Goal: Task Accomplishment & Management: Use online tool/utility

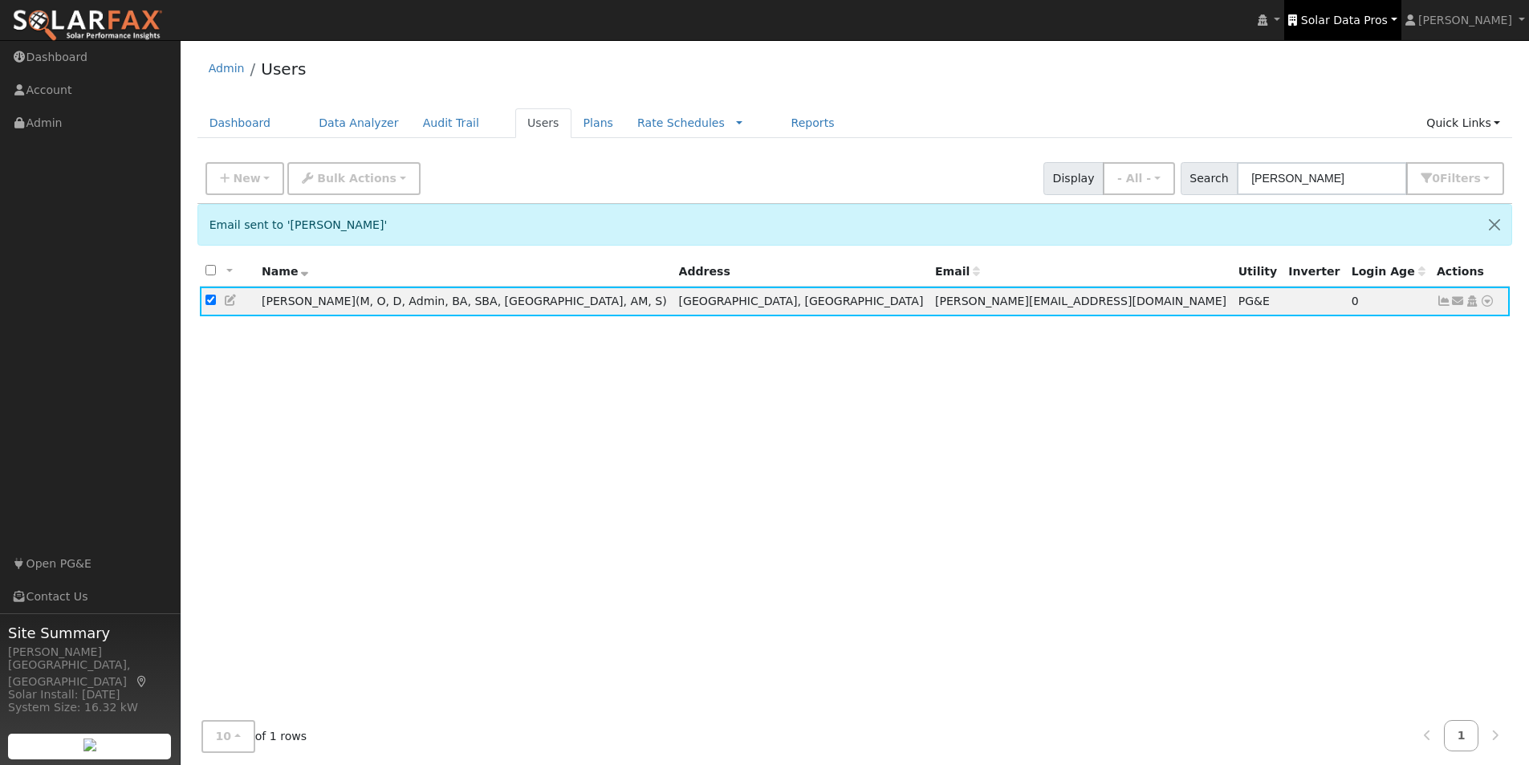
click at [1366, 24] on span "Solar Data Pros" at bounding box center [1344, 20] width 87 height 13
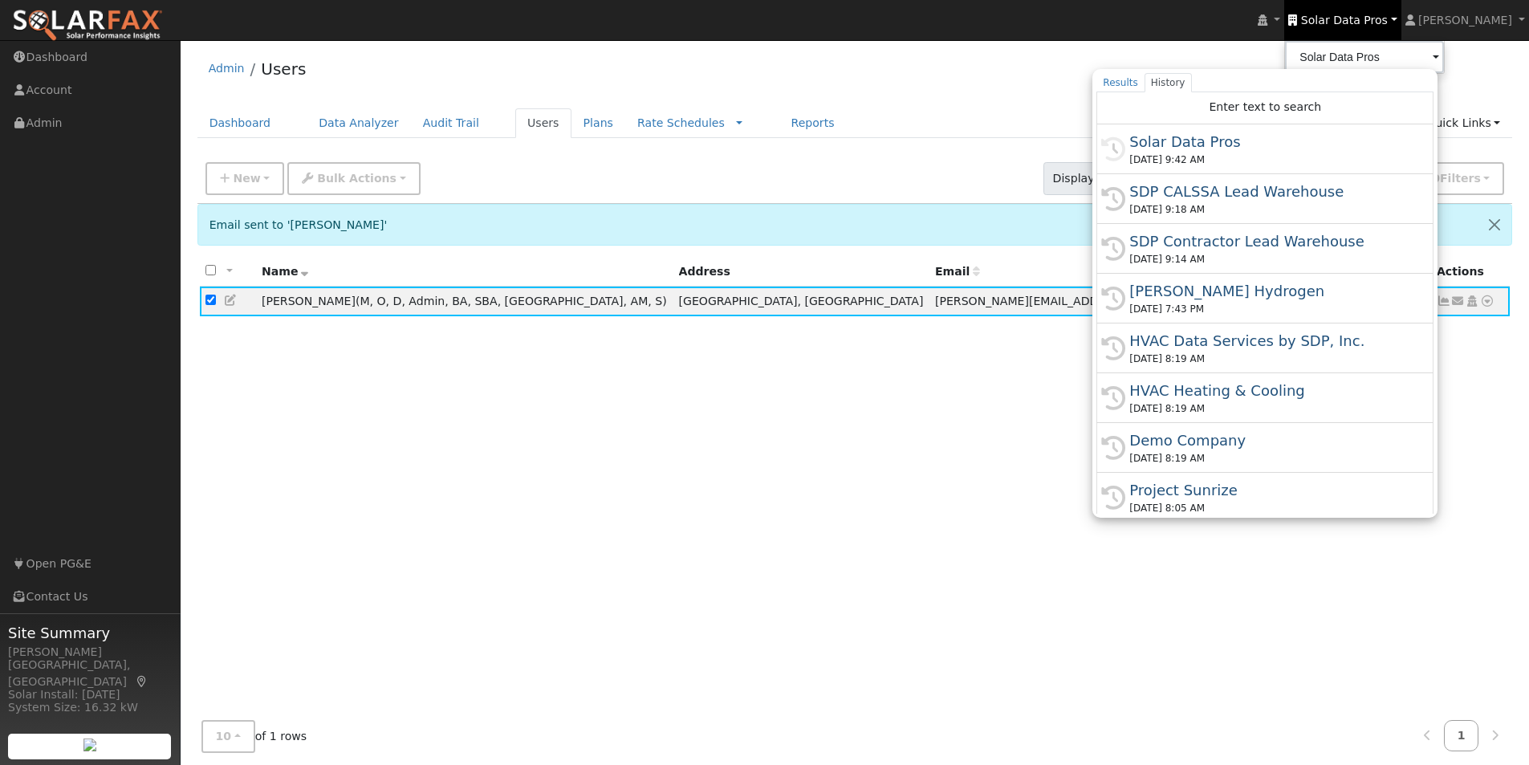
click at [1228, 288] on div "[PERSON_NAME] Hydrogen" at bounding box center [1273, 291] width 286 height 22
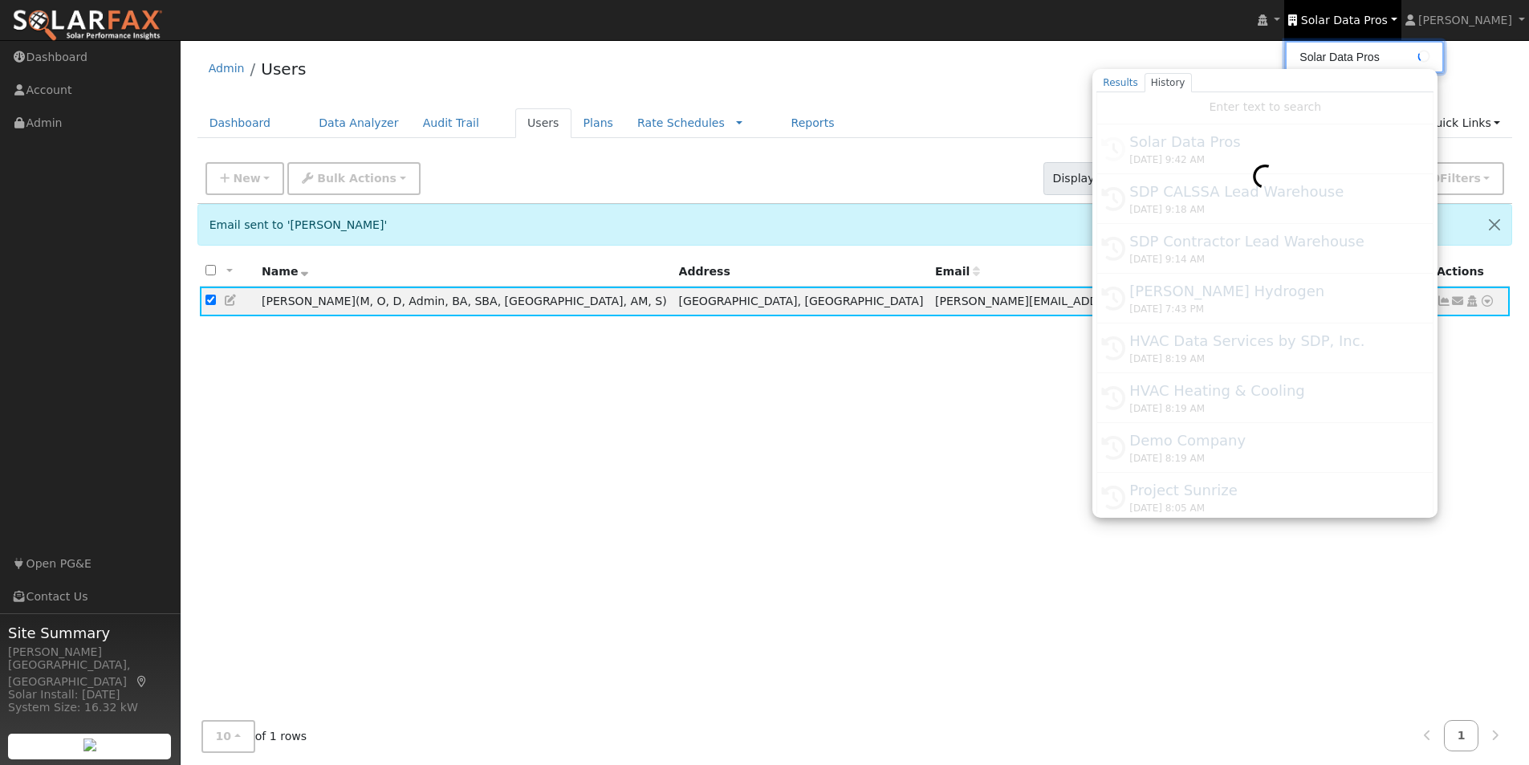
type input "[PERSON_NAME] Hydrogen"
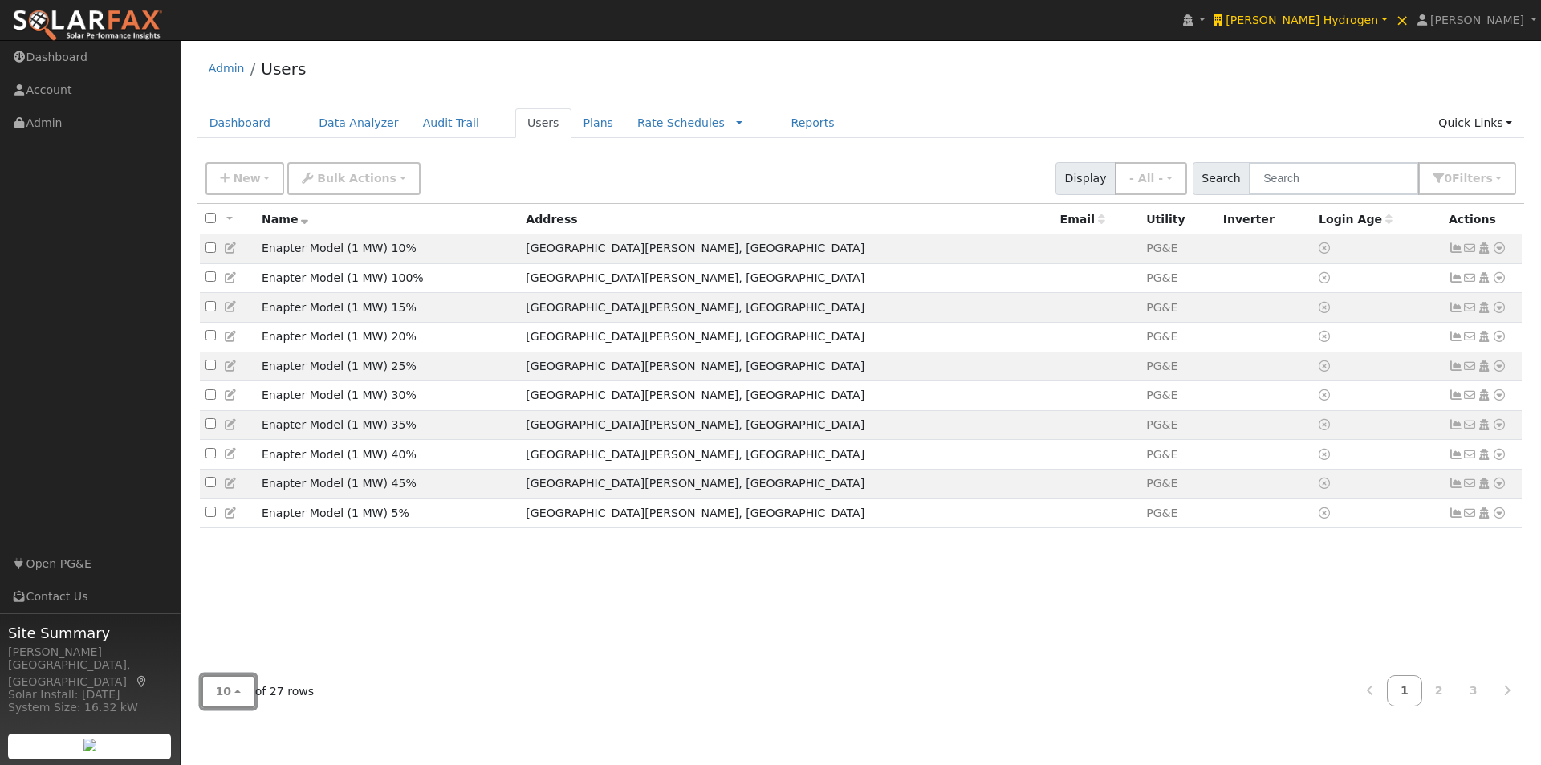
click at [226, 690] on span "10" at bounding box center [224, 691] width 16 height 13
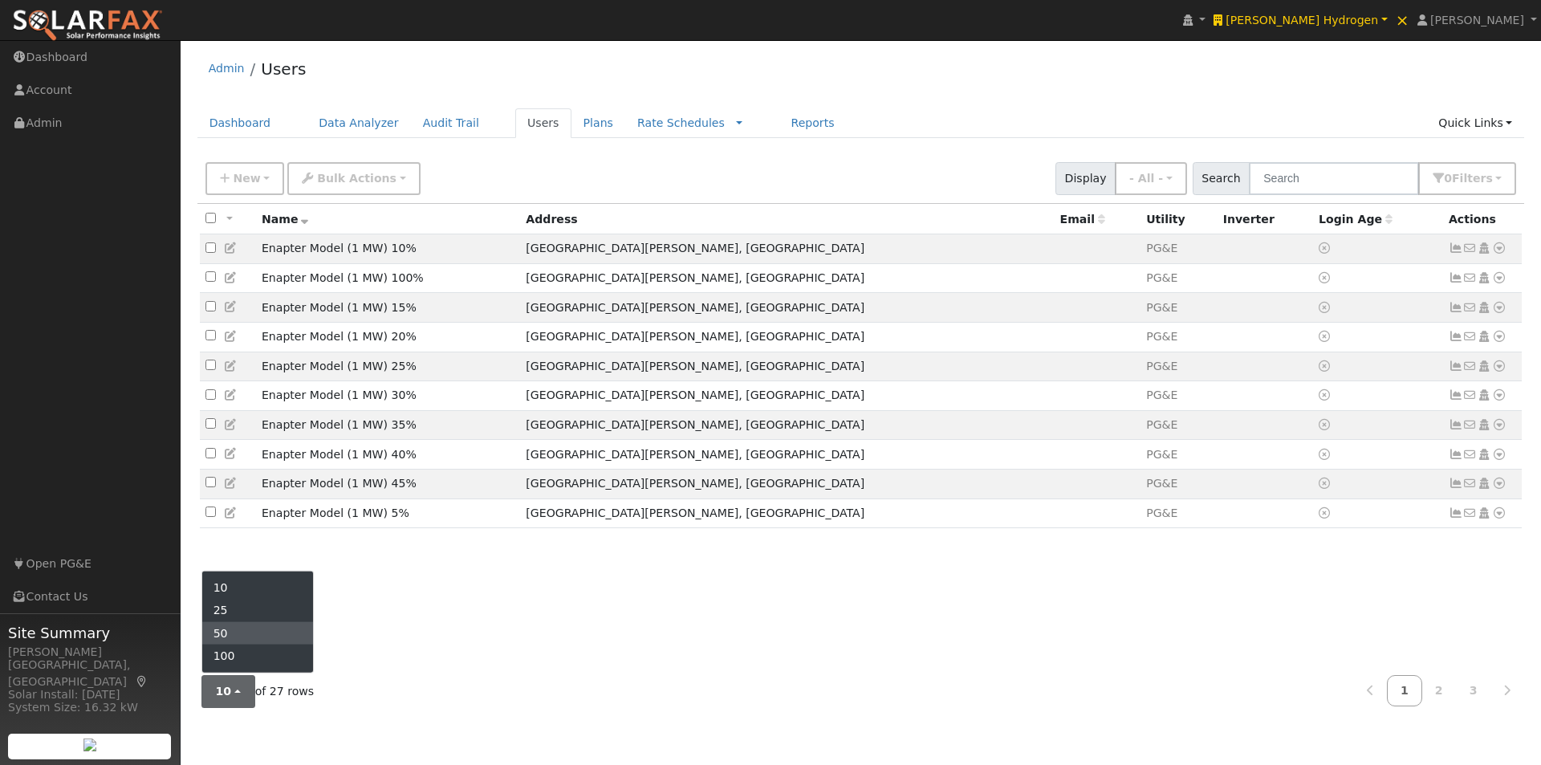
click at [238, 633] on link "50" at bounding box center [258, 633] width 112 height 22
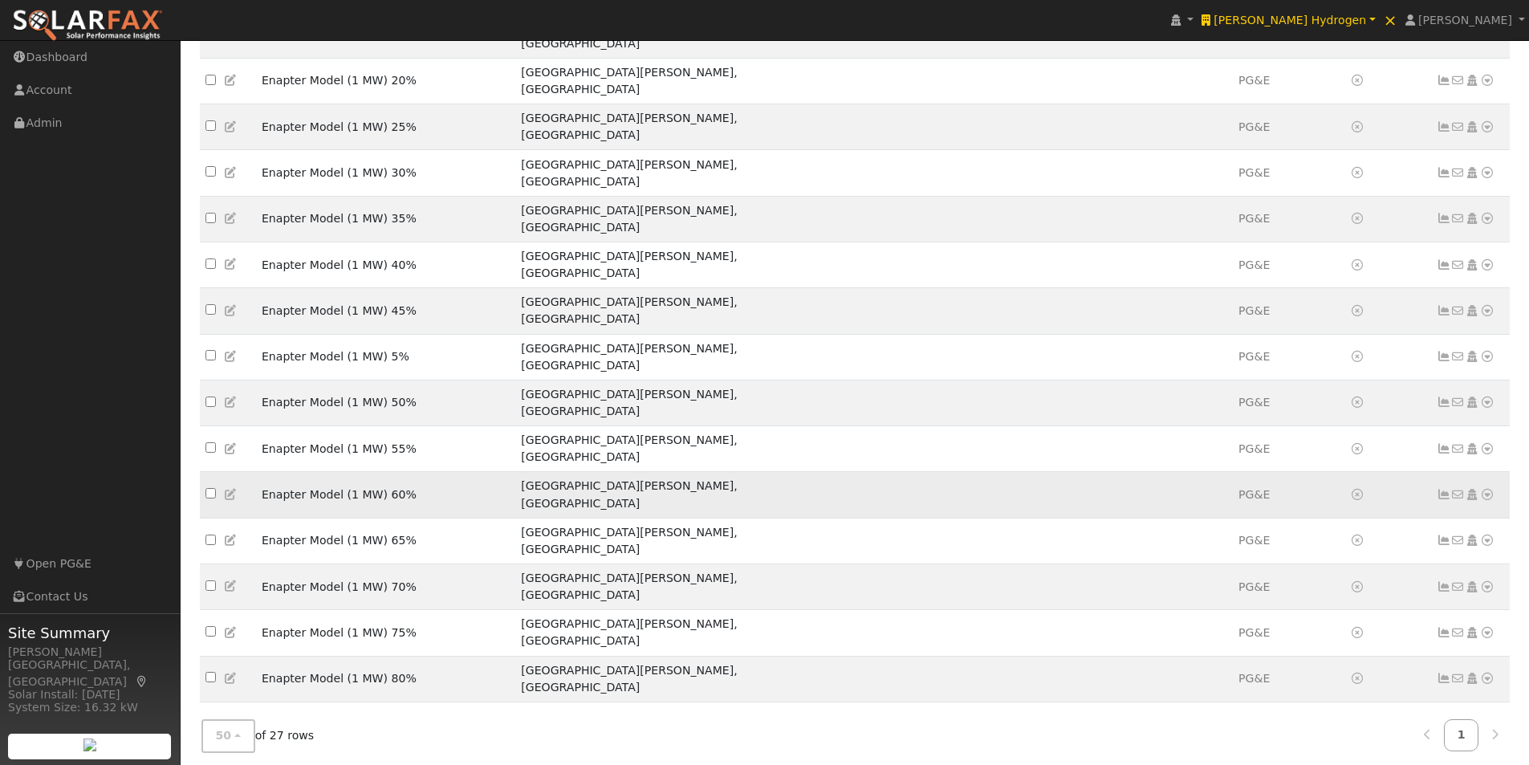
scroll to position [375, 0]
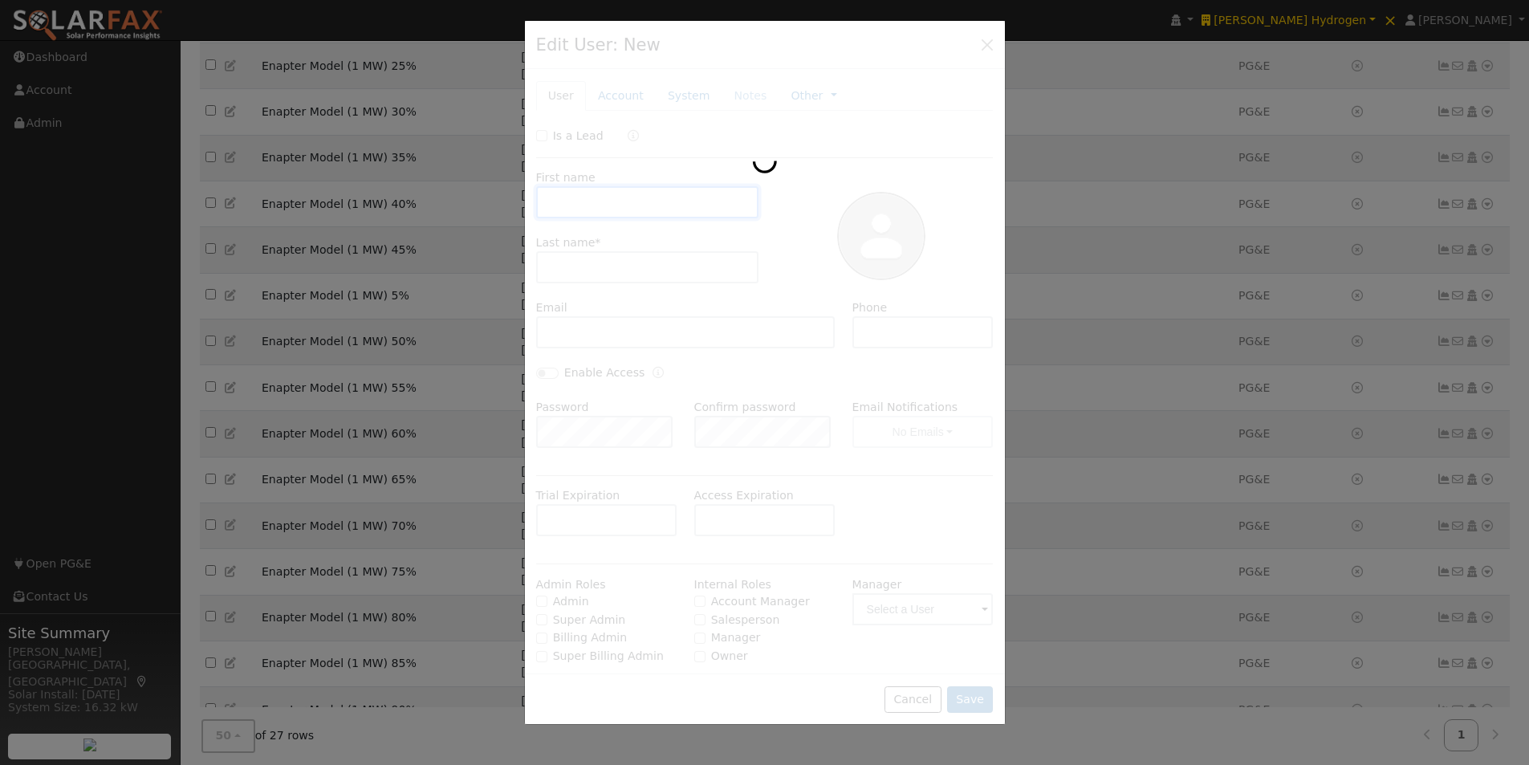
type input "Enapter Model (5 MW)"
type input "With Solar (10 Pods)"
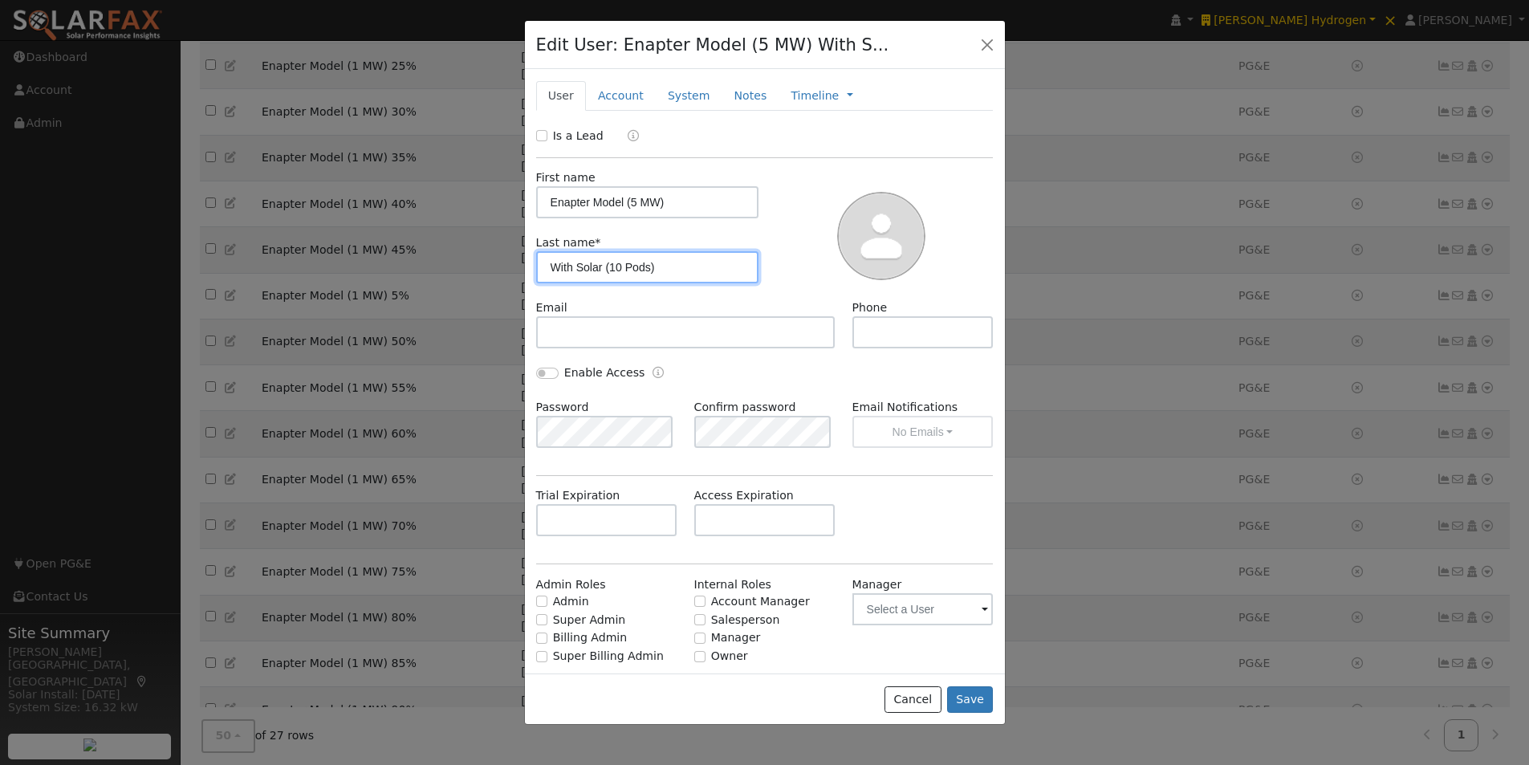
drag, startPoint x: 667, startPoint y: 268, endPoint x: 525, endPoint y: 267, distance: 142.1
click at [525, 267] on div "New Account Nickname Cancel Create Are you sure you want to create new account …" at bounding box center [765, 371] width 480 height 604
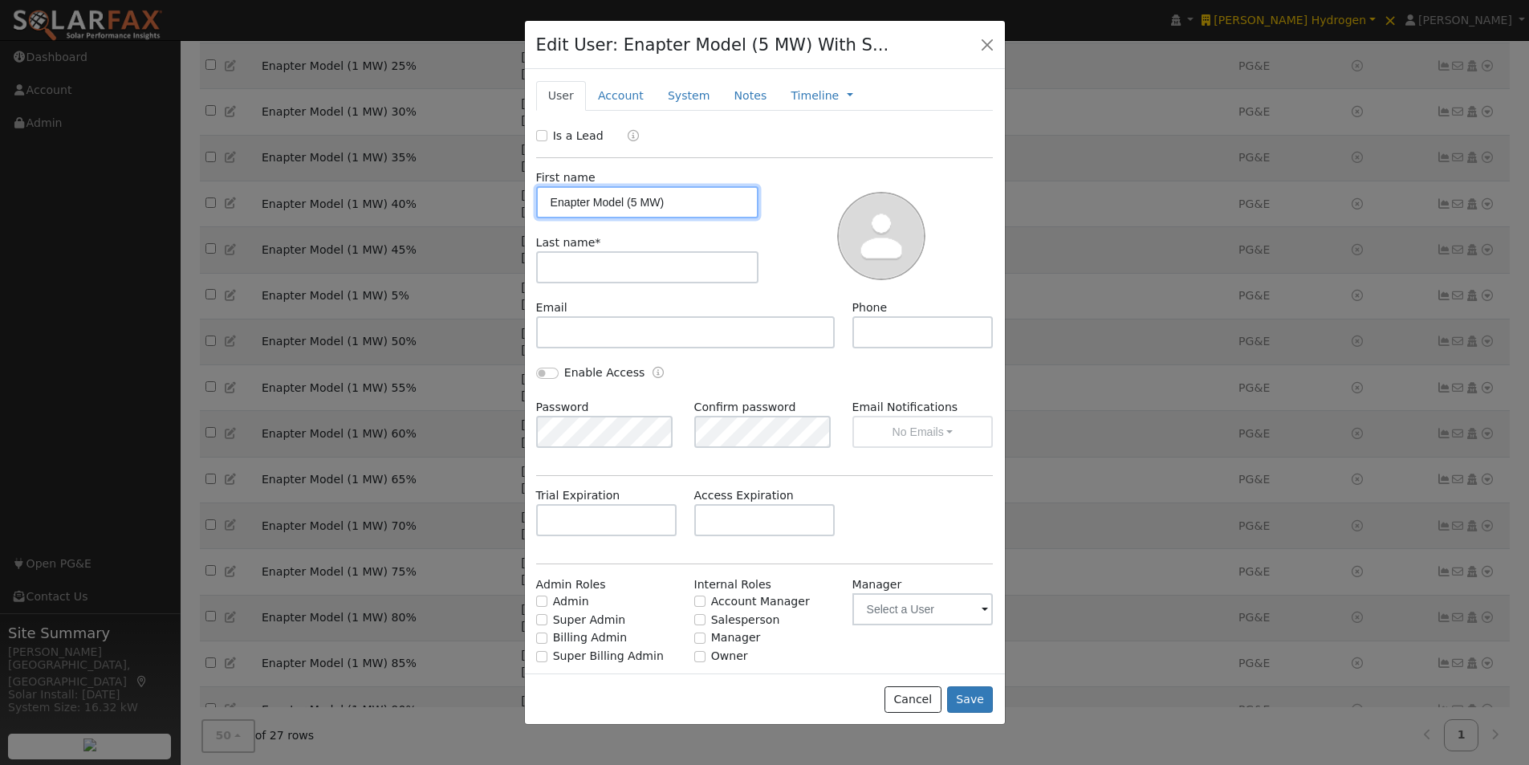
drag, startPoint x: 706, startPoint y: 198, endPoint x: 499, endPoint y: 194, distance: 206.4
click at [499, 194] on div "Edit User: Enapter Model (5 MW) With S... Default Account Default Account 7575 …" at bounding box center [764, 382] width 1529 height 765
paste input "With Solar (10 Pods"
drag, startPoint x: 576, startPoint y: 201, endPoint x: 434, endPoint y: 187, distance: 142.0
click at [451, 187] on div "Edit User: Enapter Model (5 MW) With S... Default Account Default Account 7575 …" at bounding box center [764, 382] width 1529 height 765
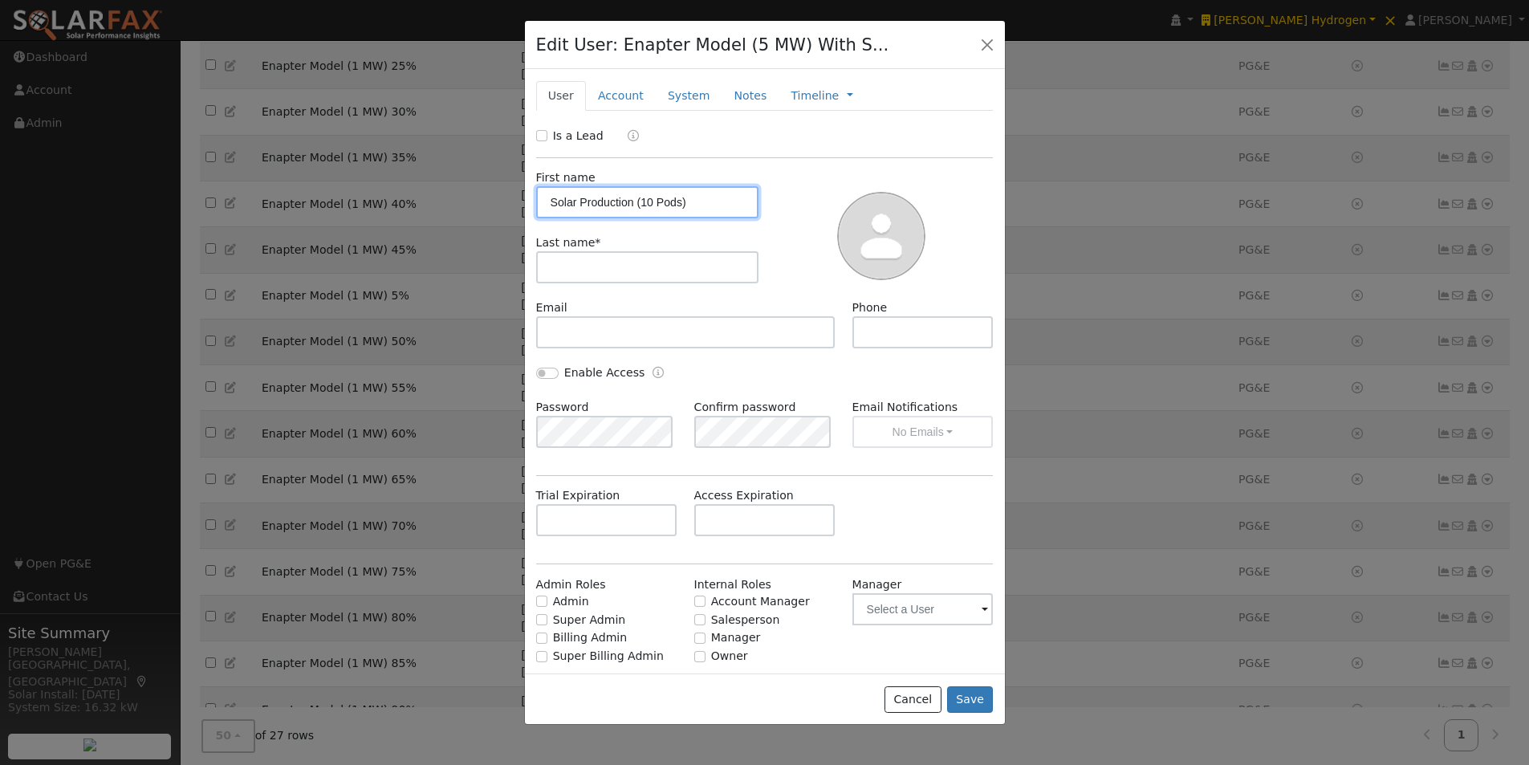
drag, startPoint x: 711, startPoint y: 198, endPoint x: 631, endPoint y: 202, distance: 80.4
click at [631, 202] on input "Solar Production (10 Pods)" at bounding box center [647, 202] width 223 height 32
type input "Solar Production"
drag, startPoint x: 599, startPoint y: 253, endPoint x: 592, endPoint y: 261, distance: 10.3
click at [599, 254] on input "text" at bounding box center [647, 267] width 223 height 32
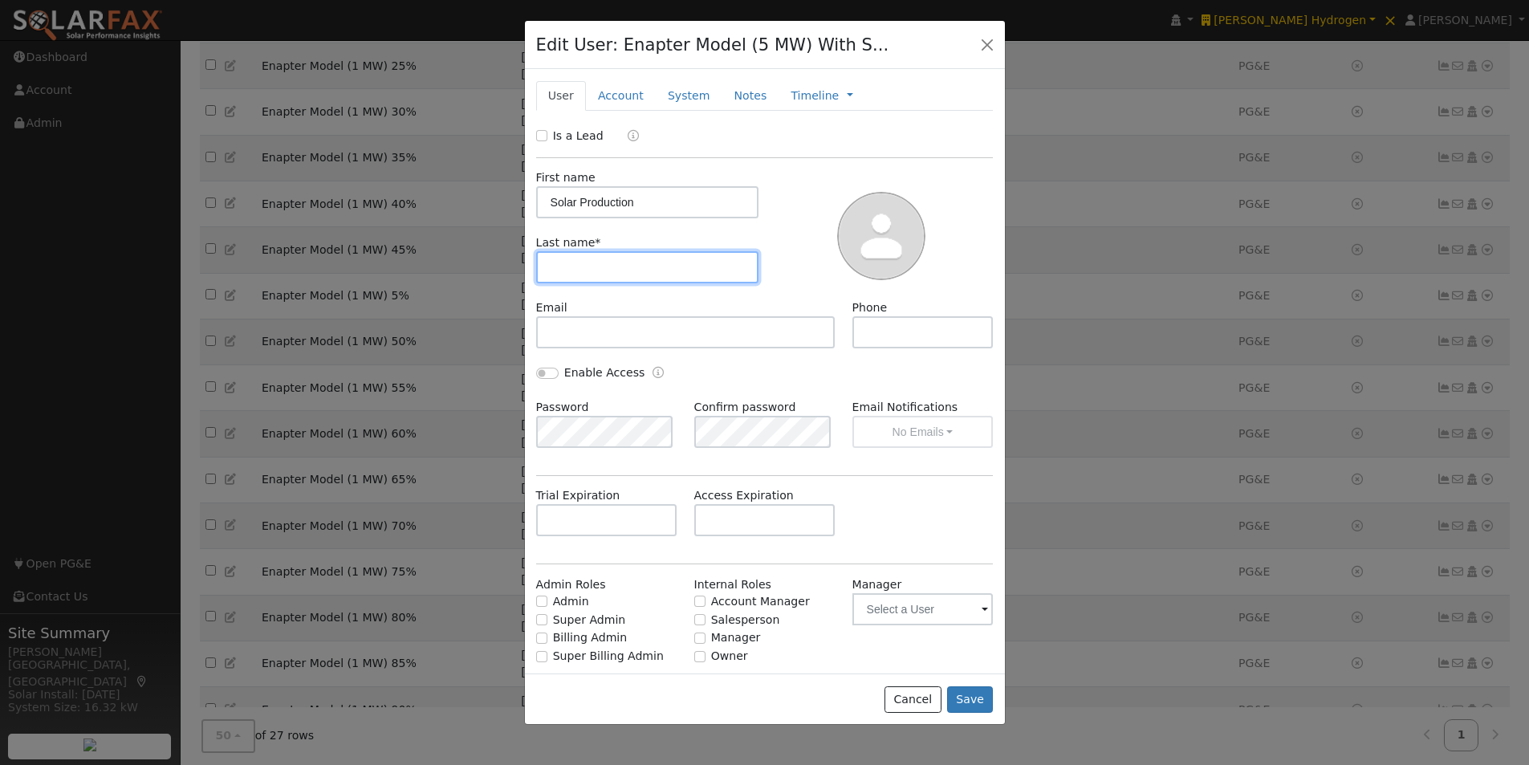
paste input "(10 Pods)"
drag, startPoint x: 541, startPoint y: 269, endPoint x: 549, endPoint y: 270, distance: 8.1
click at [547, 269] on input "(10 Pods)" at bounding box center [647, 267] width 223 height 32
type input "Only (10 Pods)"
drag, startPoint x: 965, startPoint y: 703, endPoint x: 967, endPoint y: 681, distance: 22.5
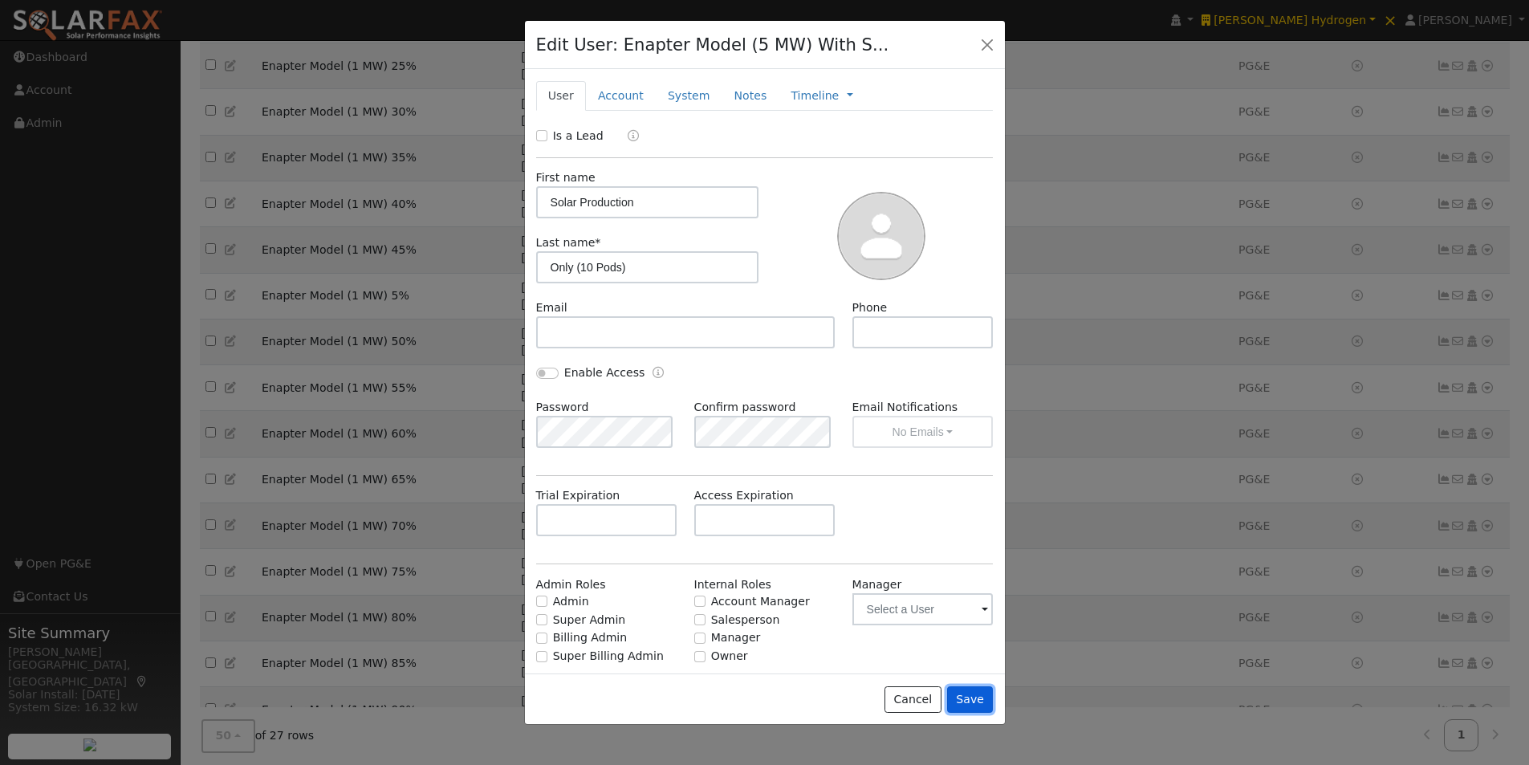
click at [966, 702] on button "Save" at bounding box center [970, 699] width 47 height 27
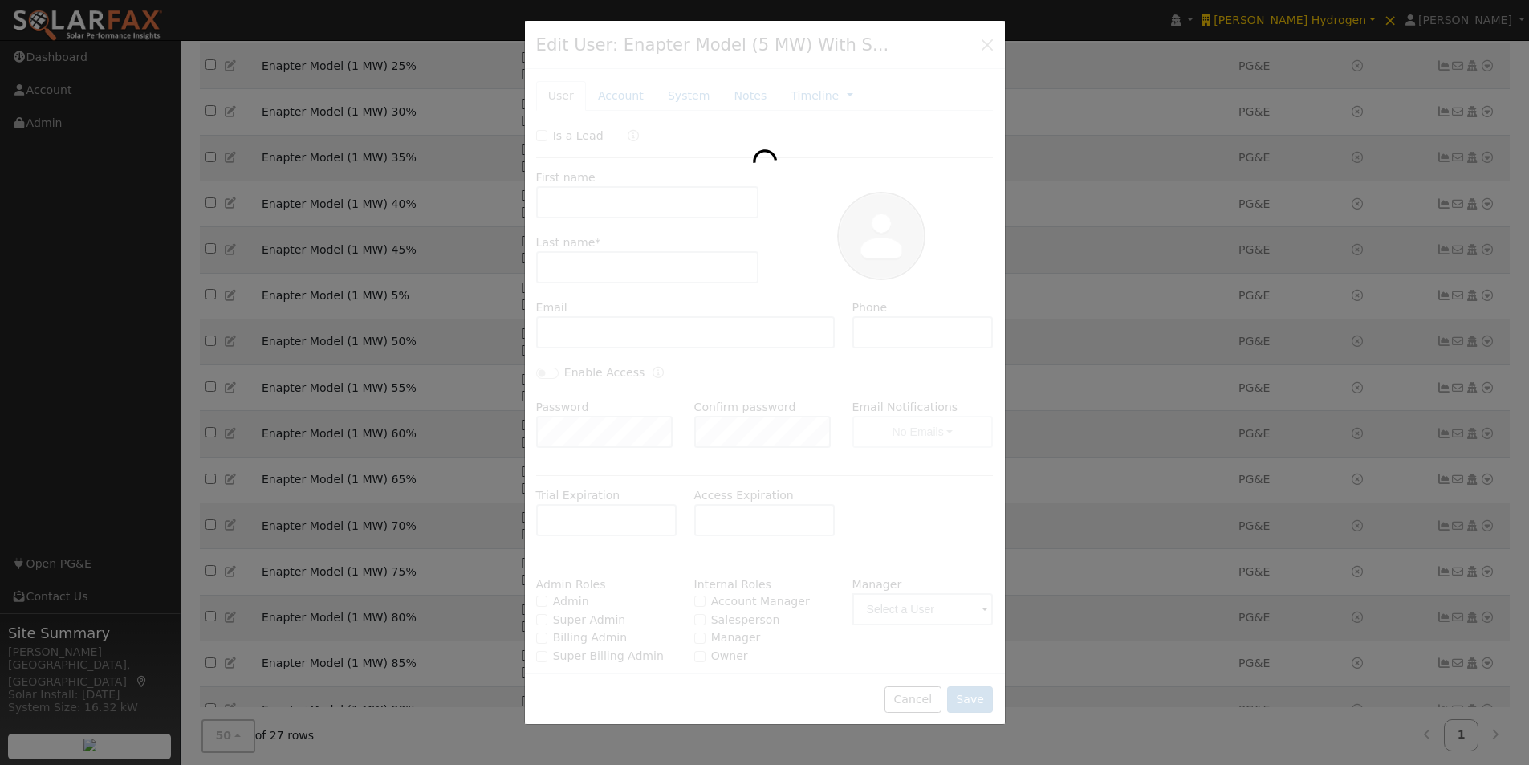
scroll to position [427, 0]
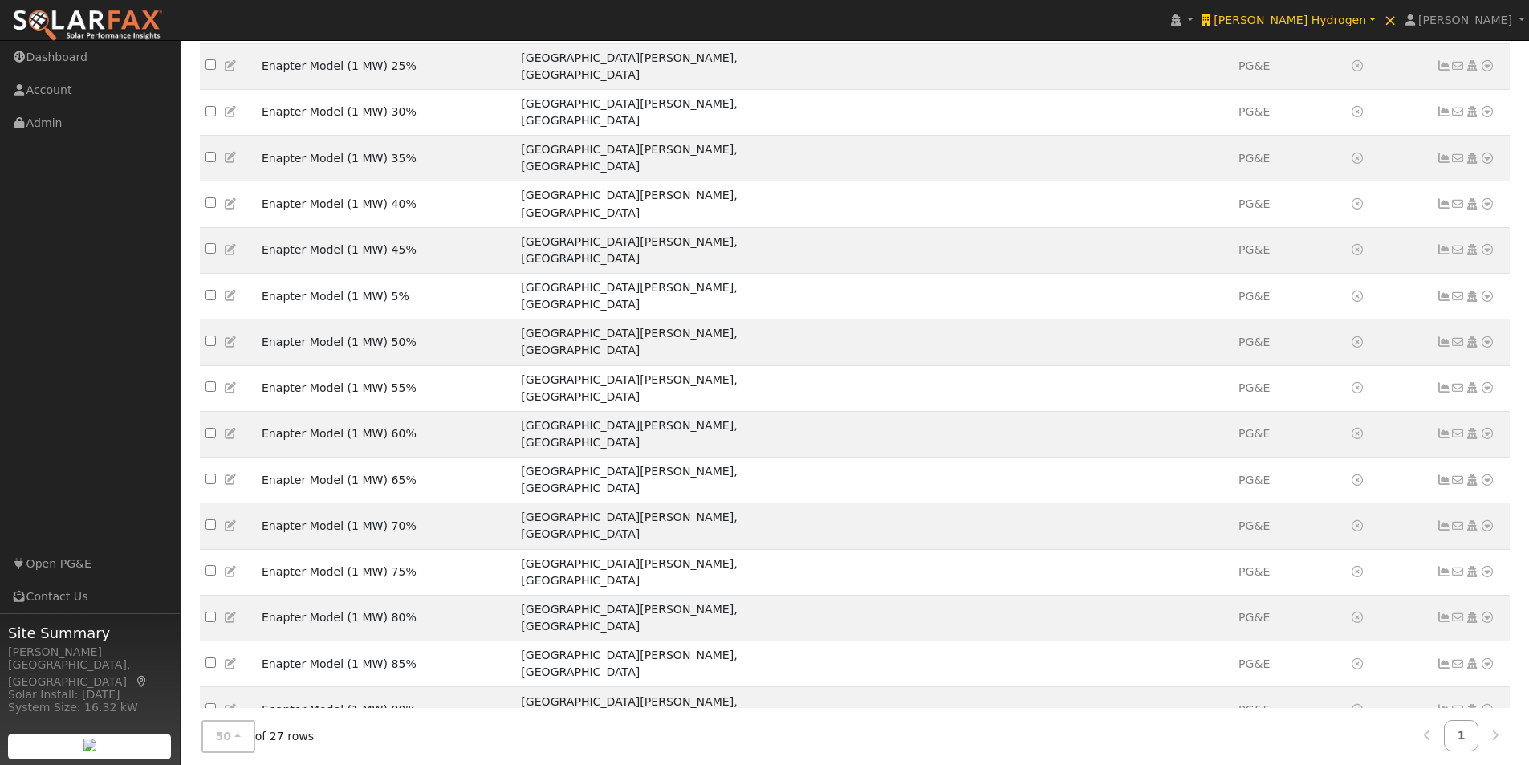
drag, startPoint x: 428, startPoint y: 645, endPoint x: 259, endPoint y: 642, distance: 168.6
copy td "Solar Production Only (10 Pods)"
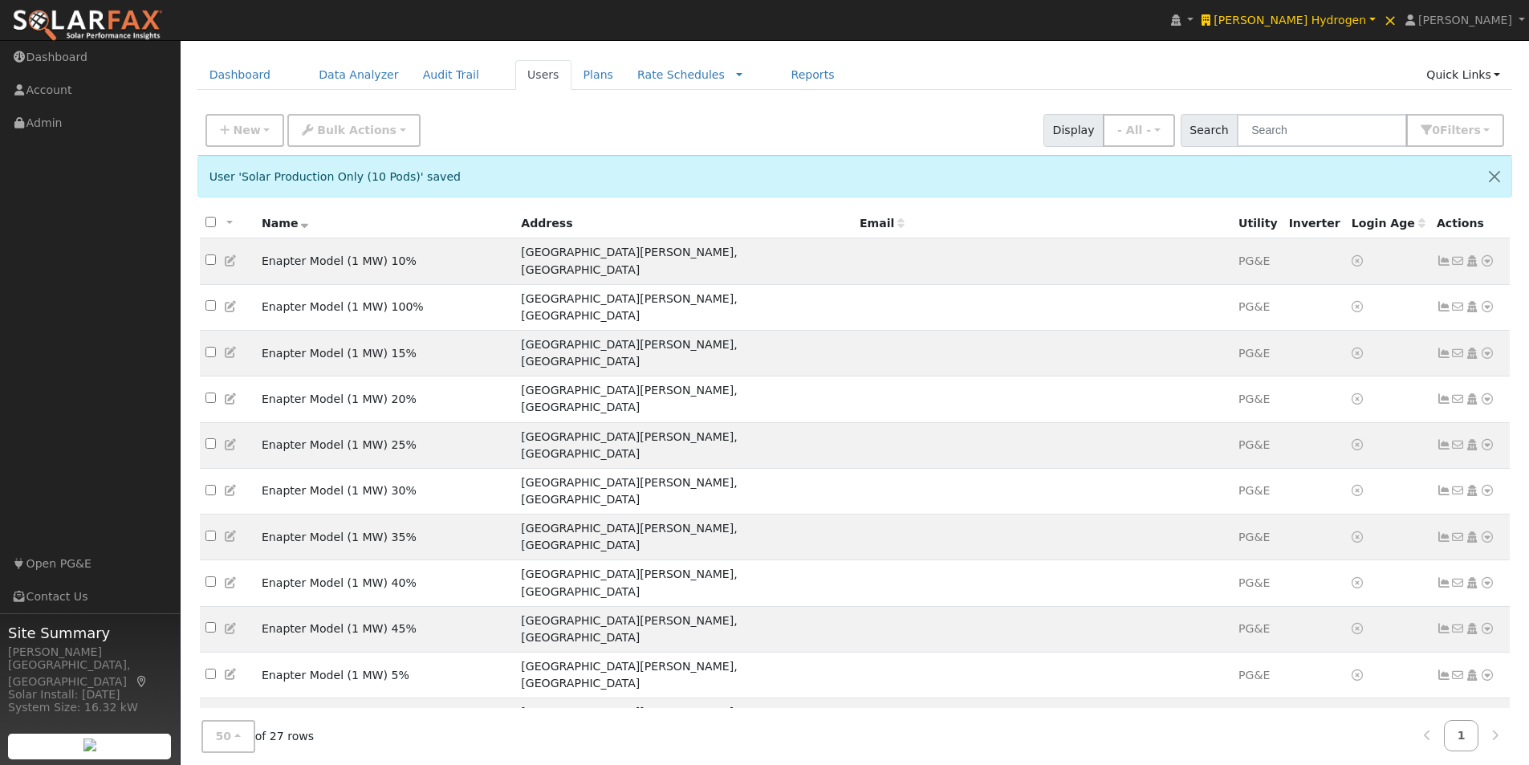
scroll to position [0, 0]
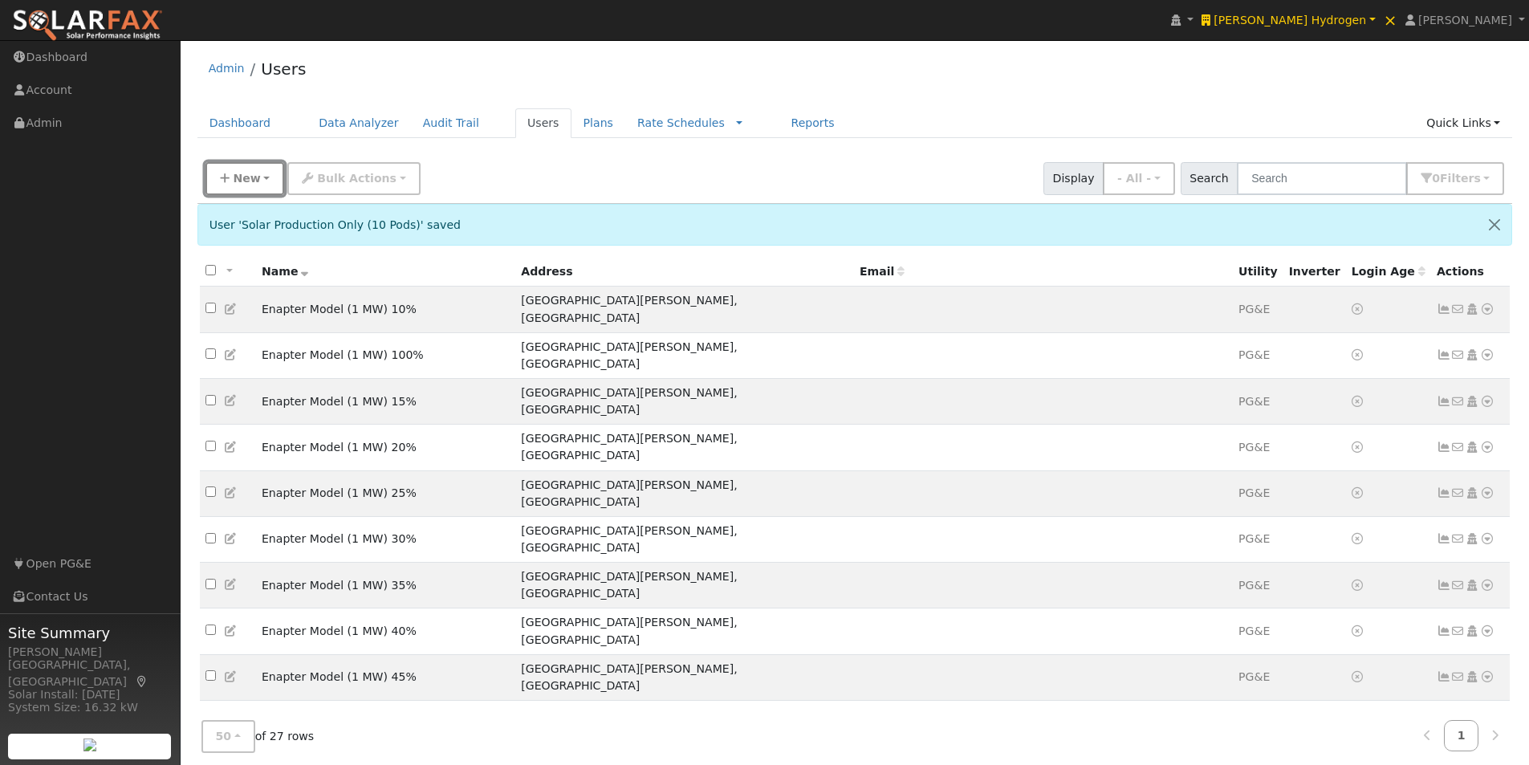
click at [254, 178] on span "New" at bounding box center [246, 178] width 27 height 13
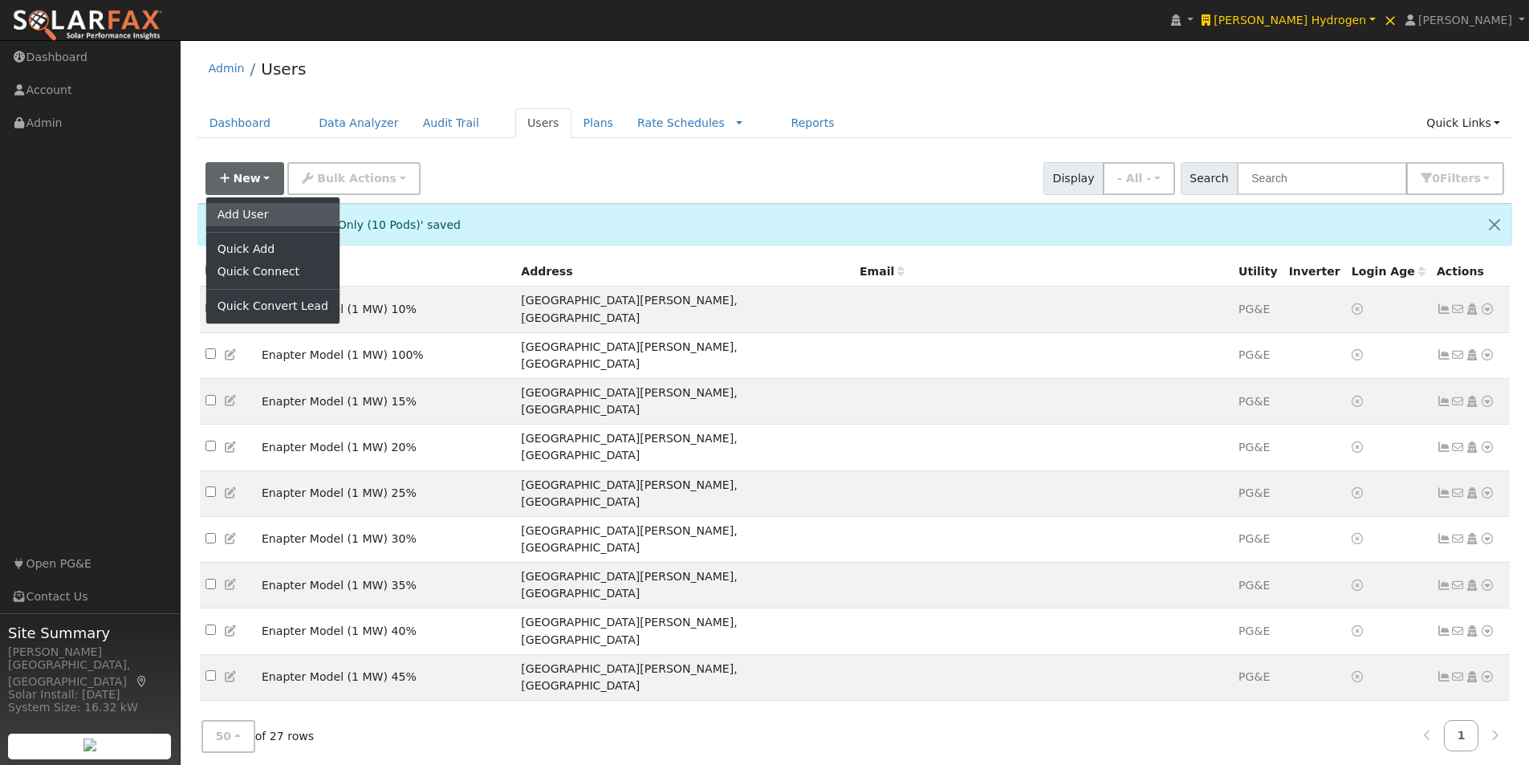
drag, startPoint x: 249, startPoint y: 214, endPoint x: 397, endPoint y: 211, distance: 147.7
click at [250, 214] on link "Add User" at bounding box center [272, 214] width 133 height 22
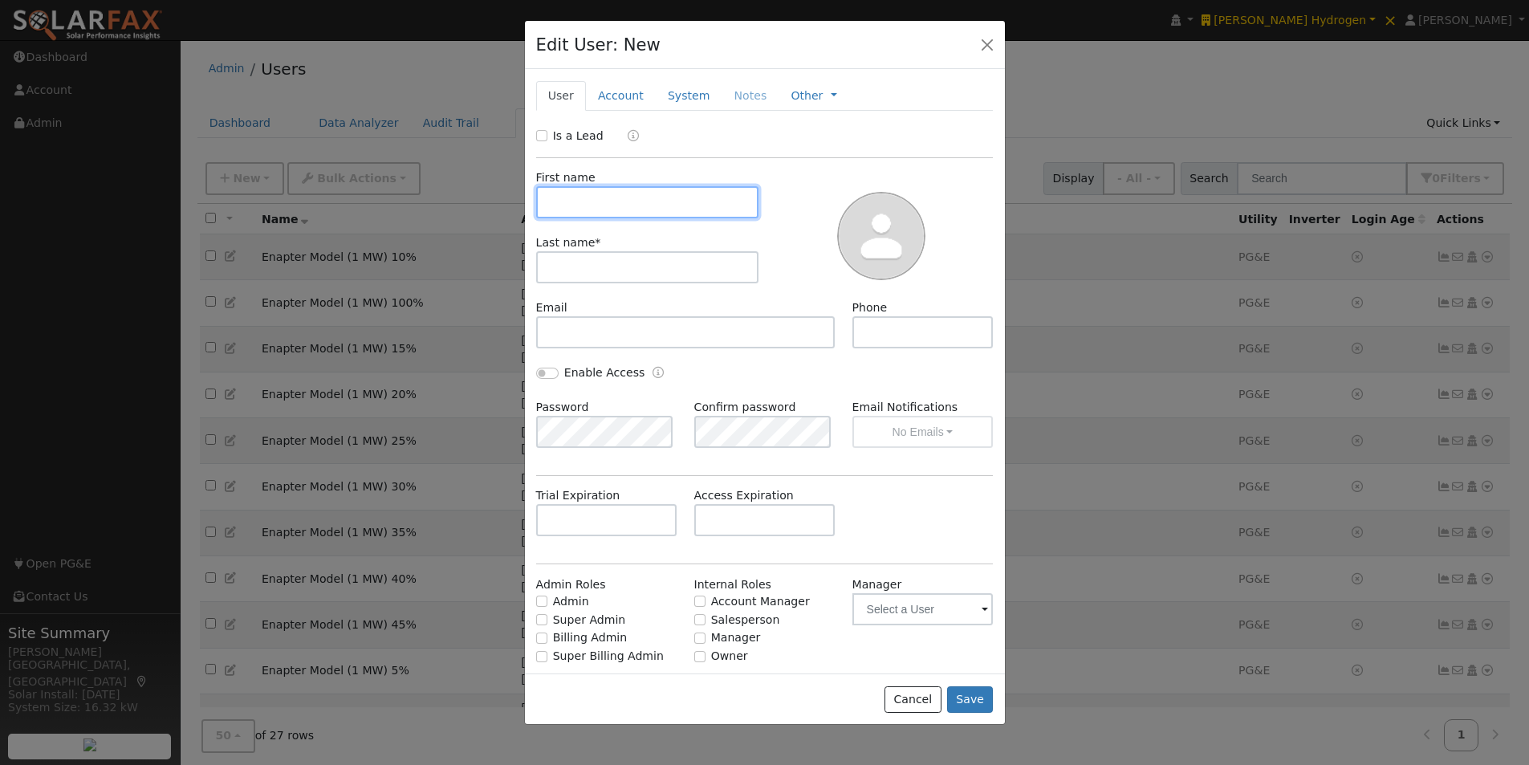
click at [615, 203] on input "text" at bounding box center [647, 202] width 223 height 32
paste input "Solar Production Only (10 Pods)"
drag, startPoint x: 730, startPoint y: 198, endPoint x: 631, endPoint y: 218, distance: 100.6
click at [631, 218] on input "Solar Production Only (10 Pods)" at bounding box center [647, 202] width 223 height 32
type input "Solar Production"
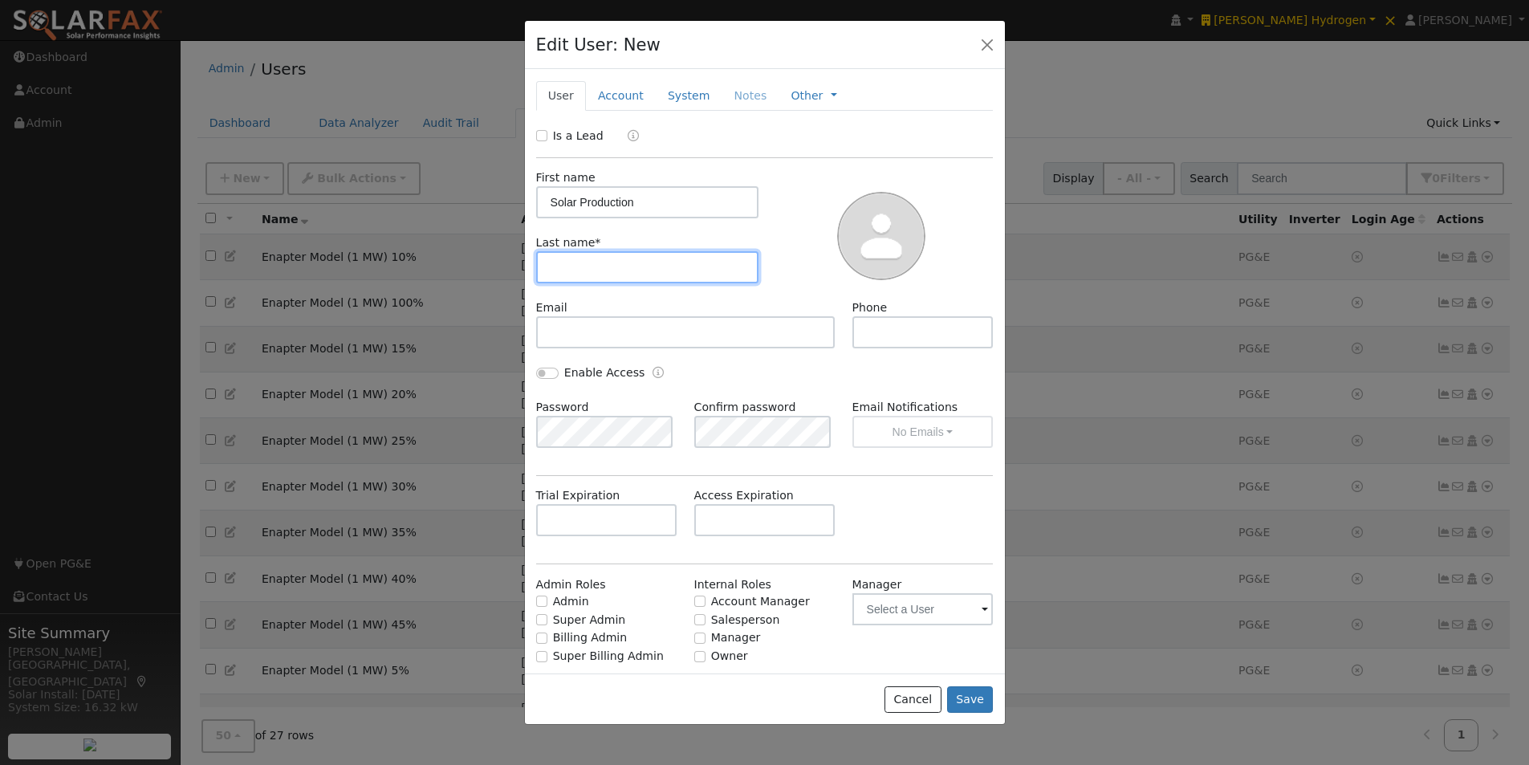
click at [590, 273] on input "text" at bounding box center [647, 267] width 223 height 32
paste input "Only (10 Pods)"
click at [599, 268] on input "Only (10 Pods)" at bounding box center [647, 267] width 223 height 32
click at [594, 267] on input "Only (10 Pods)" at bounding box center [647, 267] width 223 height 32
type input "Only (2 Pods)"
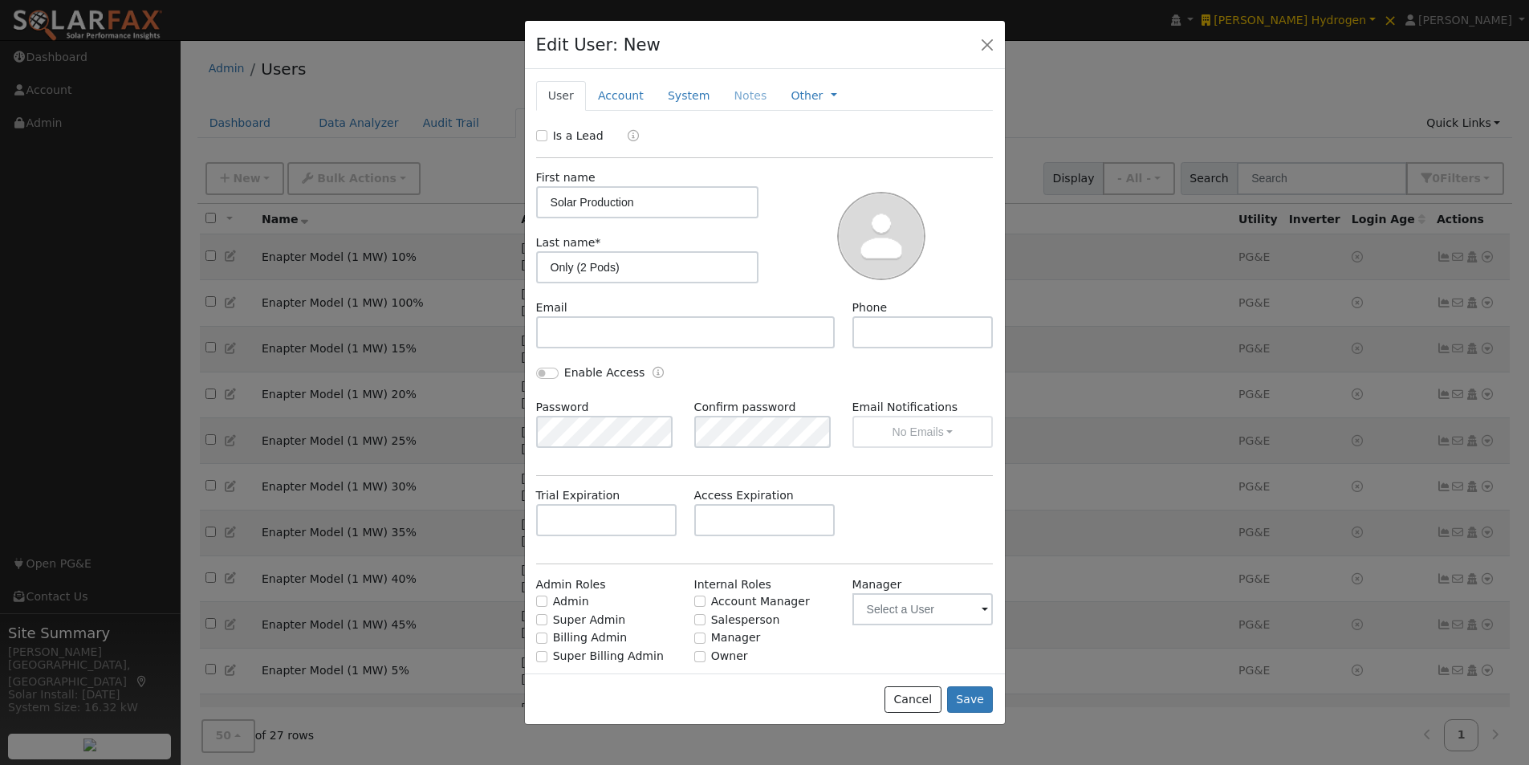
drag, startPoint x: 788, startPoint y: 197, endPoint x: 771, endPoint y: 222, distance: 29.9
click at [788, 198] on div at bounding box center [882, 234] width 234 height 130
click at [982, 694] on button "Save" at bounding box center [970, 699] width 47 height 27
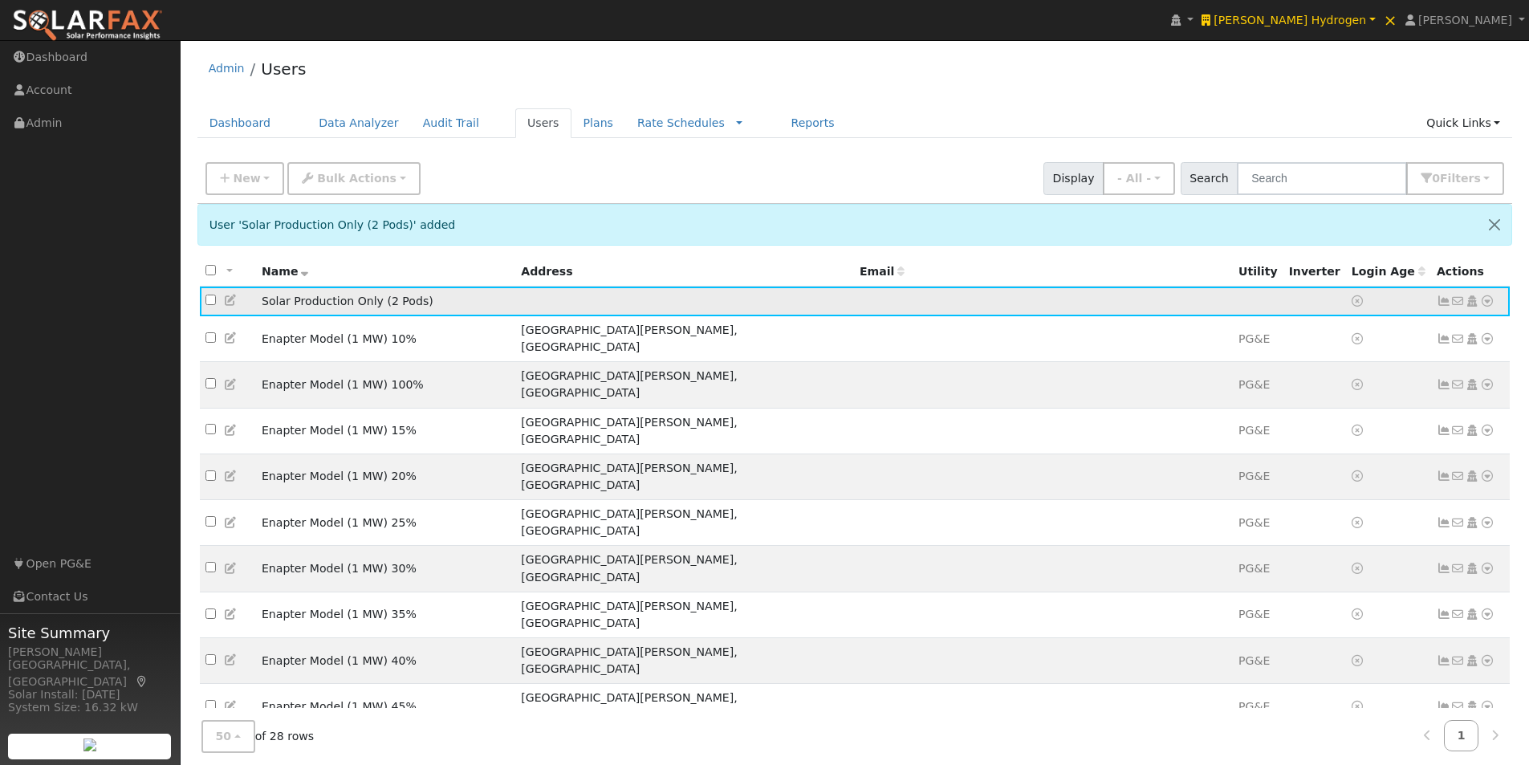
click at [1484, 303] on icon at bounding box center [1487, 300] width 14 height 11
drag, startPoint x: 1308, startPoint y: 392, endPoint x: 1313, endPoint y: 377, distance: 15.5
click at [0, 0] on link "Import From CSV" at bounding box center [0, 0] width 0 height 0
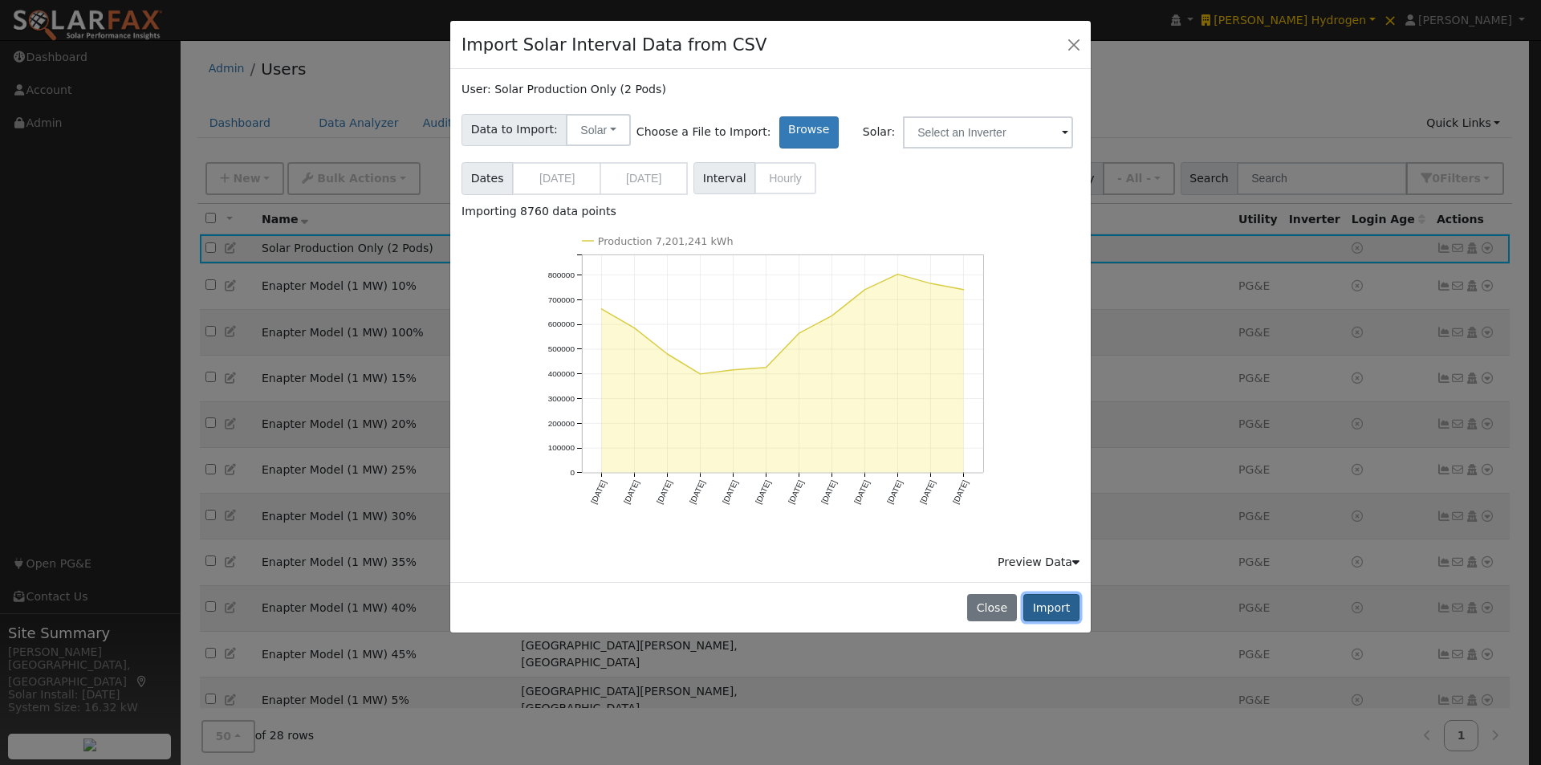
click at [1060, 600] on button "Import" at bounding box center [1052, 607] width 56 height 27
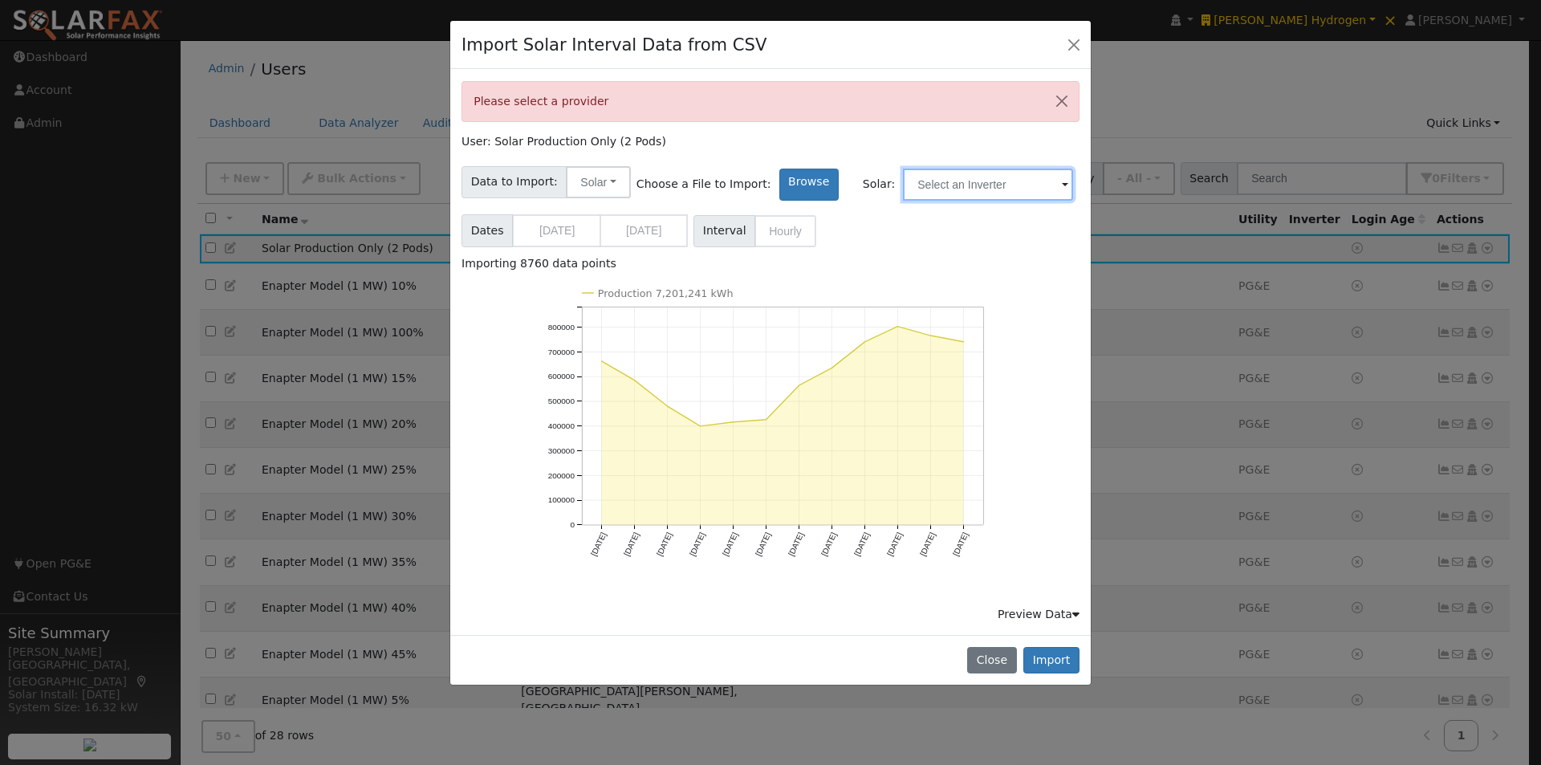
drag, startPoint x: 985, startPoint y: 174, endPoint x: 974, endPoint y: 191, distance: 20.3
click at [985, 177] on input "text" at bounding box center [988, 185] width 170 height 32
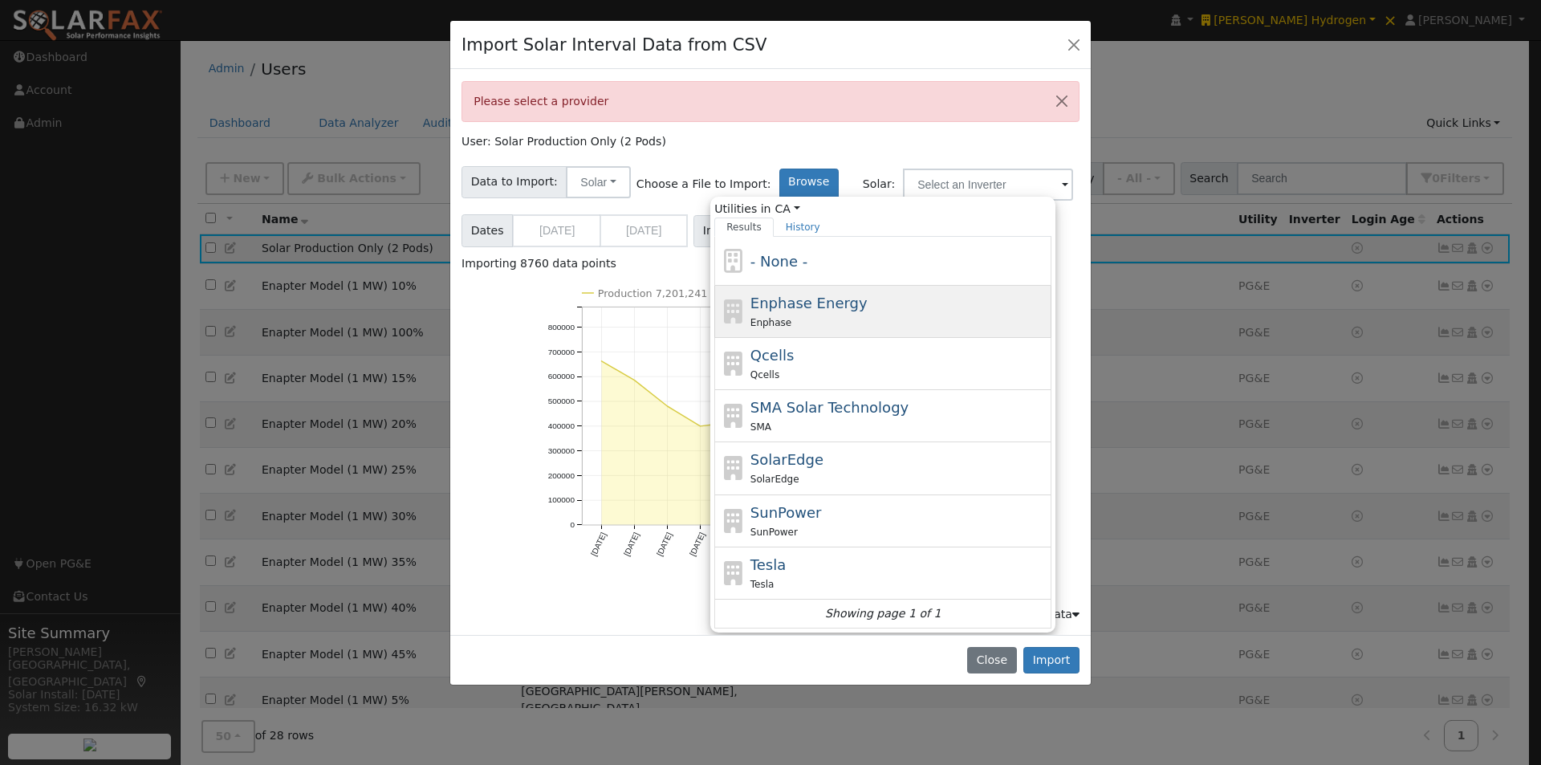
click at [751, 301] on span "Enphase Energy" at bounding box center [809, 303] width 117 height 17
type input "Enphase Energy"
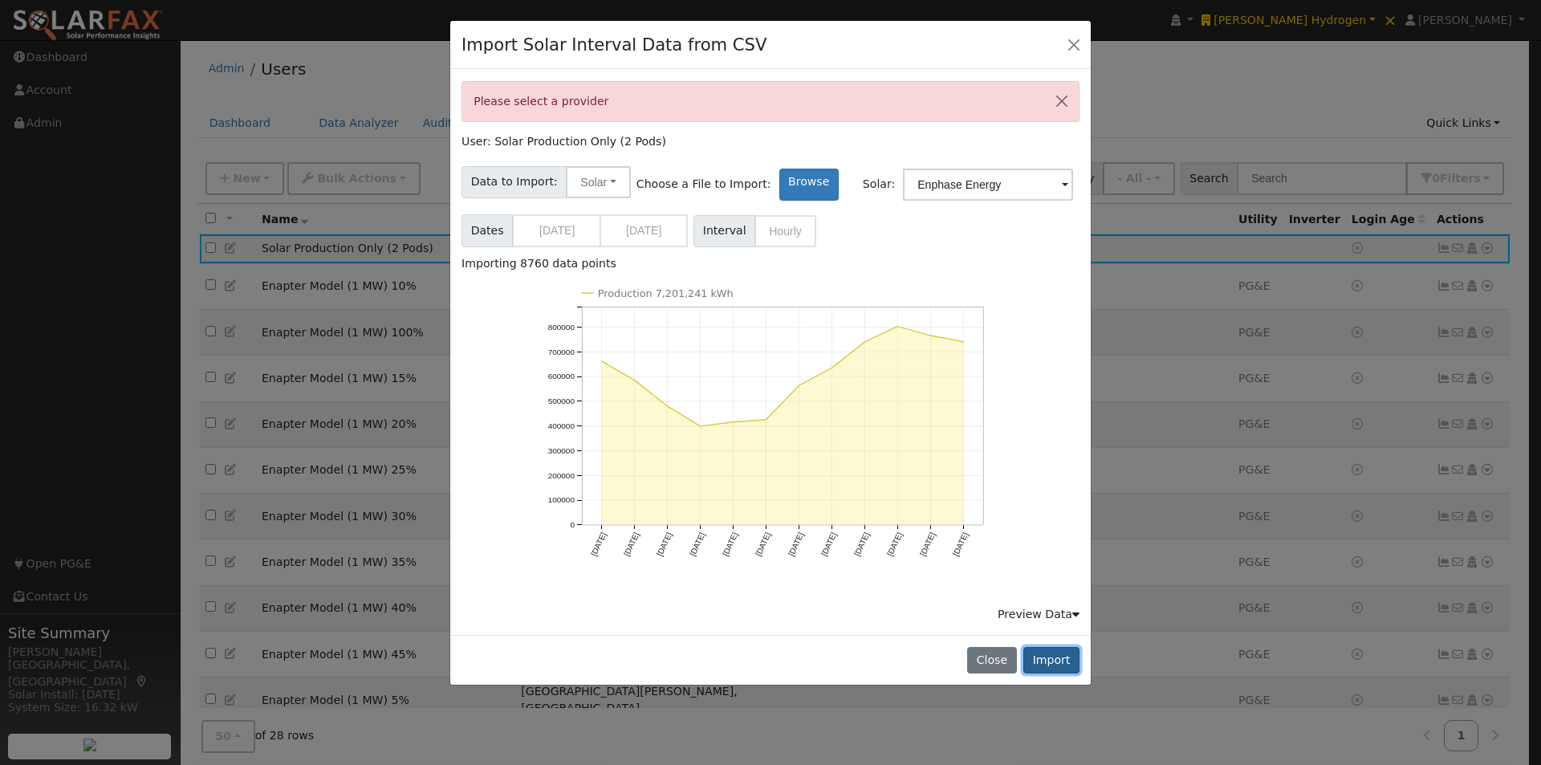
click at [1032, 658] on button "Import" at bounding box center [1052, 660] width 56 height 27
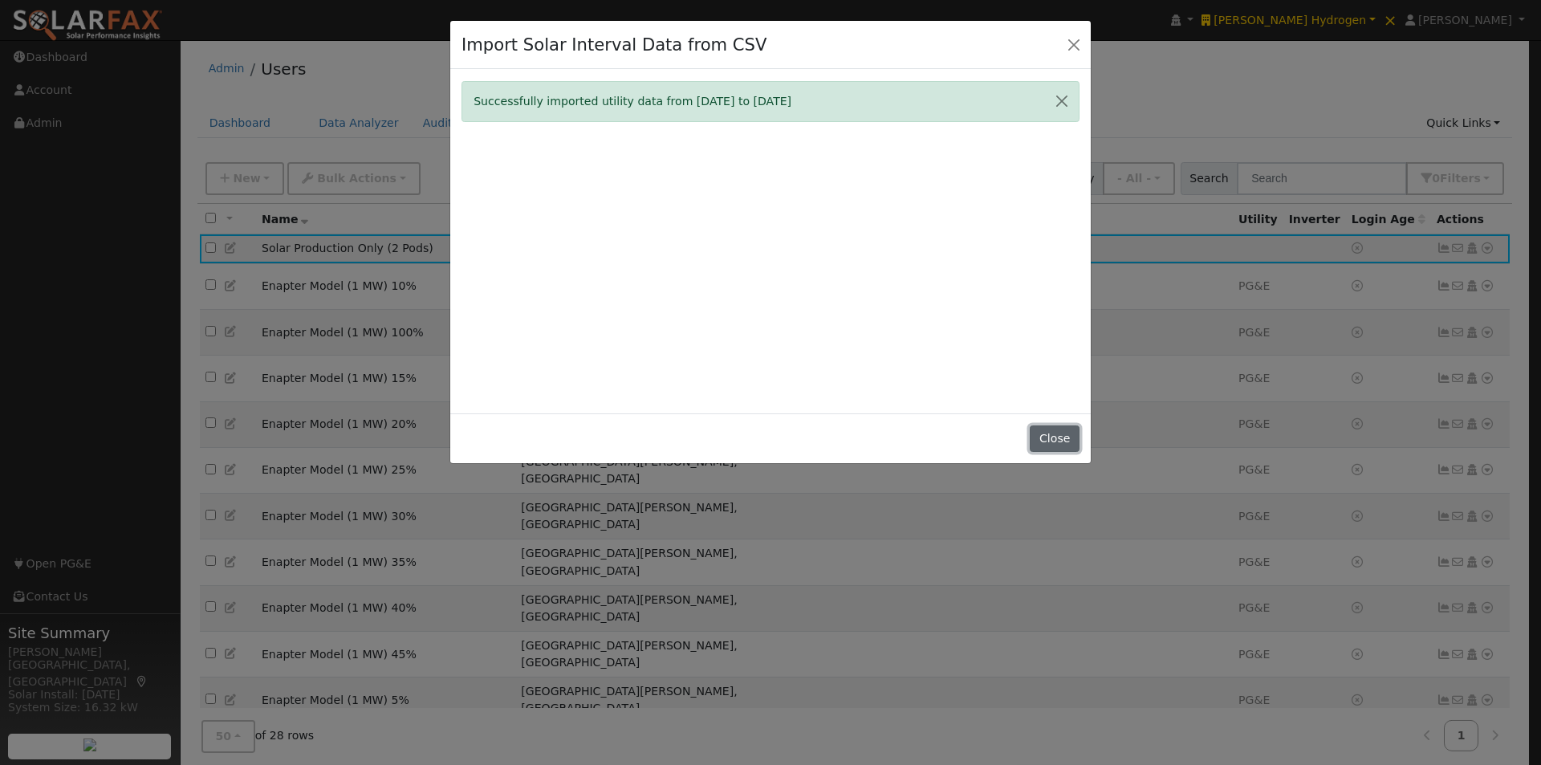
click at [1067, 439] on button "Close" at bounding box center [1054, 438] width 49 height 27
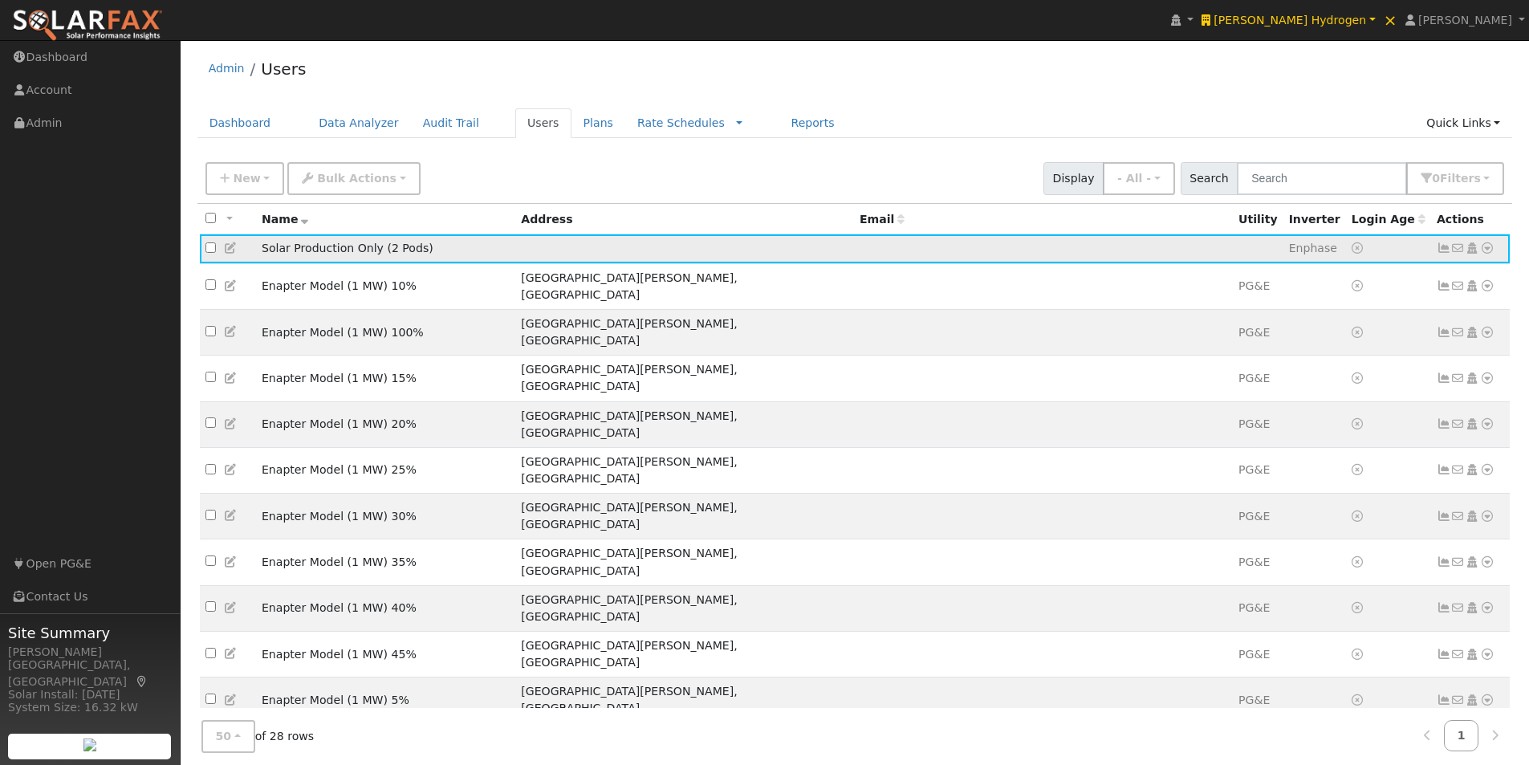
click at [1442, 252] on icon at bounding box center [1444, 247] width 14 height 11
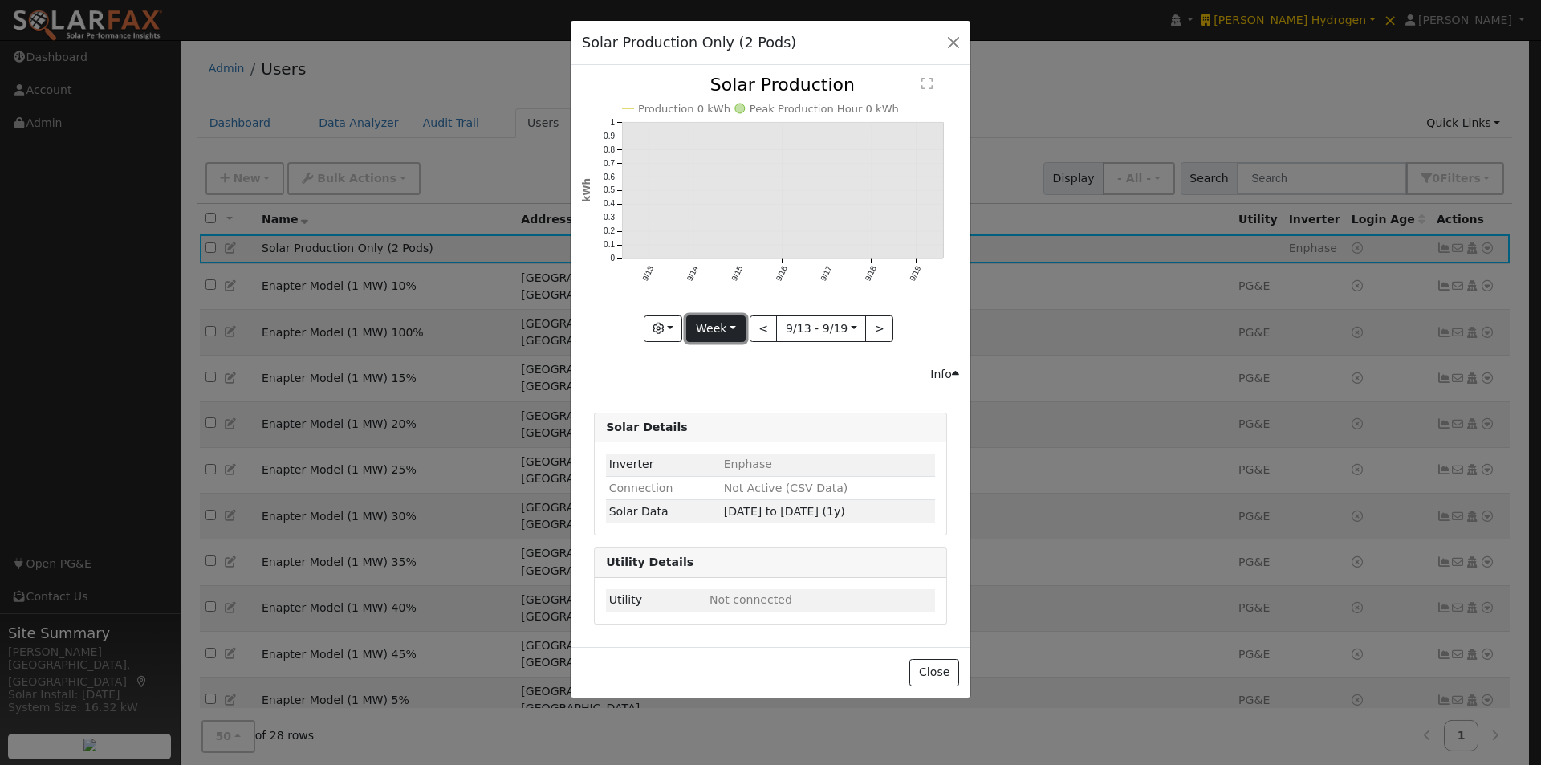
click at [732, 325] on button "Week" at bounding box center [715, 328] width 59 height 27
click at [720, 425] on link "Year" at bounding box center [743, 429] width 112 height 22
type input "2024-09-01"
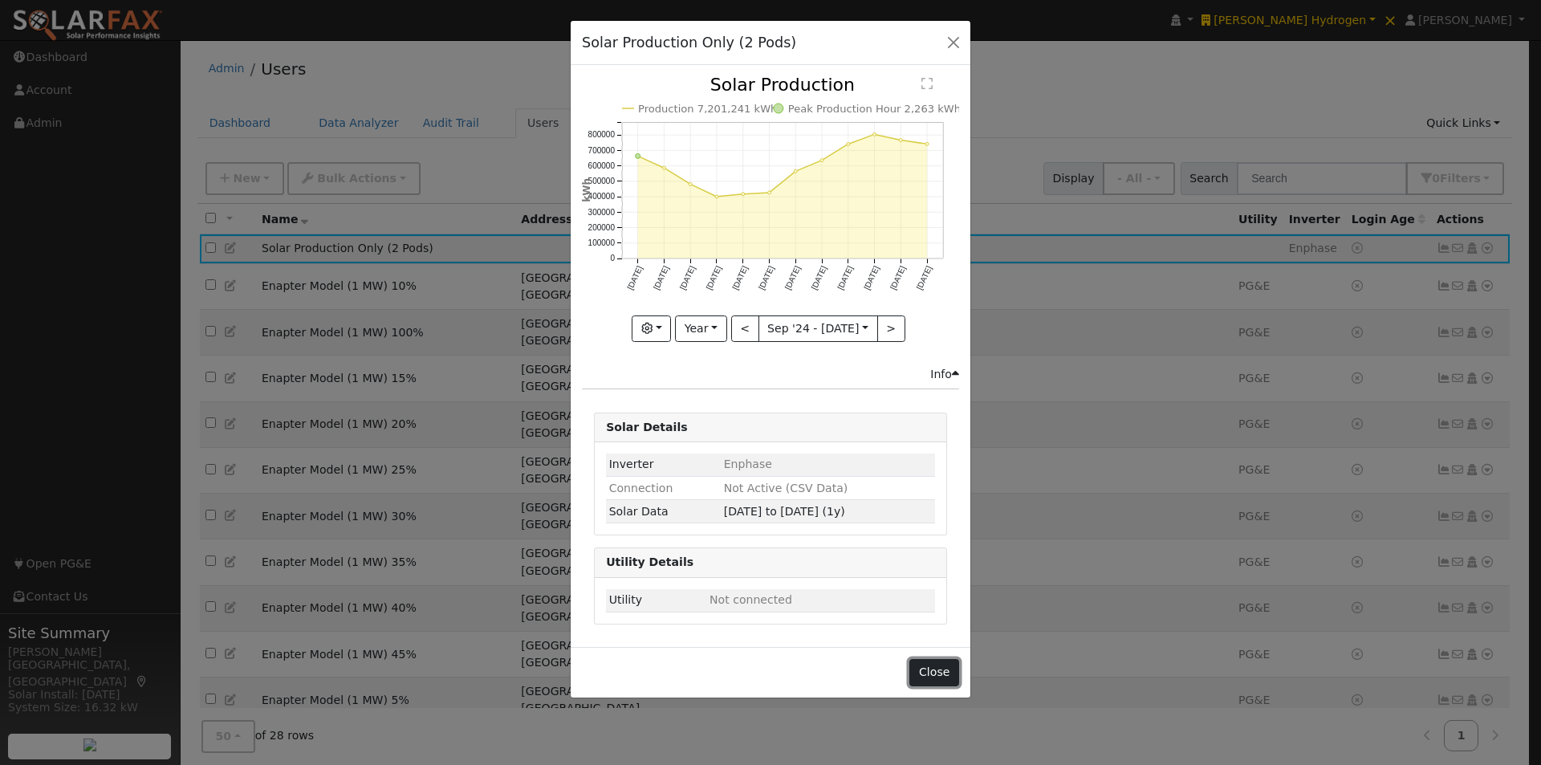
click at [933, 666] on button "Close" at bounding box center [934, 672] width 49 height 27
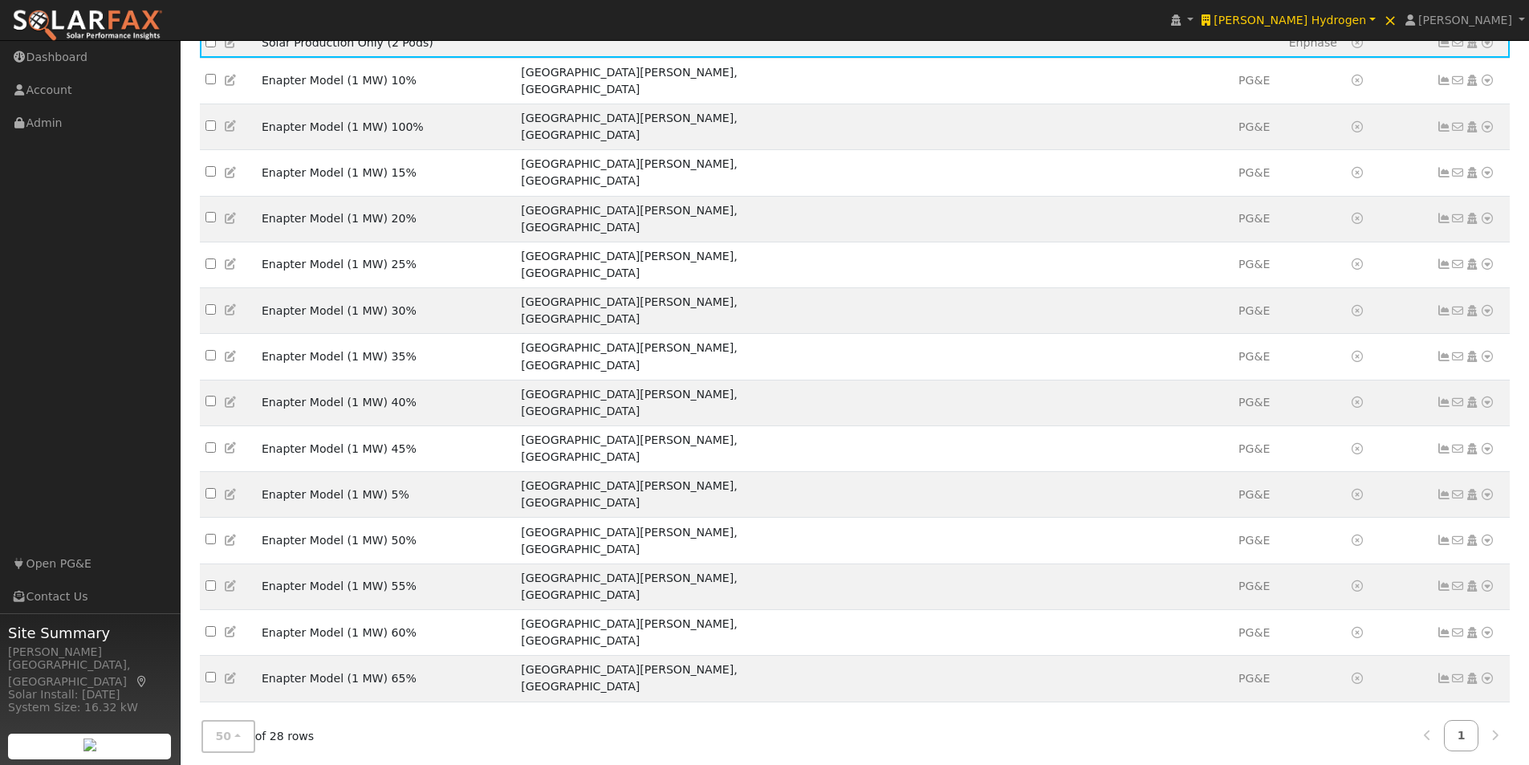
scroll to position [405, 0]
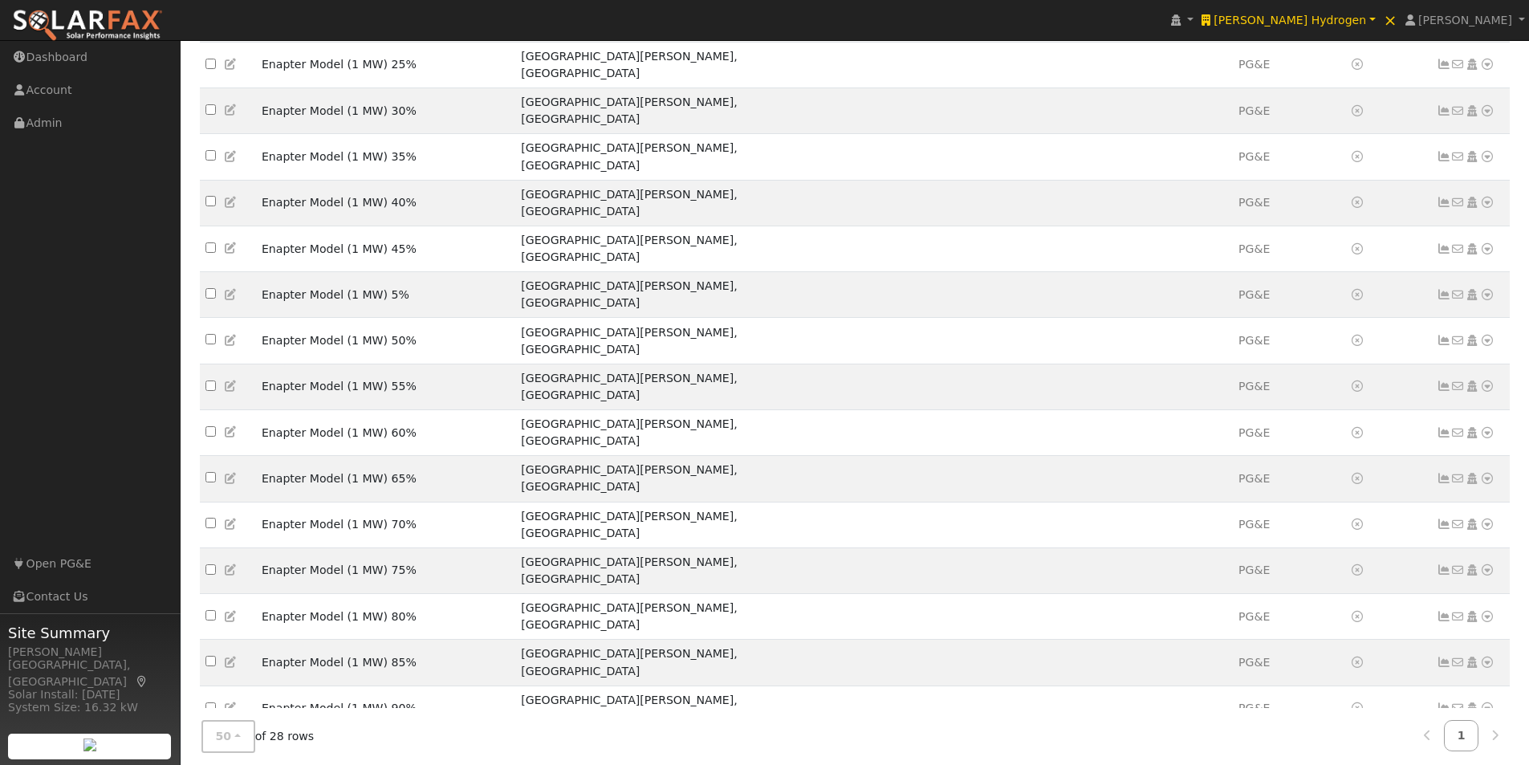
drag, startPoint x: 374, startPoint y: 669, endPoint x: 264, endPoint y: 674, distance: 110.1
copy td "Enapter Model (1 MW)"
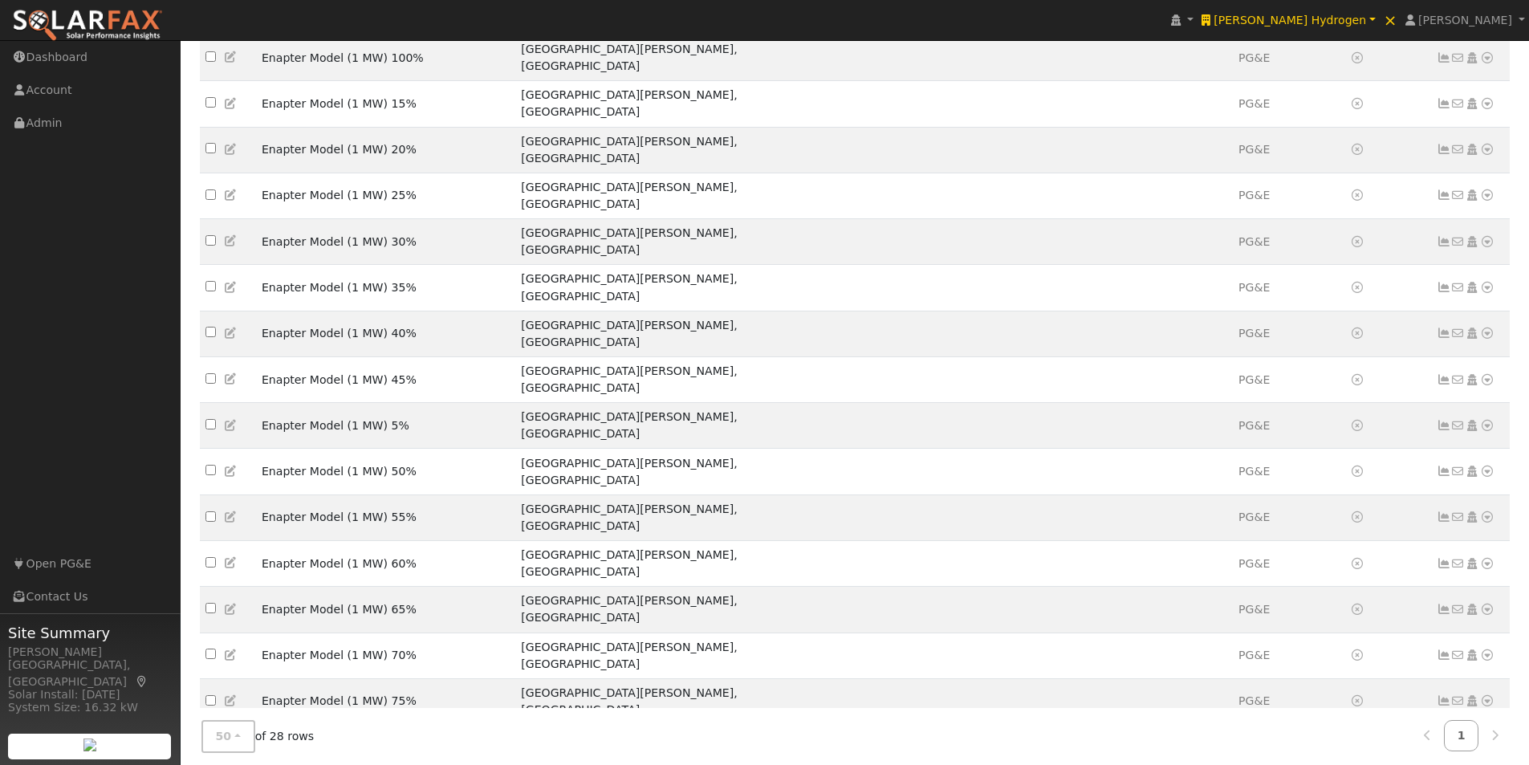
scroll to position [0, 0]
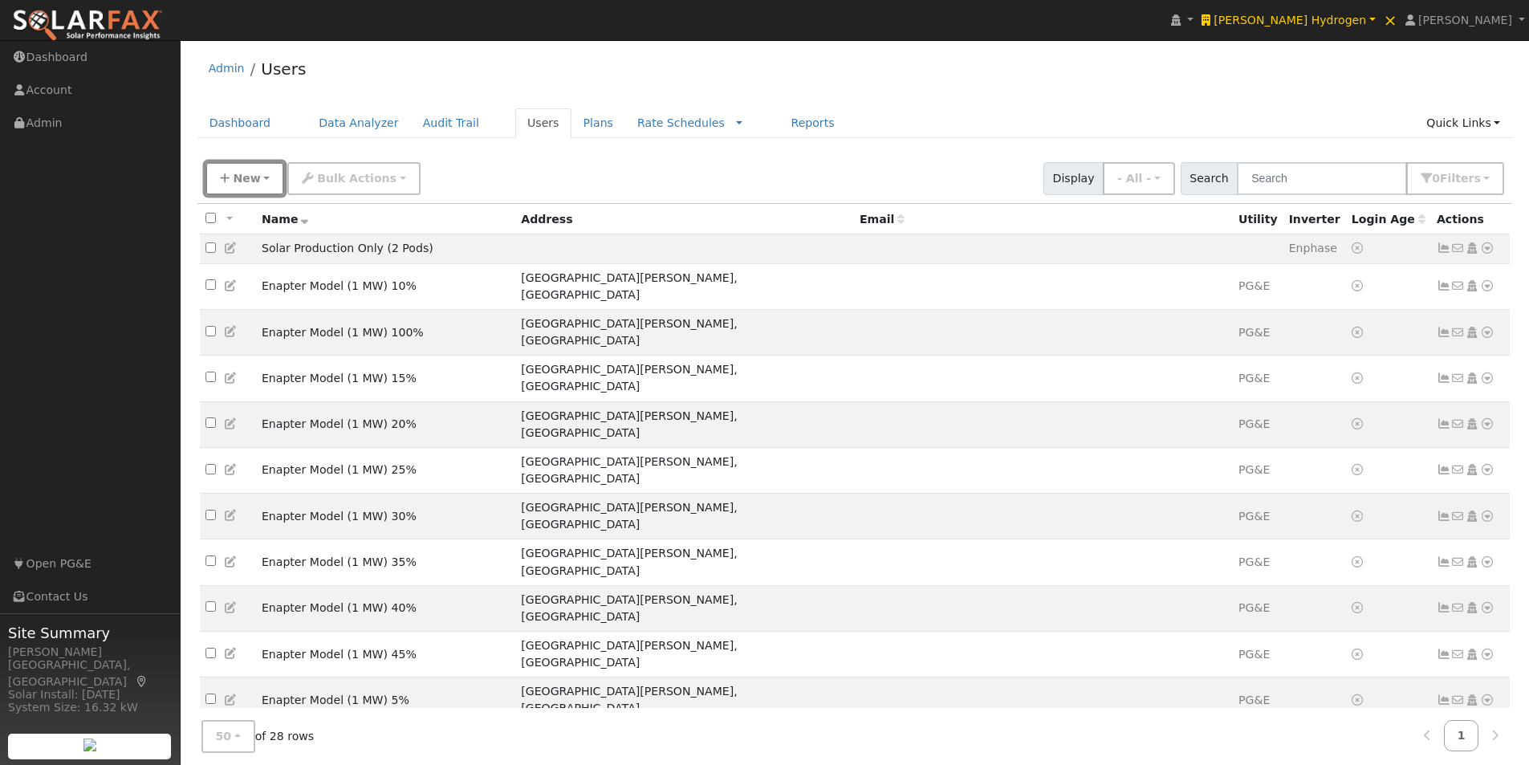
click at [230, 170] on button "New" at bounding box center [245, 178] width 79 height 33
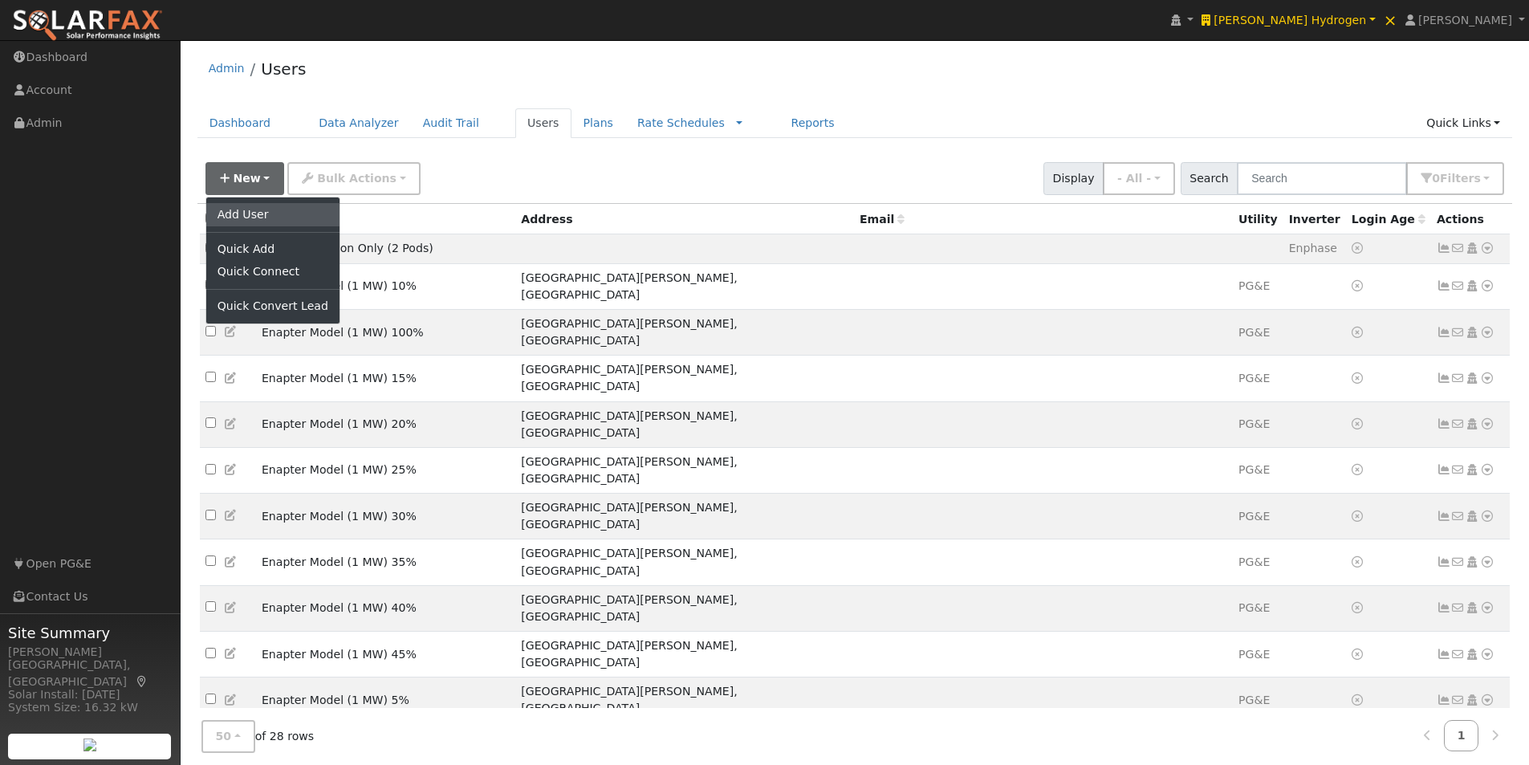
click at [241, 213] on link "Add User" at bounding box center [272, 214] width 133 height 22
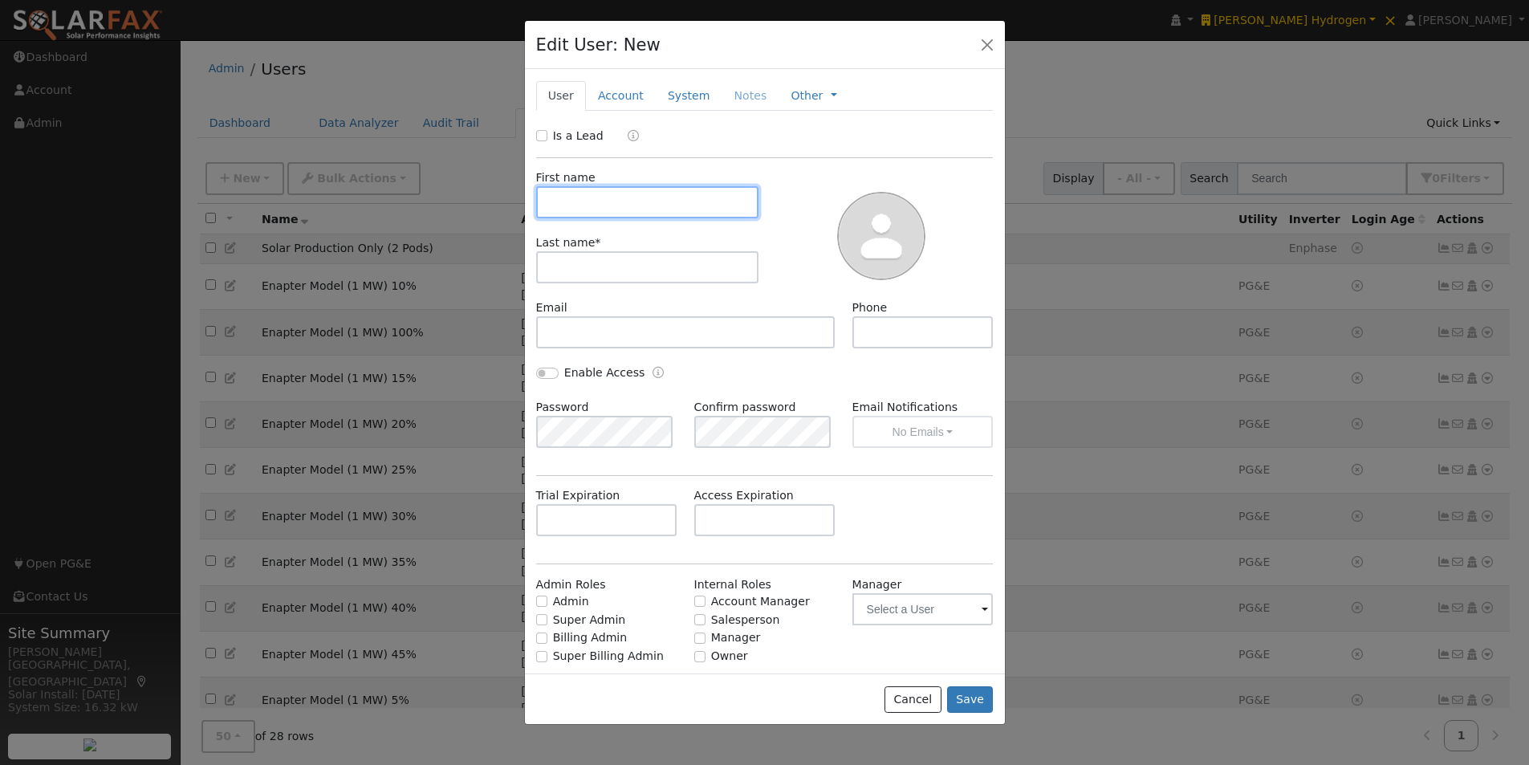
paste input "Enapter Model (1 MW)"
drag, startPoint x: 680, startPoint y: 198, endPoint x: 625, endPoint y: 205, distance: 55.8
click at [625, 205] on input "Enapter Model (1 MW)" at bounding box center [647, 202] width 223 height 32
click at [698, 215] on input "Enapter Model (1 MW)" at bounding box center [647, 202] width 223 height 32
drag, startPoint x: 678, startPoint y: 201, endPoint x: 594, endPoint y: 190, distance: 84.1
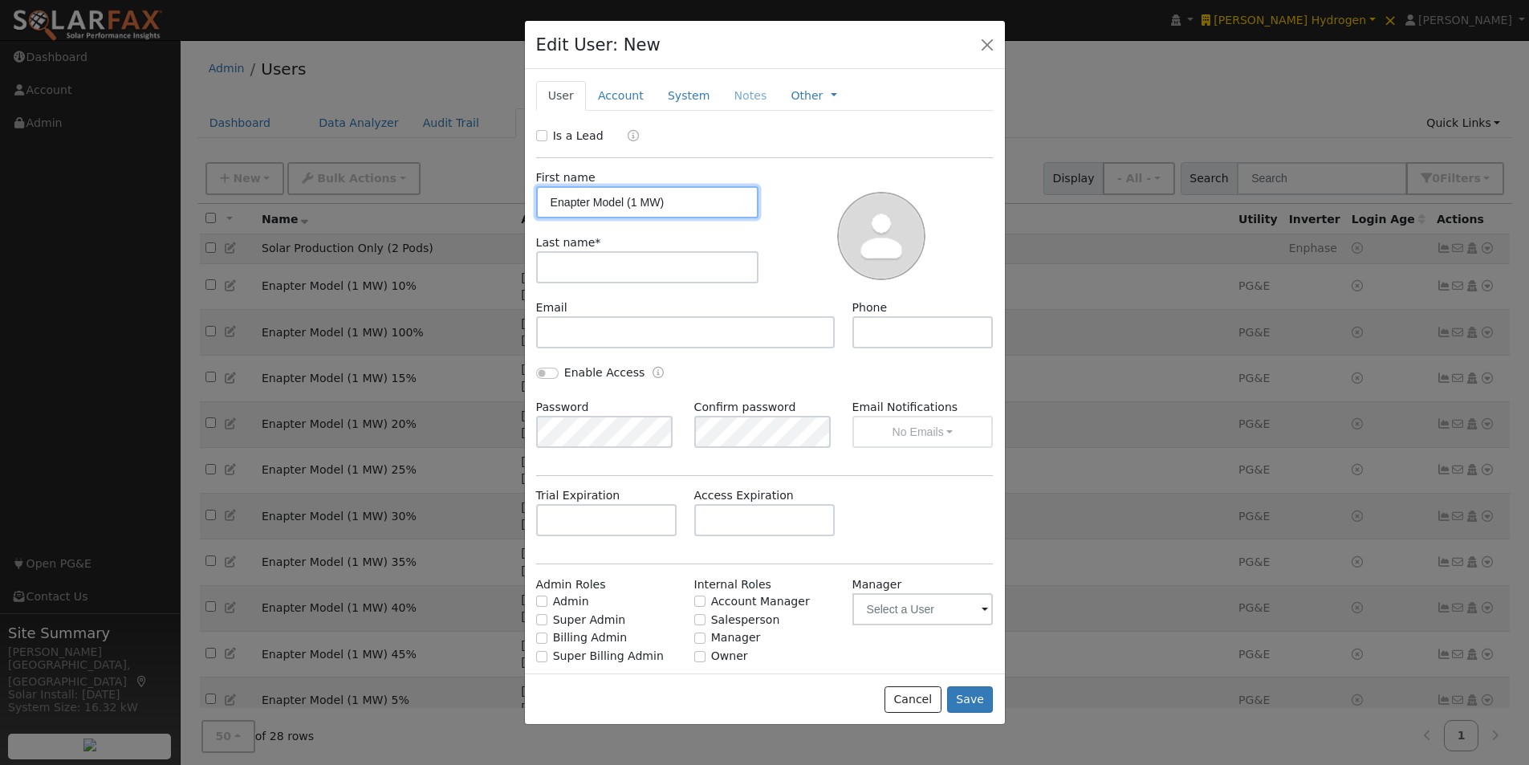
click at [594, 190] on input "Enapter Model (1 MW)" at bounding box center [647, 202] width 223 height 32
type input "Enapter"
click at [640, 260] on input "text" at bounding box center [647, 267] width 223 height 32
paste input "Model (1 MW)"
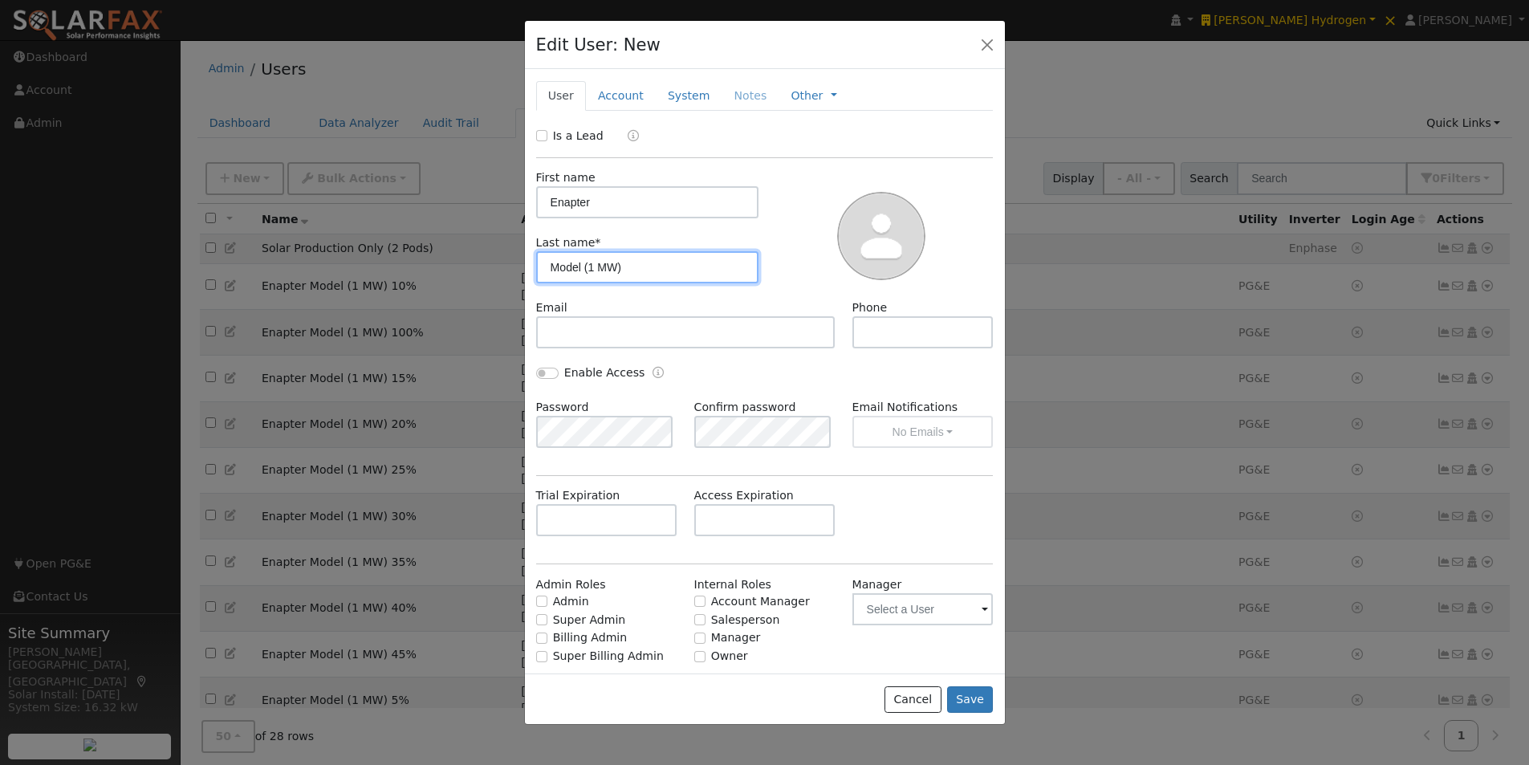
click at [589, 269] on input "Model (1 MW)" at bounding box center [647, 267] width 223 height 32
type input "Model (2 MW)"
click at [771, 246] on div at bounding box center [882, 234] width 234 height 130
click at [971, 693] on button "Save" at bounding box center [970, 699] width 47 height 27
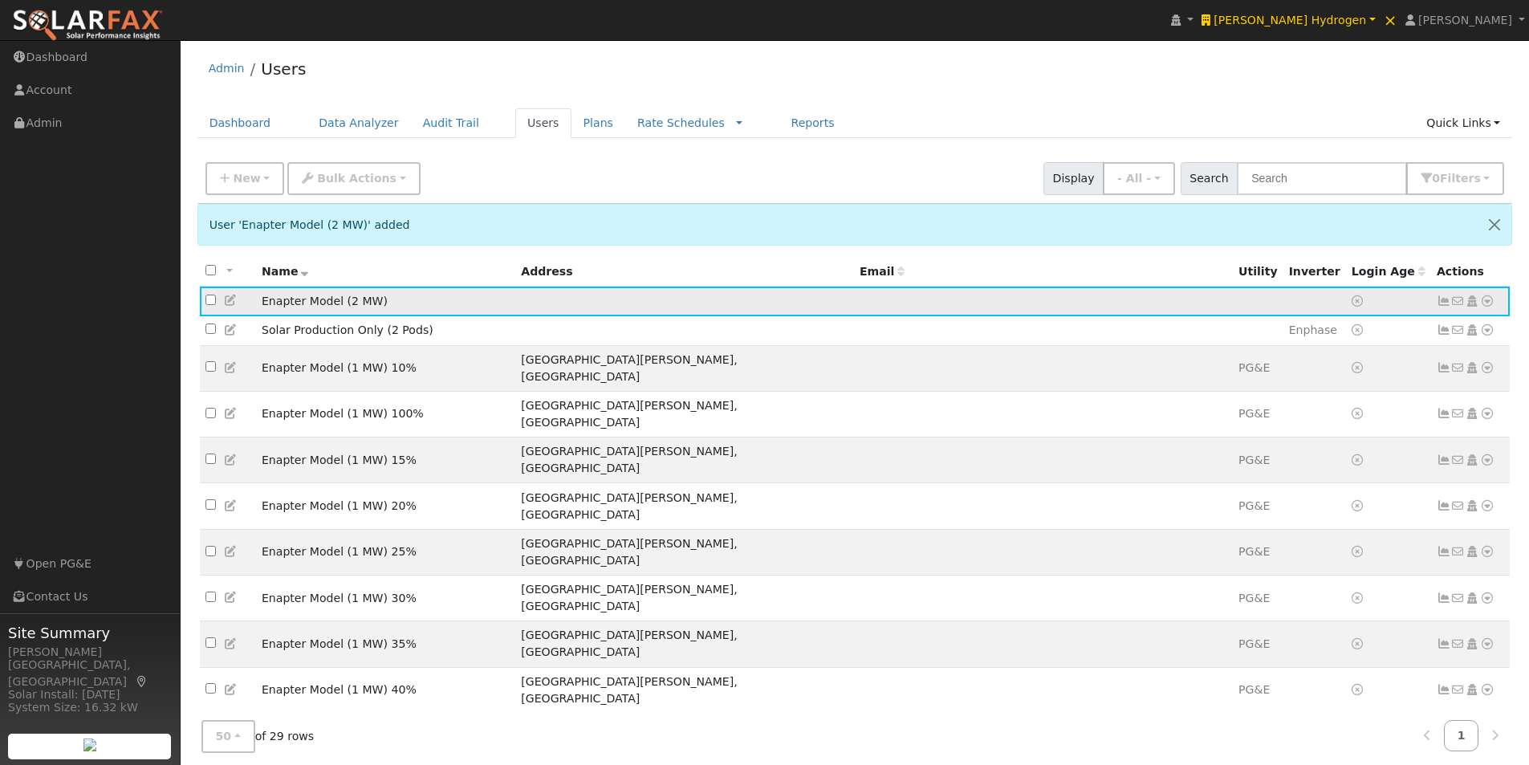
click at [1488, 304] on icon at bounding box center [1487, 300] width 14 height 11
click at [1314, 390] on link "Import From CSV" at bounding box center [1318, 388] width 118 height 22
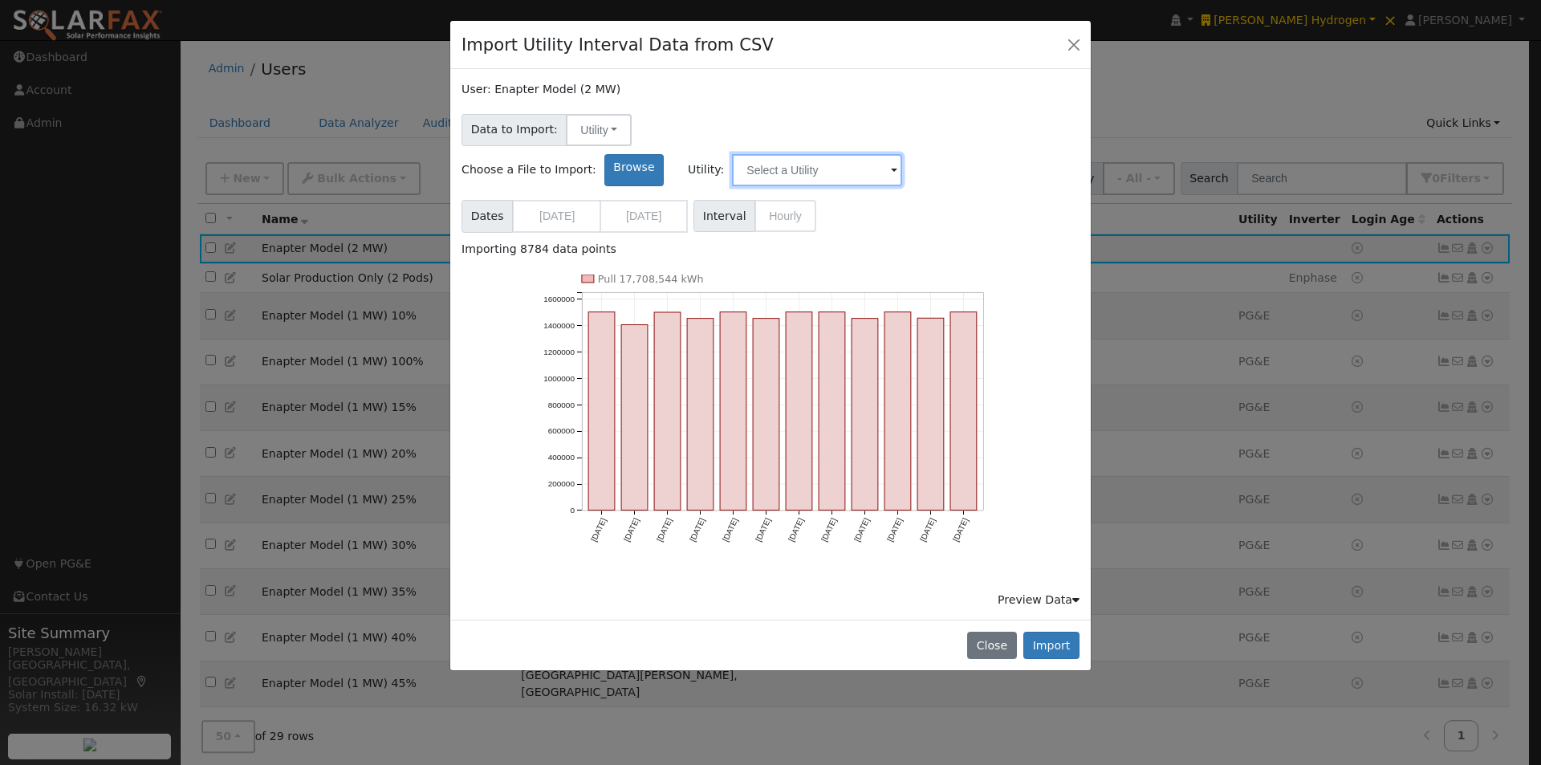
click at [902, 154] on input "text" at bounding box center [817, 170] width 170 height 32
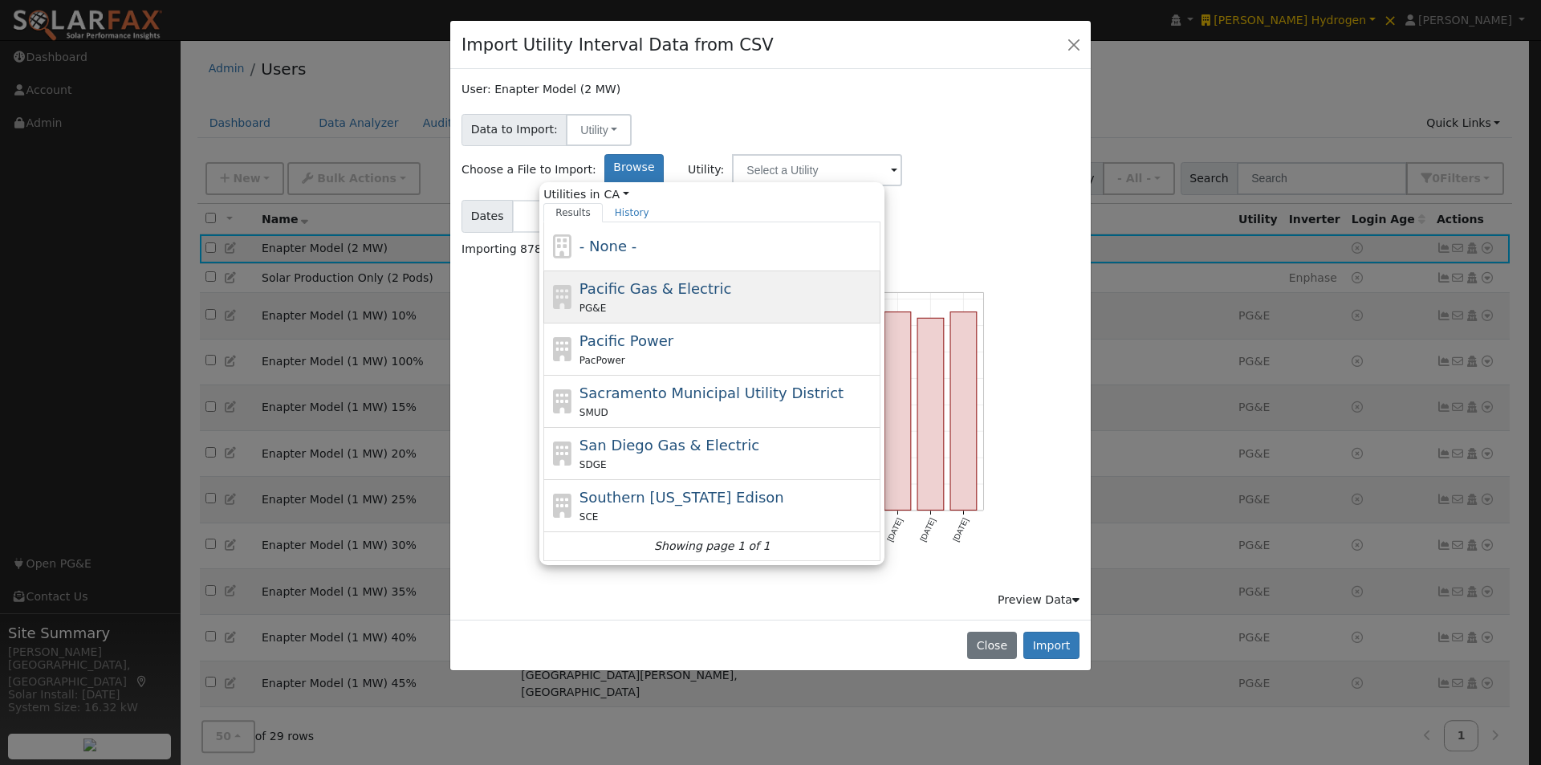
click at [731, 280] on span "Pacific Gas & Electric" at bounding box center [656, 288] width 152 height 17
type input "Pacific Gas & Electric"
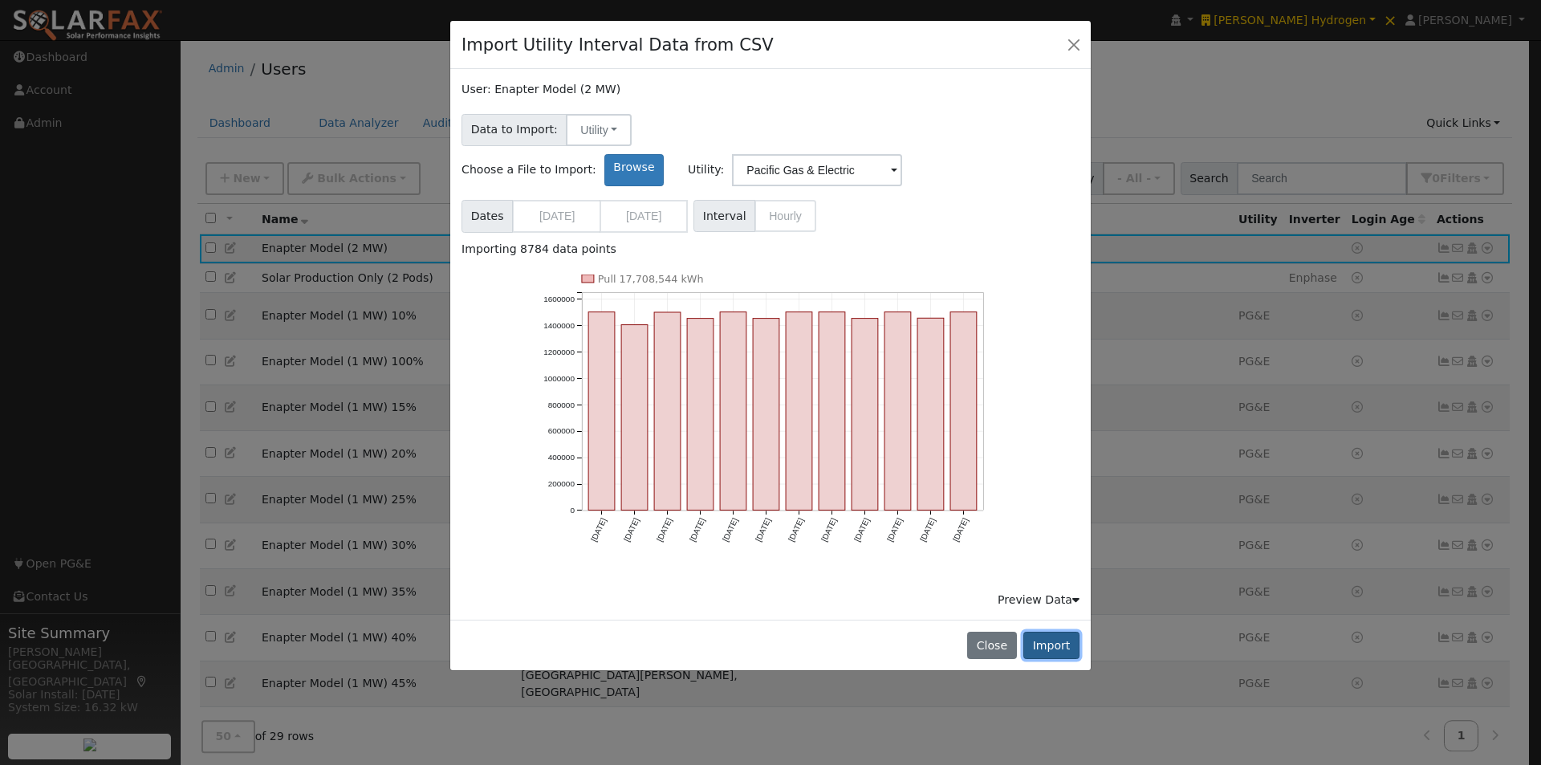
click at [1052, 632] on button "Import" at bounding box center [1052, 645] width 56 height 27
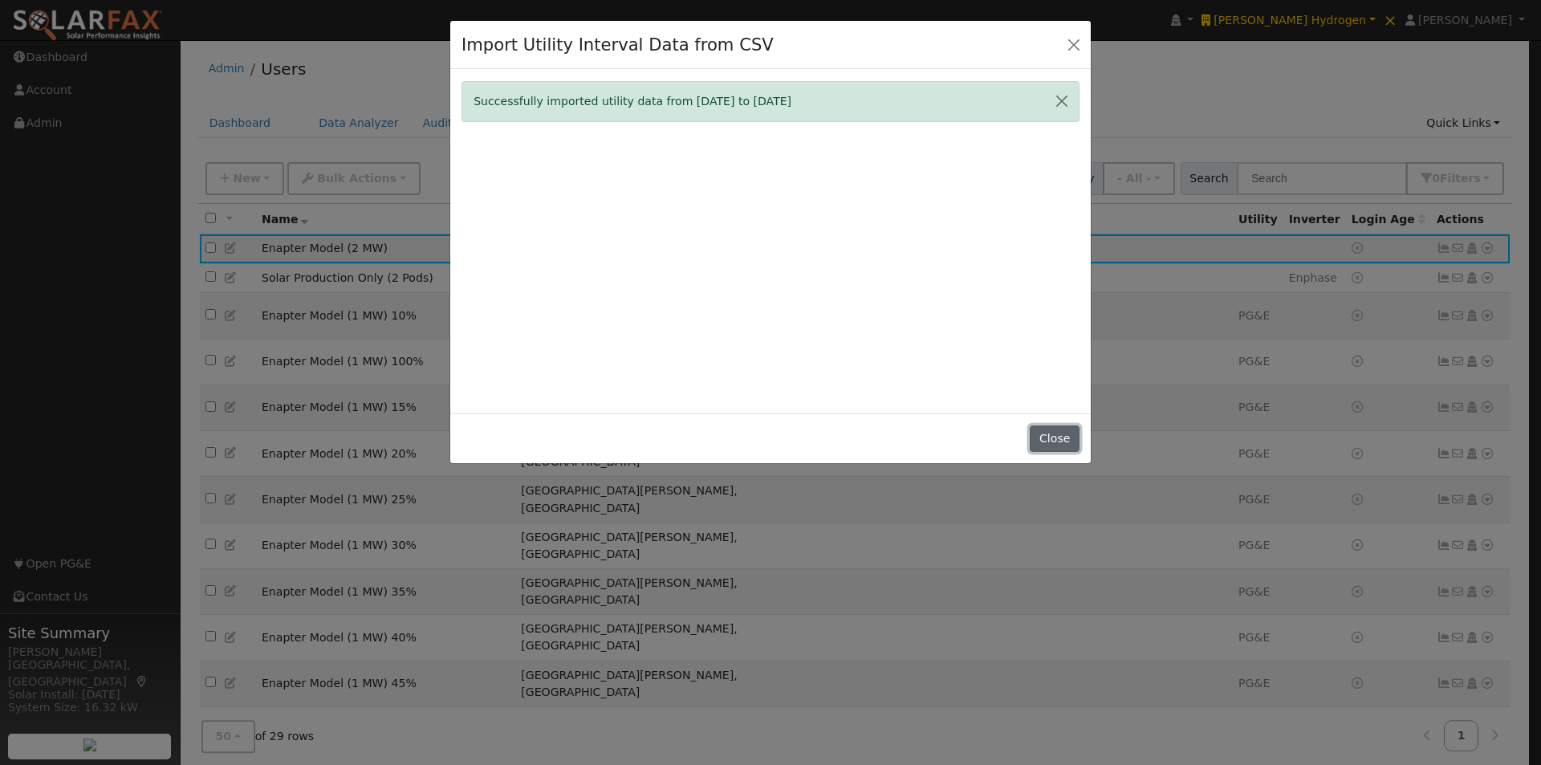
click at [1059, 435] on button "Close" at bounding box center [1054, 438] width 49 height 27
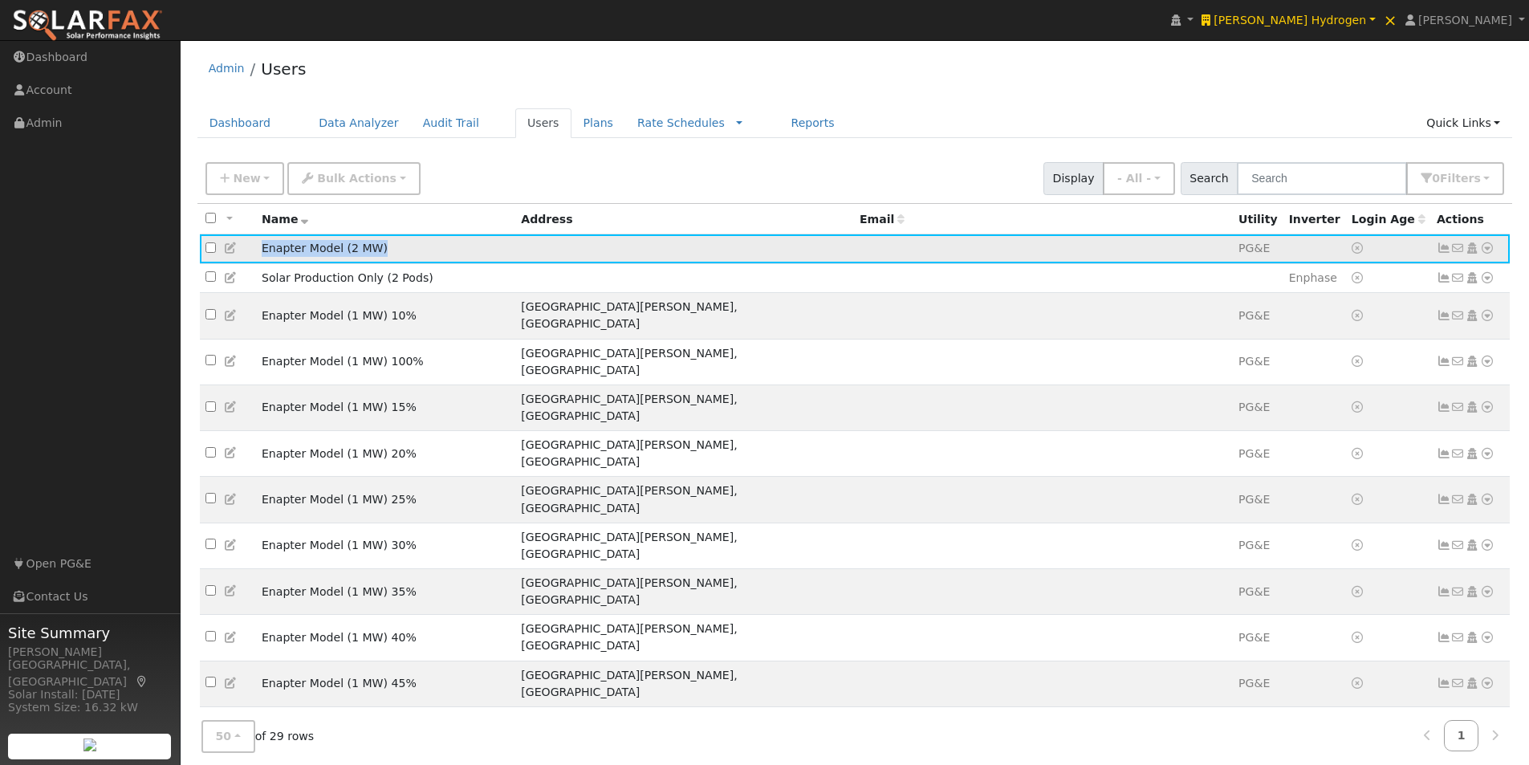
drag, startPoint x: 399, startPoint y: 249, endPoint x: 258, endPoint y: 244, distance: 140.6
click at [258, 244] on td "Enapter Model (2 MW)" at bounding box center [385, 249] width 259 height 30
copy td "Enapter Model (2 MW)"
click at [230, 176] on button "New" at bounding box center [245, 178] width 79 height 33
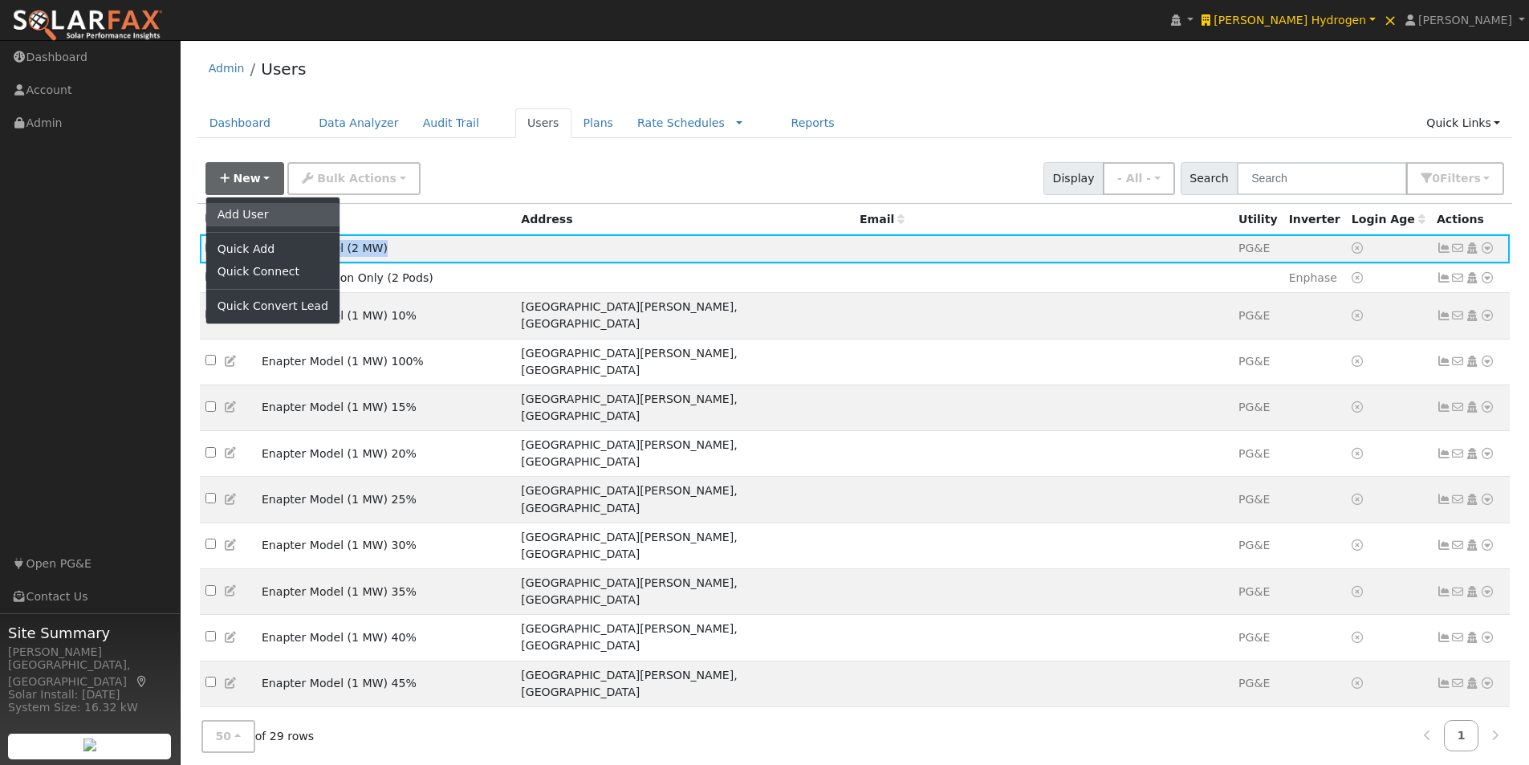
click at [244, 209] on link "Add User" at bounding box center [272, 214] width 133 height 22
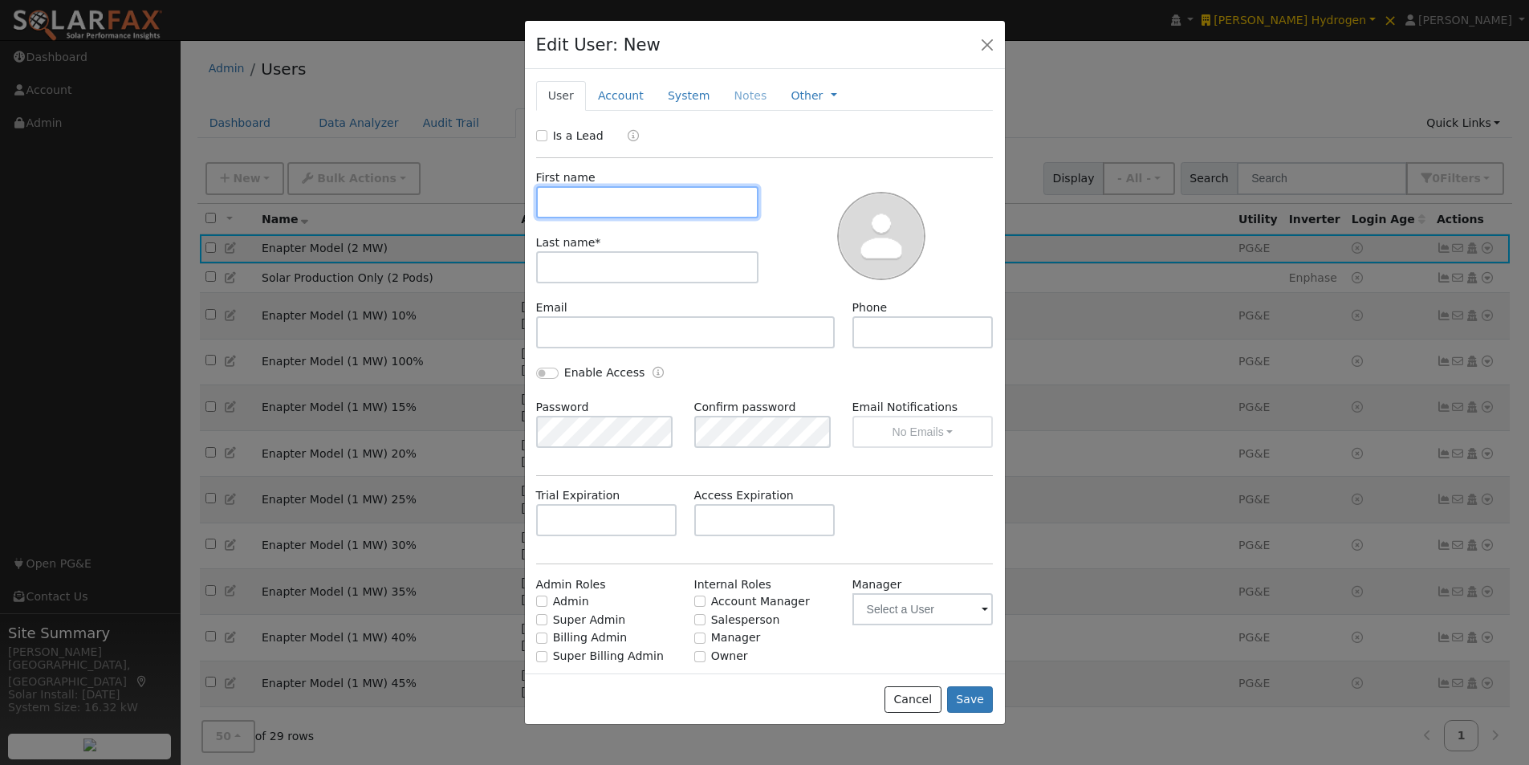
paste input "Enapter Model (2 MW)"
drag, startPoint x: 678, startPoint y: 206, endPoint x: 631, endPoint y: 255, distance: 68.1
click at [588, 206] on input "Enapter Model (2 MW)" at bounding box center [647, 202] width 223 height 32
type input "Enapter"
drag, startPoint x: 588, startPoint y: 259, endPoint x: 574, endPoint y: 268, distance: 16.3
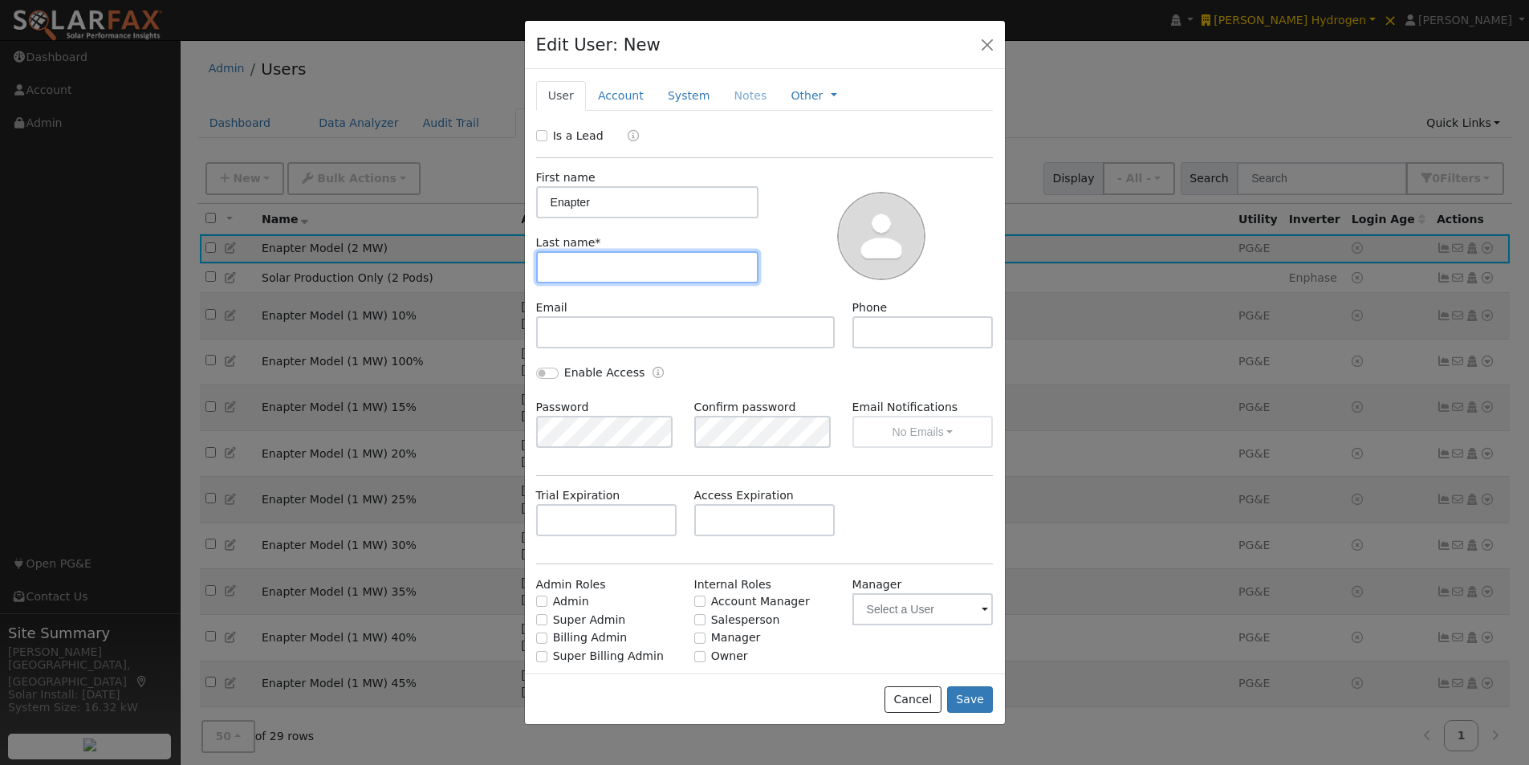
click at [588, 263] on input "text" at bounding box center [647, 267] width 223 height 32
paste input "Model (2 MW)"
click at [534, 263] on div "Last name * Model (2 MW)" at bounding box center [647, 258] width 240 height 49
click at [538, 264] on input "Model (2 MW)" at bounding box center [647, 267] width 223 height 32
click at [589, 269] on input "Model (2 MW)" at bounding box center [647, 267] width 223 height 32
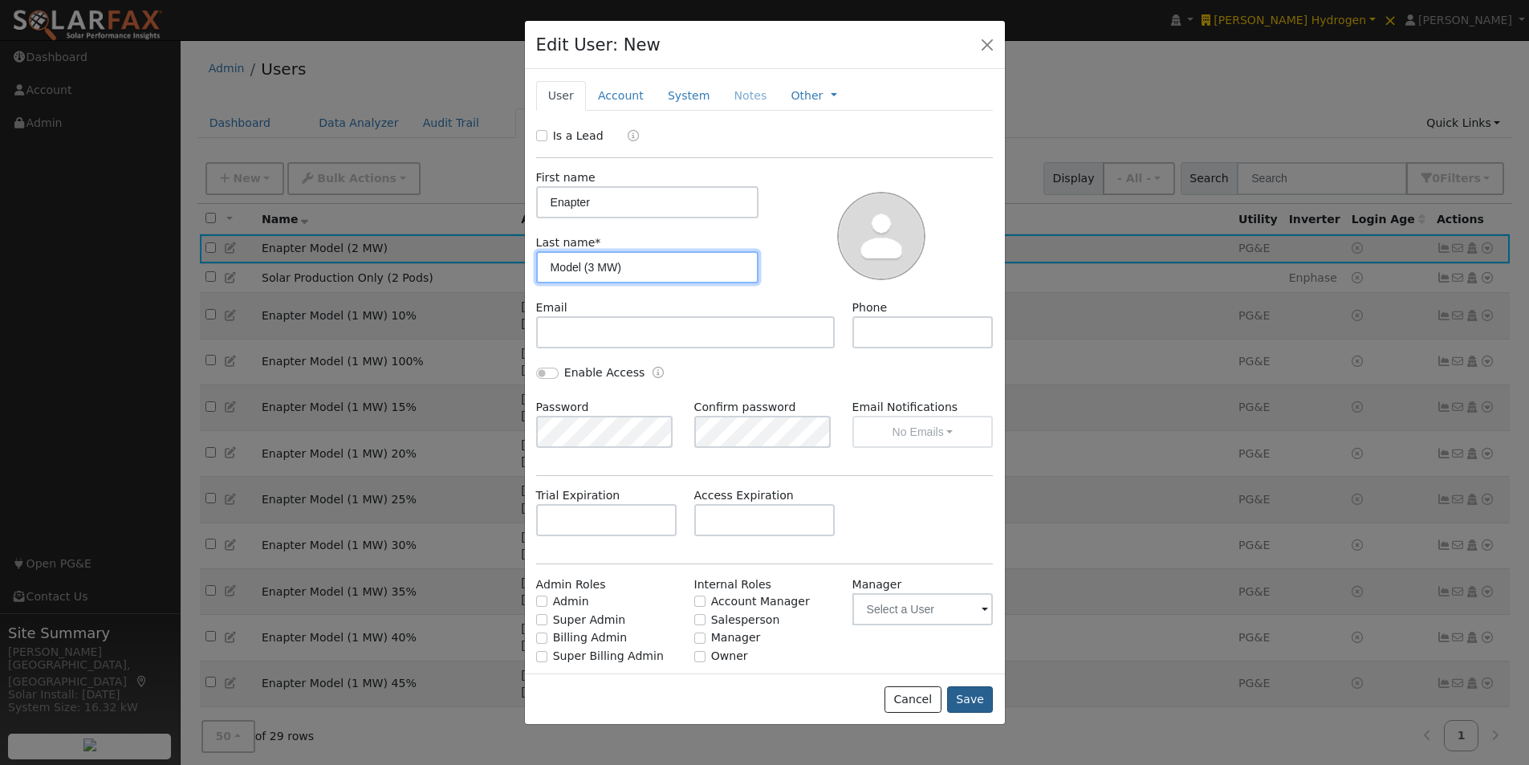
type input "Model (3 MW)"
click at [972, 697] on button "Save" at bounding box center [970, 699] width 47 height 27
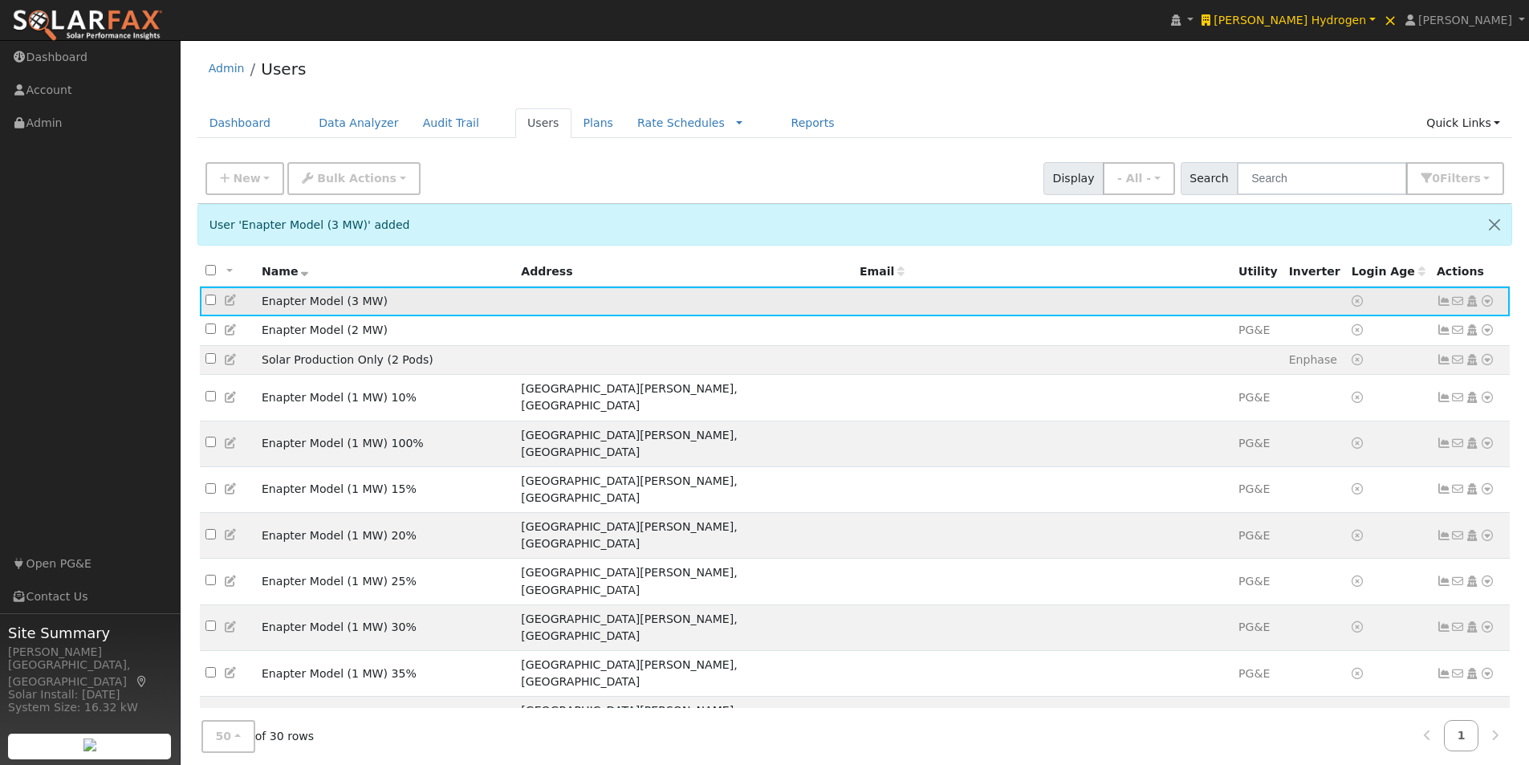
click at [1487, 301] on icon at bounding box center [1487, 300] width 14 height 11
click at [1309, 389] on link "Import From CSV" at bounding box center [1318, 388] width 118 height 22
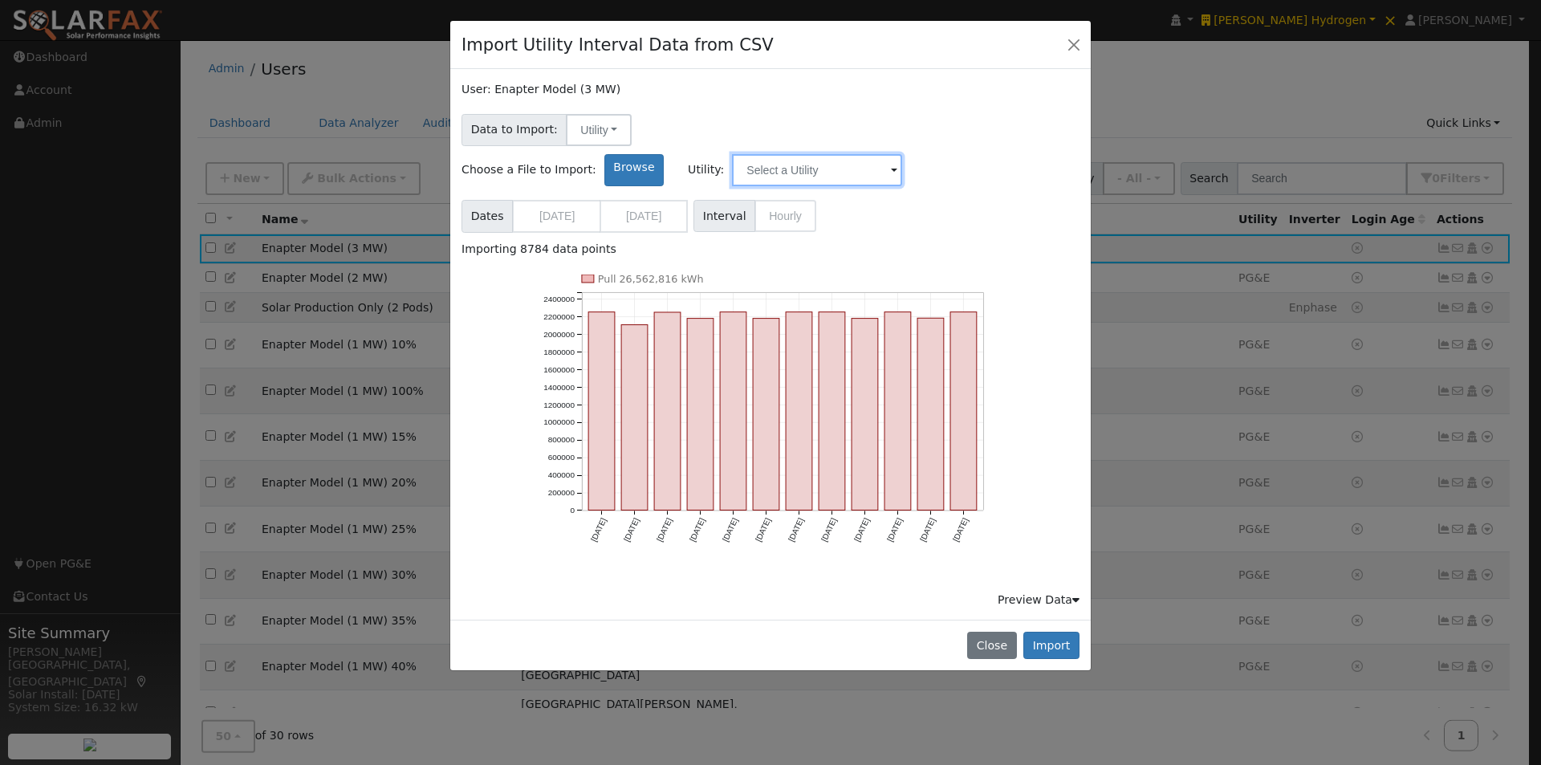
click at [902, 154] on input "text" at bounding box center [817, 170] width 170 height 32
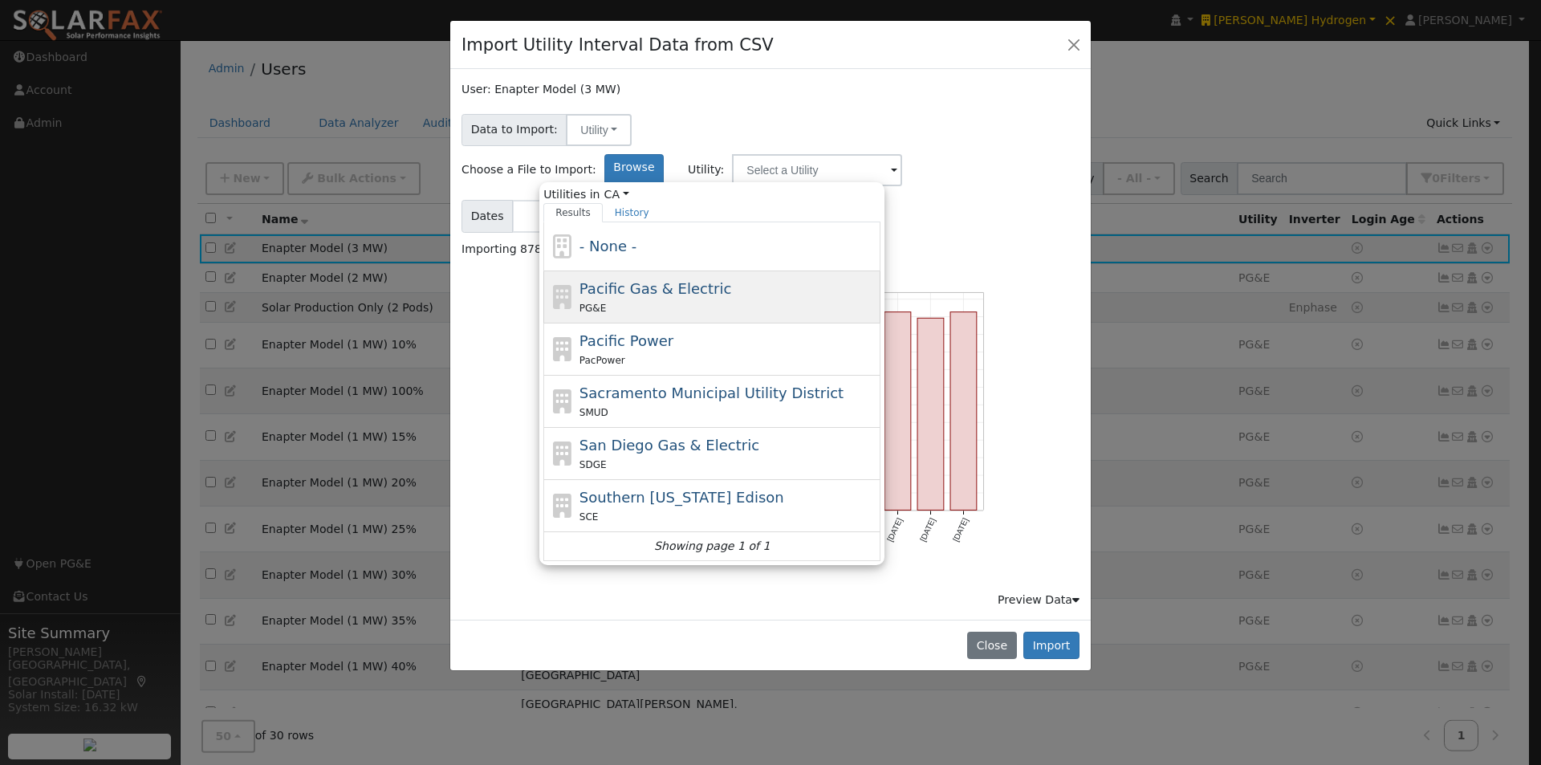
click at [731, 280] on span "Pacific Gas & Electric" at bounding box center [656, 288] width 152 height 17
type input "Pacific Gas & Electric"
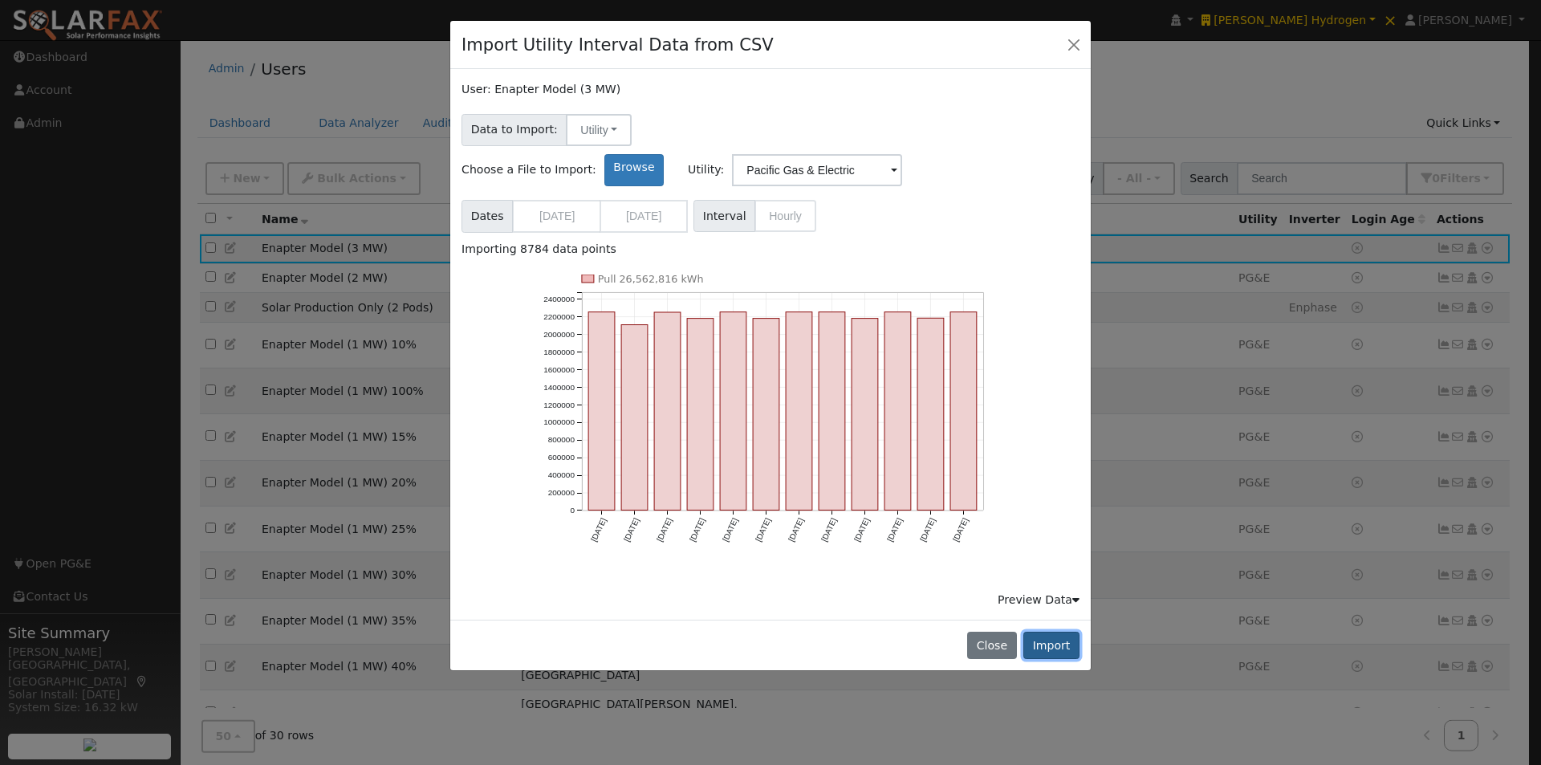
click at [1045, 632] on button "Import" at bounding box center [1052, 645] width 56 height 27
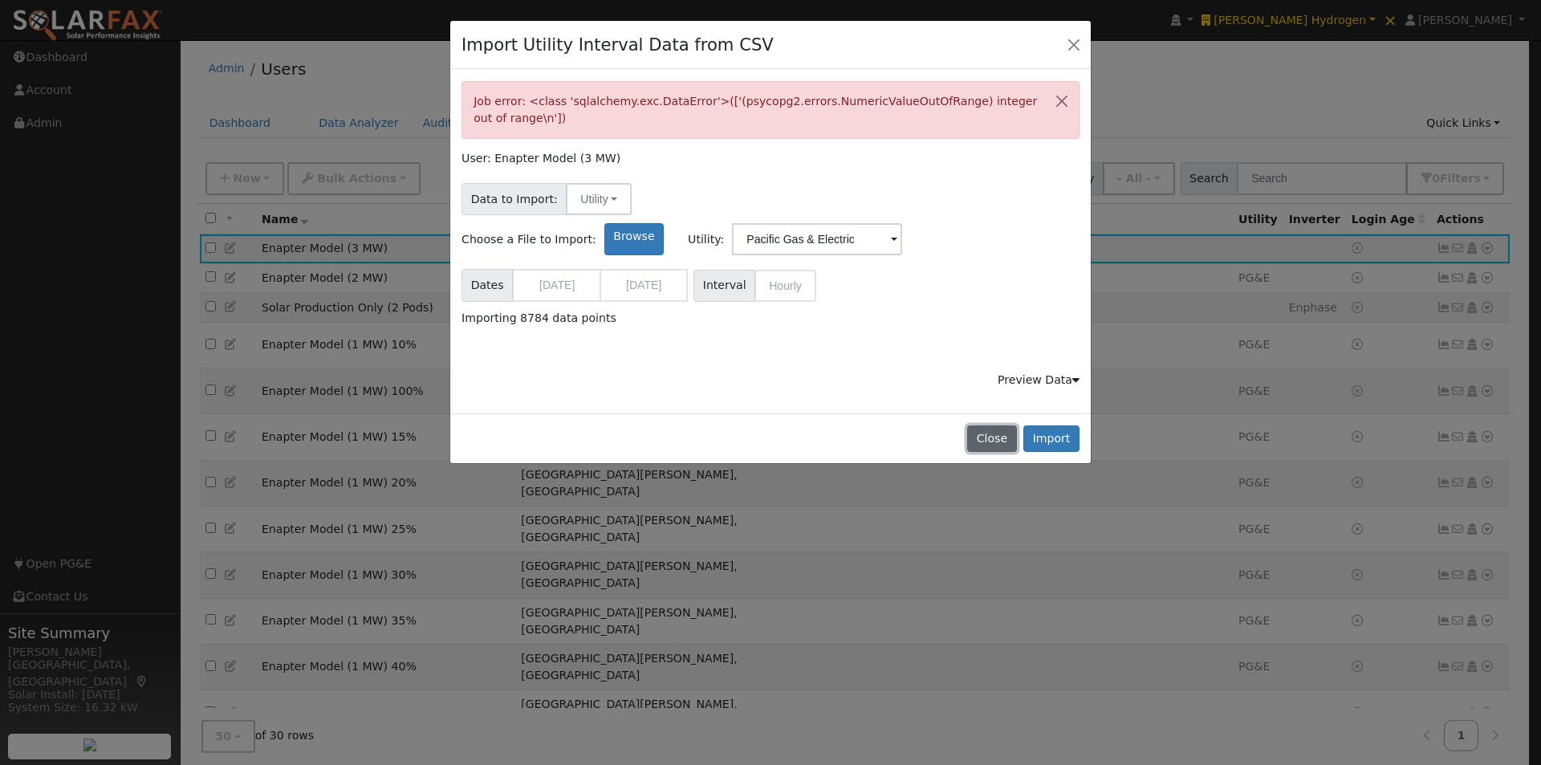
click at [995, 431] on button "Close" at bounding box center [991, 438] width 49 height 27
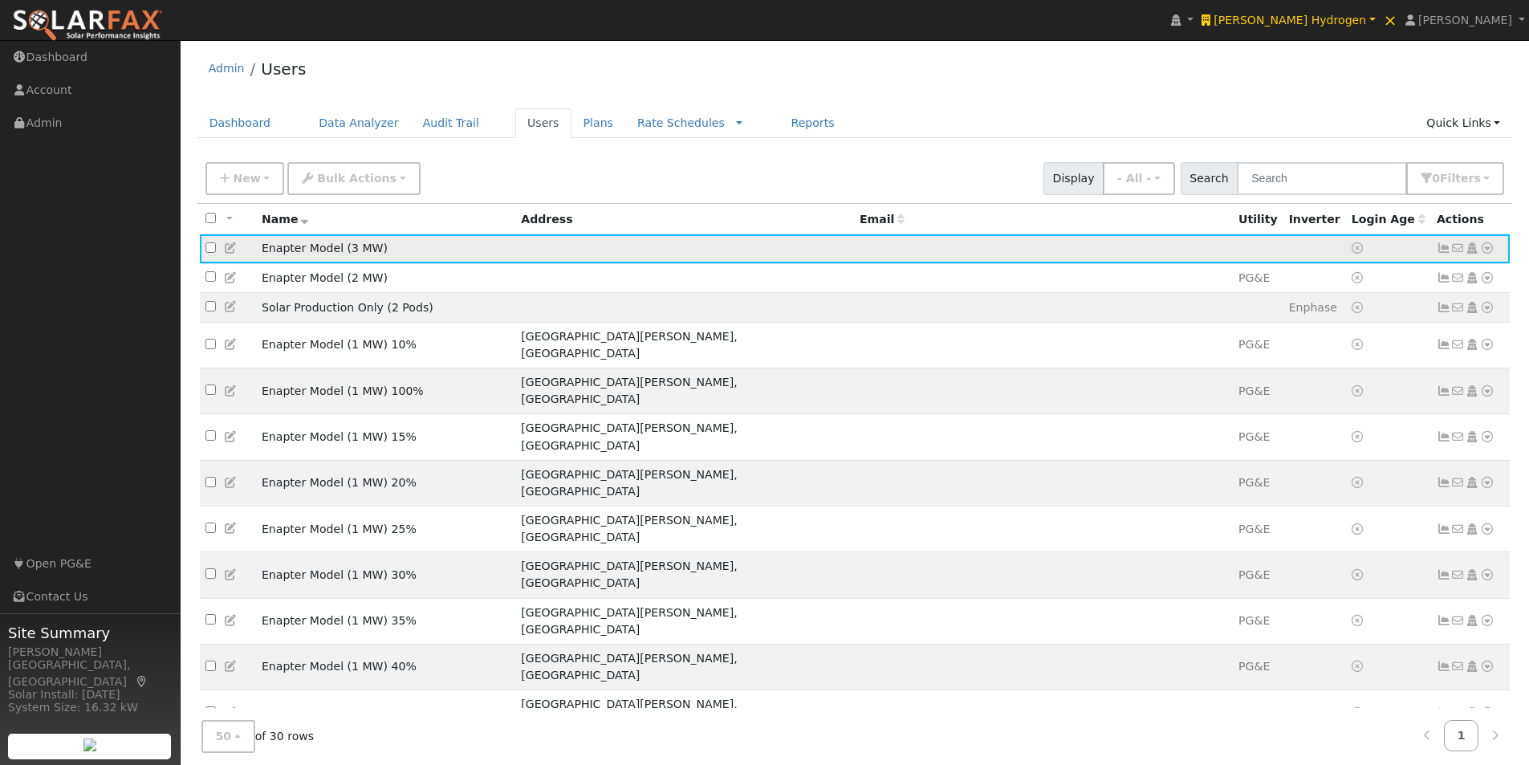
click at [1488, 248] on icon at bounding box center [1487, 247] width 14 height 11
click at [1327, 332] on link "Import From CSV" at bounding box center [1318, 335] width 118 height 22
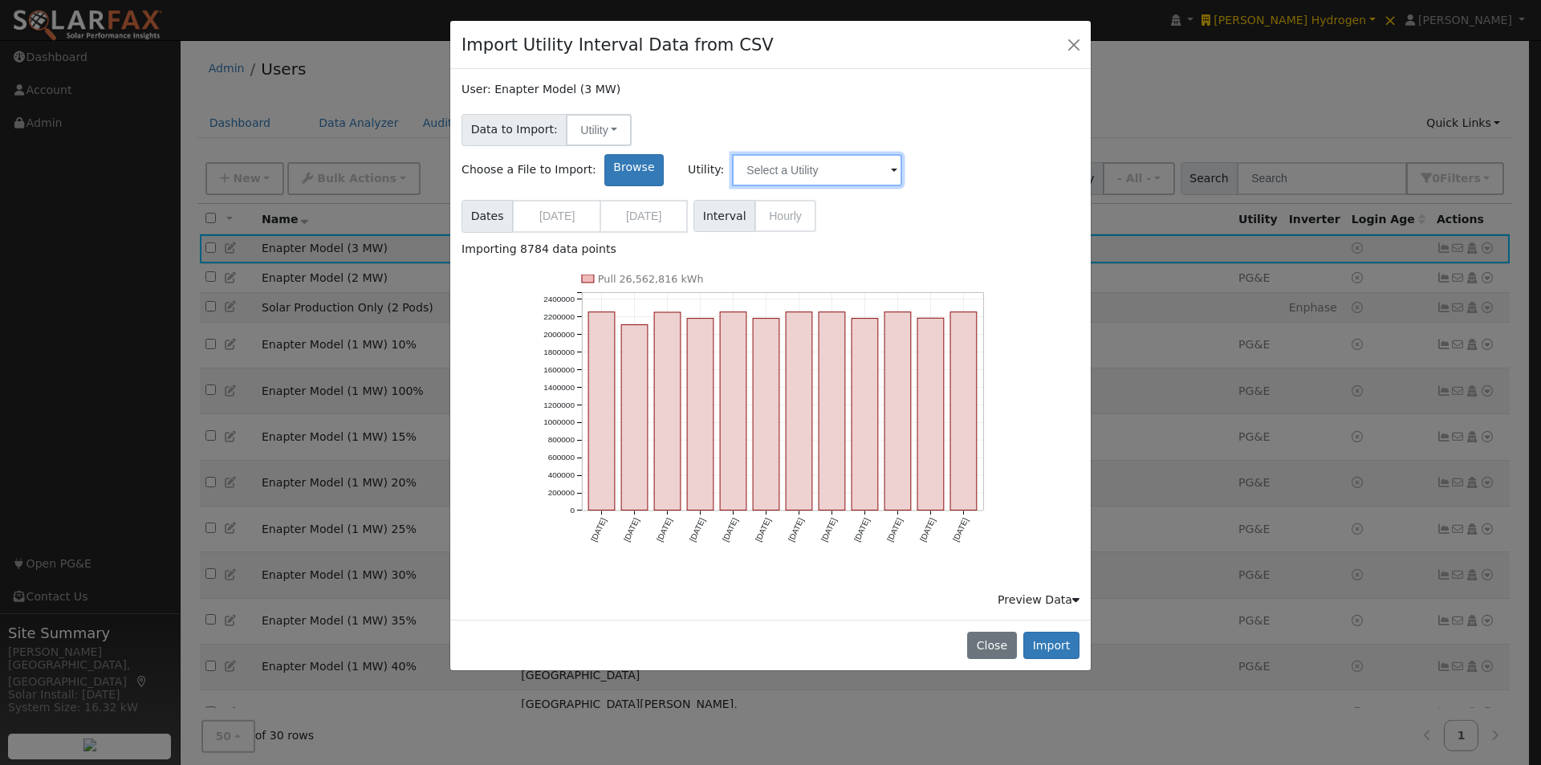
click at [902, 154] on input "text" at bounding box center [817, 170] width 170 height 32
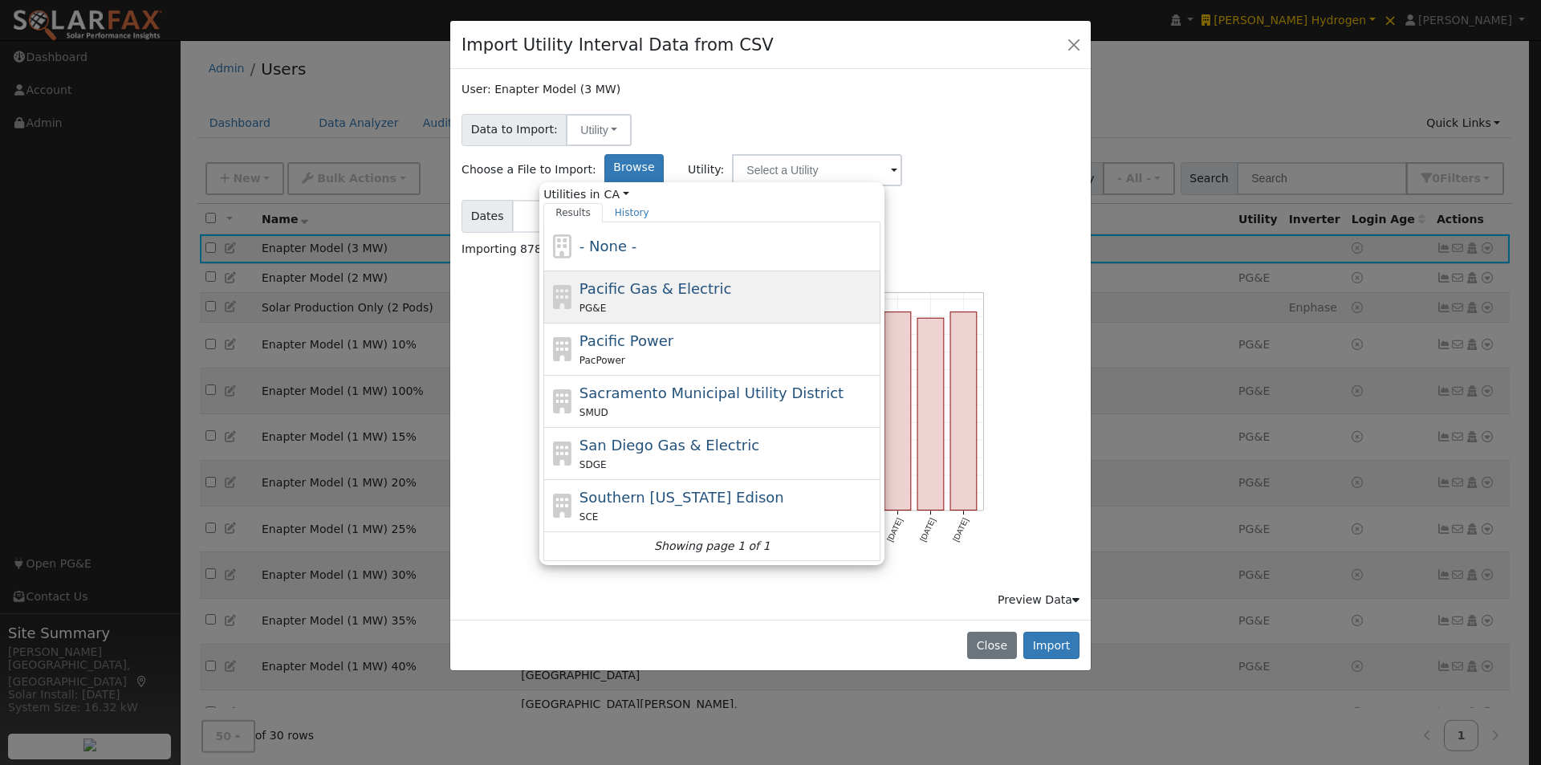
click at [731, 280] on span "Pacific Gas & Electric" at bounding box center [656, 288] width 152 height 17
type input "Pacific Gas & Electric"
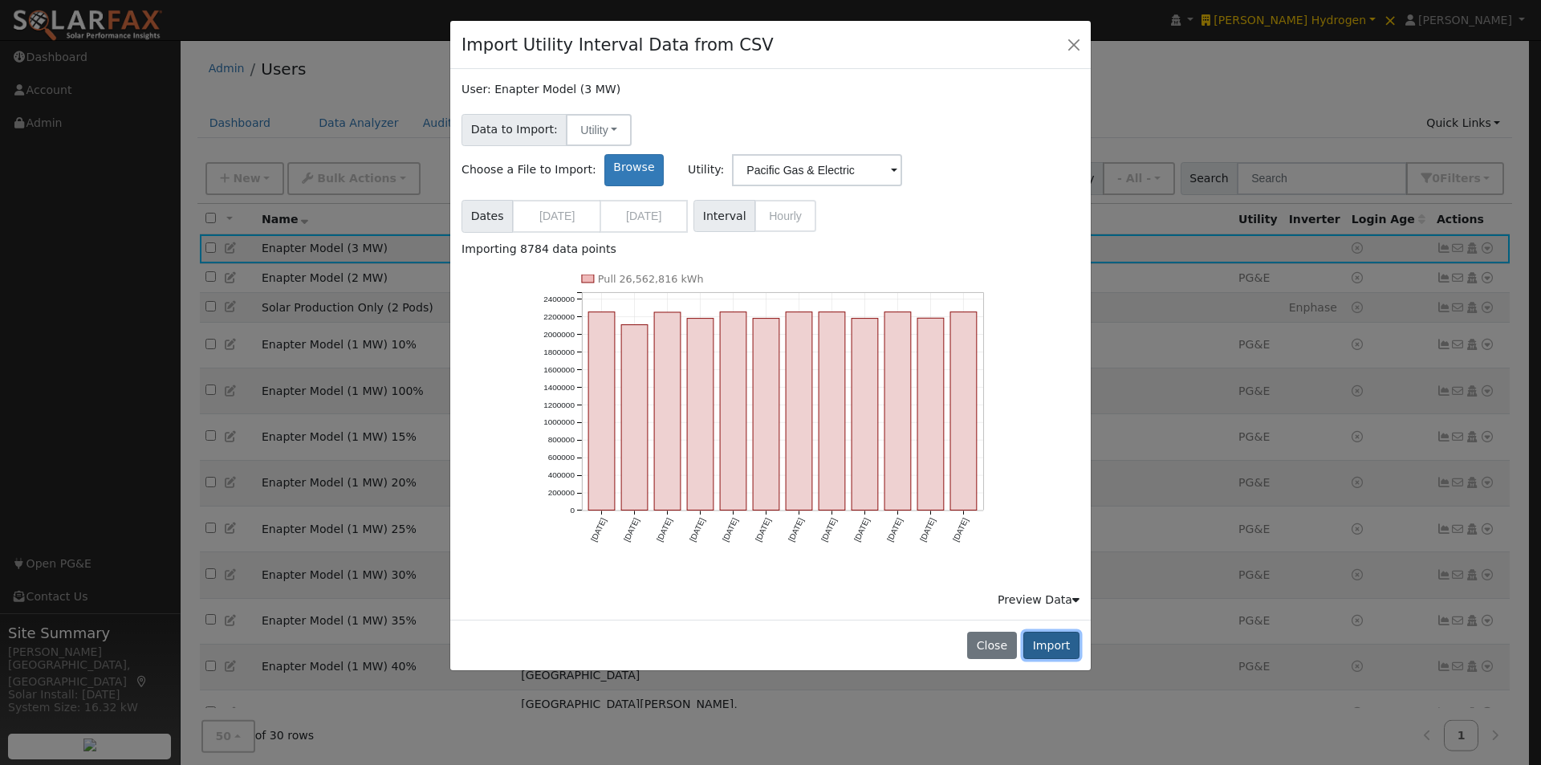
click at [1061, 632] on button "Import" at bounding box center [1052, 645] width 56 height 27
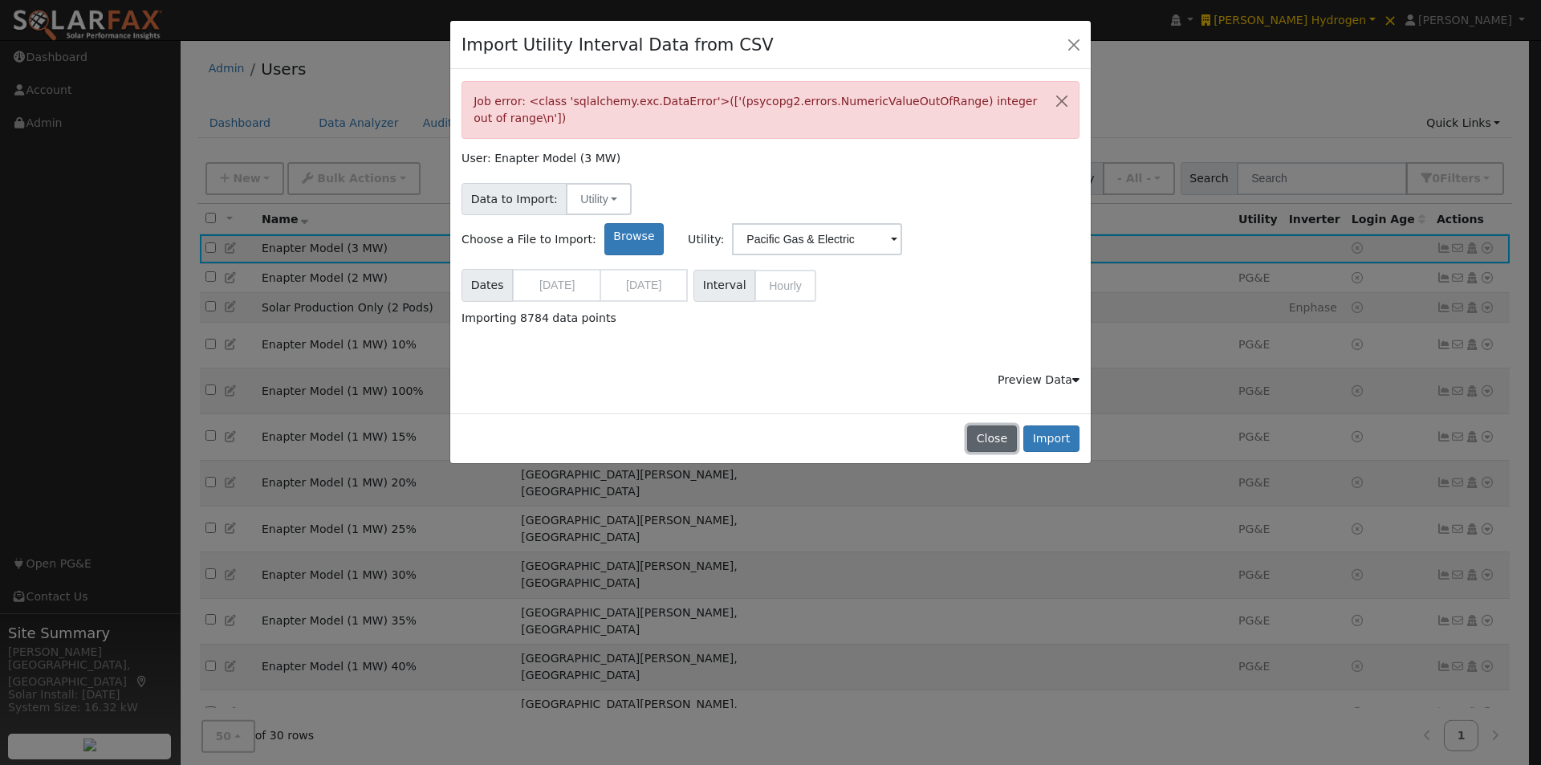
click at [995, 432] on button "Close" at bounding box center [991, 438] width 49 height 27
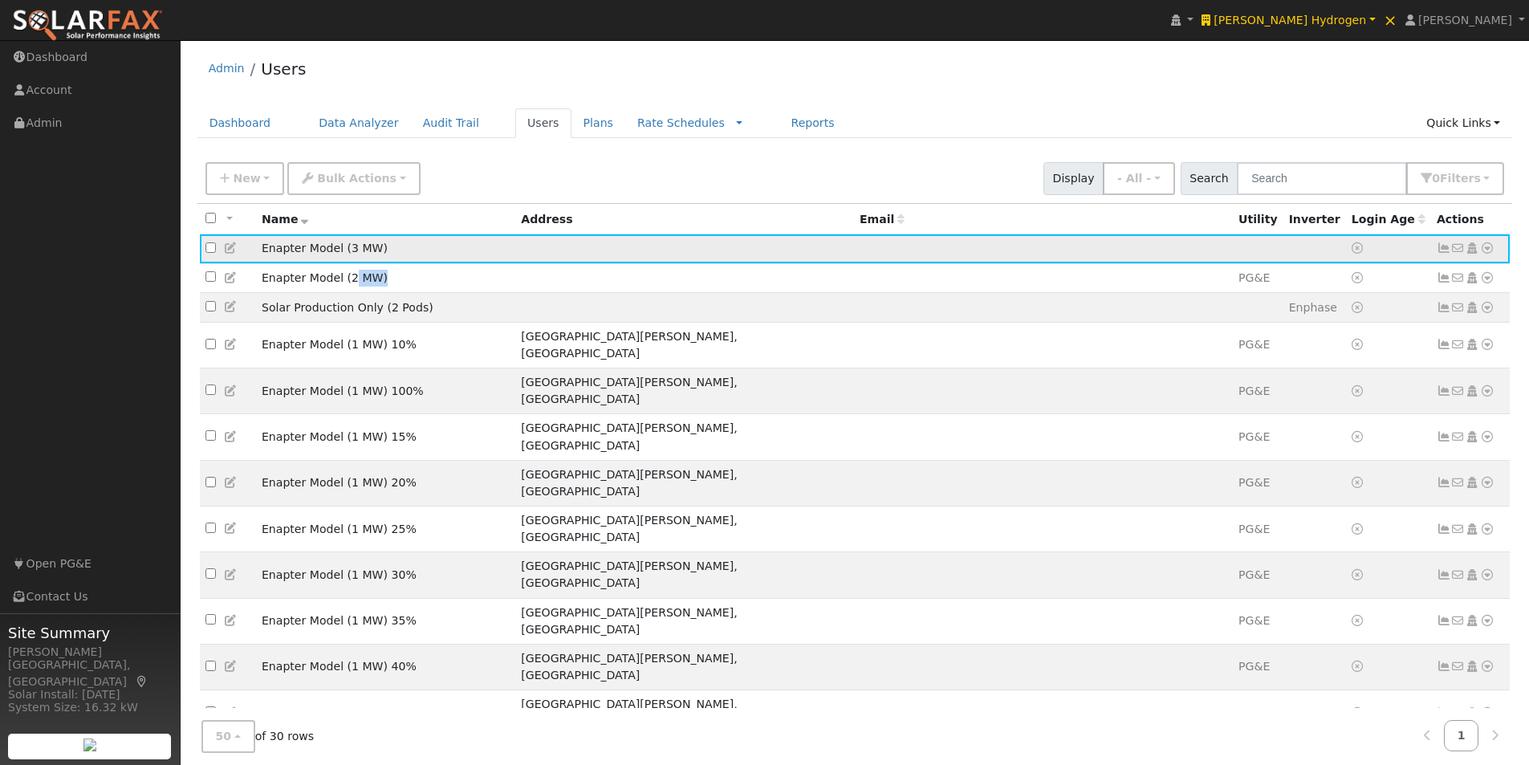
drag, startPoint x: 414, startPoint y: 277, endPoint x: 384, endPoint y: 257, distance: 36.5
click at [336, 271] on td "Enapter Model (2 MW)" at bounding box center [385, 278] width 259 height 30
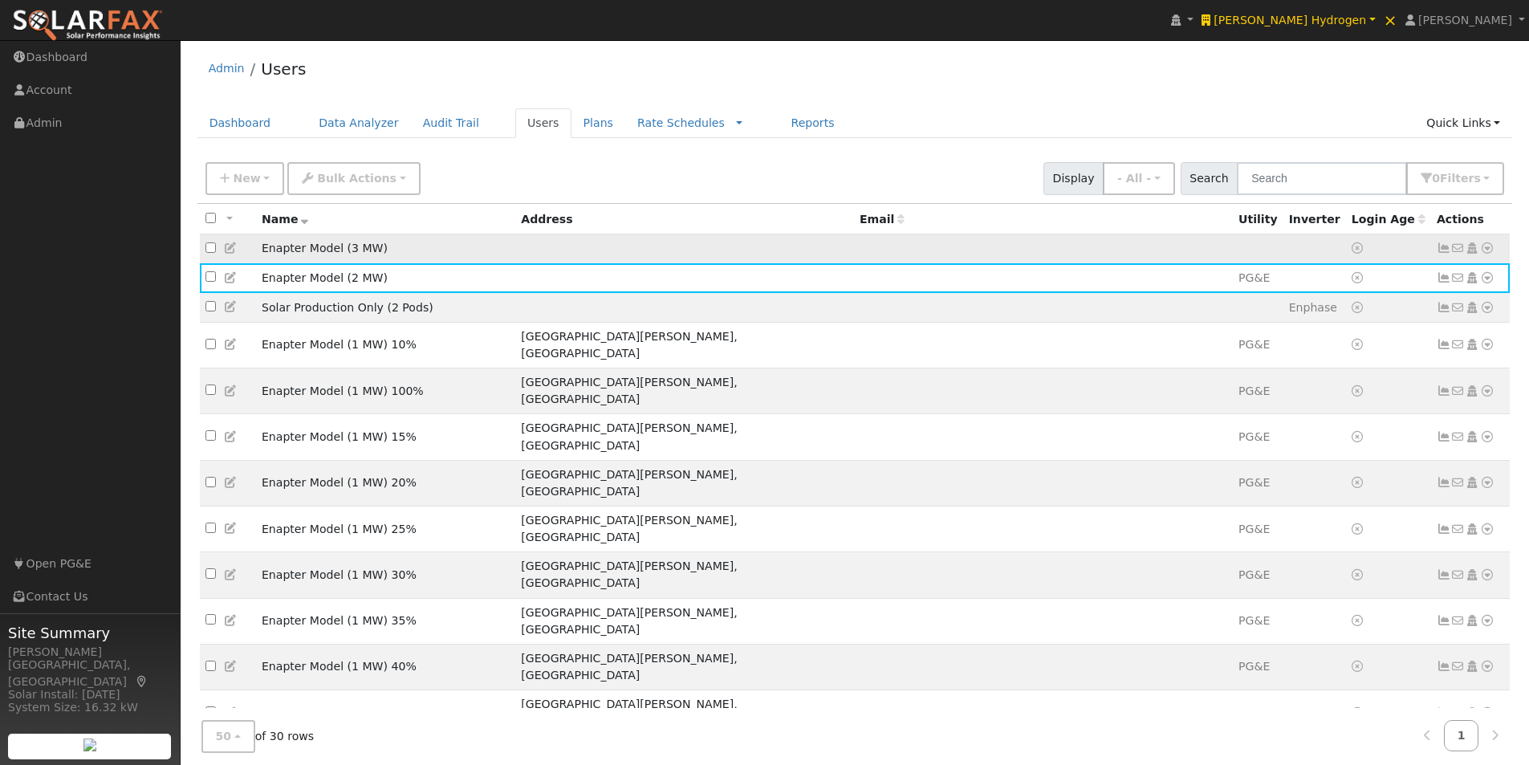
click at [385, 257] on td "Enapter Model (3 MW)" at bounding box center [385, 249] width 259 height 30
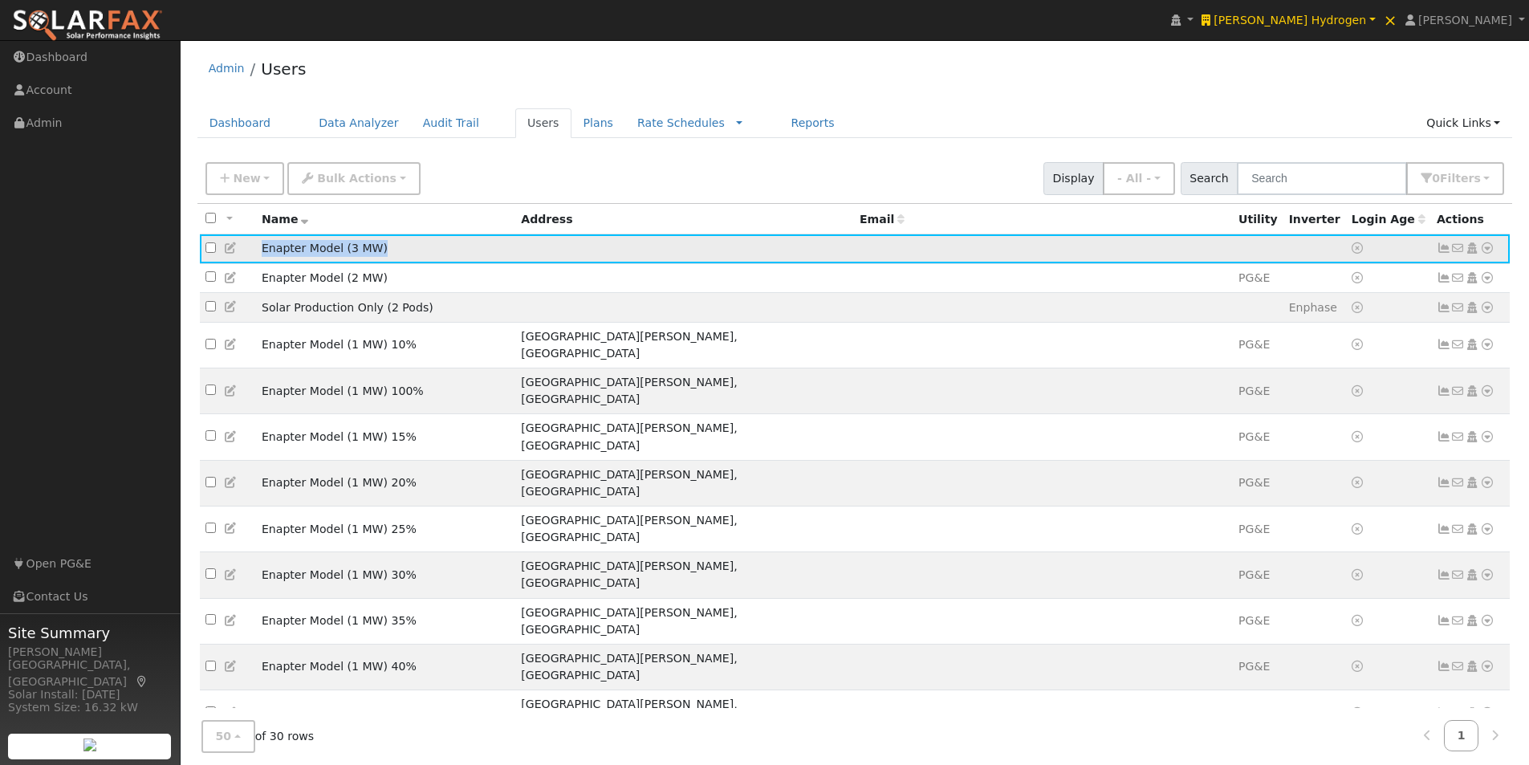
drag, startPoint x: 395, startPoint y: 250, endPoint x: 235, endPoint y: 249, distance: 159.8
click at [235, 249] on tr "Enapter Model (3 MW) No email address Send Email... Copy a Link Reset Password …" at bounding box center [855, 249] width 1311 height 30
copy tr "Enapter Model (3 MW)"
click at [247, 174] on span "New" at bounding box center [246, 178] width 27 height 13
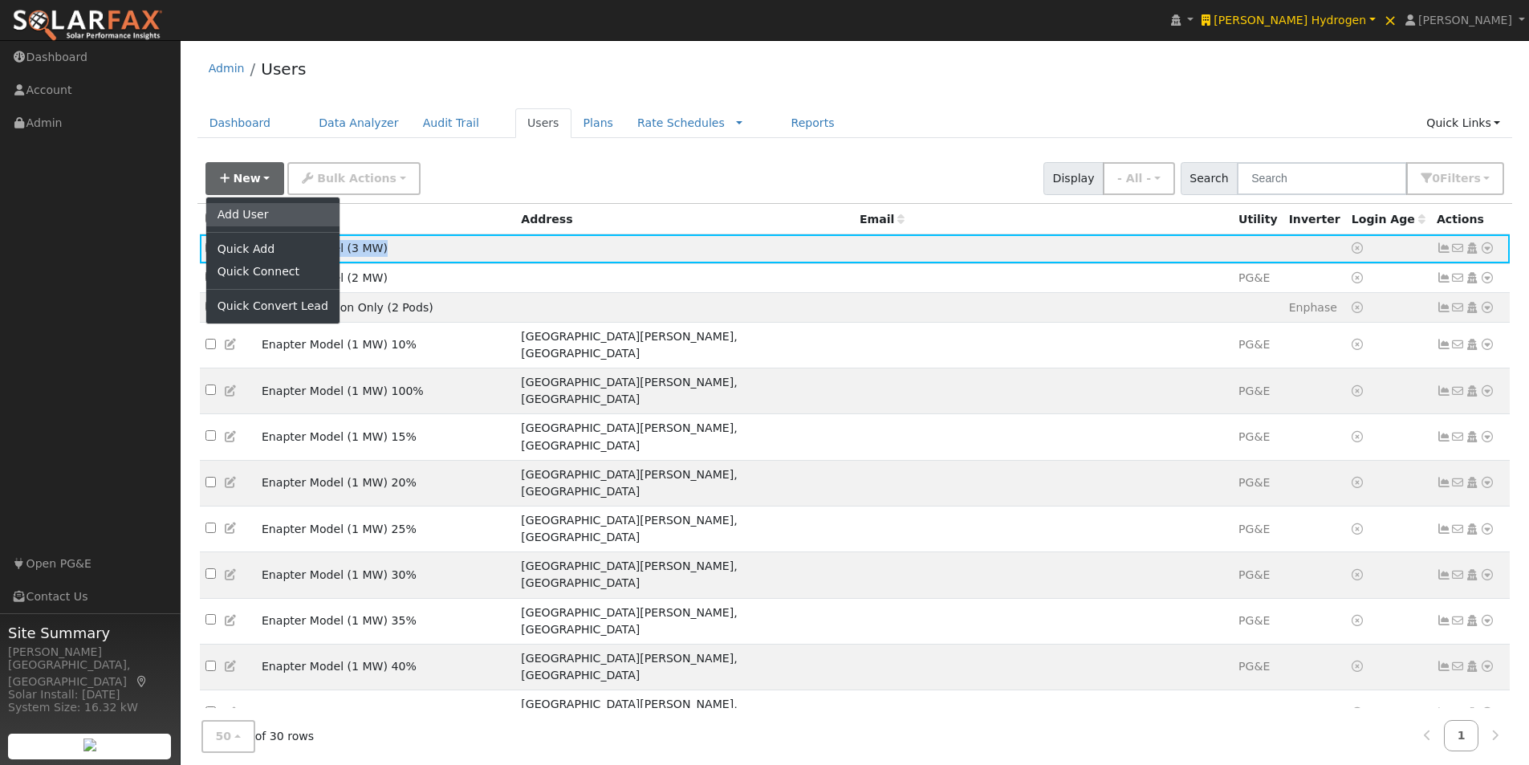
click at [254, 214] on link "Add User" at bounding box center [272, 214] width 133 height 22
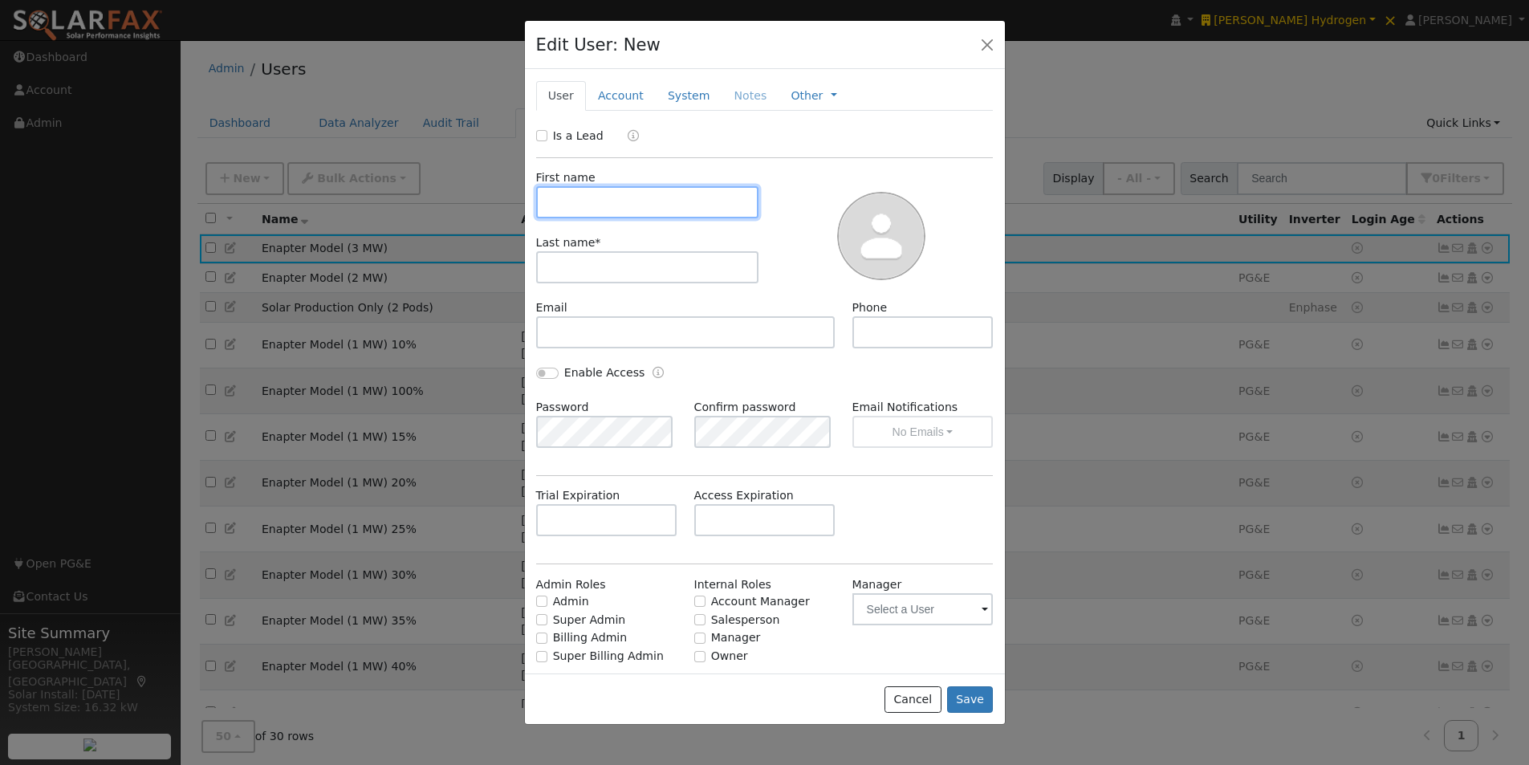
paste input "Enapter Model (3 MW)"
drag, startPoint x: 579, startPoint y: 203, endPoint x: 403, endPoint y: 204, distance: 175.8
click at [403, 204] on div "Edit User: New Select an Ac... New Account Nickname Cancel Create Are you sure …" at bounding box center [764, 382] width 1529 height 765
drag, startPoint x: 707, startPoint y: 203, endPoint x: 593, endPoint y: 197, distance: 114.2
click at [593, 197] on input "Enapter Model (3 MW)" at bounding box center [647, 202] width 223 height 32
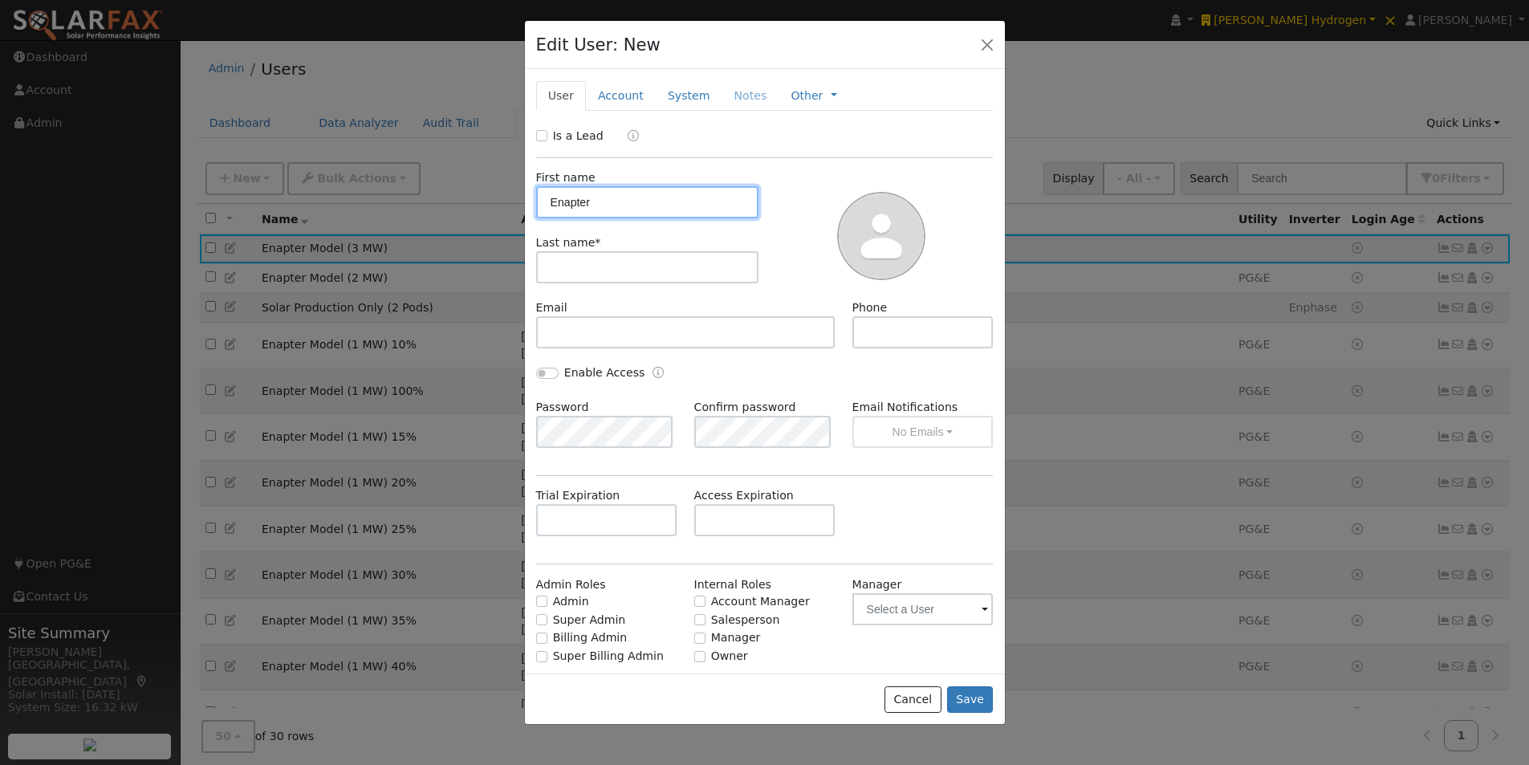
type input "Enapter"
click at [613, 267] on input "text" at bounding box center [647, 267] width 223 height 32
paste input "Model (3 MW)"
click at [592, 266] on input "Model (3 MW)" at bounding box center [647, 267] width 223 height 32
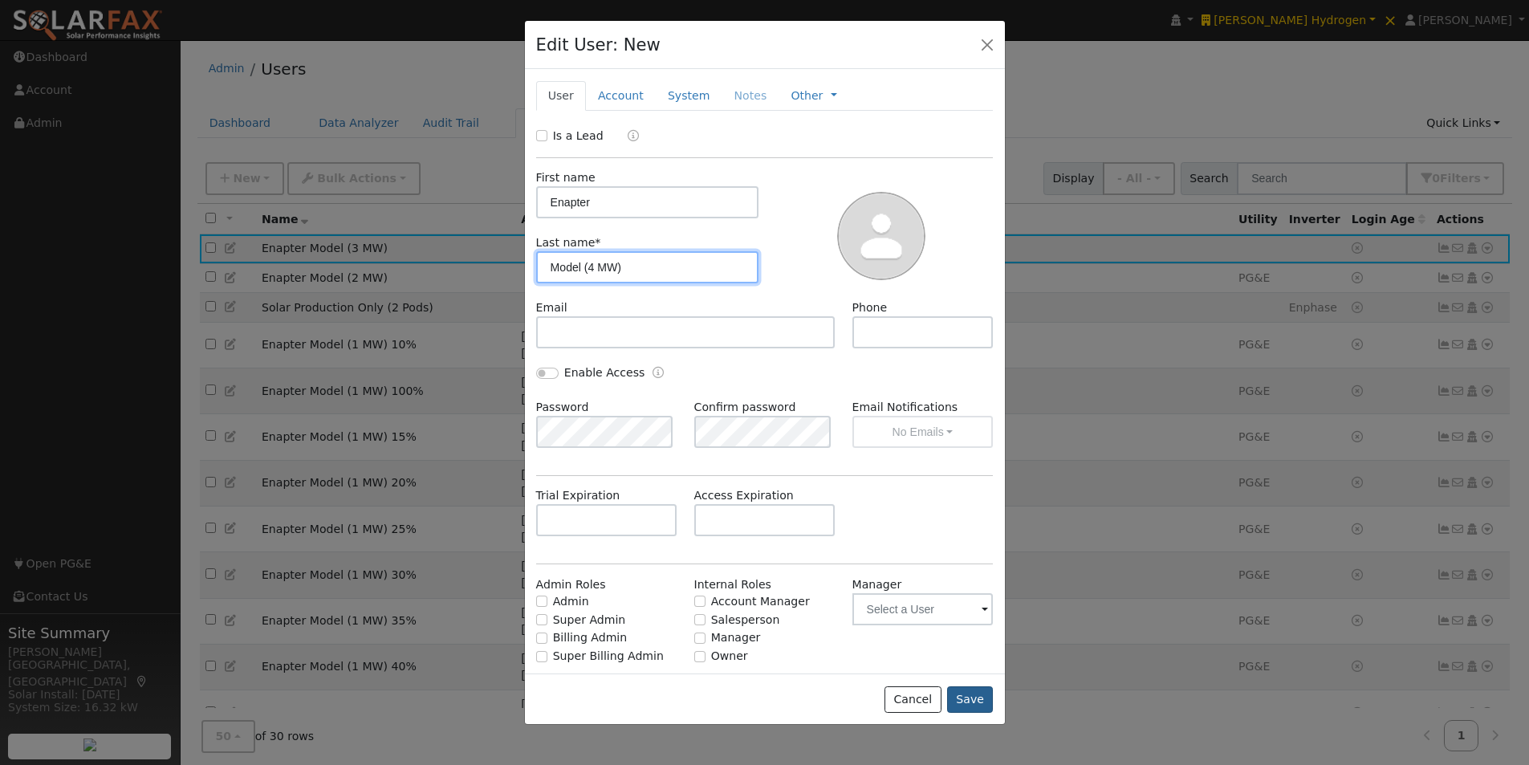
type input "Model (4 MW)"
click at [975, 700] on button "Save" at bounding box center [970, 699] width 47 height 27
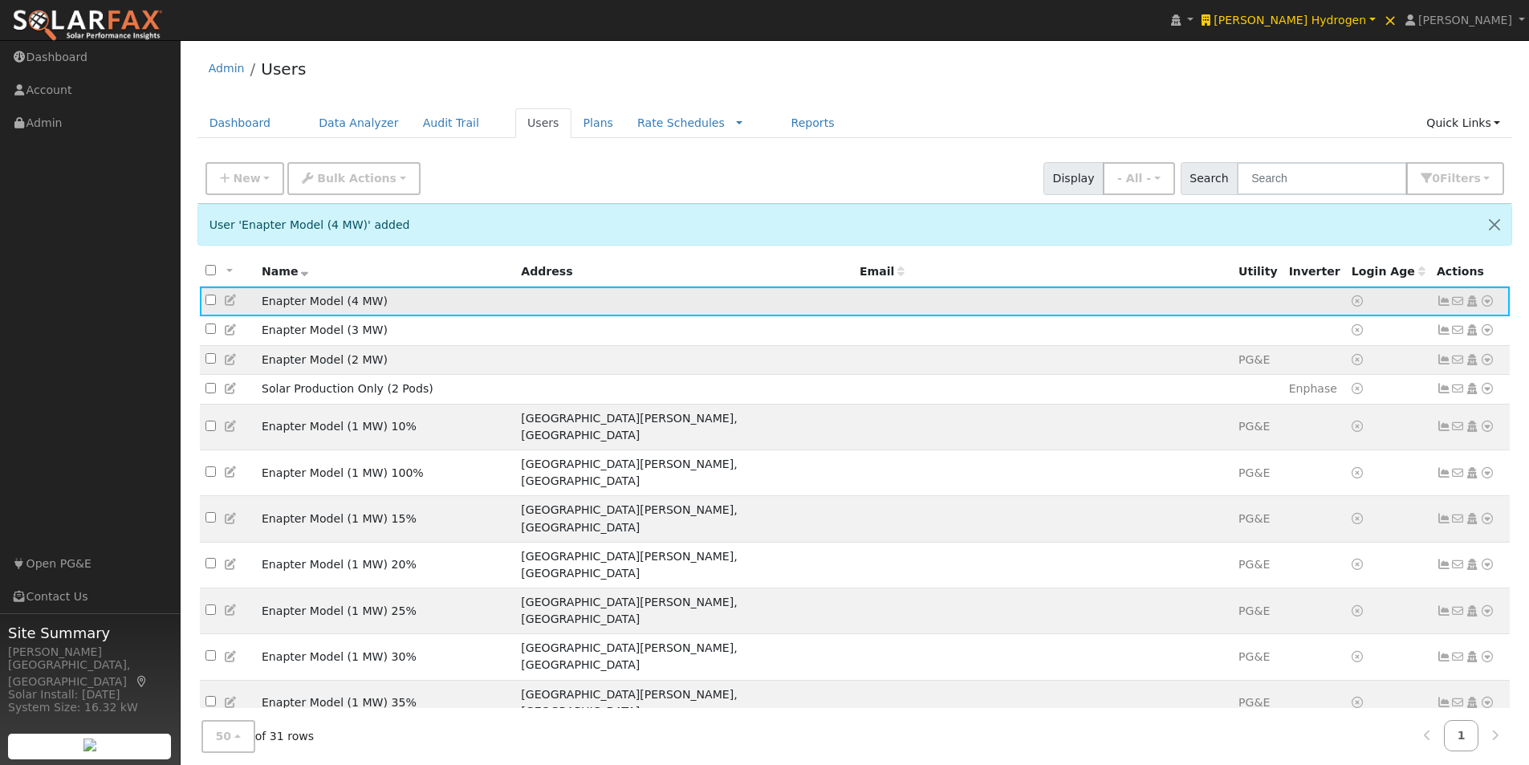
click at [1490, 303] on icon at bounding box center [1487, 300] width 14 height 11
click at [1313, 389] on link "Import From CSV" at bounding box center [1318, 388] width 118 height 22
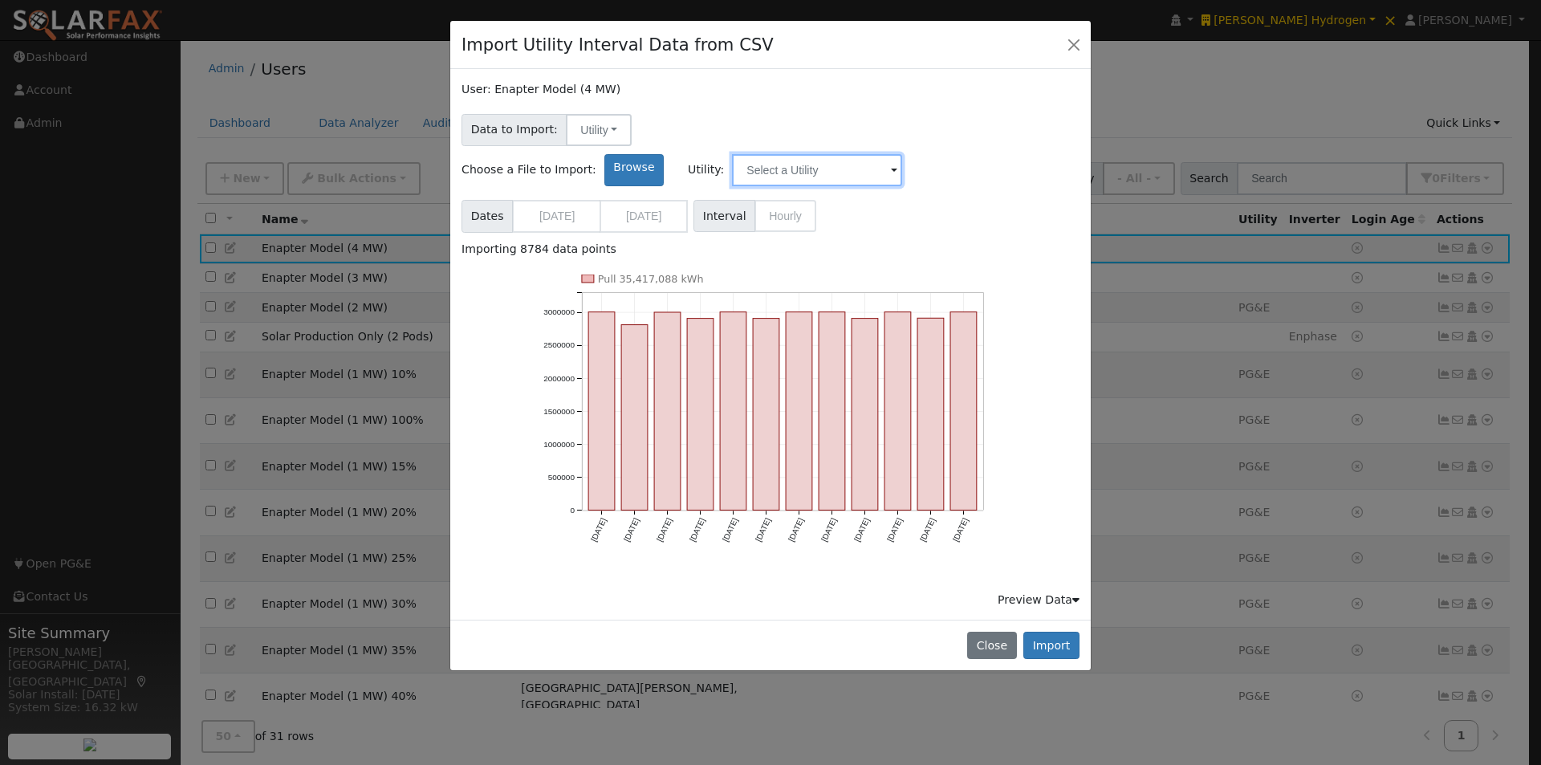
click at [902, 154] on input "text" at bounding box center [817, 170] width 170 height 32
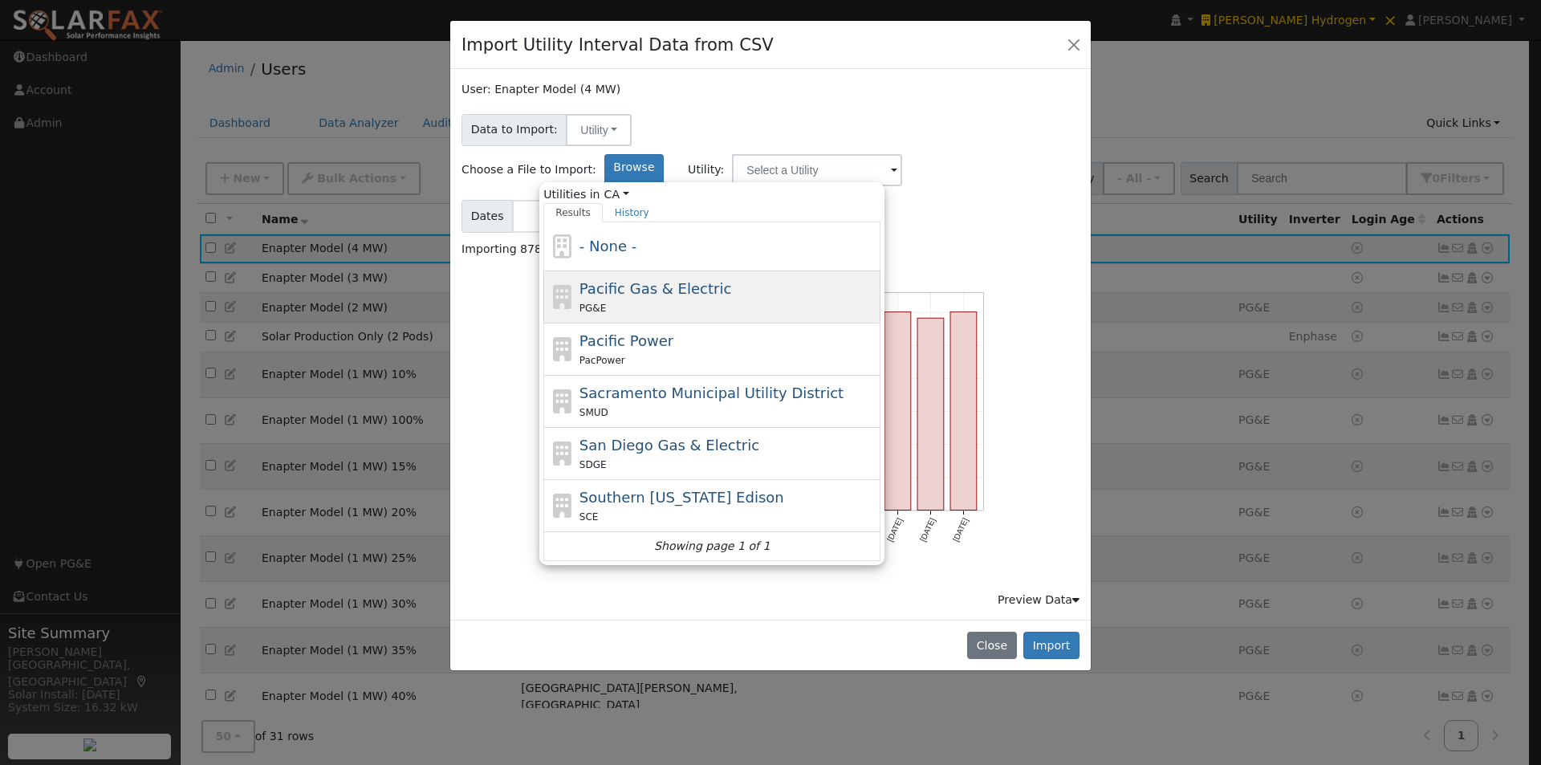
click at [731, 280] on span "Pacific Gas & Electric" at bounding box center [656, 288] width 152 height 17
type input "Pacific Gas & Electric"
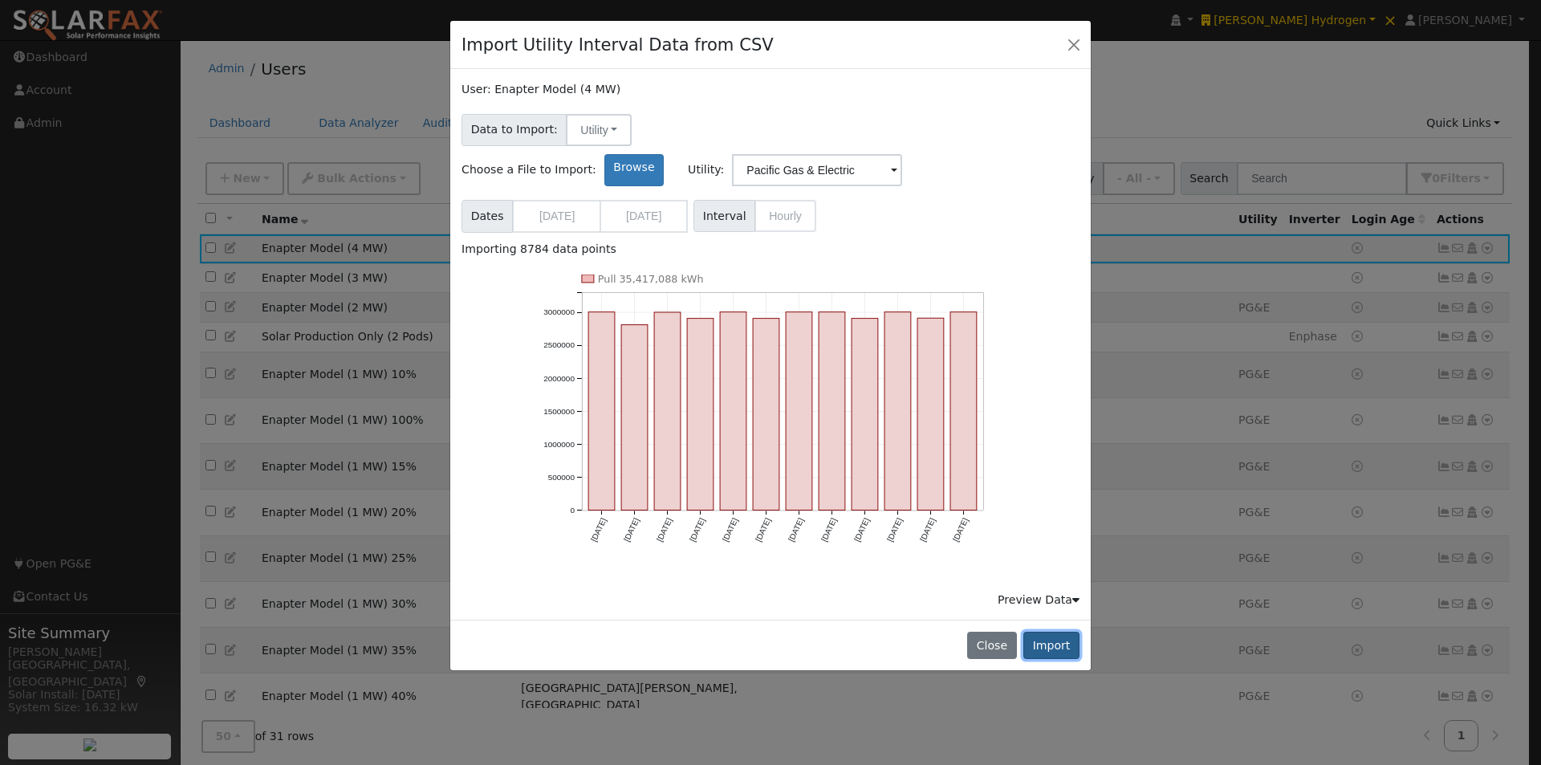
click at [1052, 632] on button "Import" at bounding box center [1052, 645] width 56 height 27
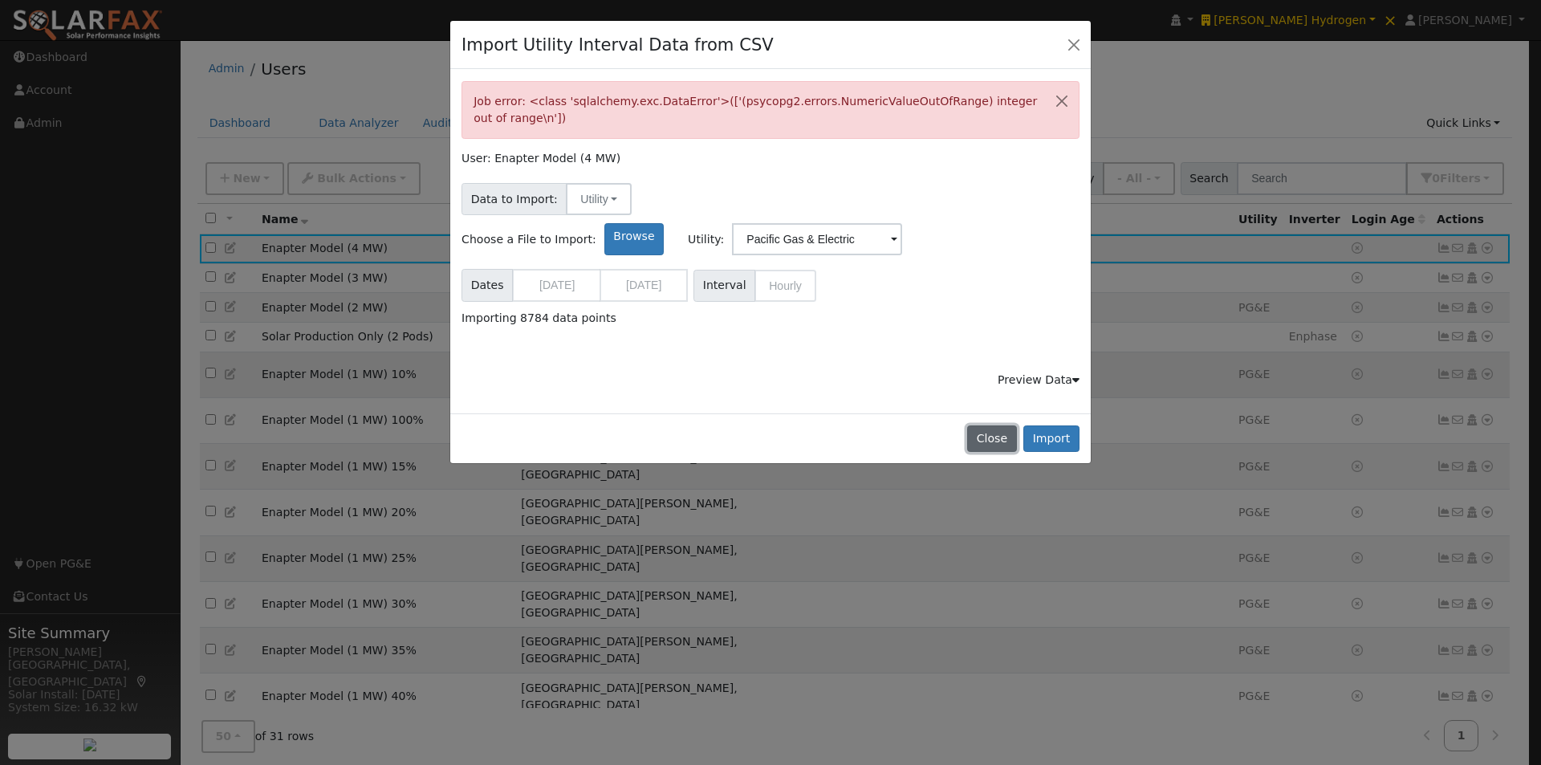
drag, startPoint x: 995, startPoint y: 435, endPoint x: 1048, endPoint y: 385, distance: 73.3
click at [995, 436] on button "Close" at bounding box center [991, 438] width 49 height 27
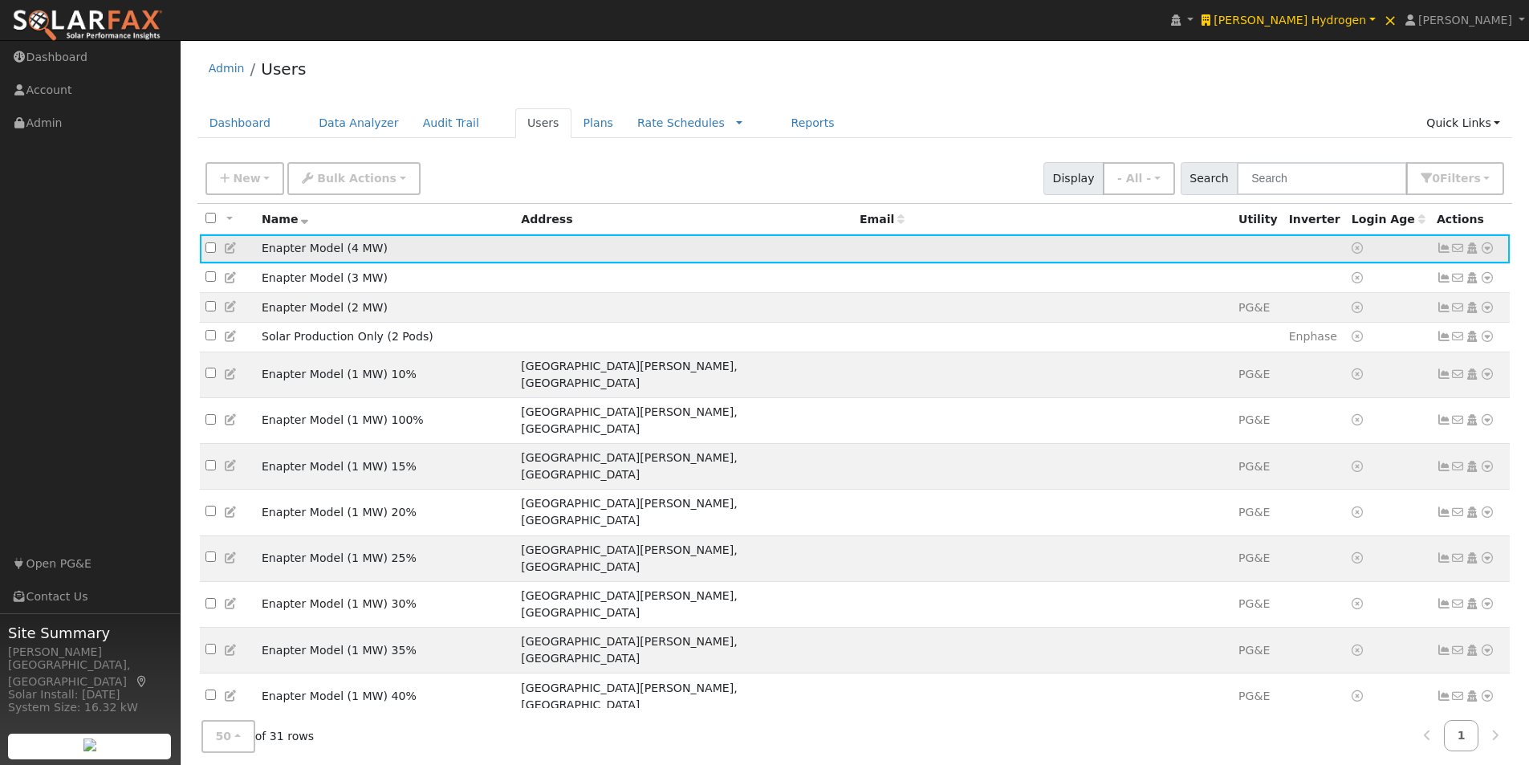
click at [1487, 248] on icon at bounding box center [1487, 247] width 14 height 11
click at [1328, 338] on link "Import From CSV" at bounding box center [1318, 335] width 118 height 22
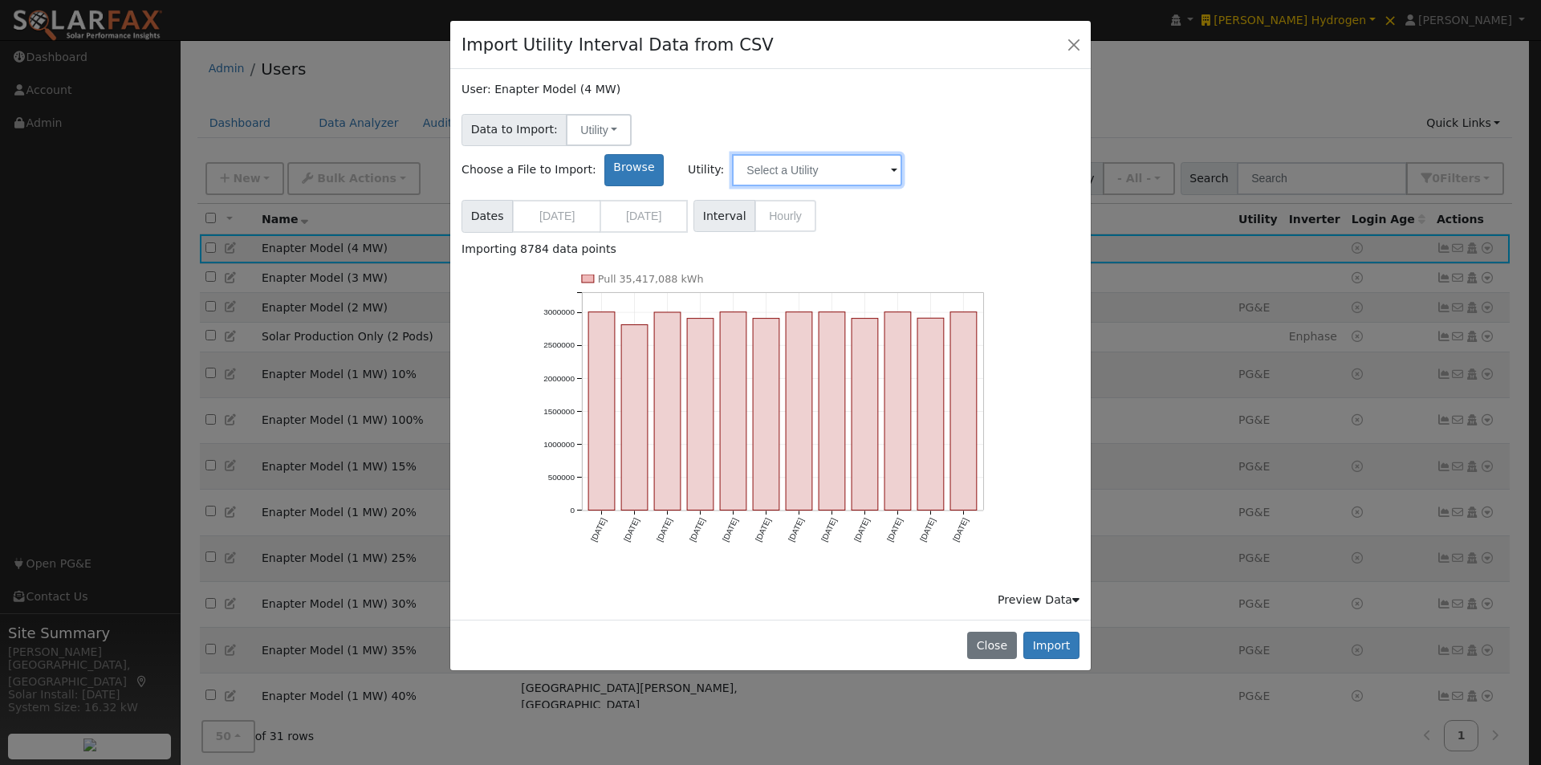
click at [902, 154] on input "text" at bounding box center [817, 170] width 170 height 32
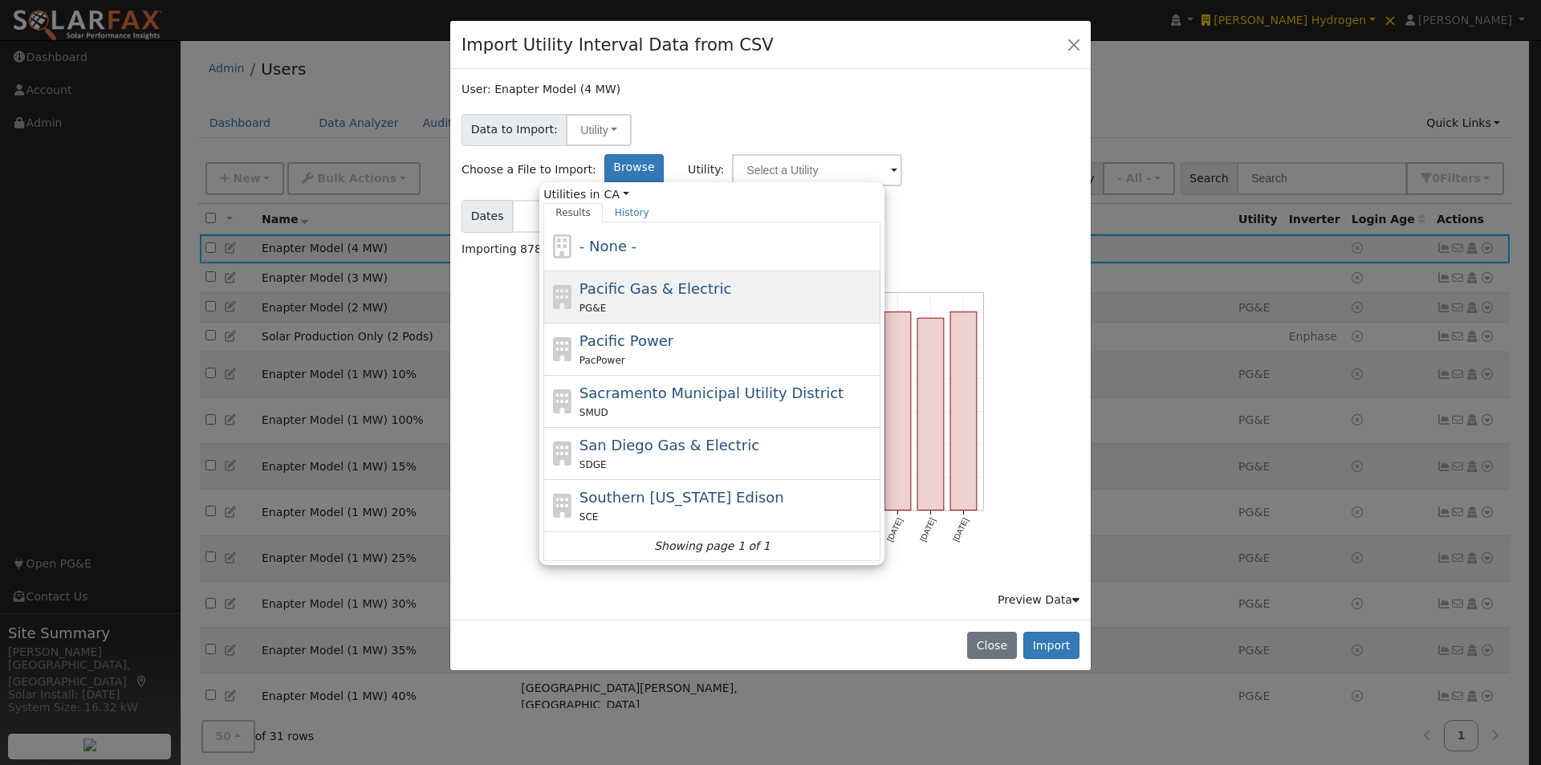
click at [731, 280] on span "Pacific Gas & Electric" at bounding box center [656, 288] width 152 height 17
type input "Pacific Gas & Electric"
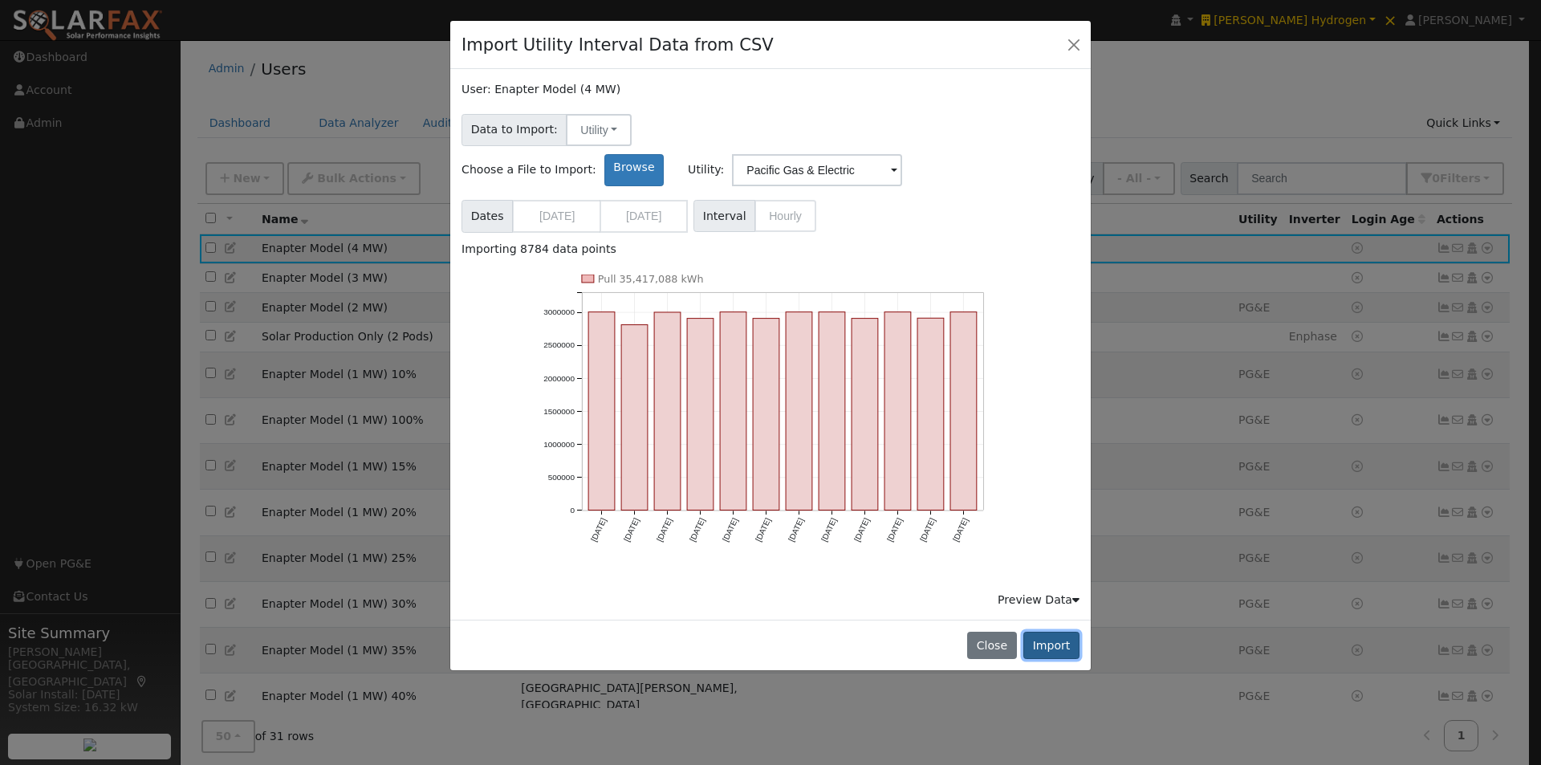
click at [1046, 632] on button "Import" at bounding box center [1052, 645] width 56 height 27
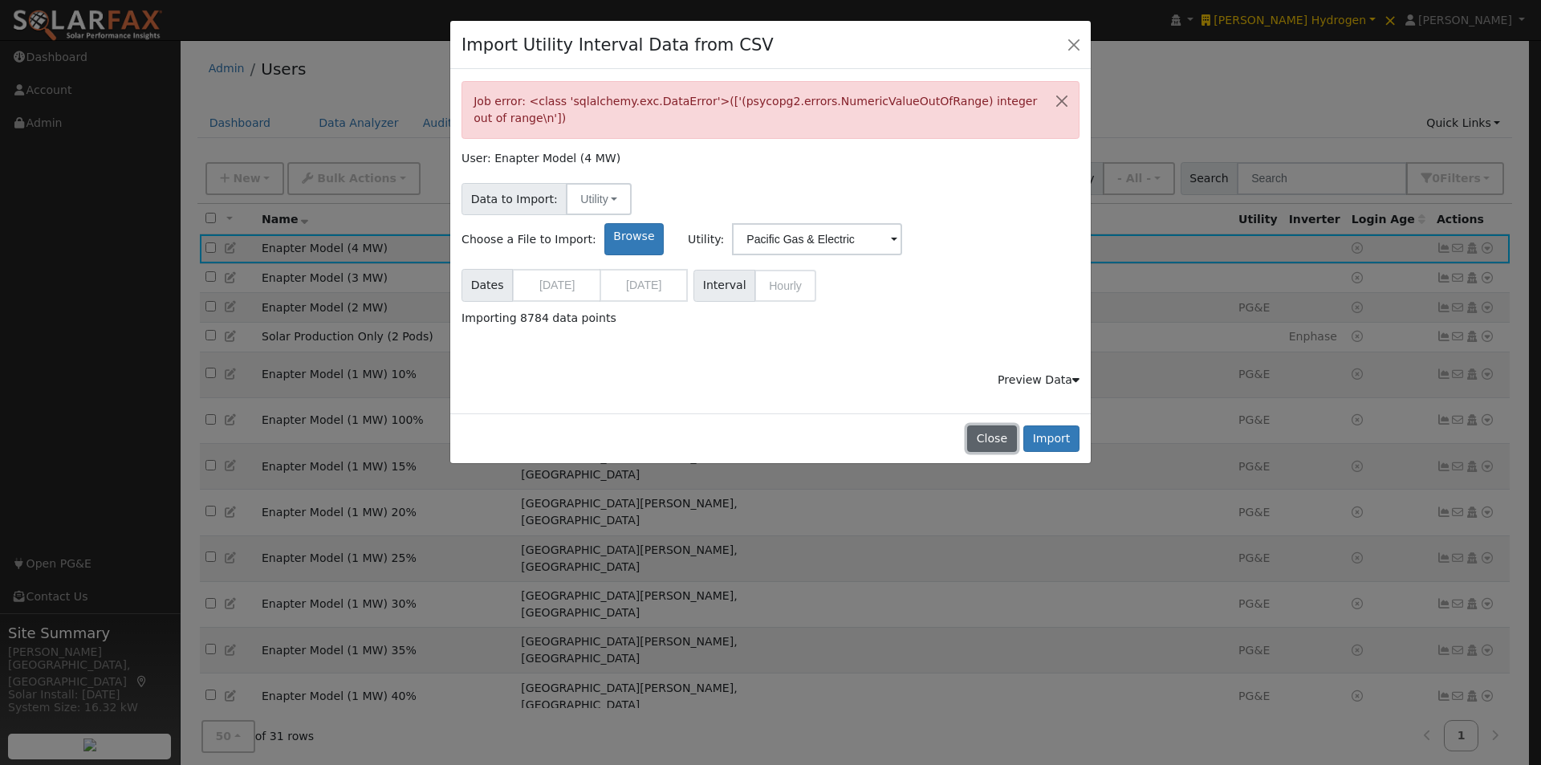
click at [1003, 438] on button "Close" at bounding box center [991, 438] width 49 height 27
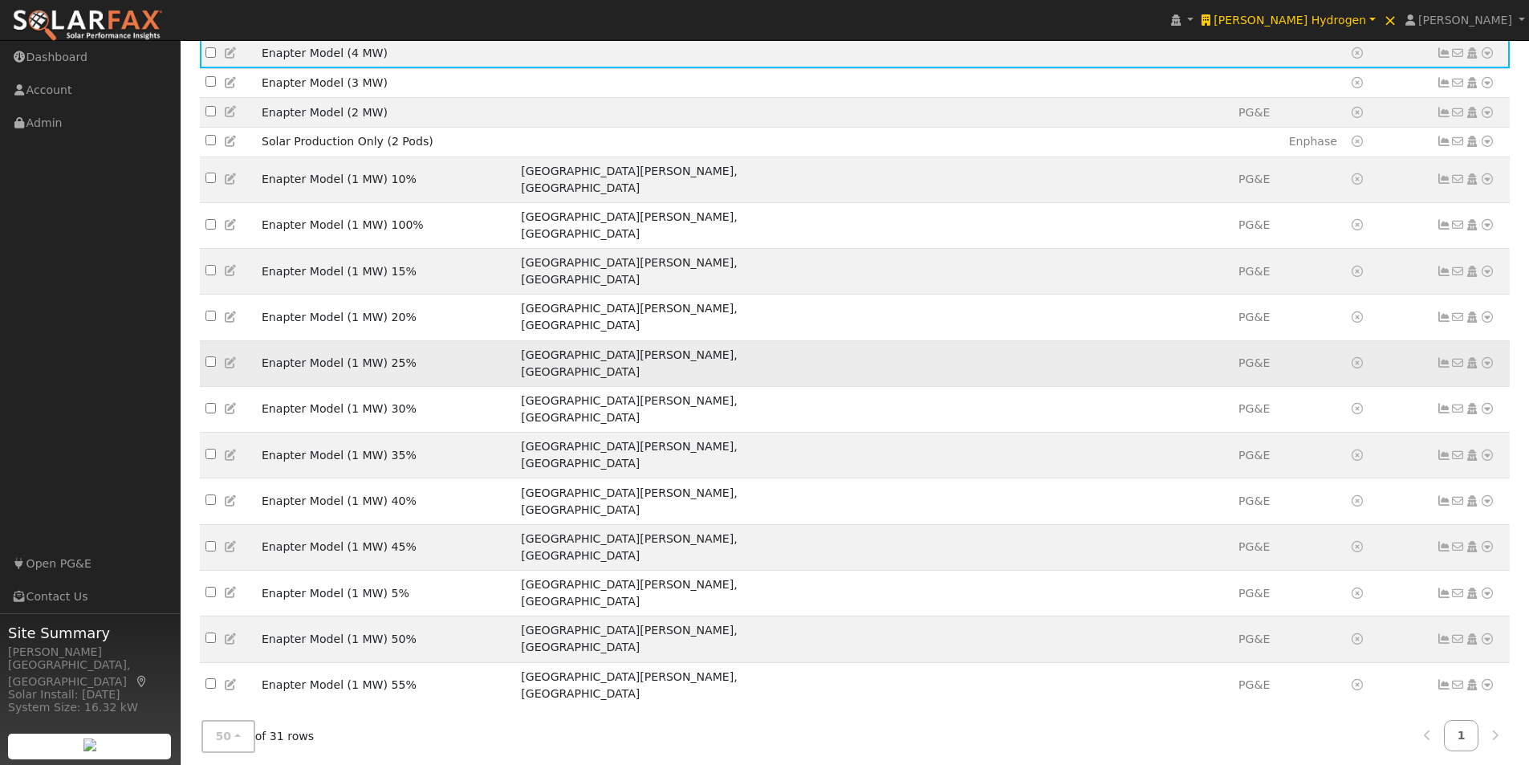
scroll to position [177, 0]
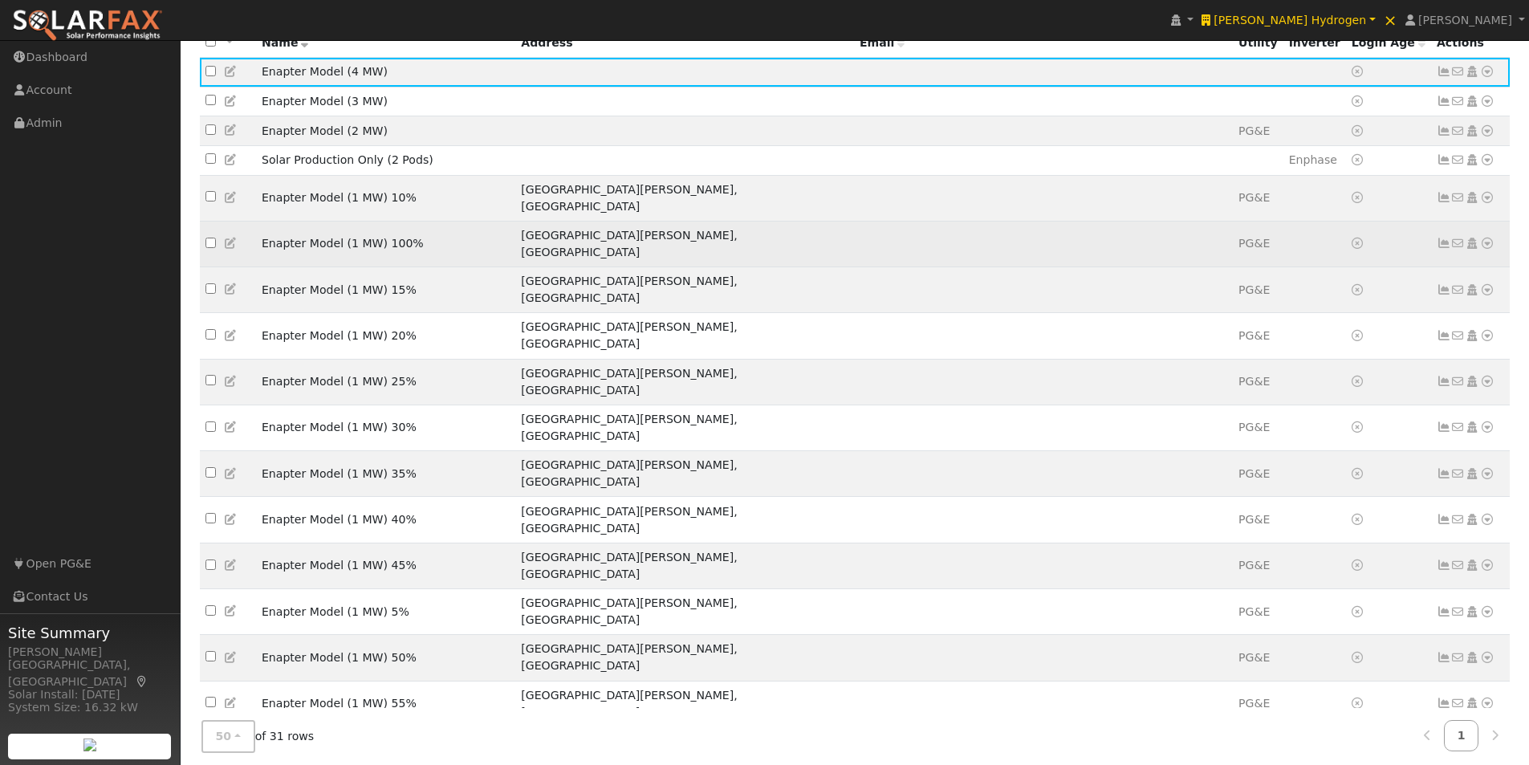
click at [1489, 238] on icon at bounding box center [1487, 243] width 14 height 11
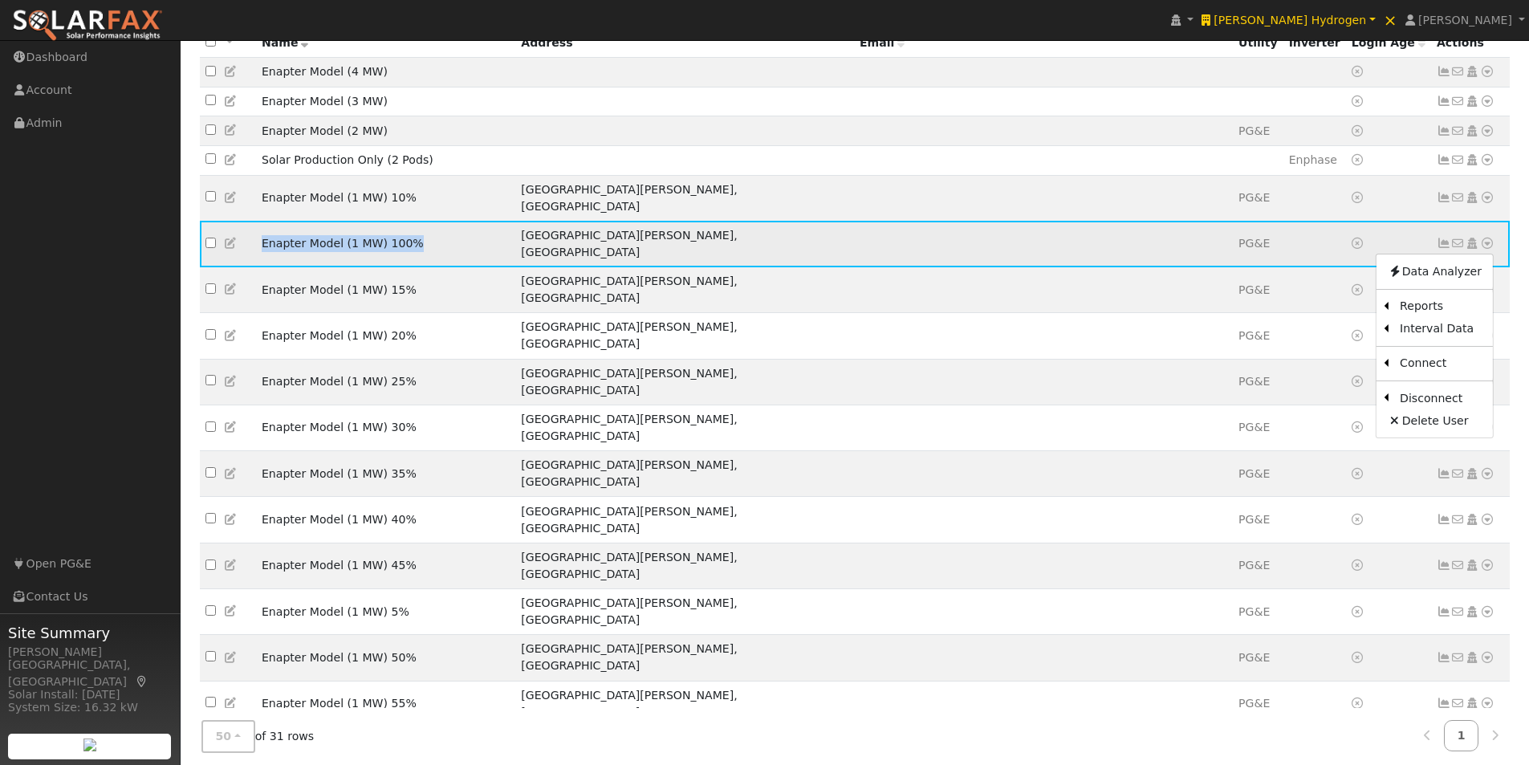
drag, startPoint x: 416, startPoint y: 228, endPoint x: 263, endPoint y: 236, distance: 153.5
click at [263, 236] on td "Enapter Model (1 MW) 100%" at bounding box center [385, 244] width 259 height 46
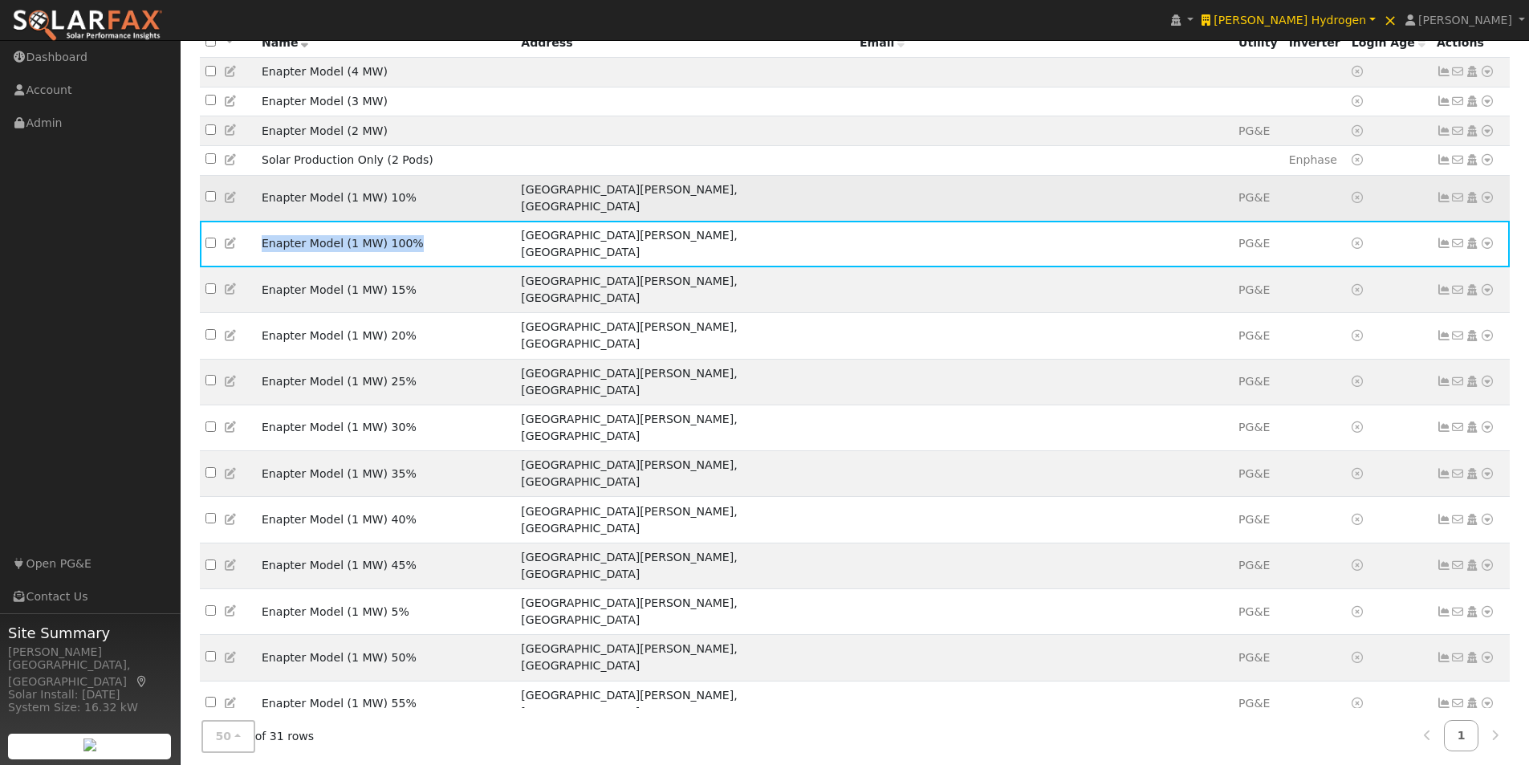
copy td "Enapter Model (1 MW) 100%"
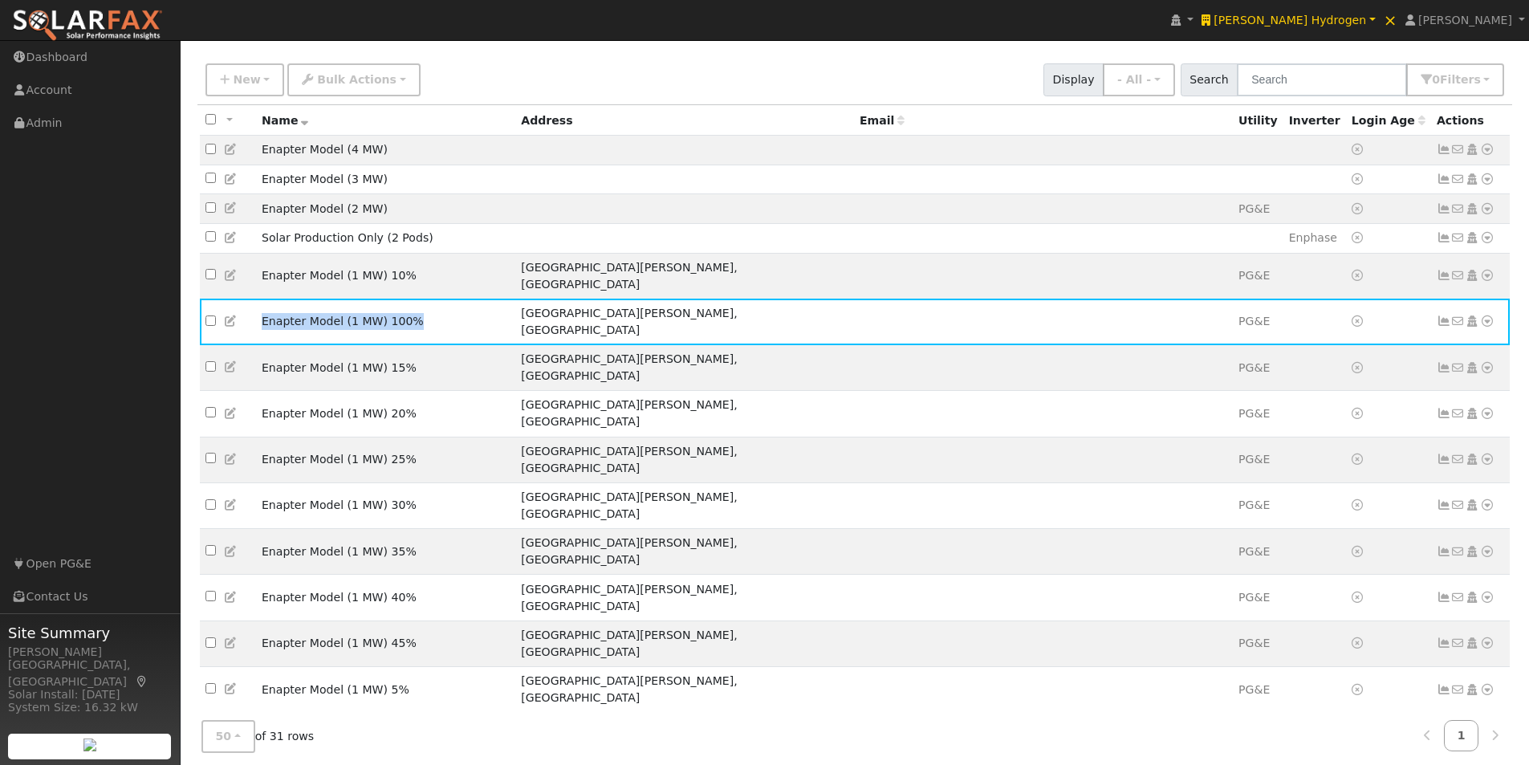
scroll to position [0, 0]
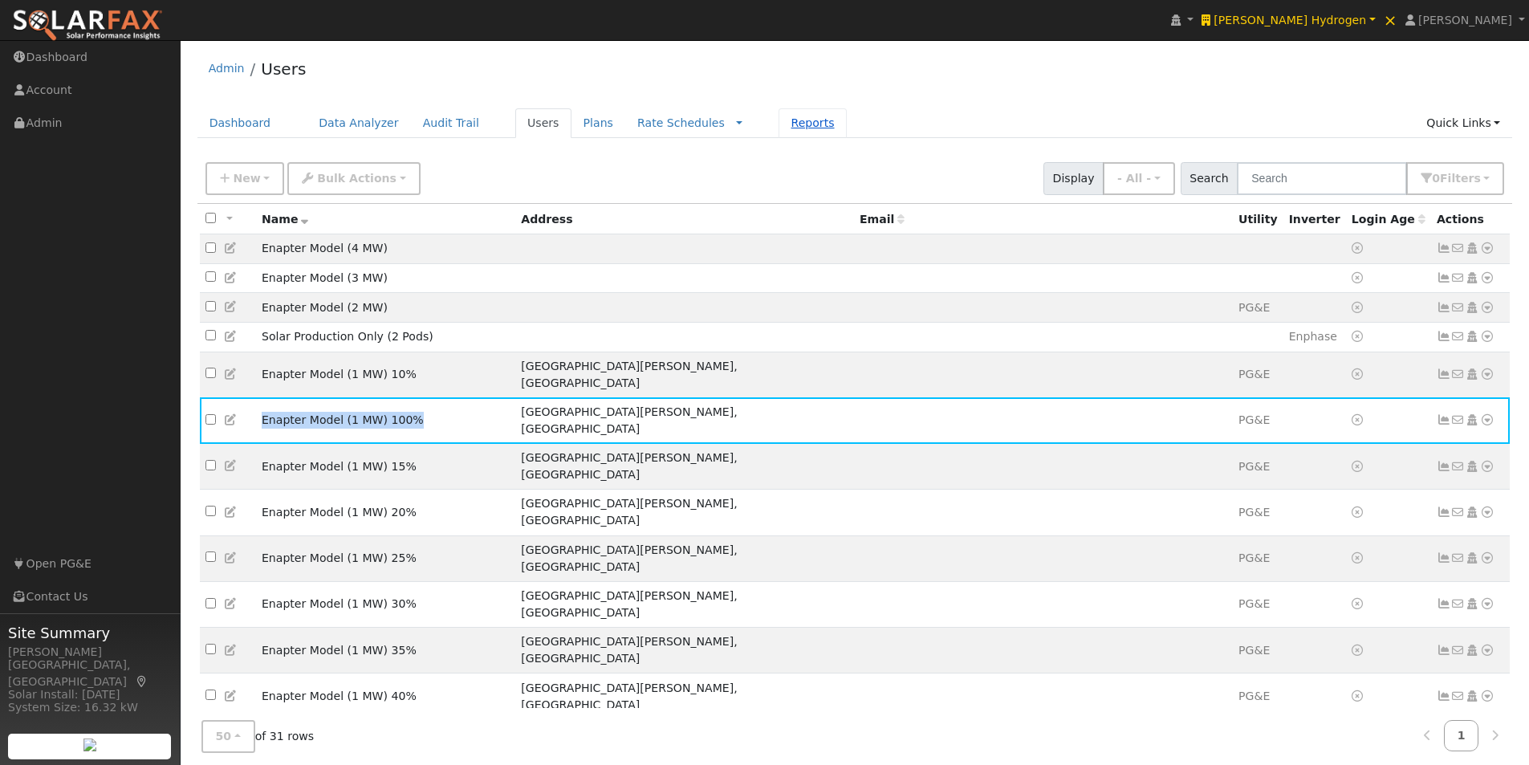
click at [779, 127] on link "Reports" at bounding box center [812, 123] width 67 height 30
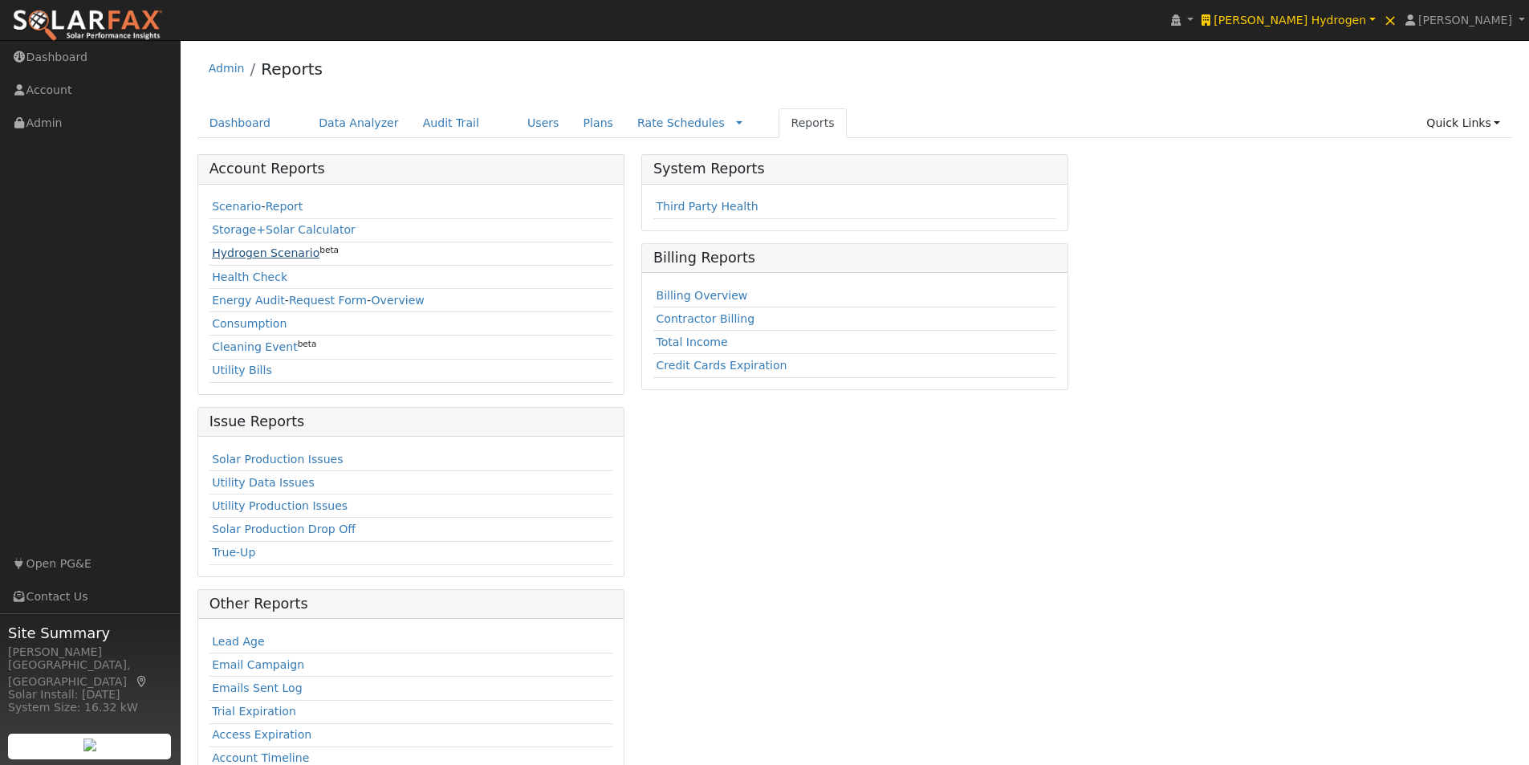
click at [234, 253] on link "Hydrogen Scenario" at bounding box center [266, 252] width 108 height 13
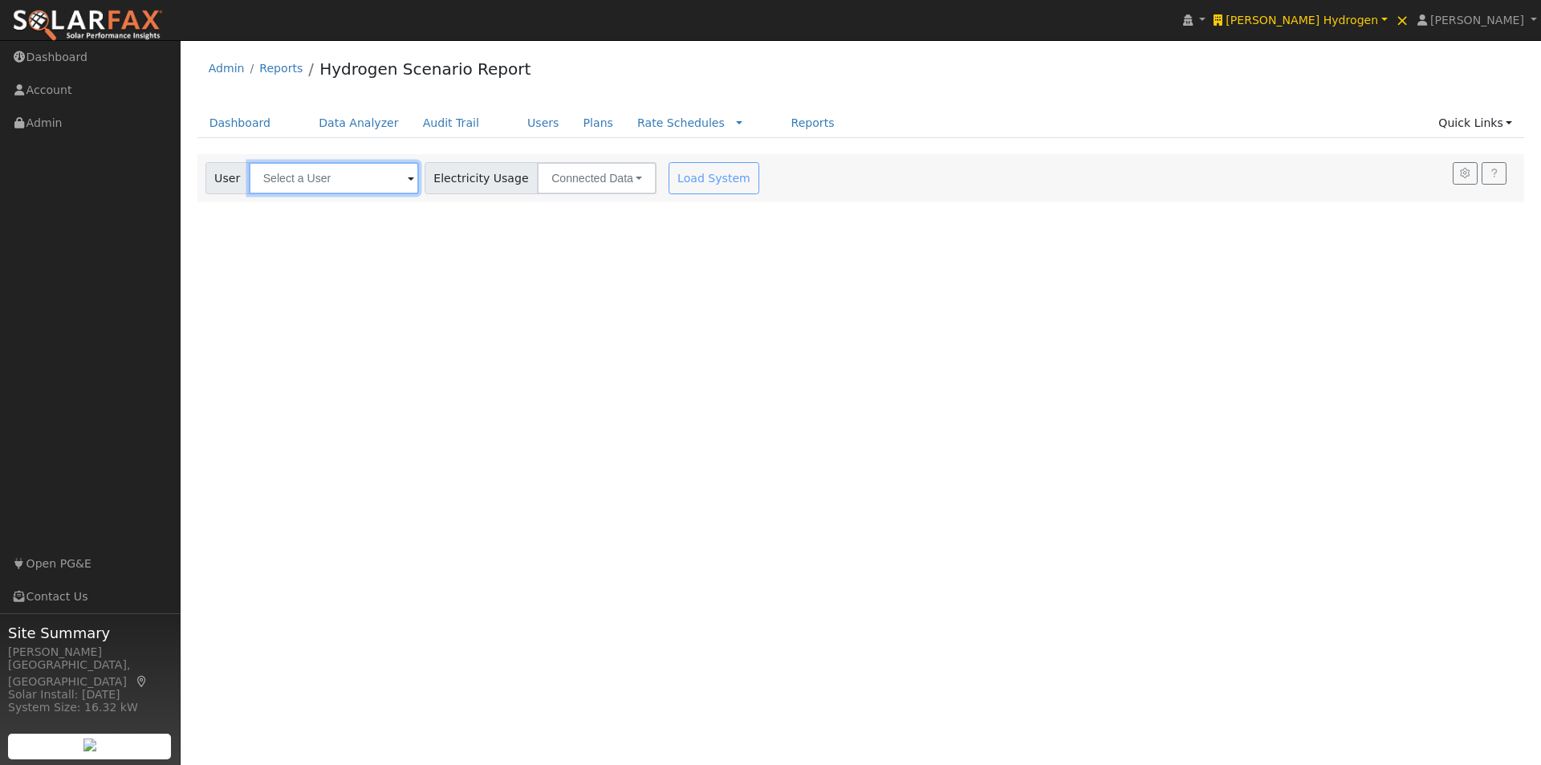
click at [352, 176] on input "text" at bounding box center [334, 178] width 170 height 32
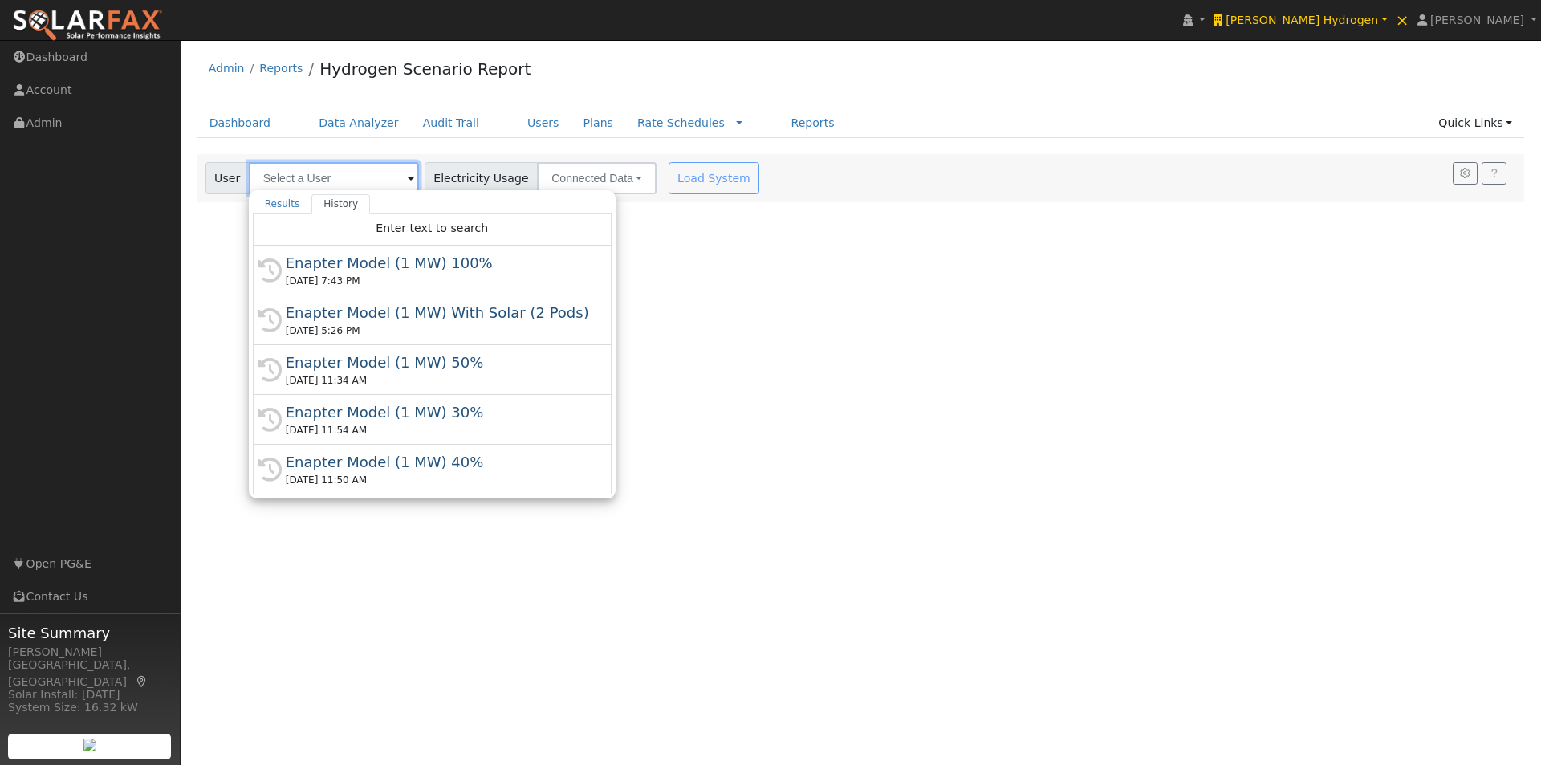
paste input "Enapter Model (1 MW) 100%"
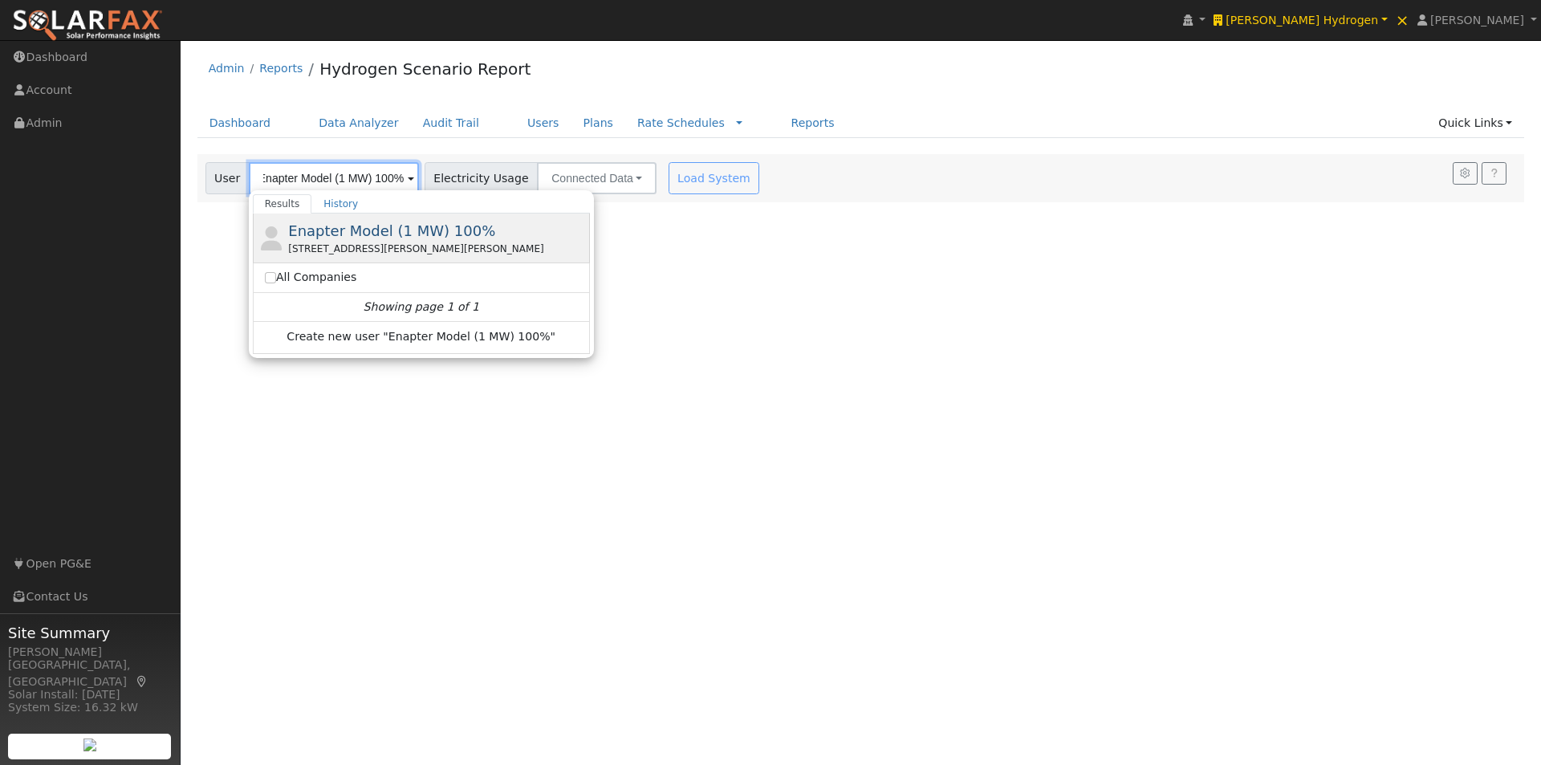
type input "Enapter Model (1 MW) 100%"
click at [372, 226] on span "Enapter Model (1 MW) 100%" at bounding box center [391, 230] width 207 height 17
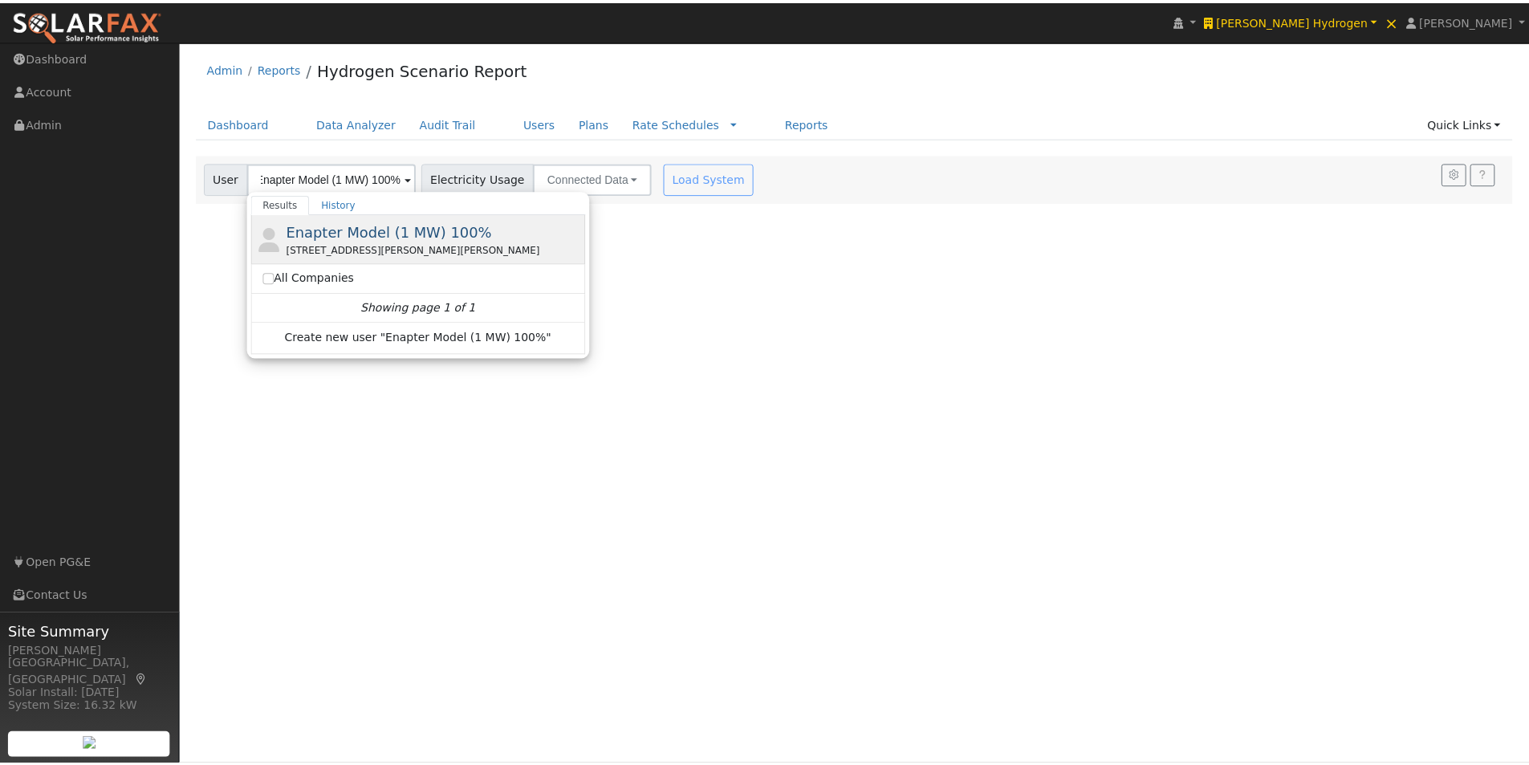
scroll to position [0, 0]
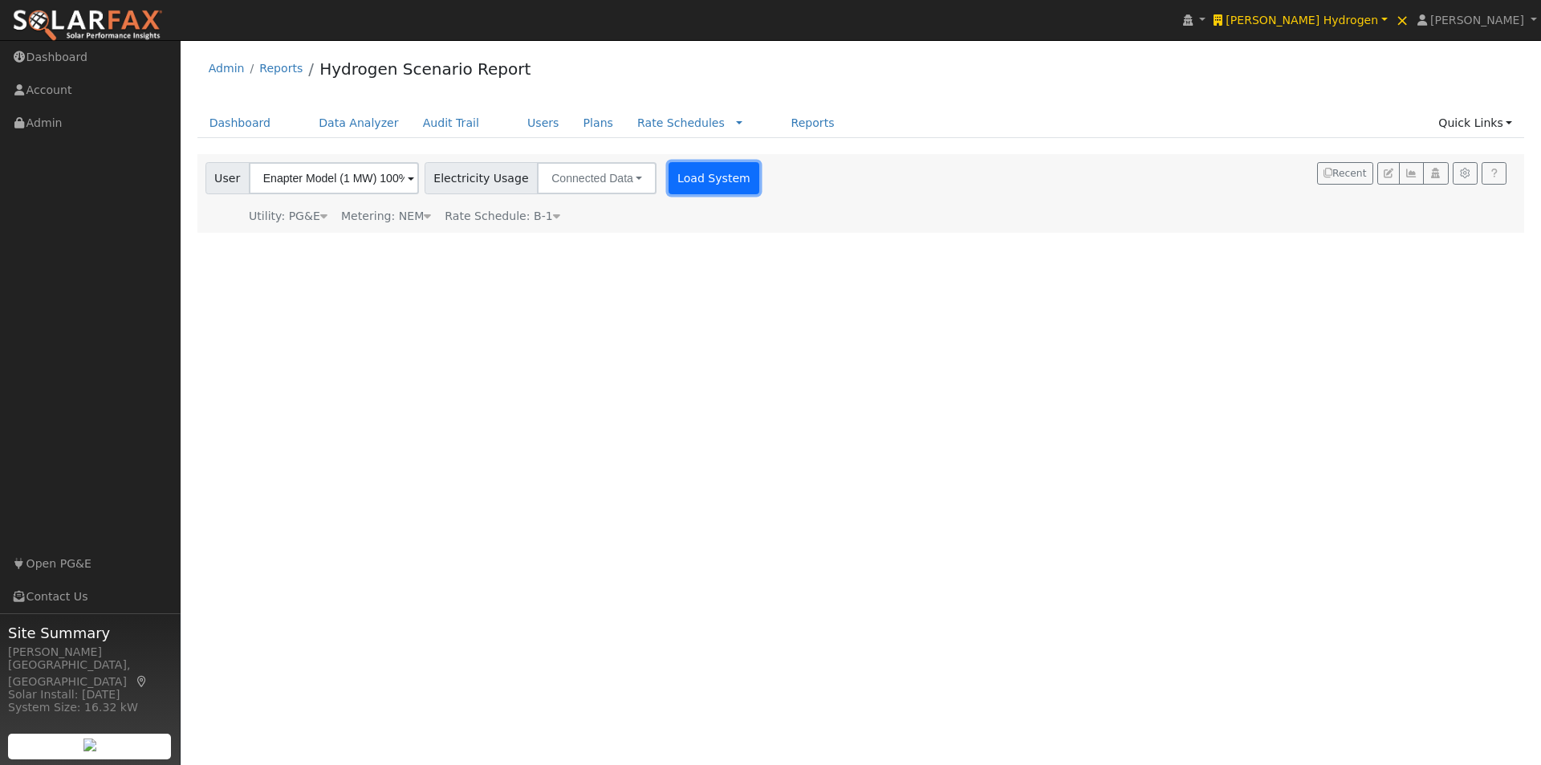
click at [693, 180] on button "Load System" at bounding box center [715, 178] width 92 height 32
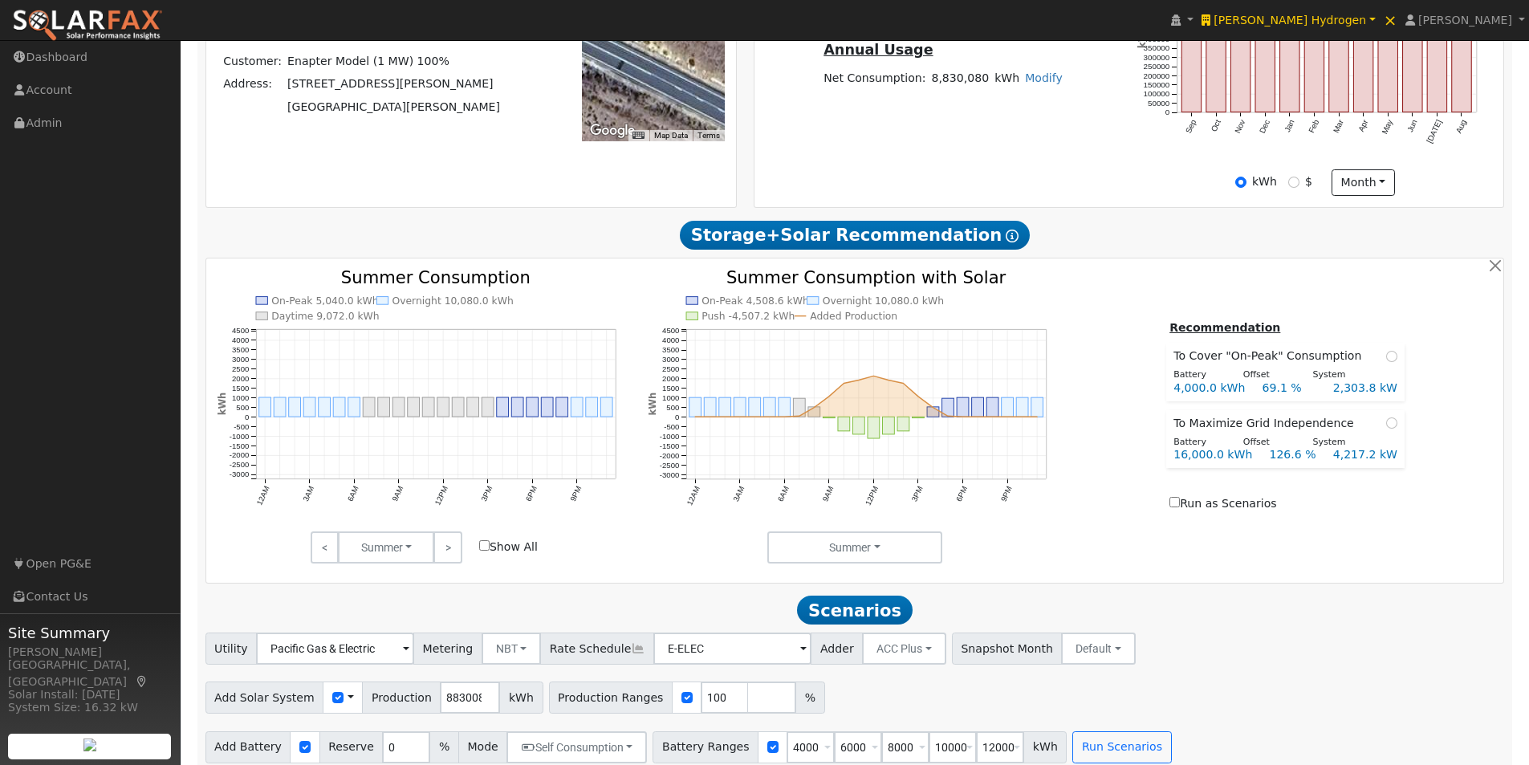
scroll to position [533, 0]
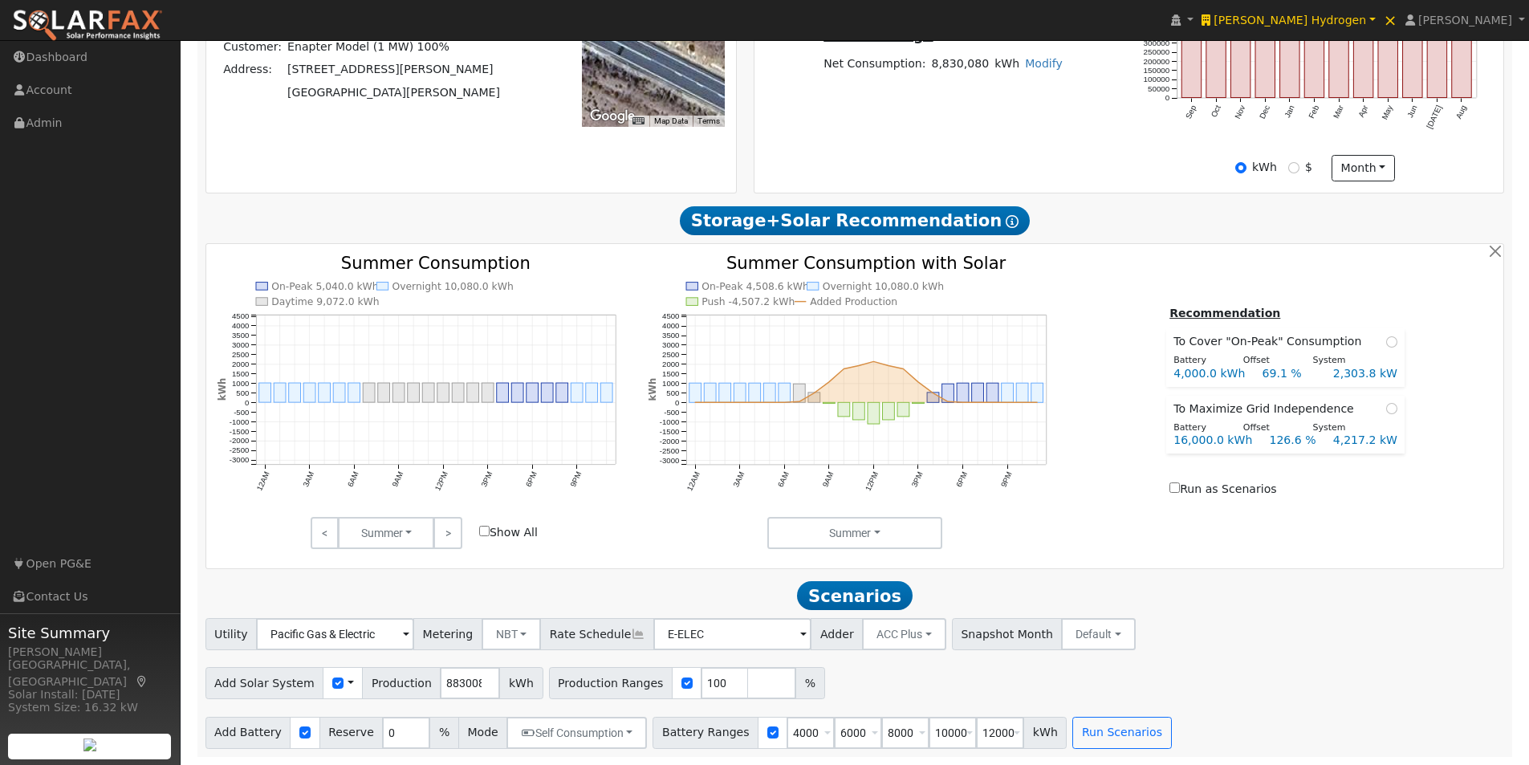
click at [348, 684] on span at bounding box center [351, 683] width 6 height 17
drag, startPoint x: 356, startPoint y: 714, endPoint x: 384, endPoint y: 648, distance: 71.6
click at [356, 707] on link "Use CSV Data" at bounding box center [392, 711] width 112 height 22
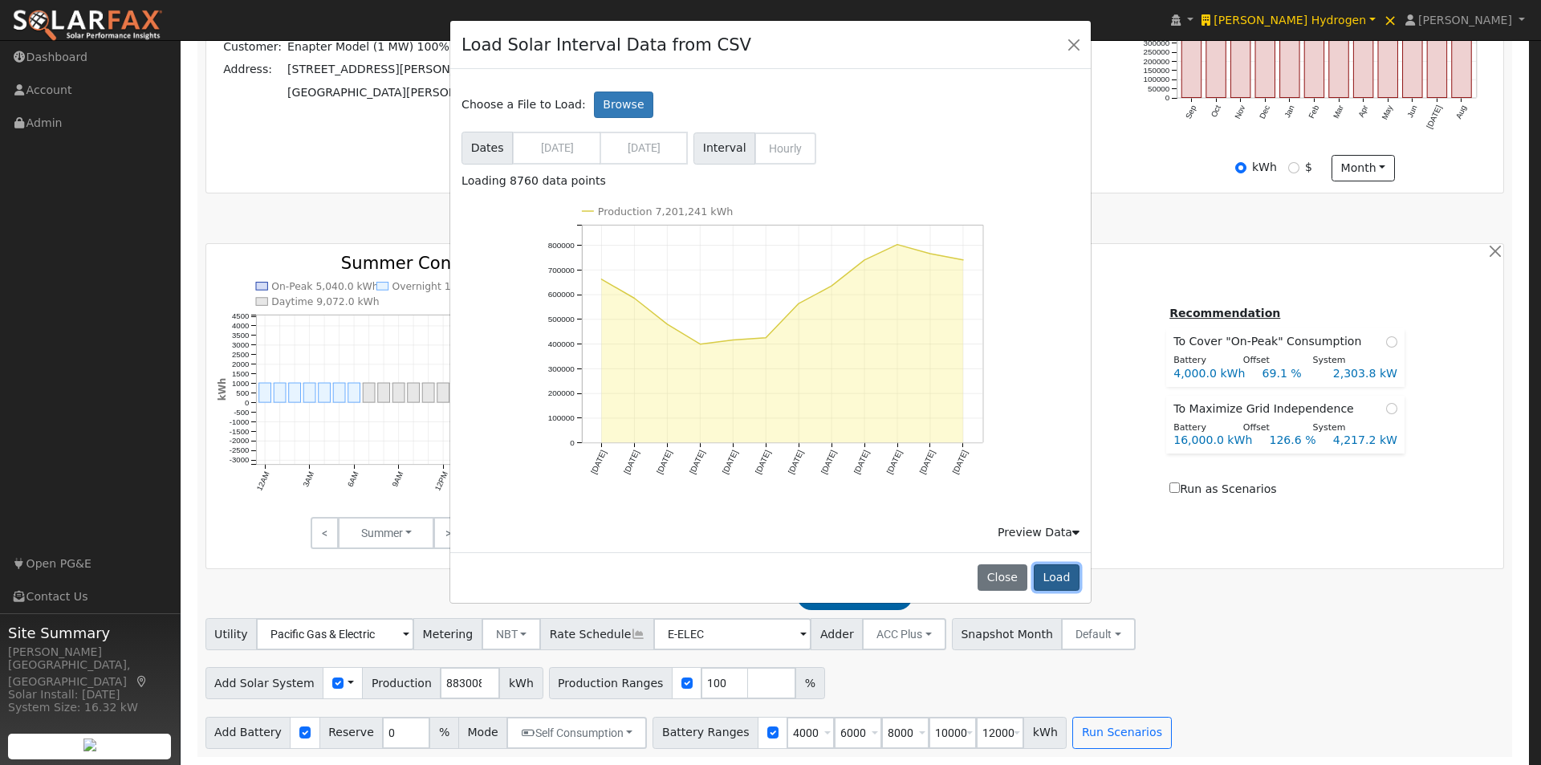
click at [1061, 579] on button "Load" at bounding box center [1057, 577] width 46 height 27
type input "7201241"
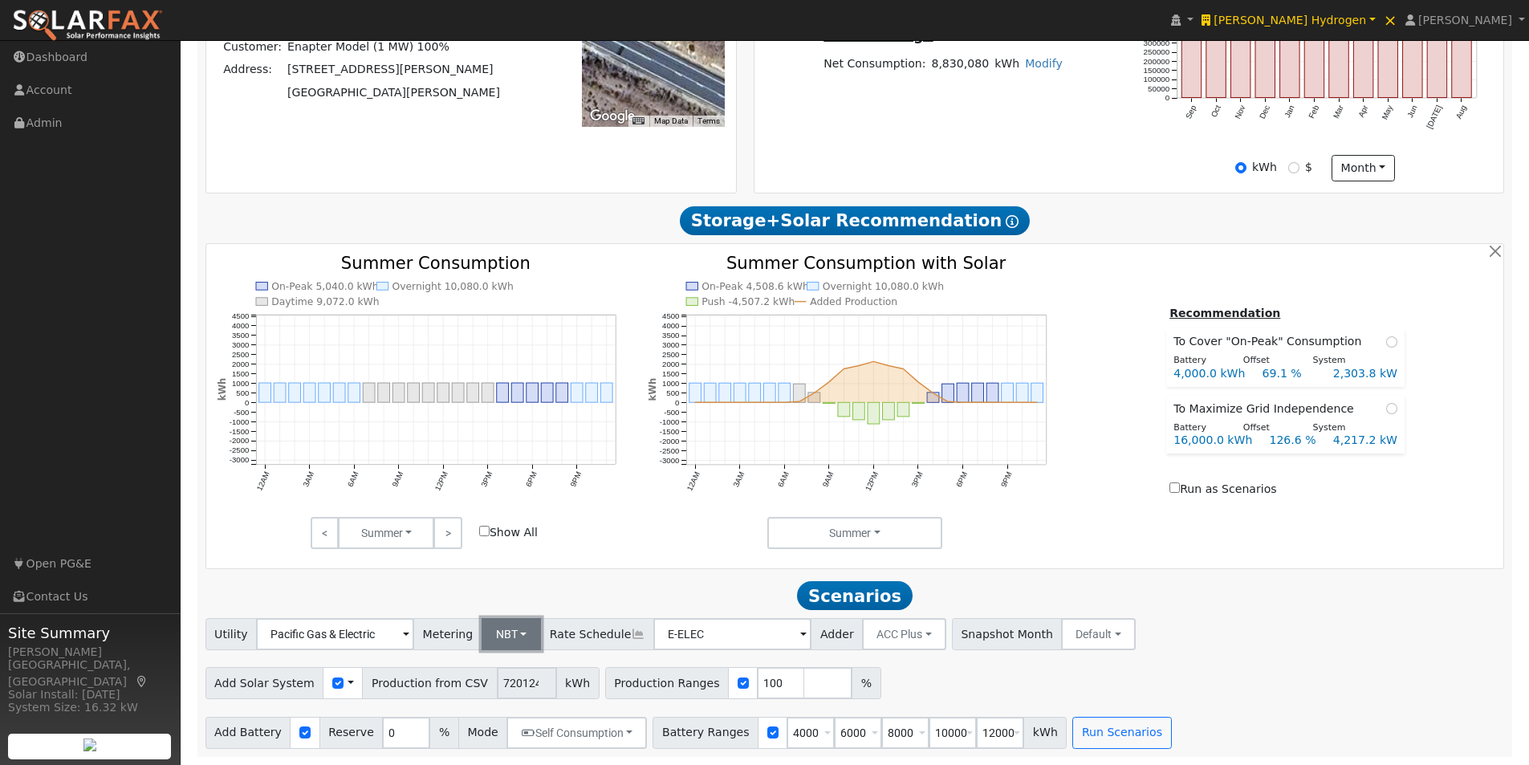
click at [502, 633] on button "NBT" at bounding box center [512, 634] width 60 height 32
drag, startPoint x: 481, startPoint y: 667, endPoint x: 698, endPoint y: 630, distance: 220.7
click at [484, 664] on link "NEM" at bounding box center [523, 669] width 112 height 22
click at [718, 624] on input "E-ELEC" at bounding box center [735, 634] width 158 height 32
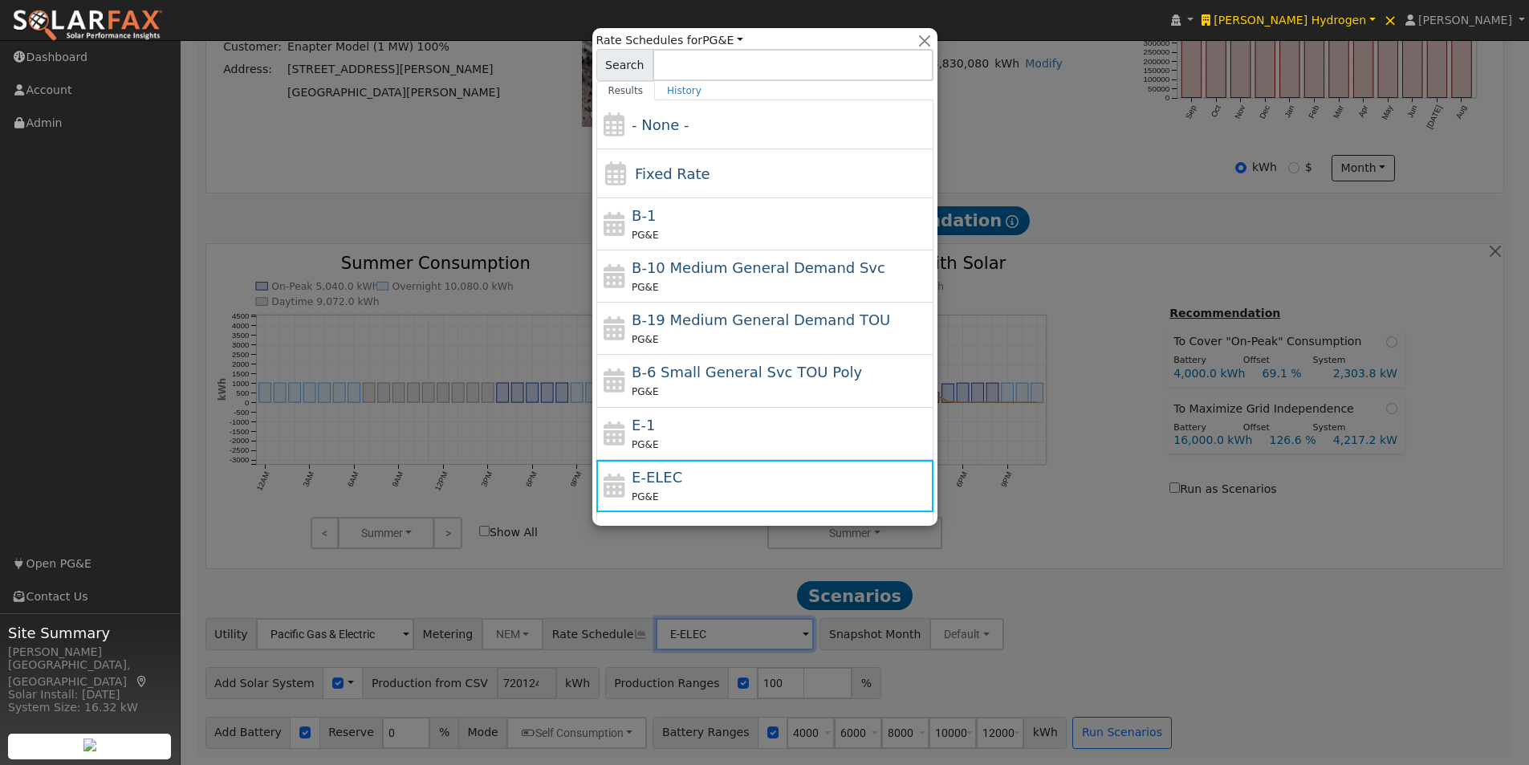
drag, startPoint x: 628, startPoint y: 207, endPoint x: 696, endPoint y: 262, distance: 87.4
click at [629, 206] on div "B-1 PG&E" at bounding box center [764, 224] width 337 height 52
type input "B-1"
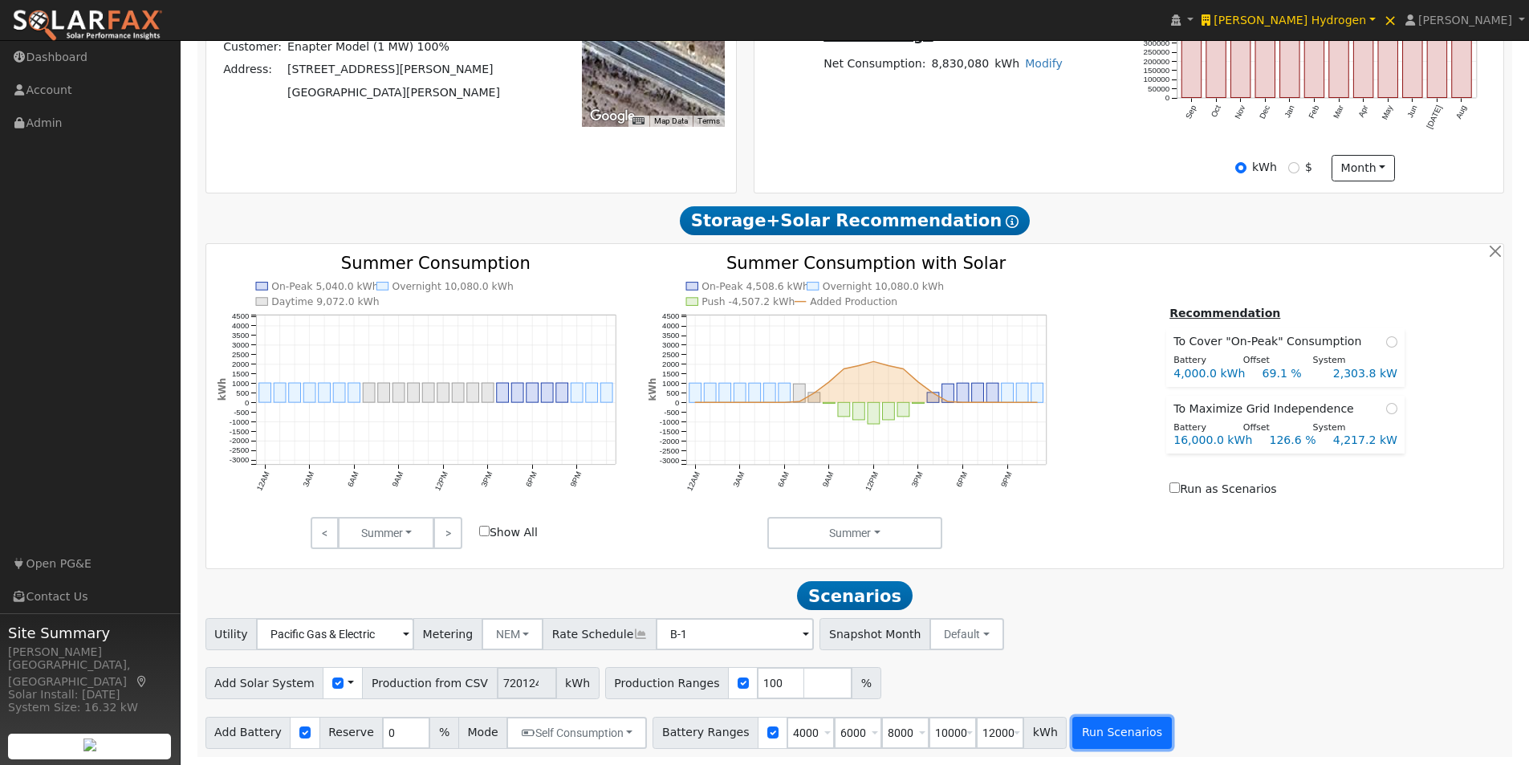
click at [1096, 733] on button "Run Scenarios" at bounding box center [1122, 733] width 99 height 32
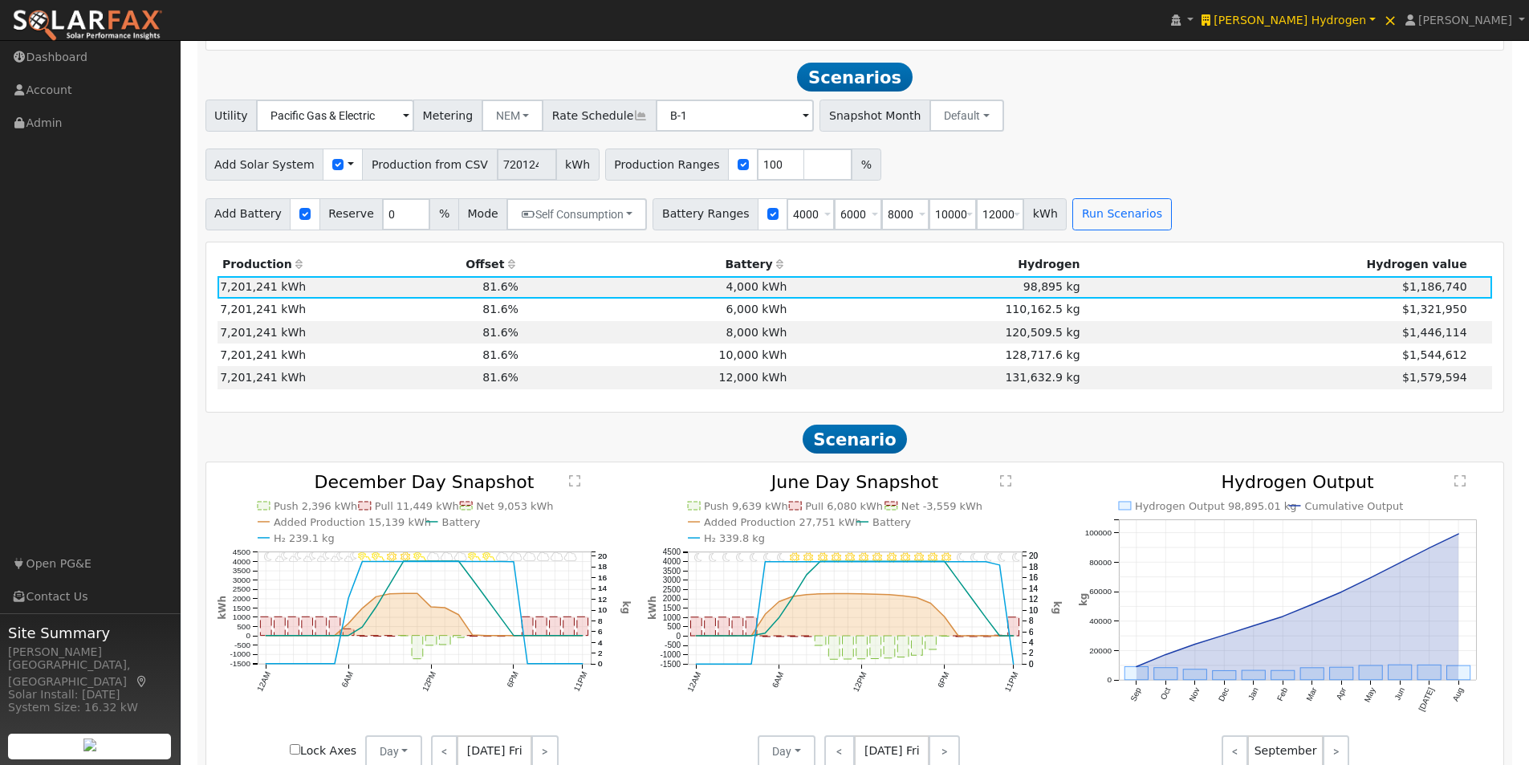
scroll to position [1065, 0]
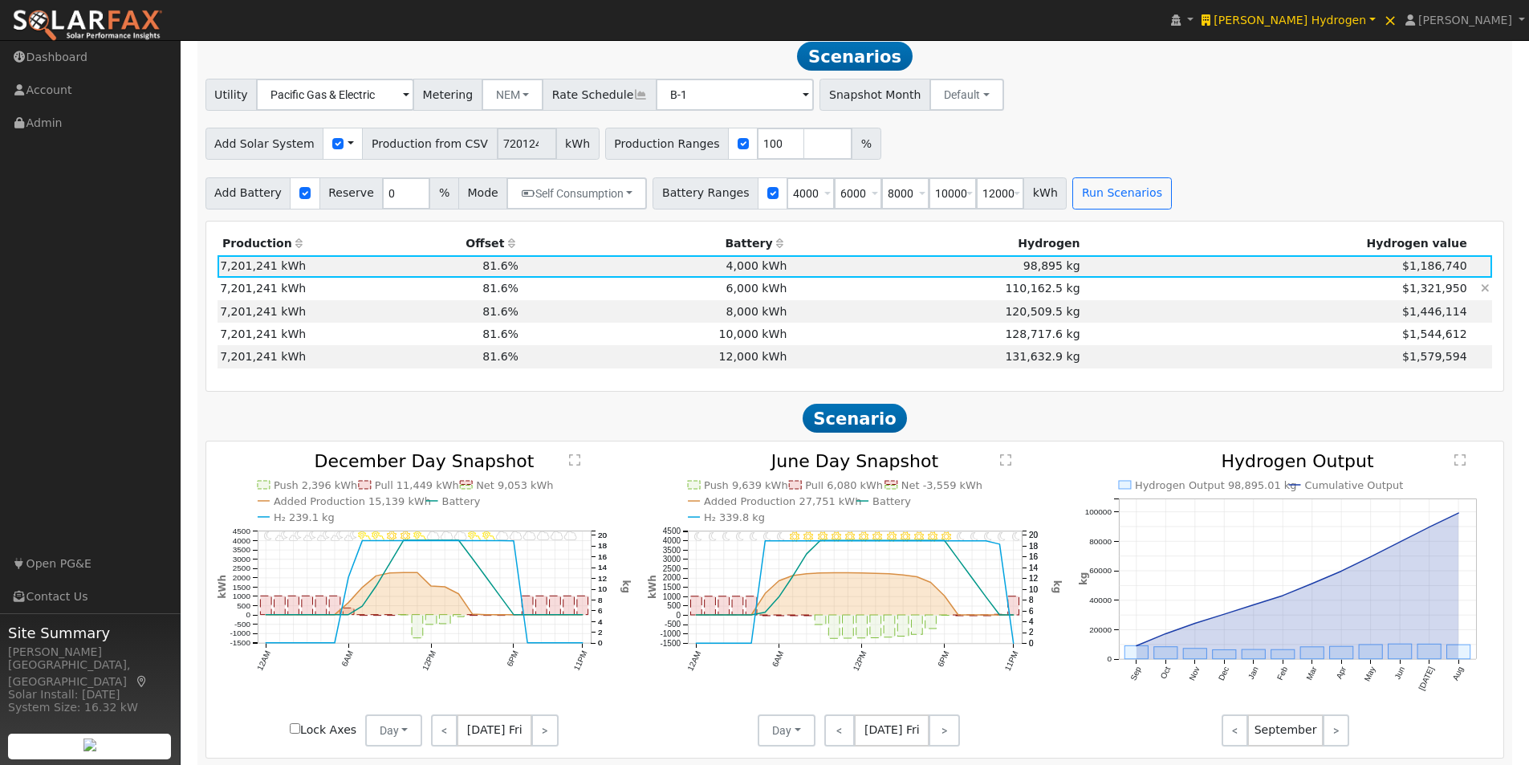
click at [739, 295] on td "6,000 kWh" at bounding box center [656, 289] width 268 height 22
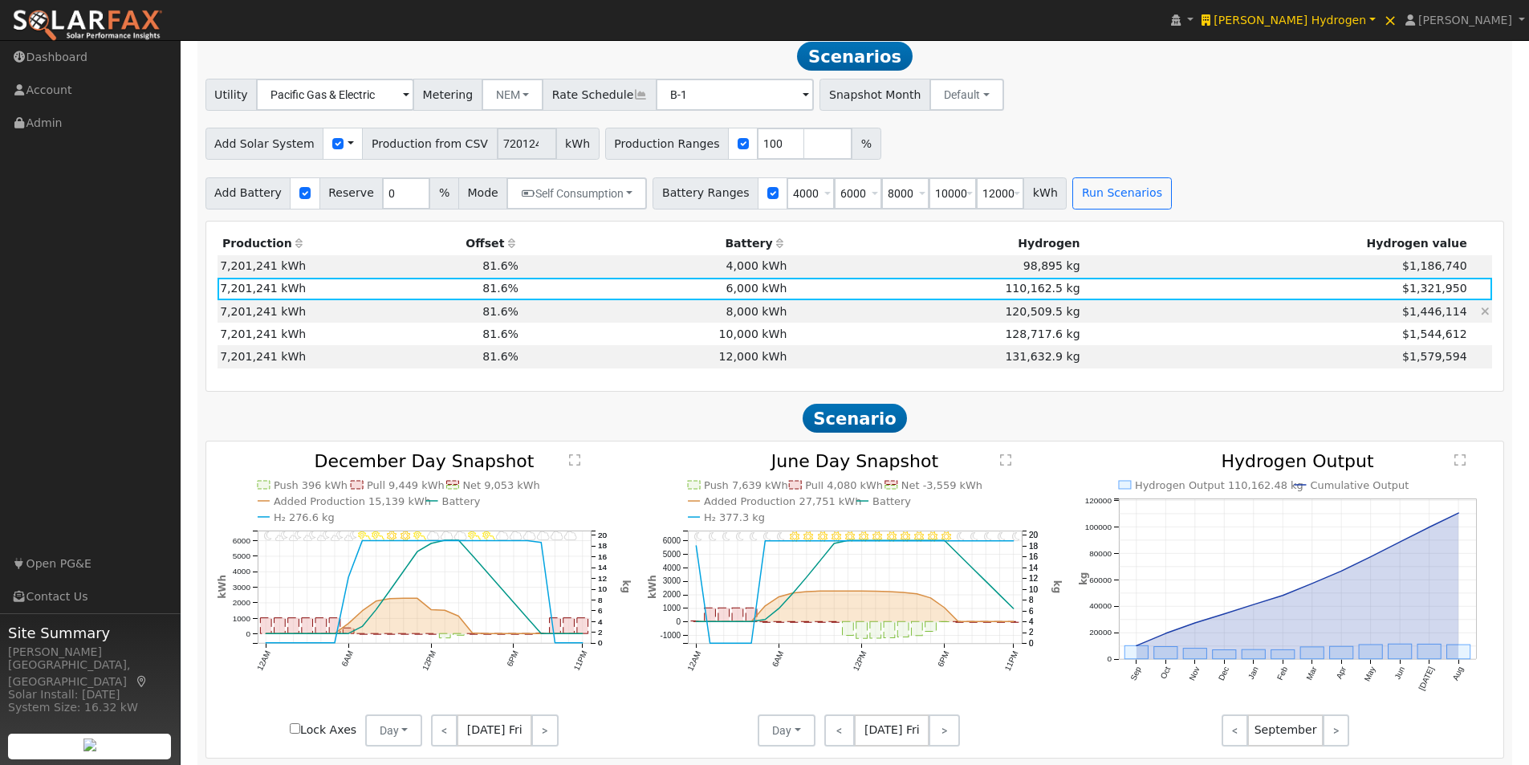
click at [747, 320] on td "8,000 kWh" at bounding box center [656, 311] width 268 height 22
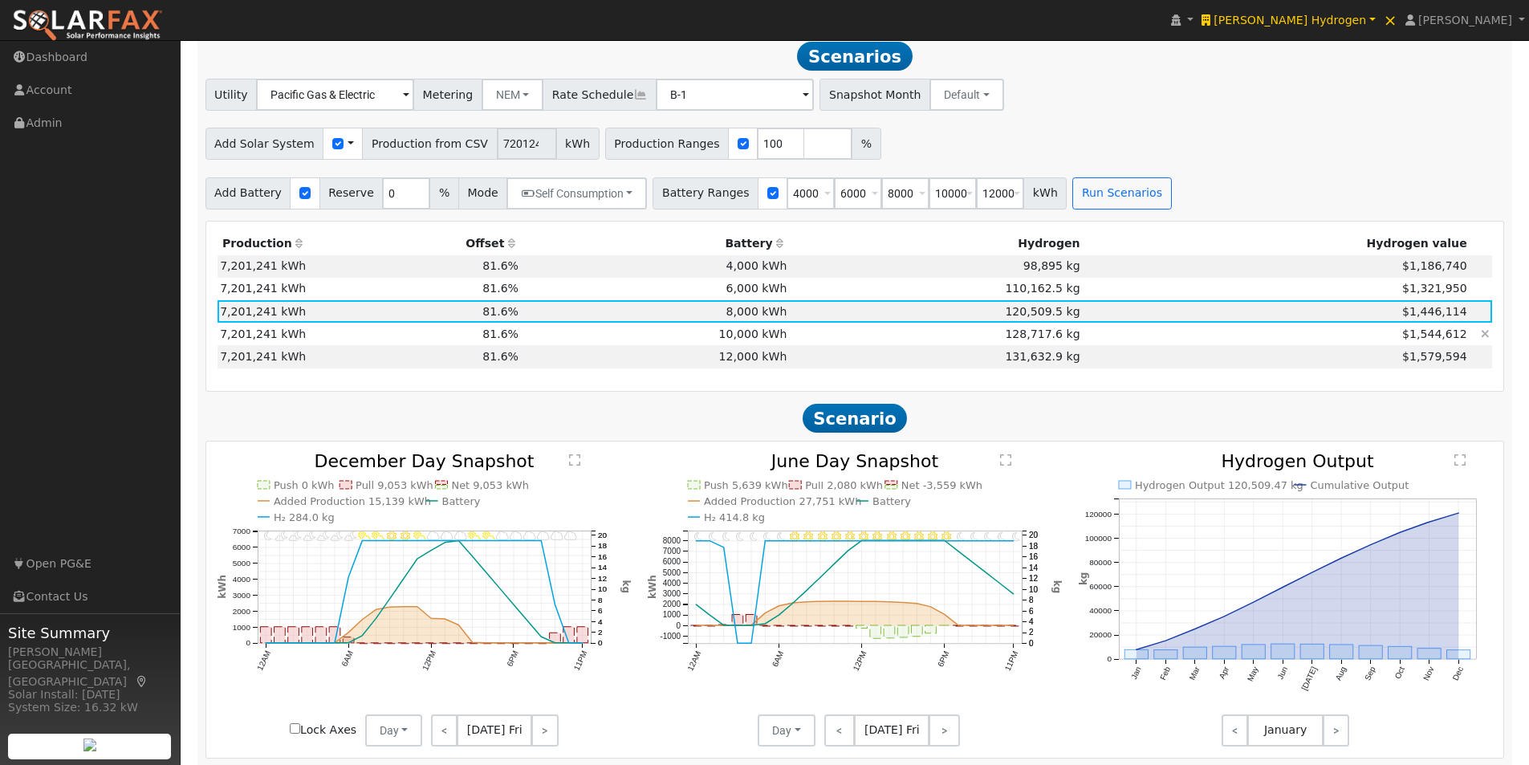
click at [744, 339] on td "10,000 kWh" at bounding box center [656, 334] width 268 height 22
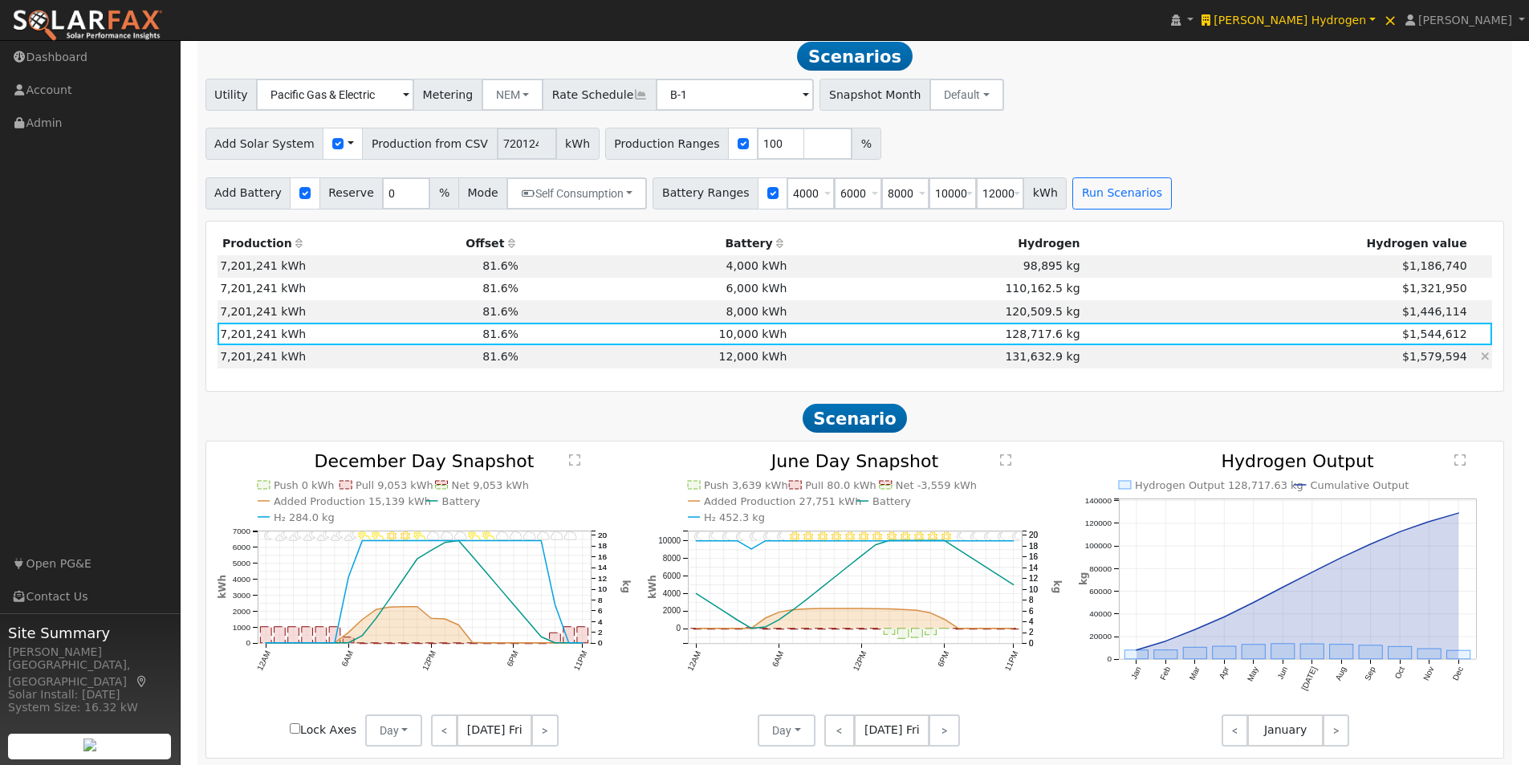
click at [747, 361] on td "12,000 kWh" at bounding box center [656, 356] width 268 height 22
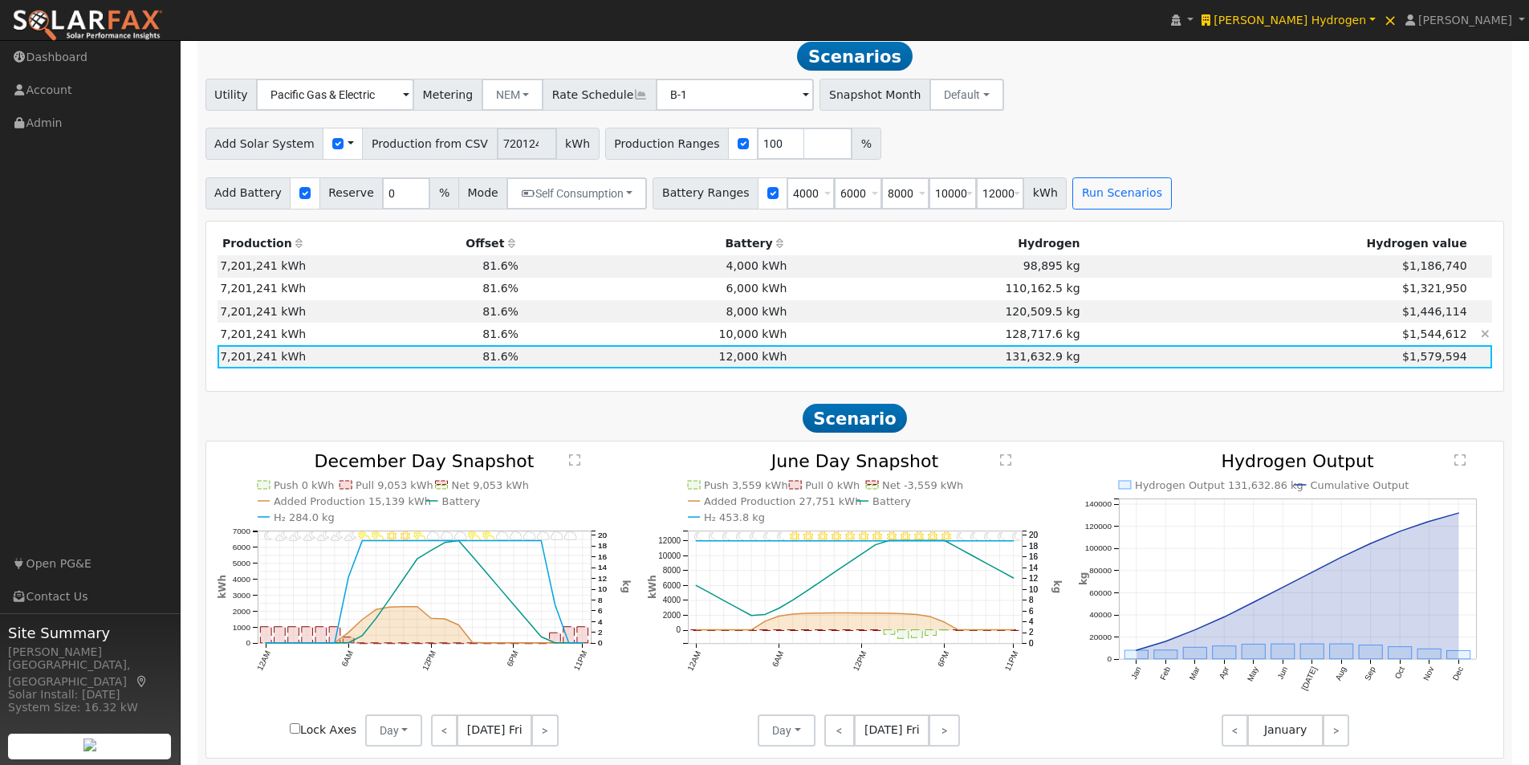
click at [740, 336] on td "10,000 kWh" at bounding box center [656, 334] width 268 height 22
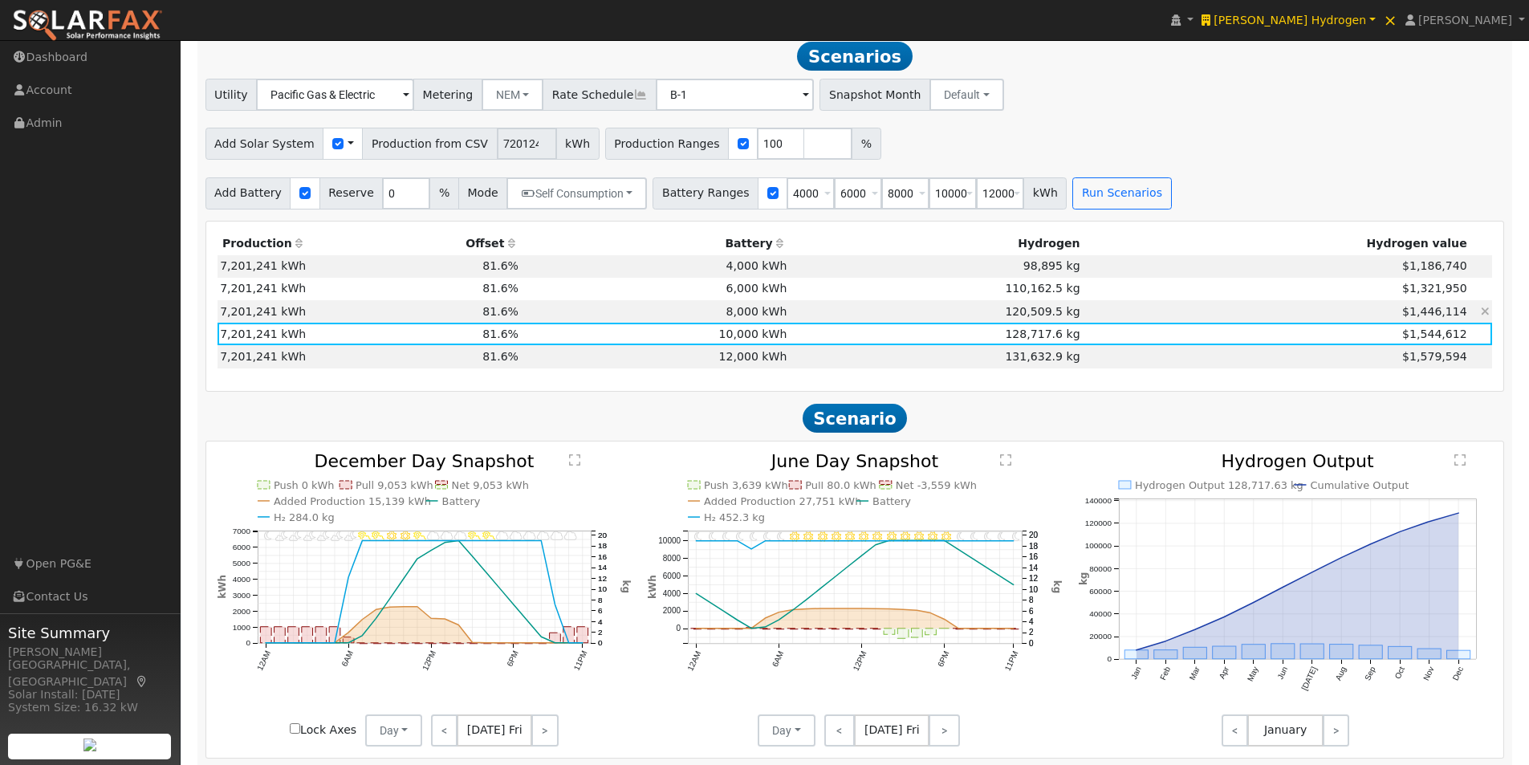
click at [740, 320] on td "8,000 kWh" at bounding box center [656, 311] width 268 height 22
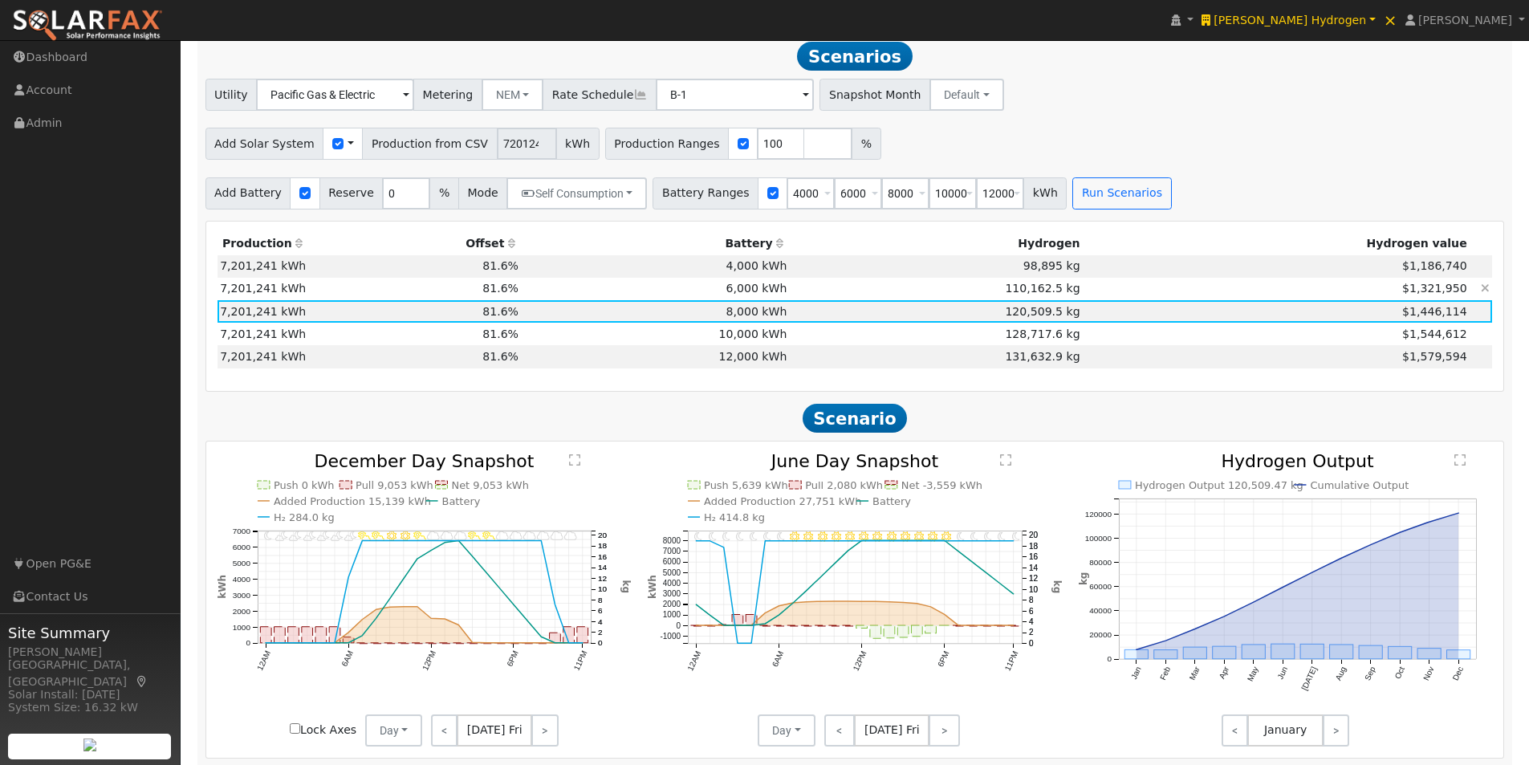
click at [747, 295] on td "6,000 kWh" at bounding box center [656, 289] width 268 height 22
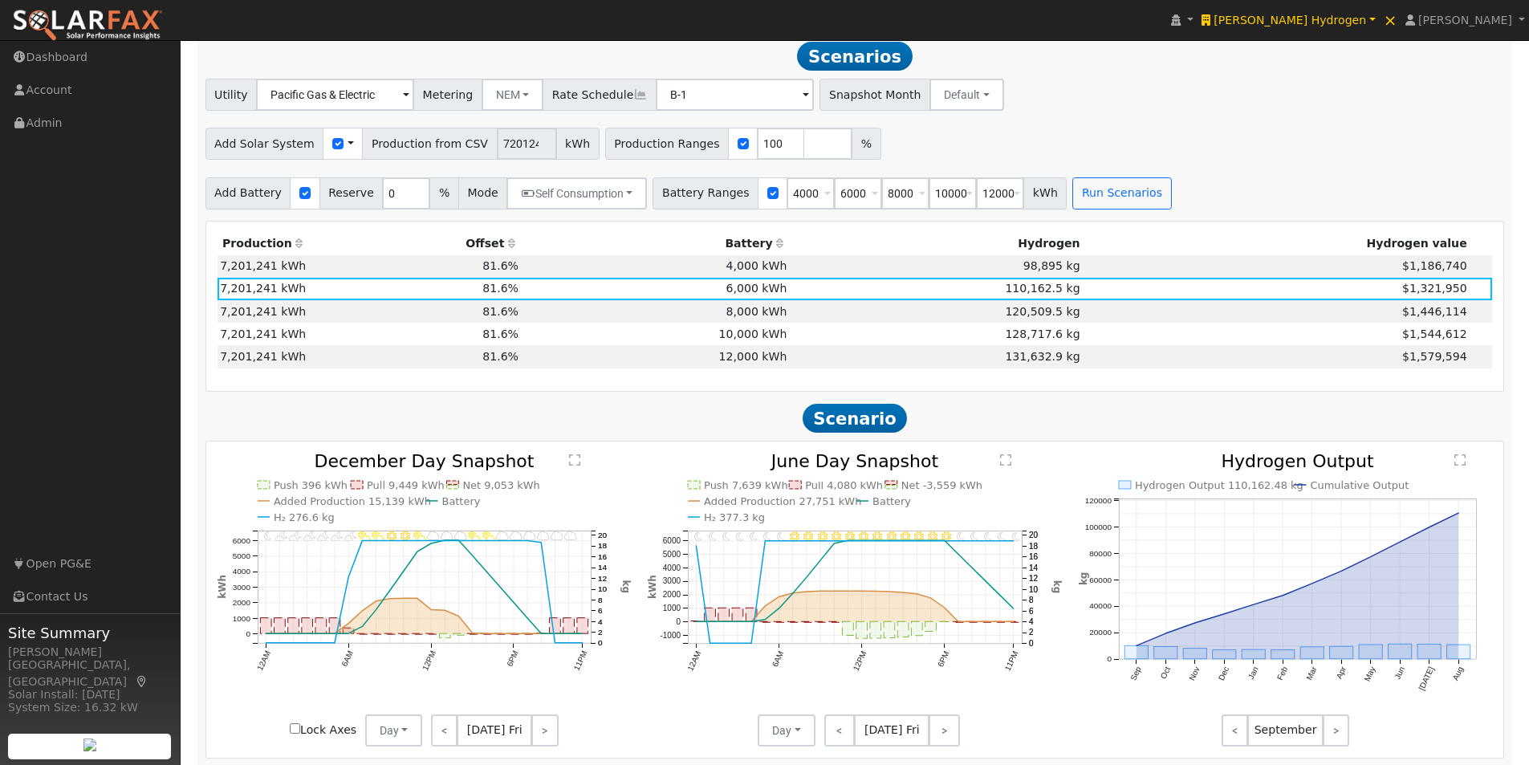
click at [1006, 464] on text "" at bounding box center [1005, 460] width 11 height 13
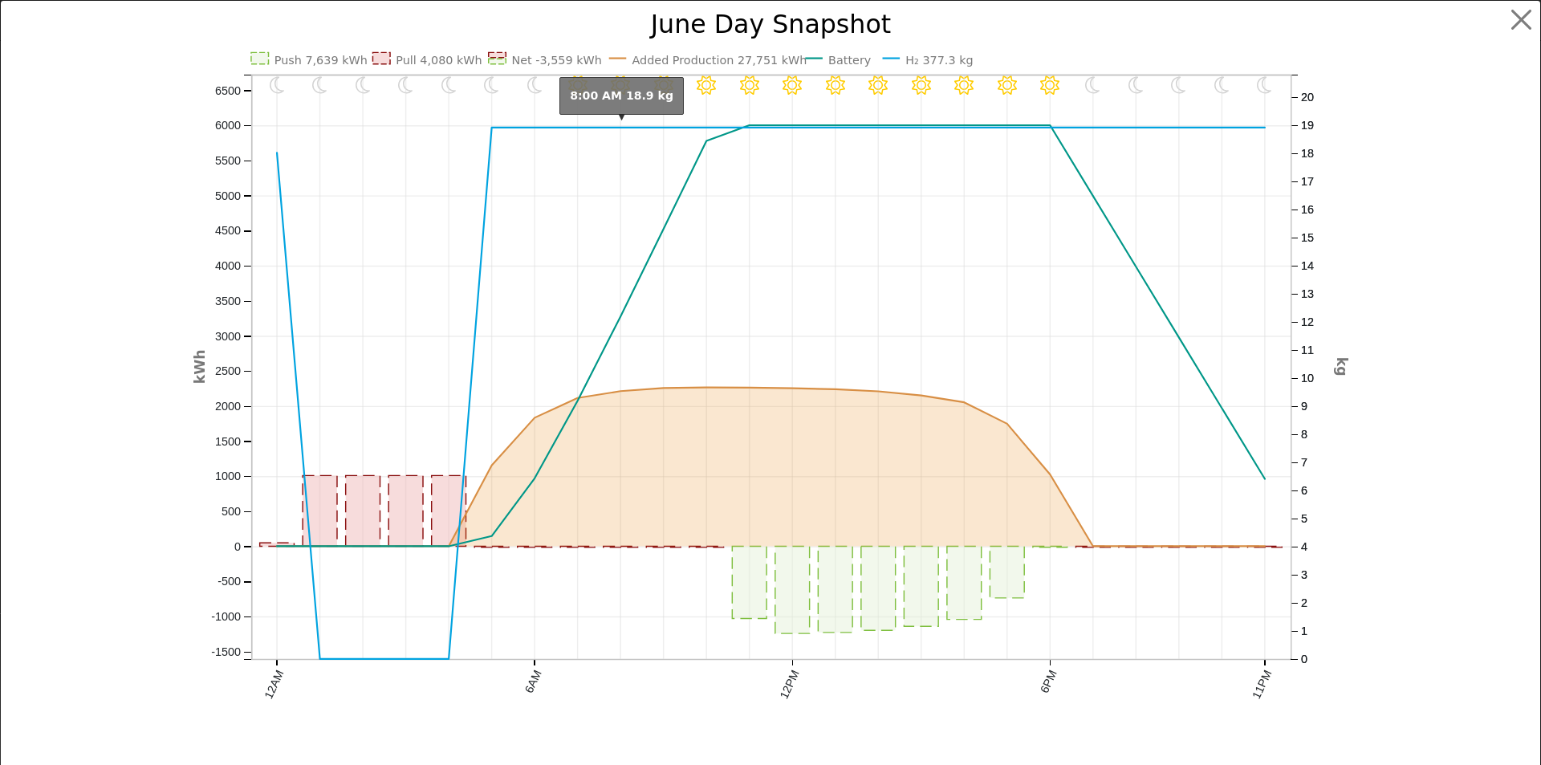
click at [616, 129] on circle "onclick=""" at bounding box center [621, 128] width 10 height 10
click at [1512, 17] on button "button" at bounding box center [1522, 20] width 31 height 31
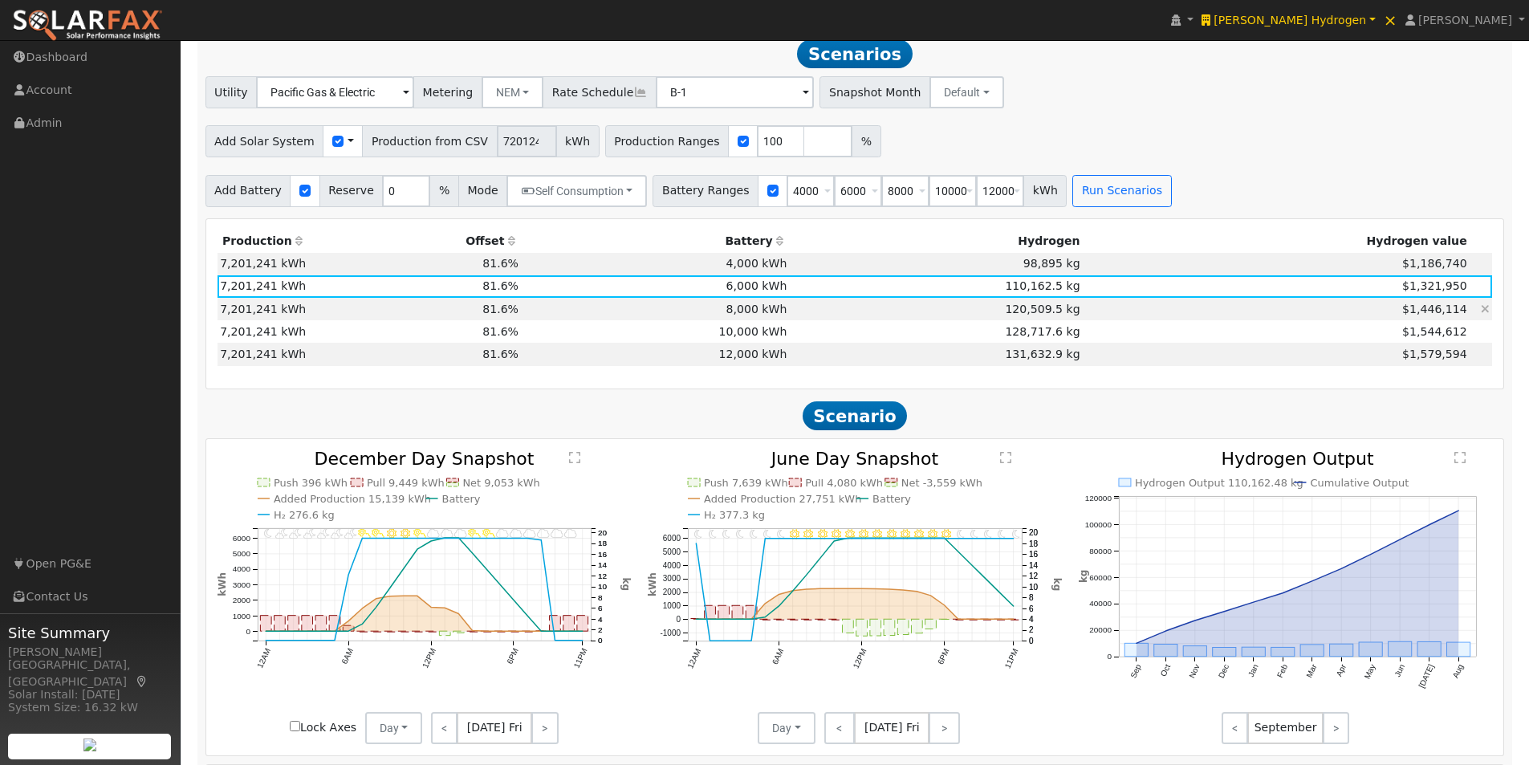
click at [700, 308] on td "8,000 kWh" at bounding box center [656, 309] width 268 height 22
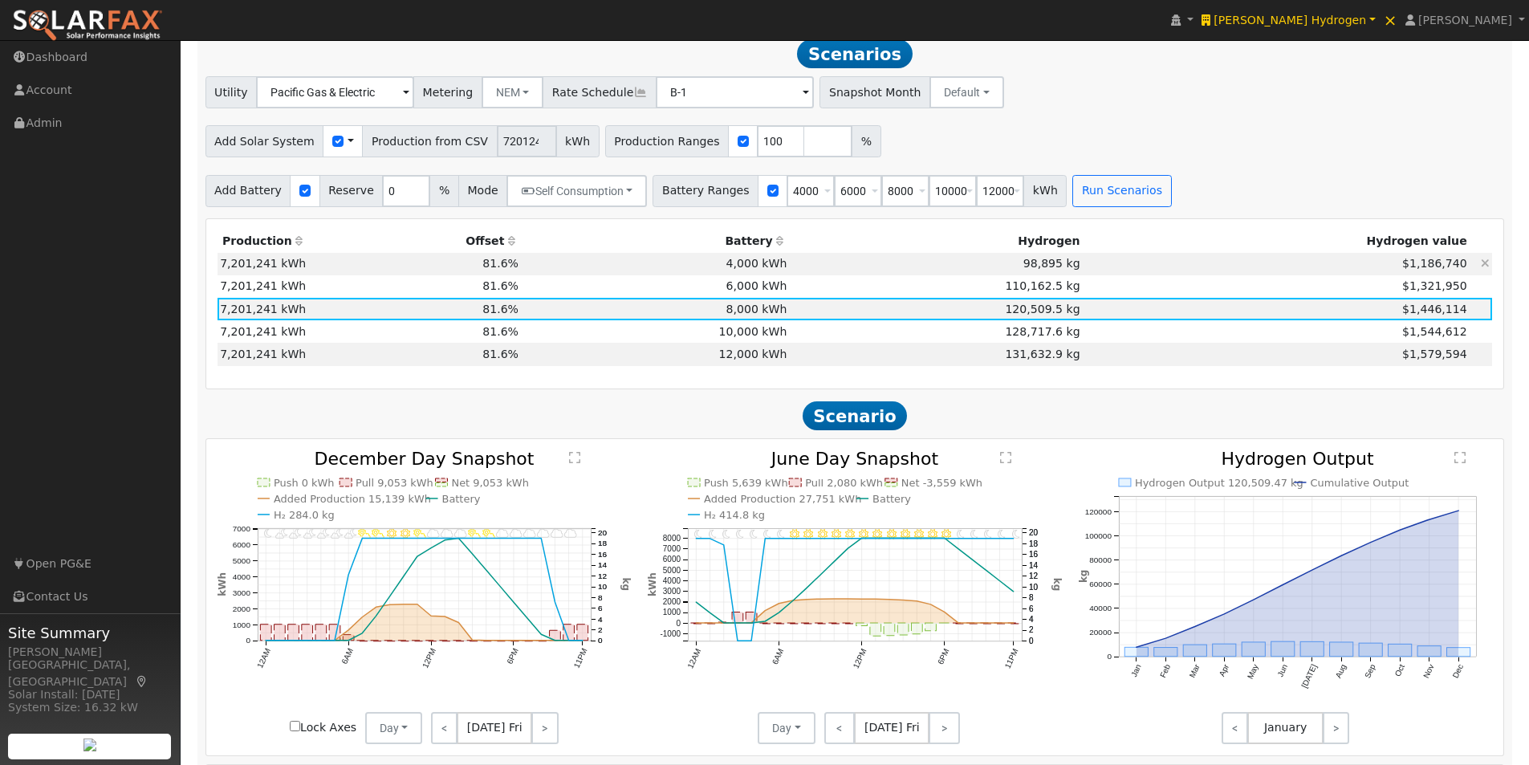
click at [720, 274] on td "4,000 kWh" at bounding box center [656, 264] width 268 height 22
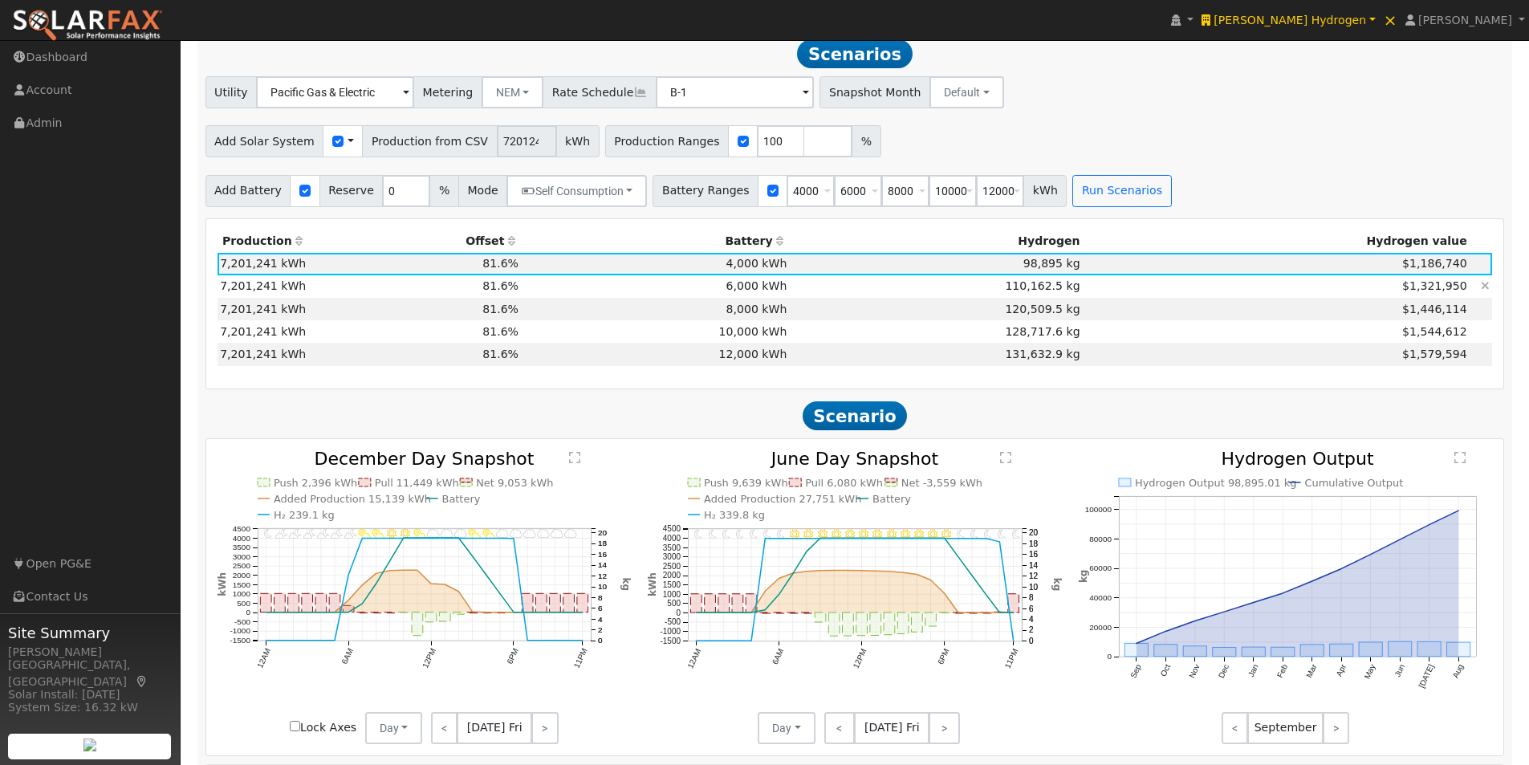
click at [716, 297] on td "6,000 kWh" at bounding box center [656, 286] width 268 height 22
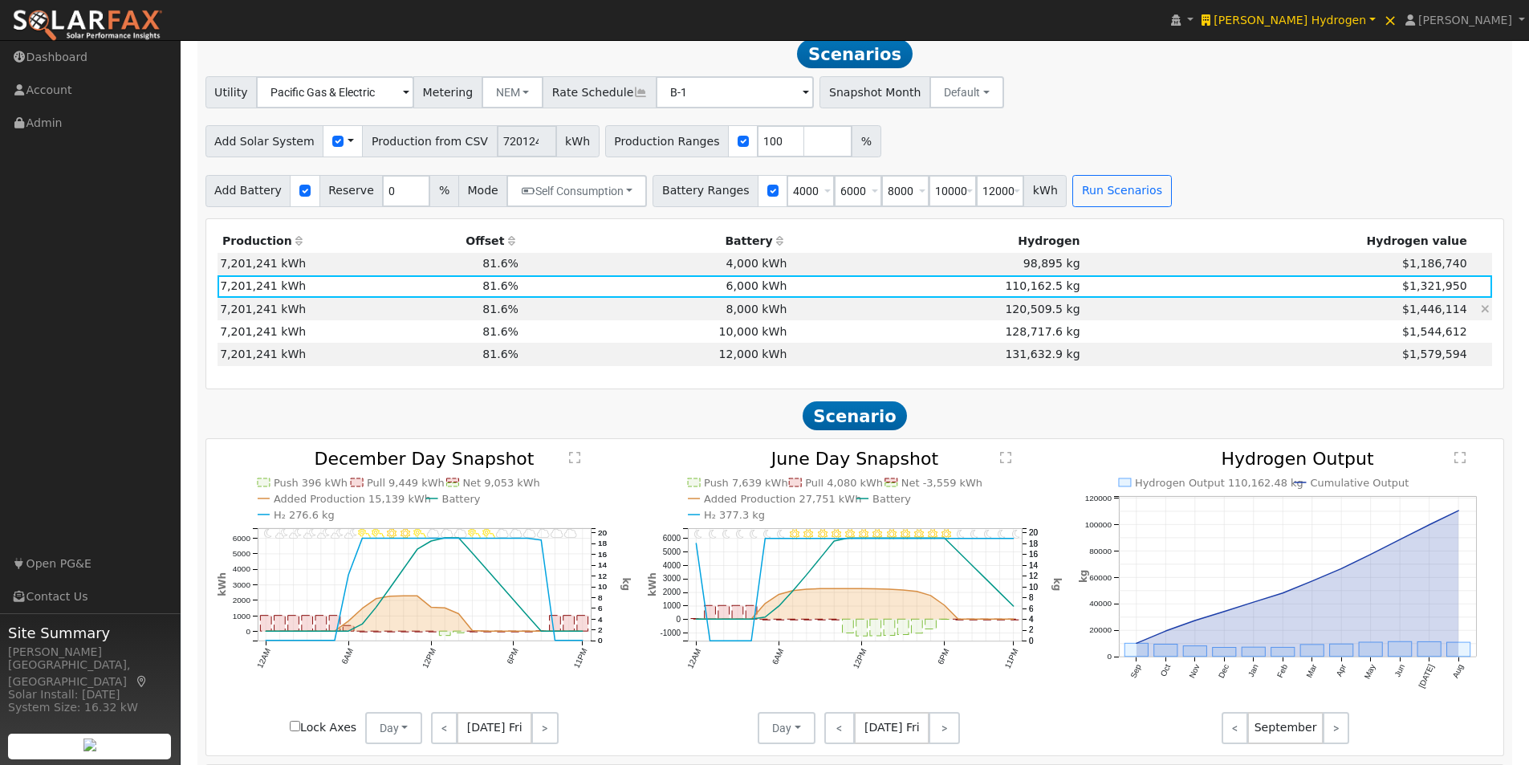
click at [717, 318] on td "8,000 kWh" at bounding box center [656, 309] width 268 height 22
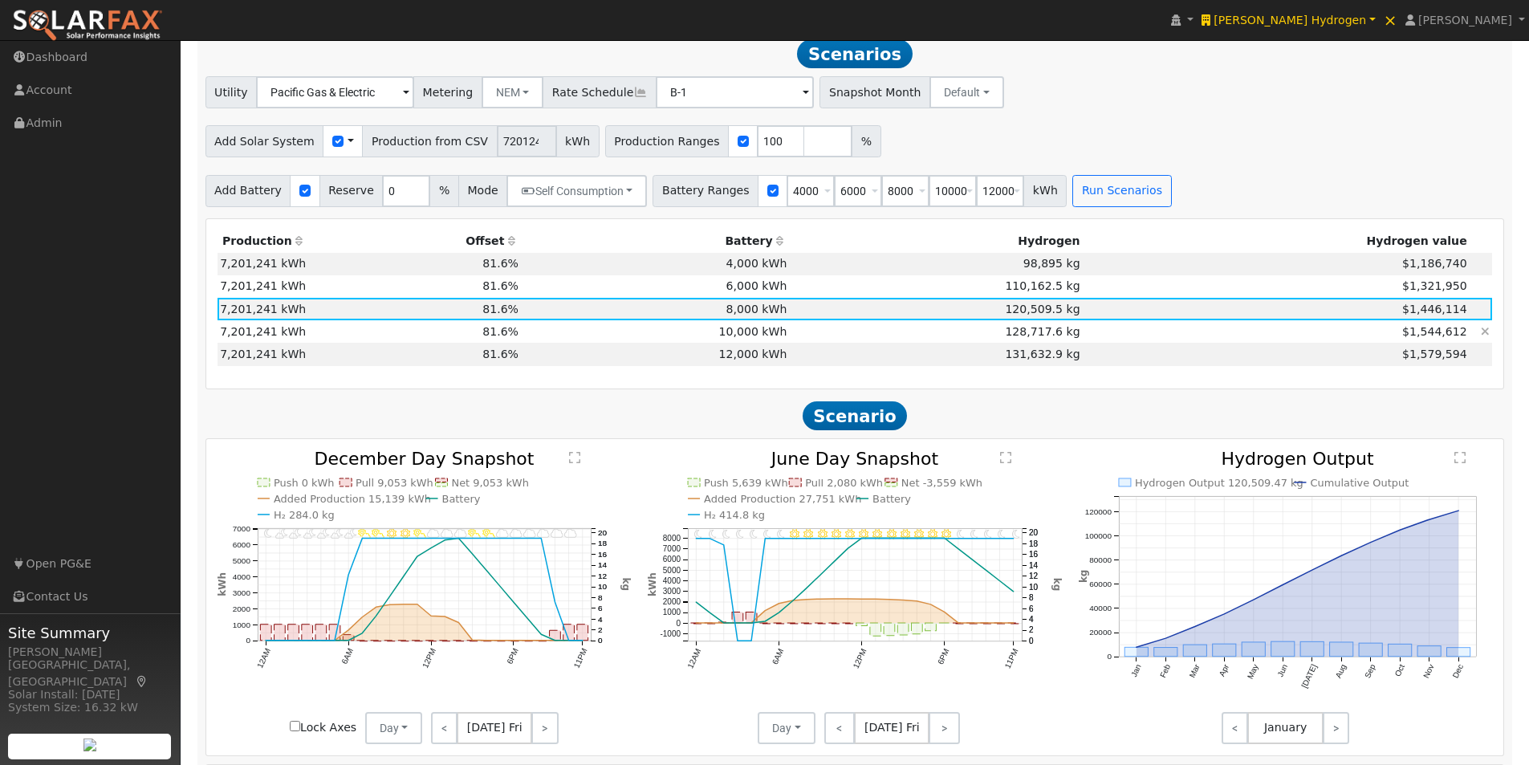
click at [718, 343] on td "10,000 kWh" at bounding box center [656, 331] width 268 height 22
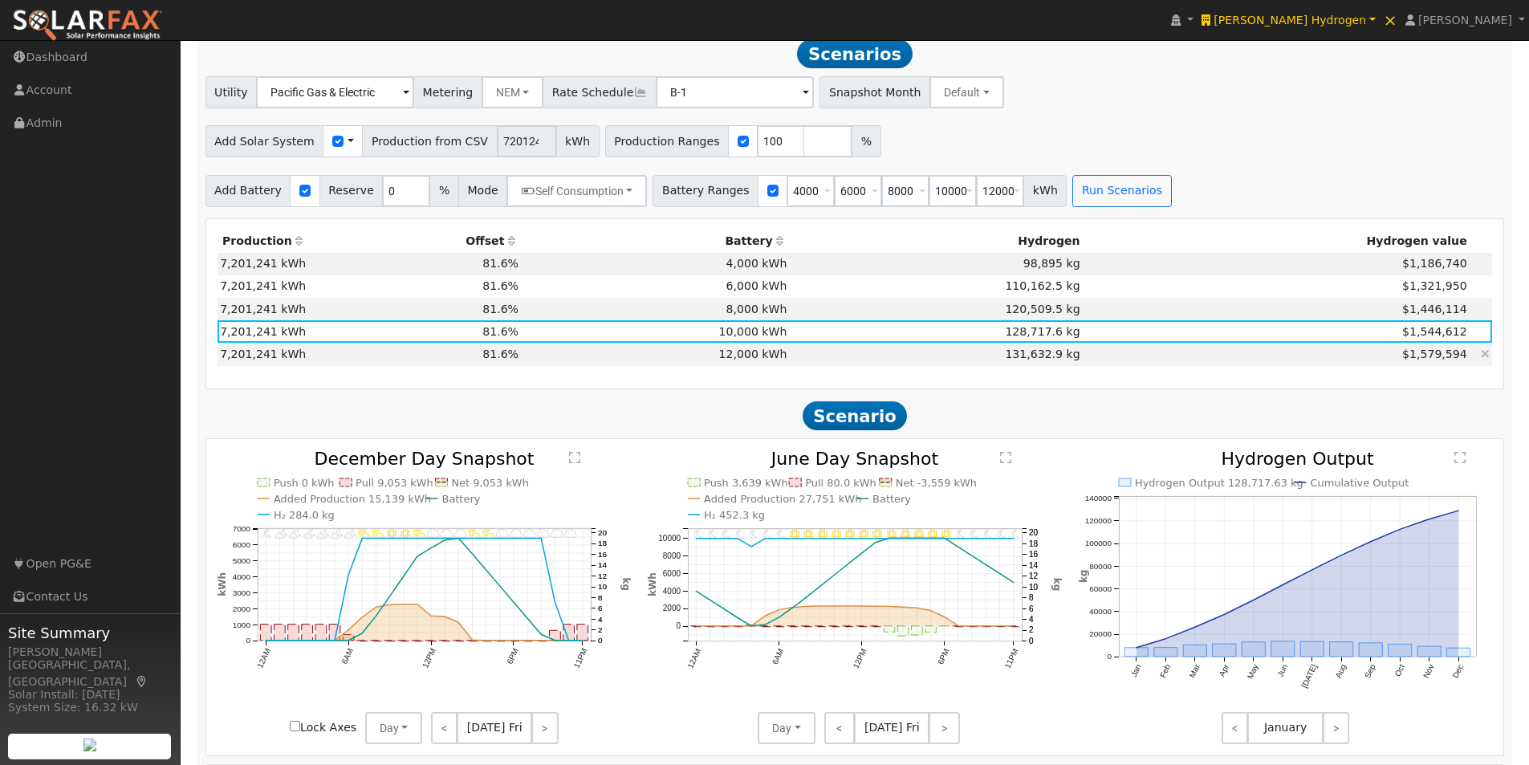
click at [722, 359] on td "12,000 kWh" at bounding box center [656, 354] width 268 height 22
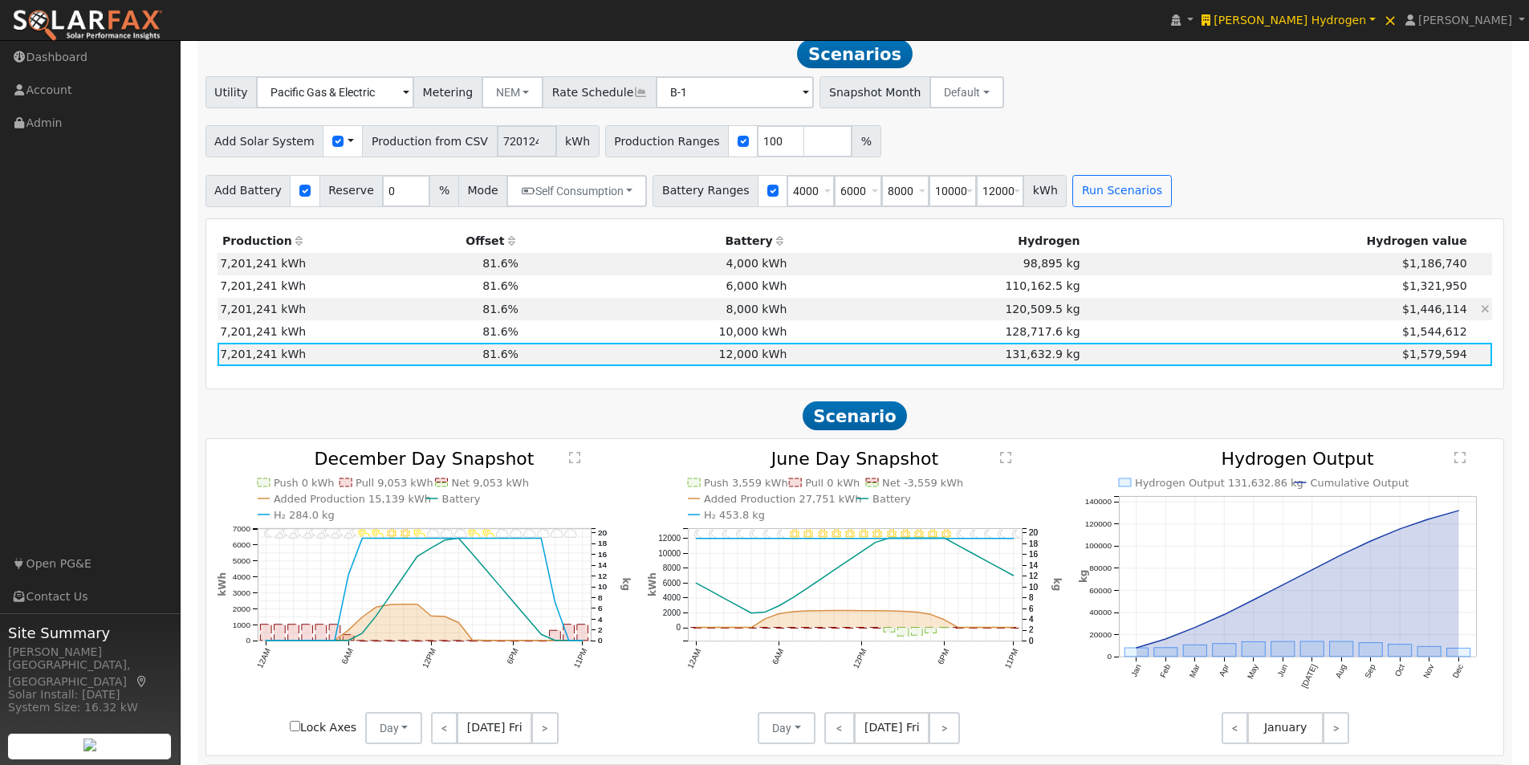
click at [716, 312] on td "8,000 kWh" at bounding box center [656, 309] width 268 height 22
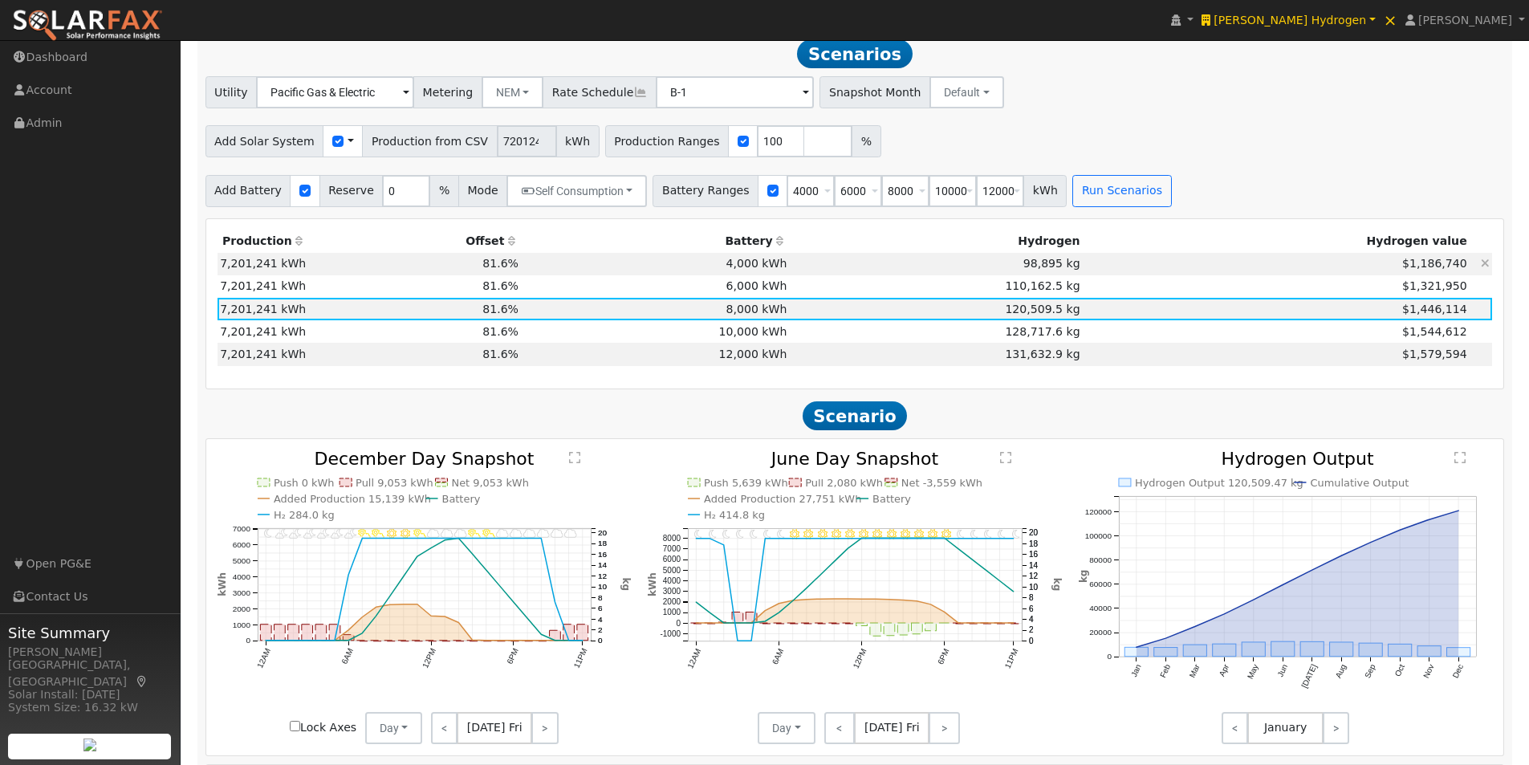
click at [721, 264] on td "4,000 kWh" at bounding box center [656, 264] width 268 height 22
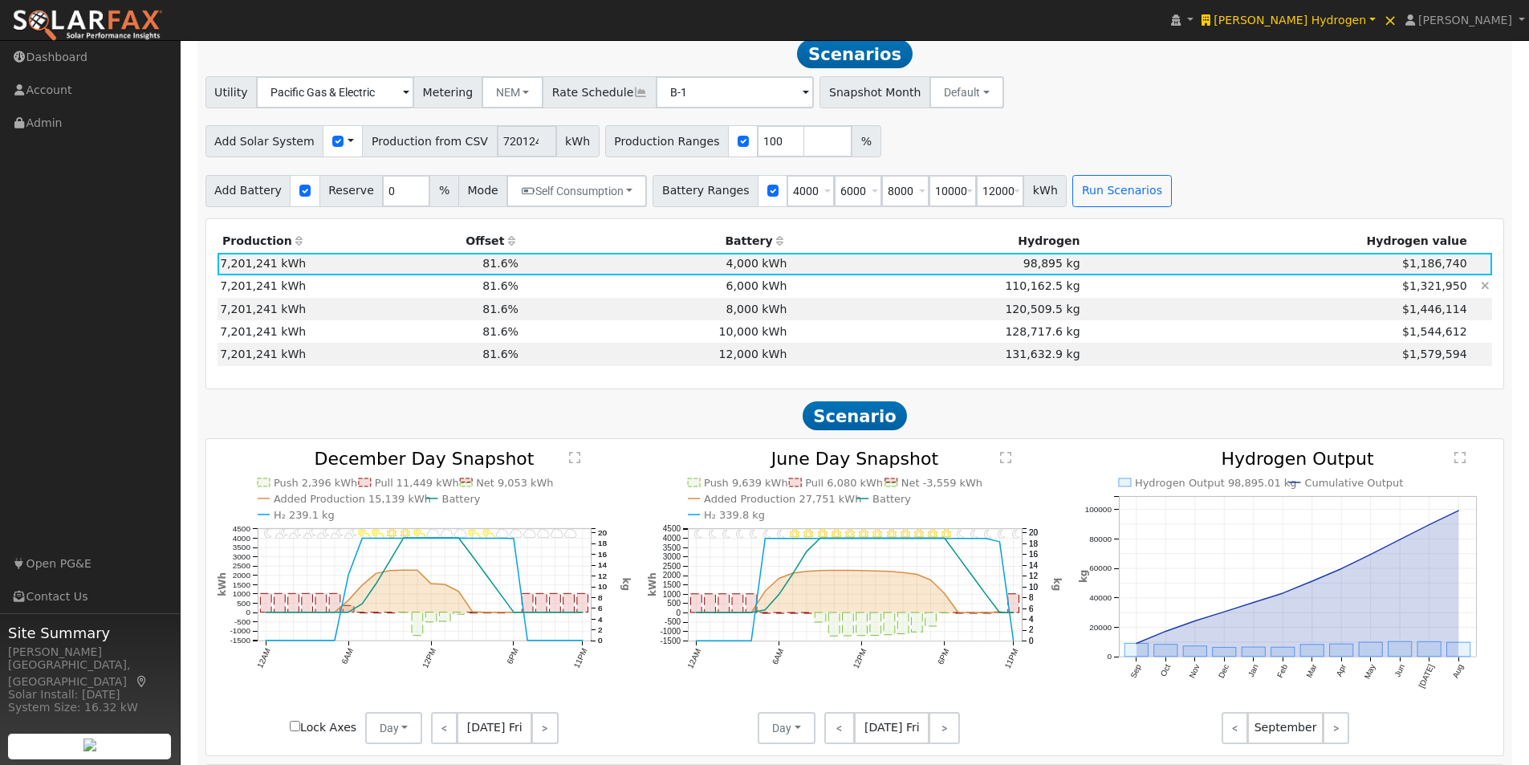
click at [717, 295] on td "6,000 kWh" at bounding box center [656, 286] width 268 height 22
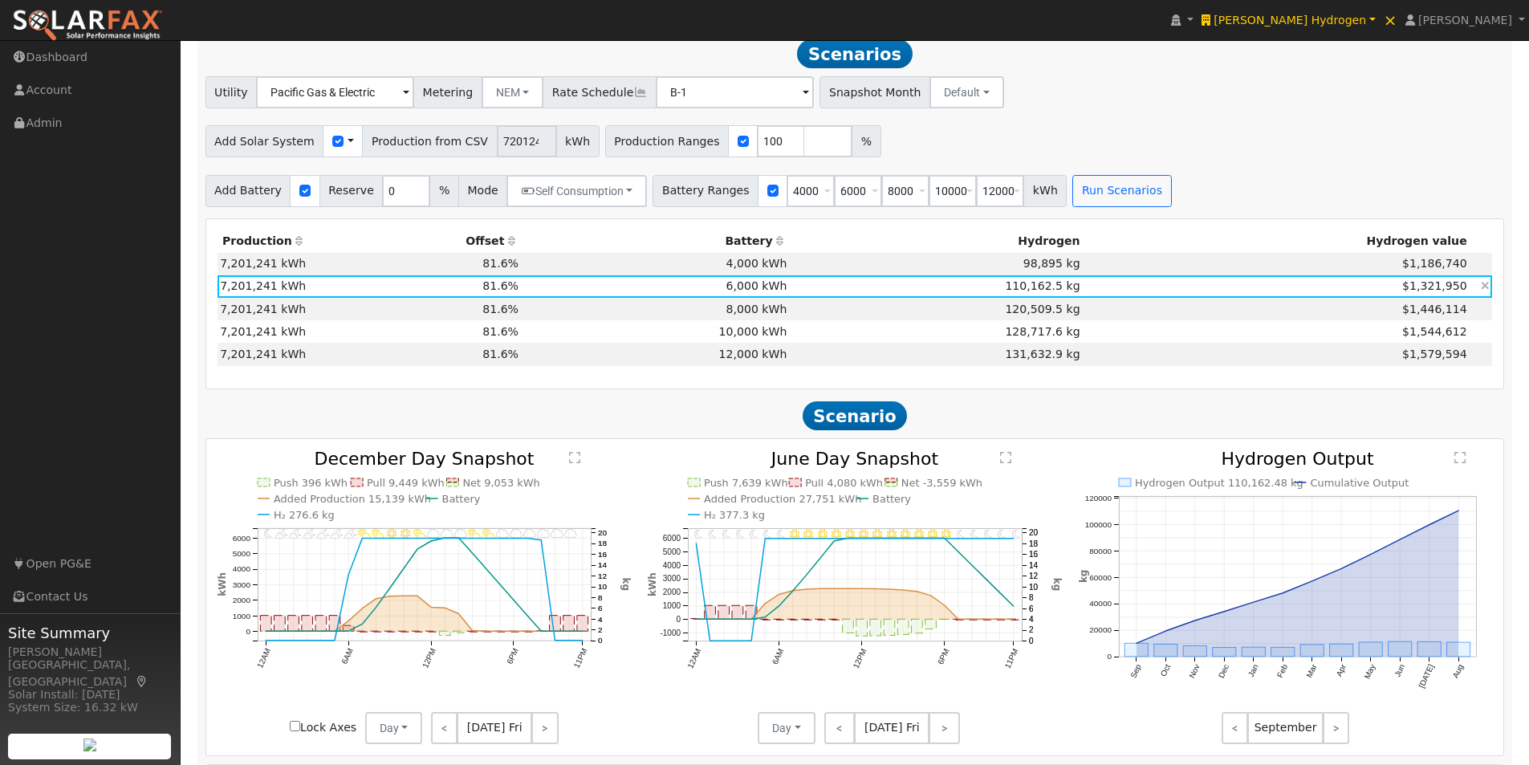
click at [1430, 298] on td "$1,321,950" at bounding box center [1276, 286] width 387 height 22
click at [769, 265] on td "4,000 kWh" at bounding box center [656, 264] width 268 height 22
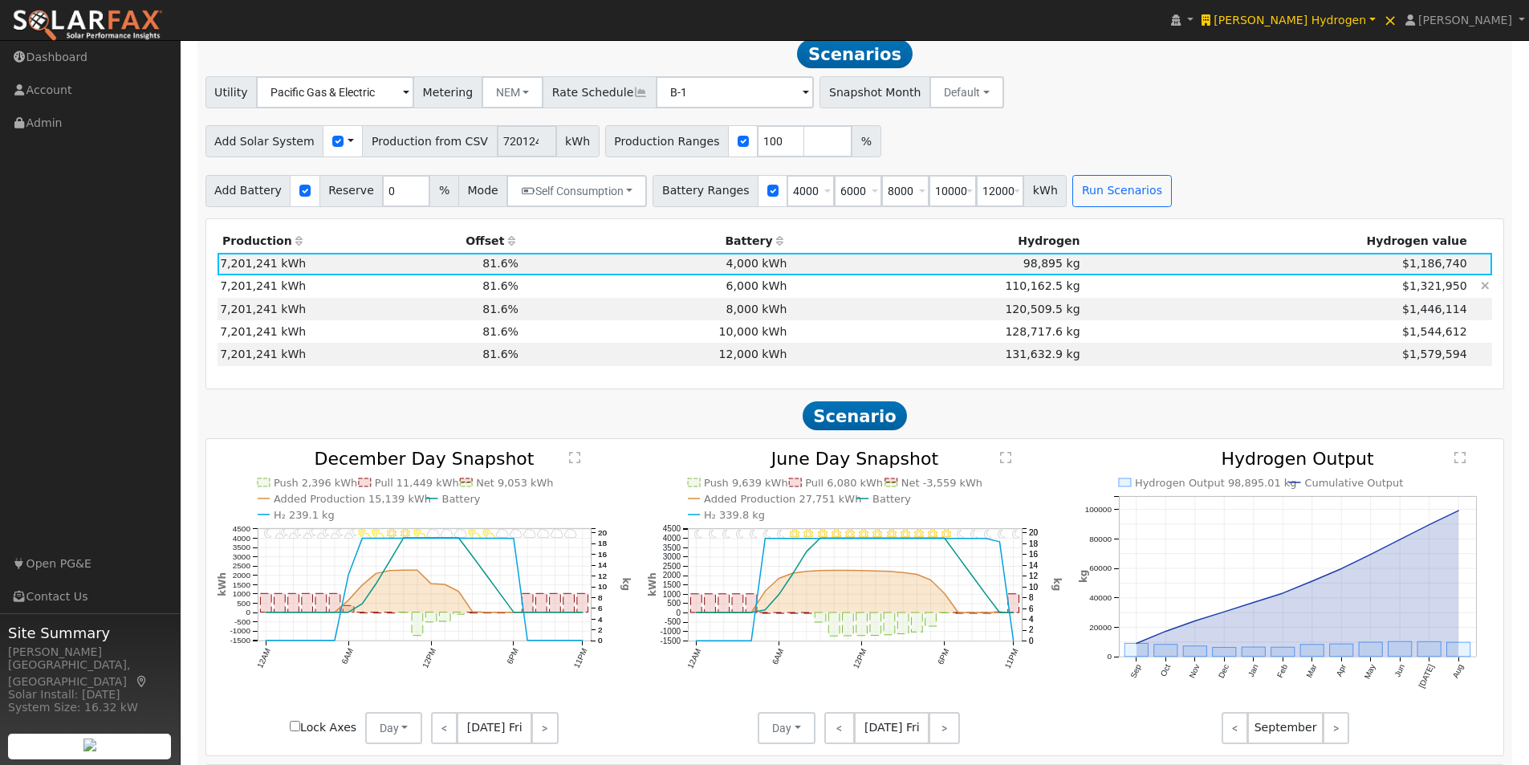
click at [776, 287] on td "6,000 kWh" at bounding box center [656, 286] width 268 height 22
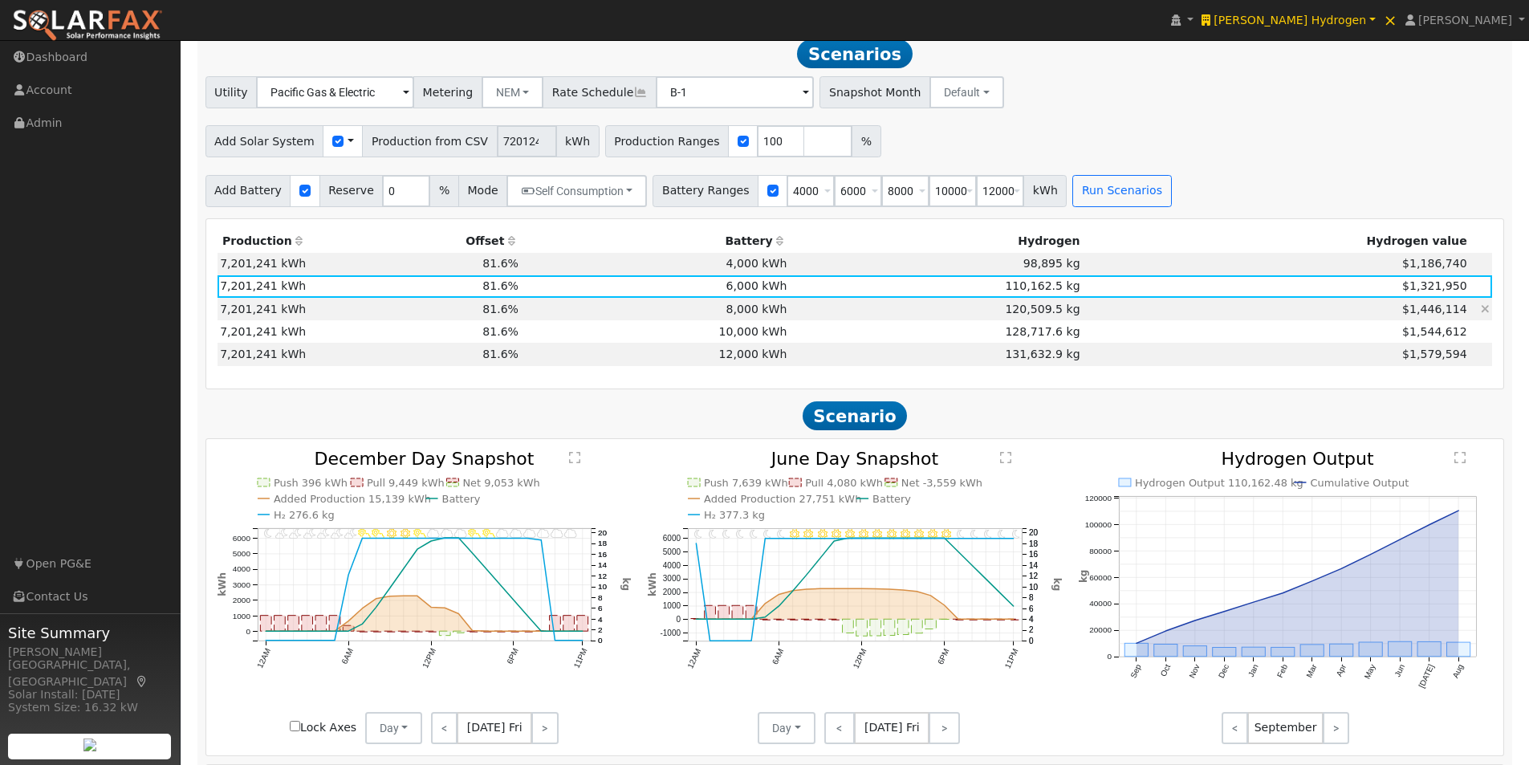
click at [778, 314] on td "8,000 kWh" at bounding box center [656, 309] width 268 height 22
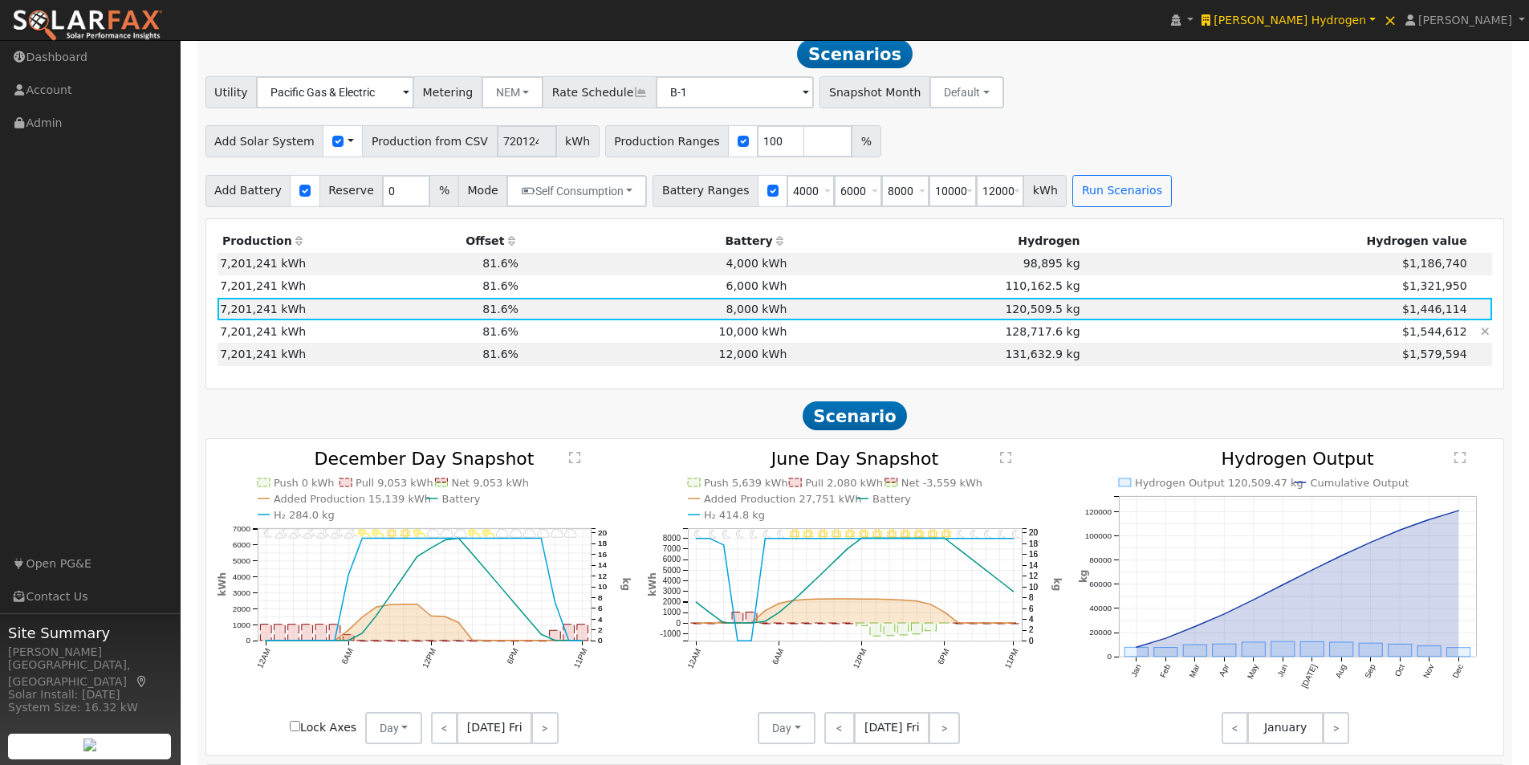
click at [781, 340] on td "10,000 kWh" at bounding box center [656, 331] width 268 height 22
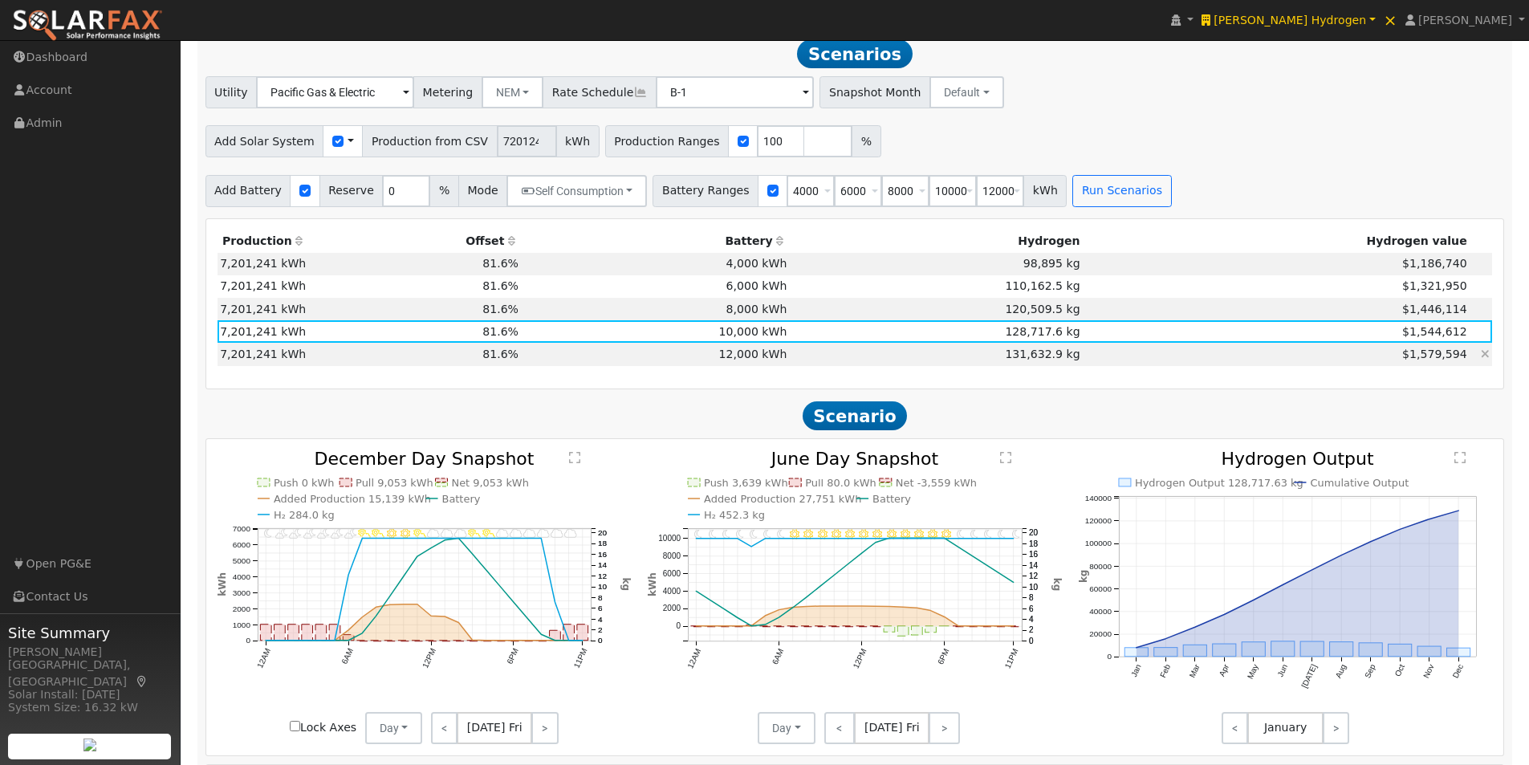
click at [776, 358] on td "12,000 kWh" at bounding box center [656, 354] width 268 height 22
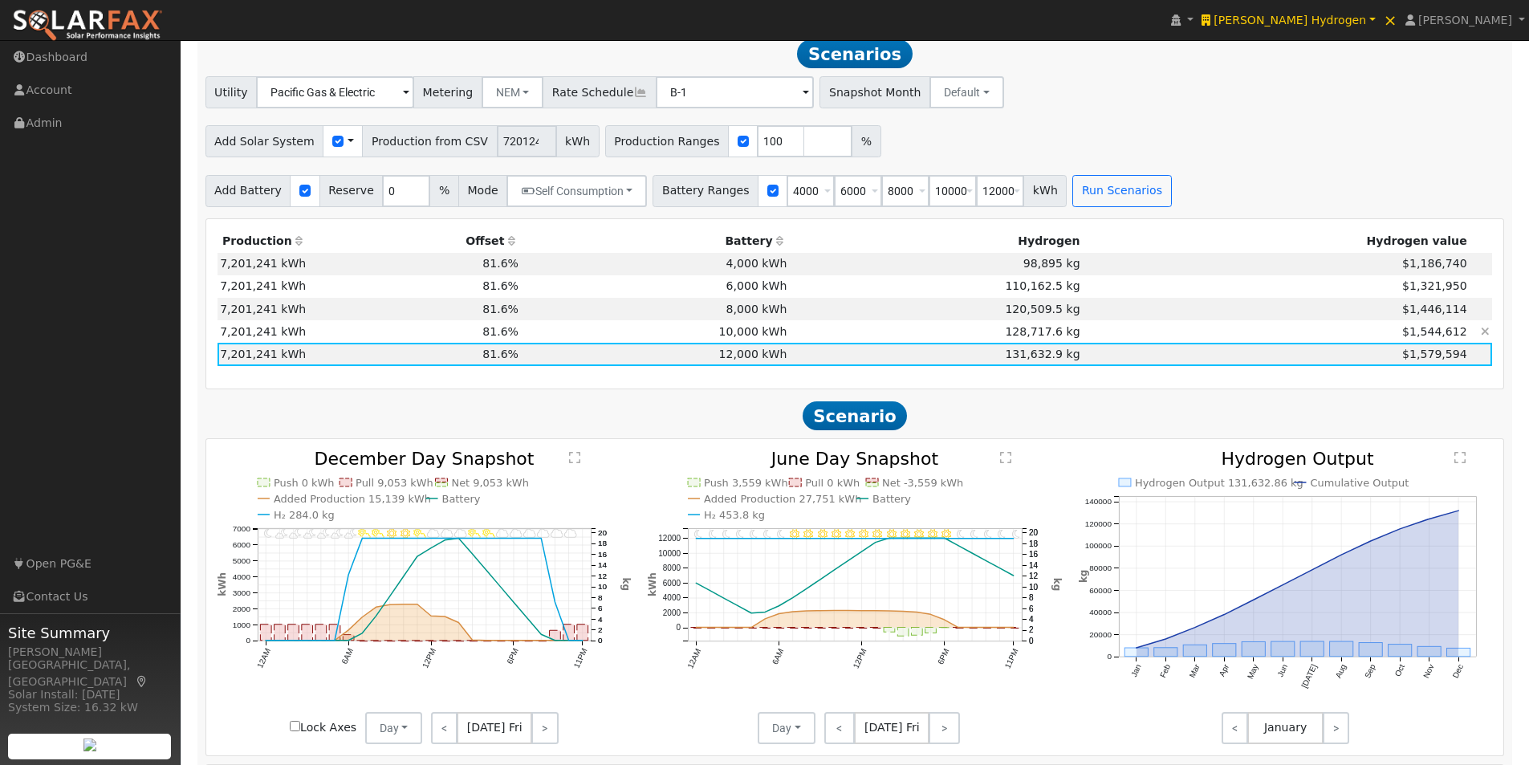
click at [768, 336] on td "10,000 kWh" at bounding box center [656, 331] width 268 height 22
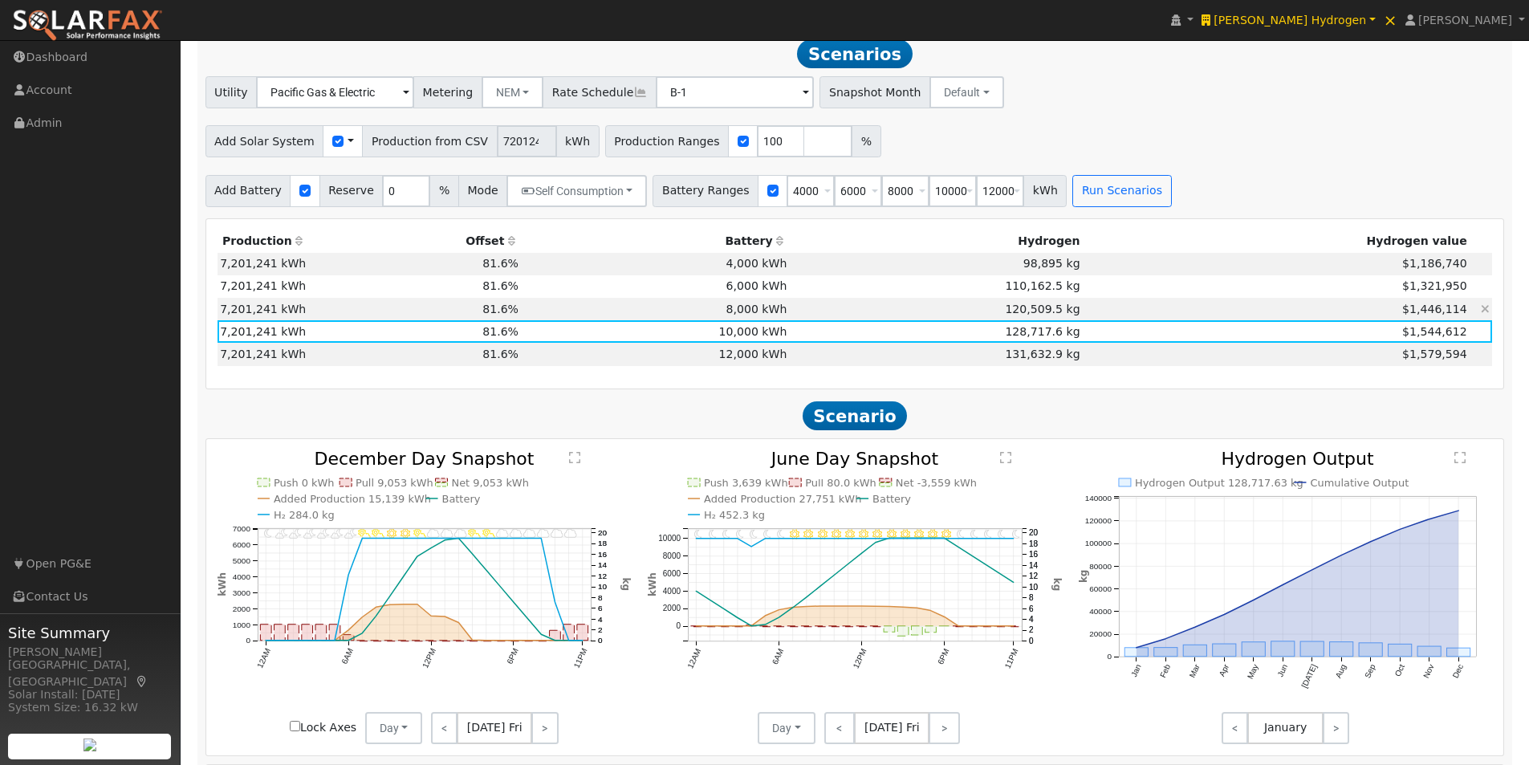
click at [776, 312] on td "8,000 kWh" at bounding box center [656, 309] width 268 height 22
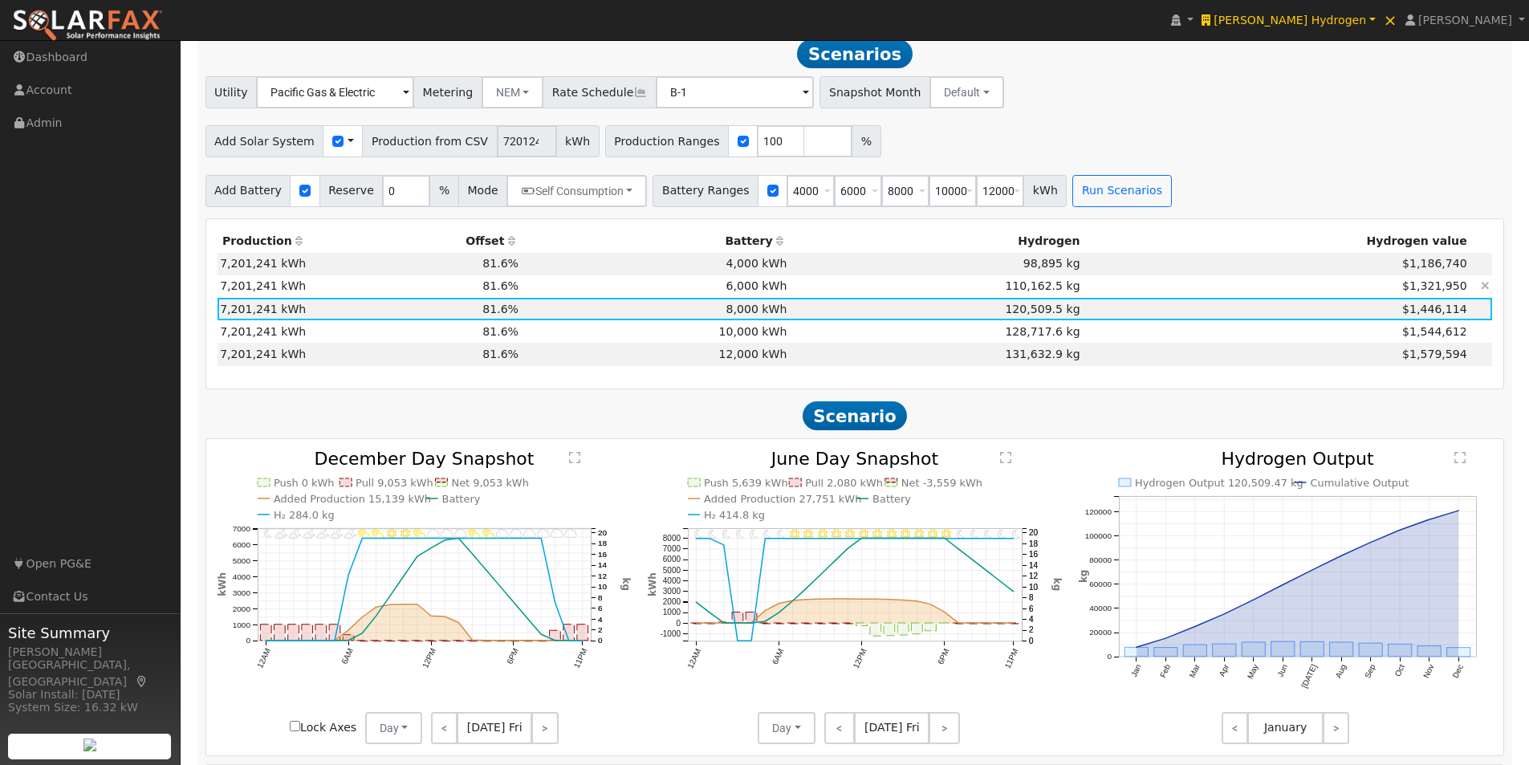
click at [784, 286] on td "6,000 kWh" at bounding box center [656, 286] width 268 height 22
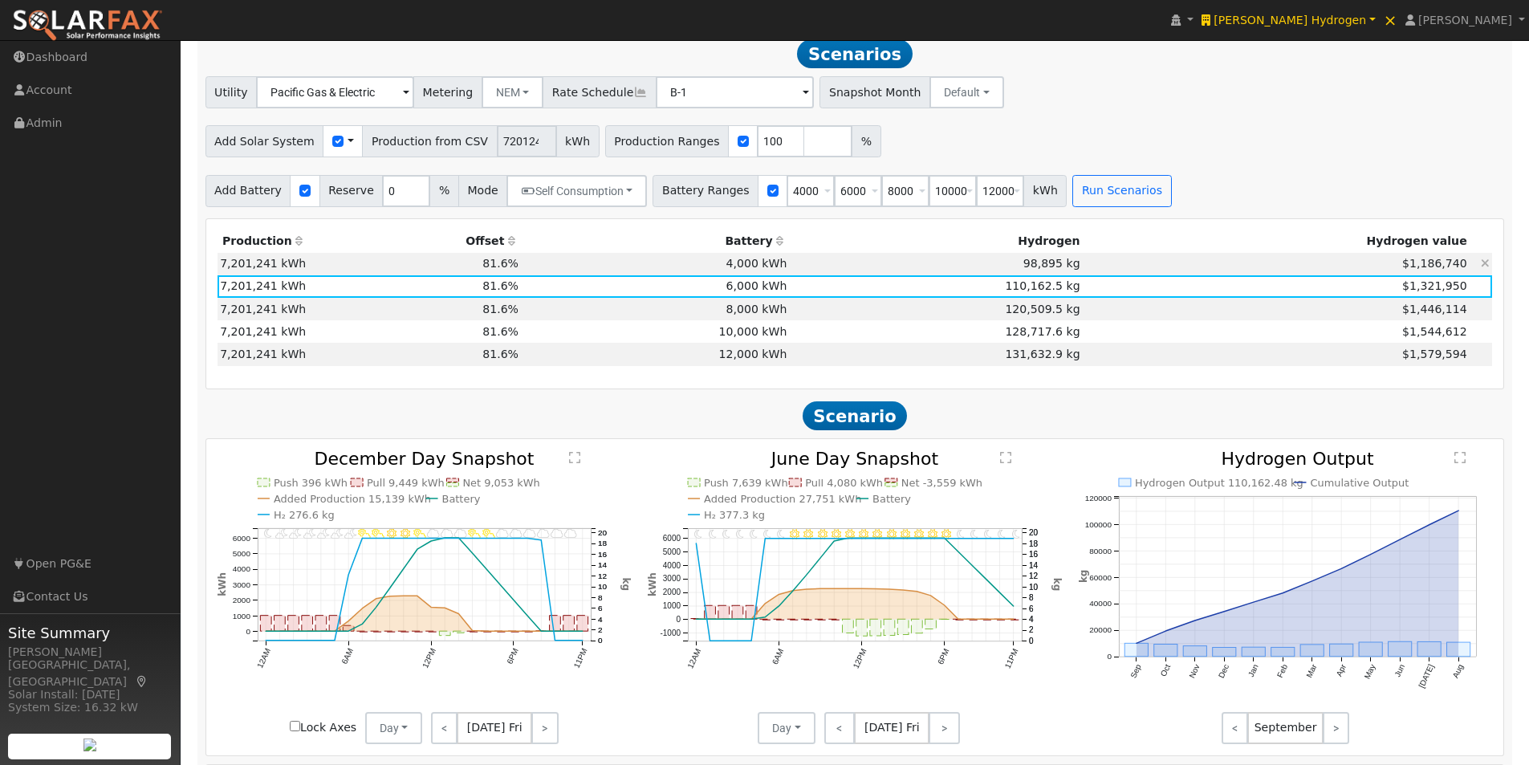
click at [788, 263] on td "4,000 kWh" at bounding box center [656, 264] width 268 height 22
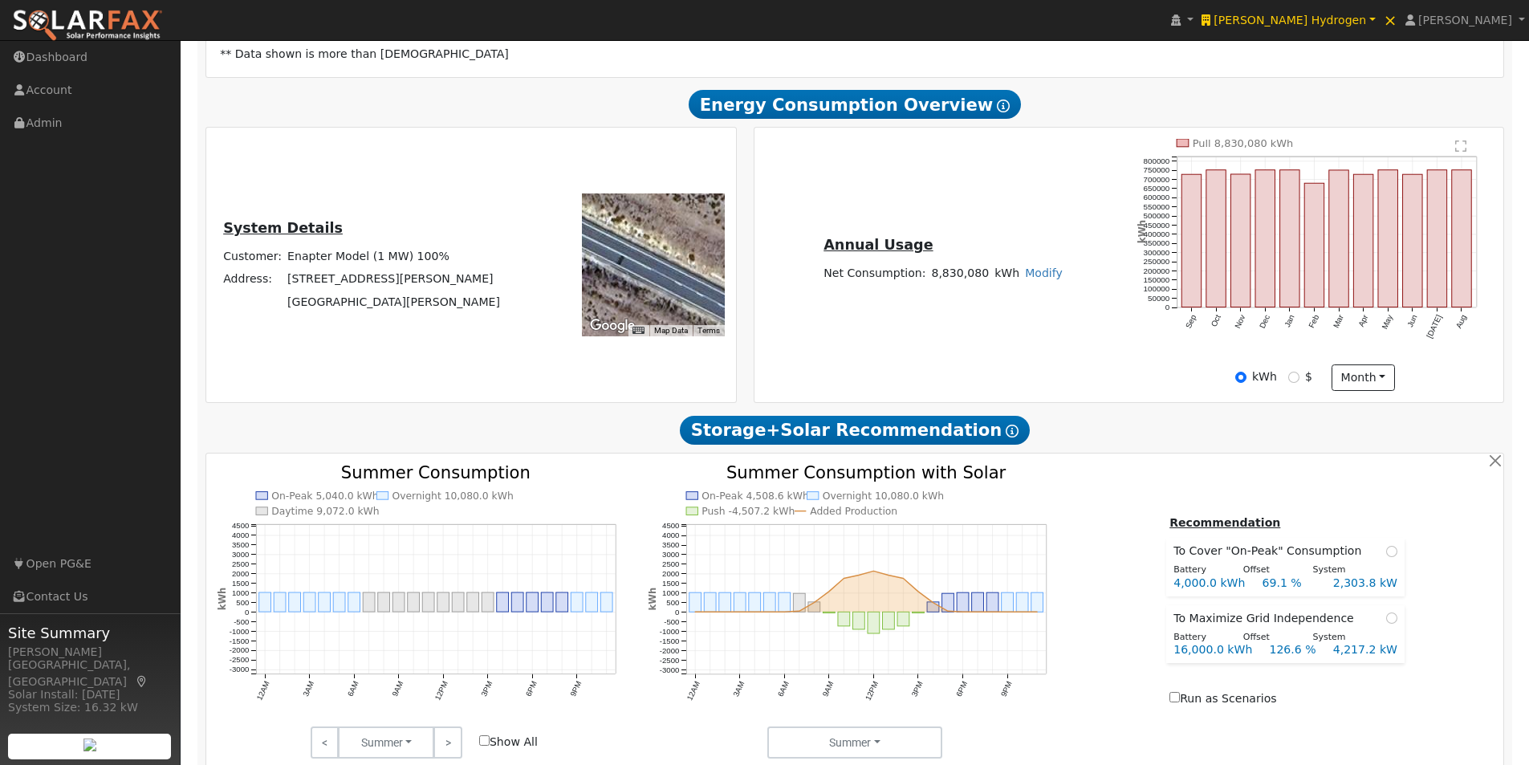
scroll to position [0, 0]
